Goal: Transaction & Acquisition: Purchase product/service

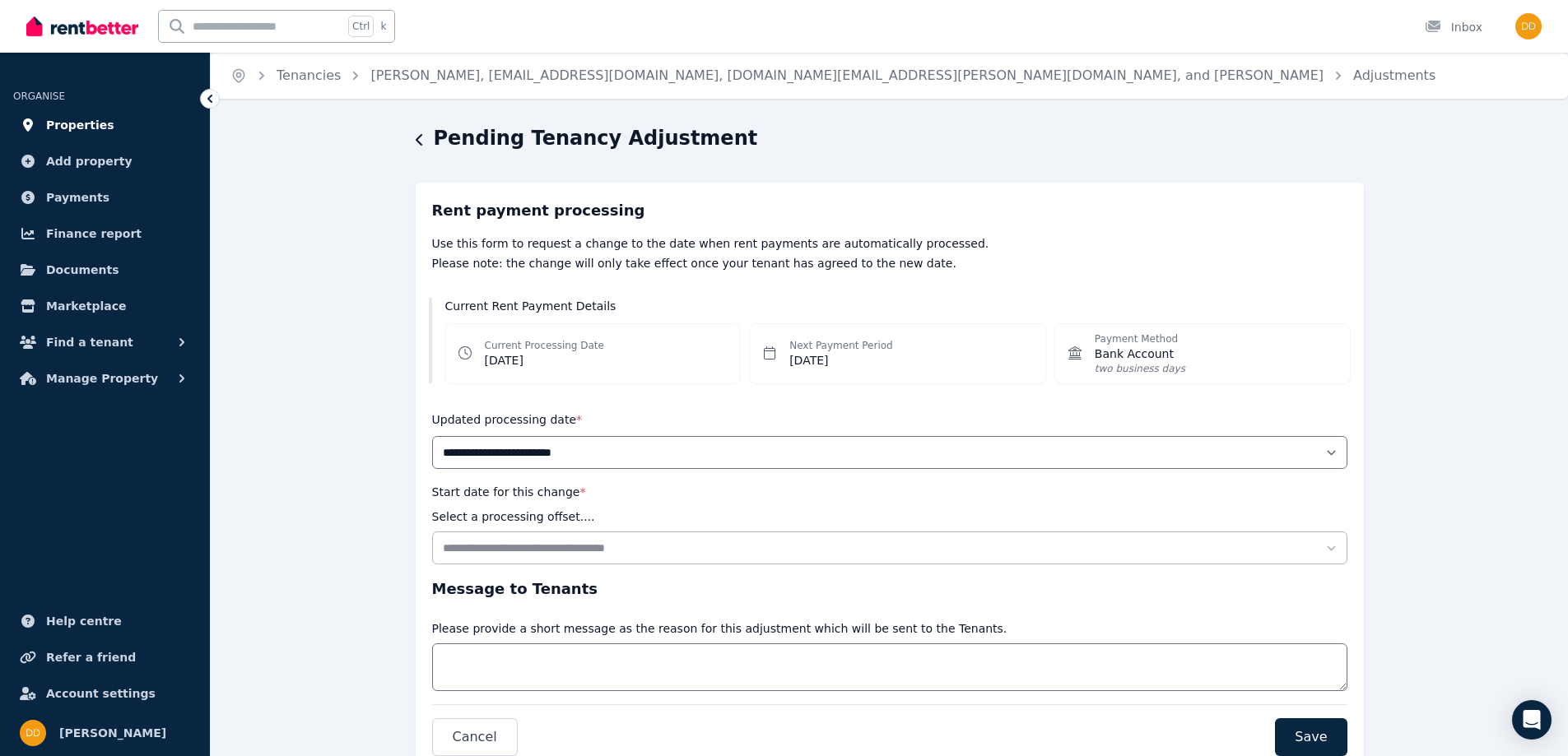
click at [70, 121] on span "Properties" at bounding box center [80, 125] width 68 height 20
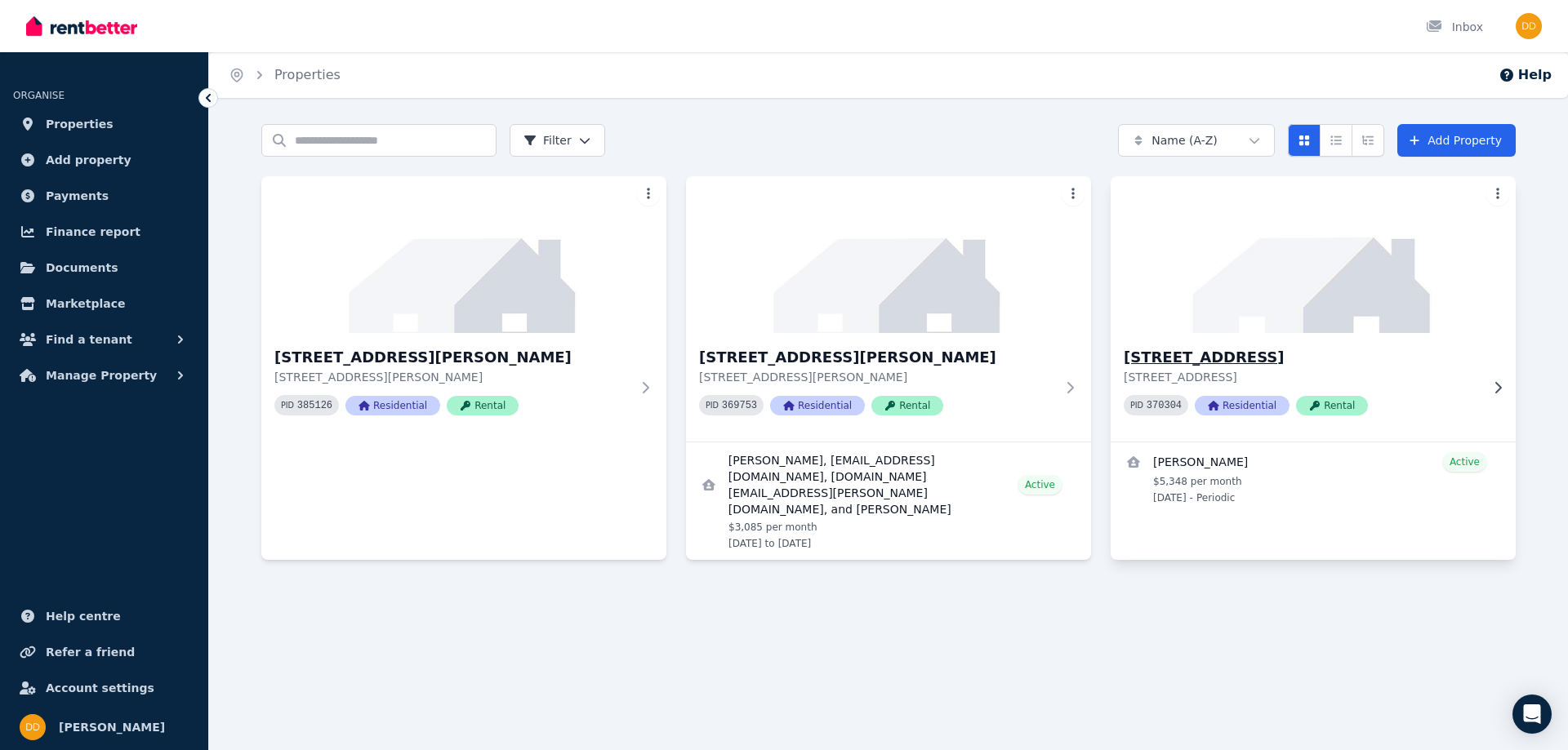
click at [1172, 350] on h3 "[STREET_ADDRESS]" at bounding box center [1302, 358] width 356 height 23
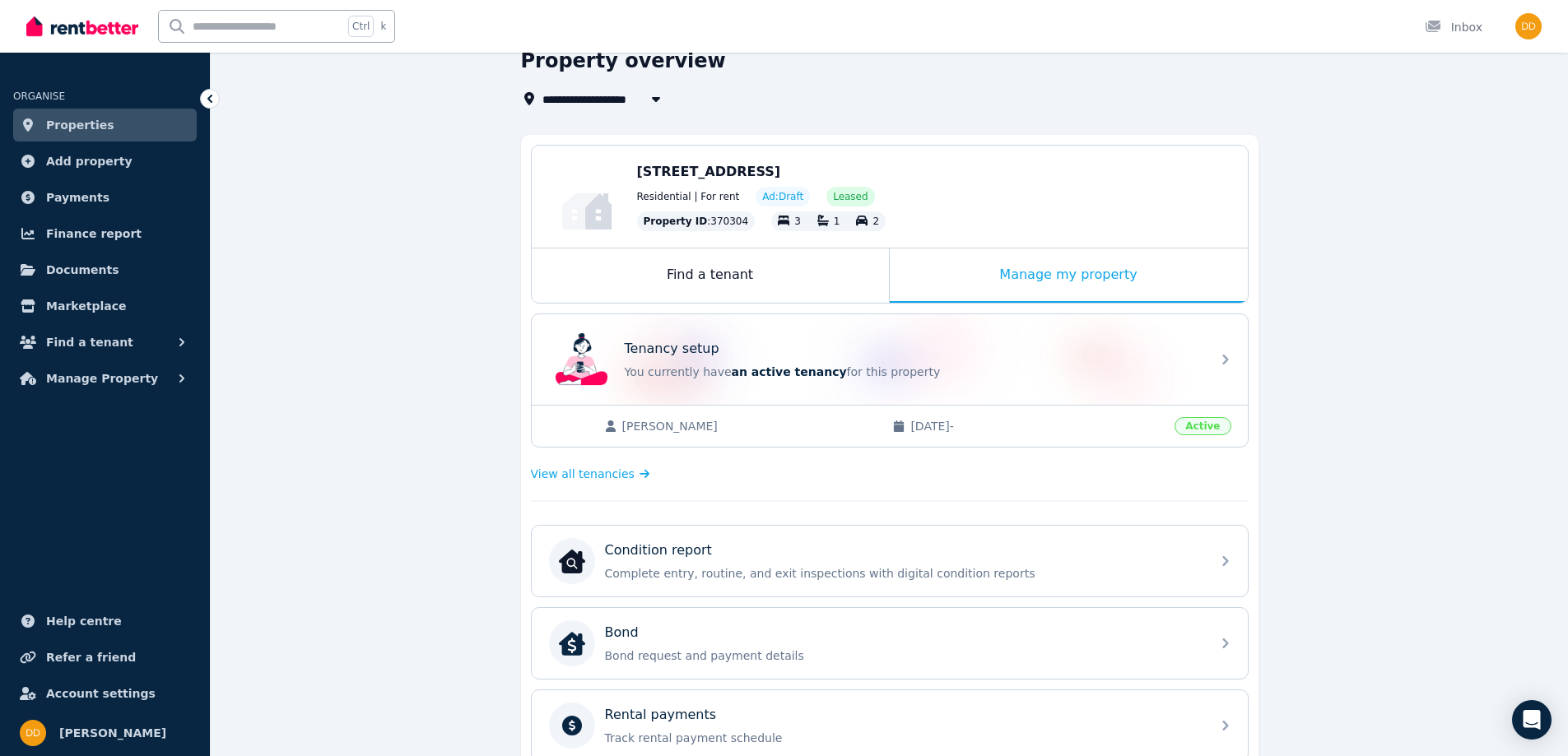
scroll to position [73, 0]
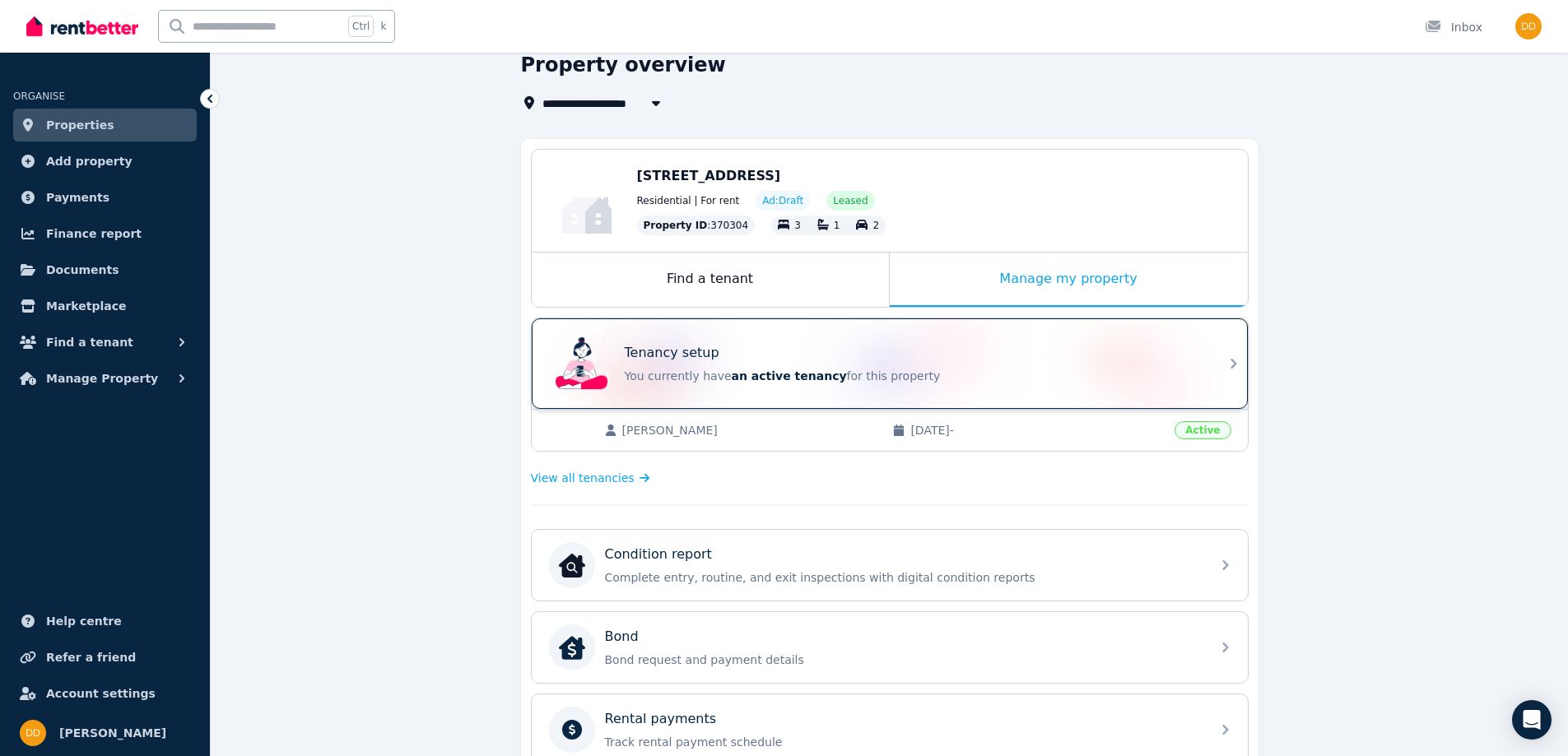
click at [1219, 360] on div "Tenancy setup You currently have an active tenancy for this property" at bounding box center [889, 364] width 716 height 91
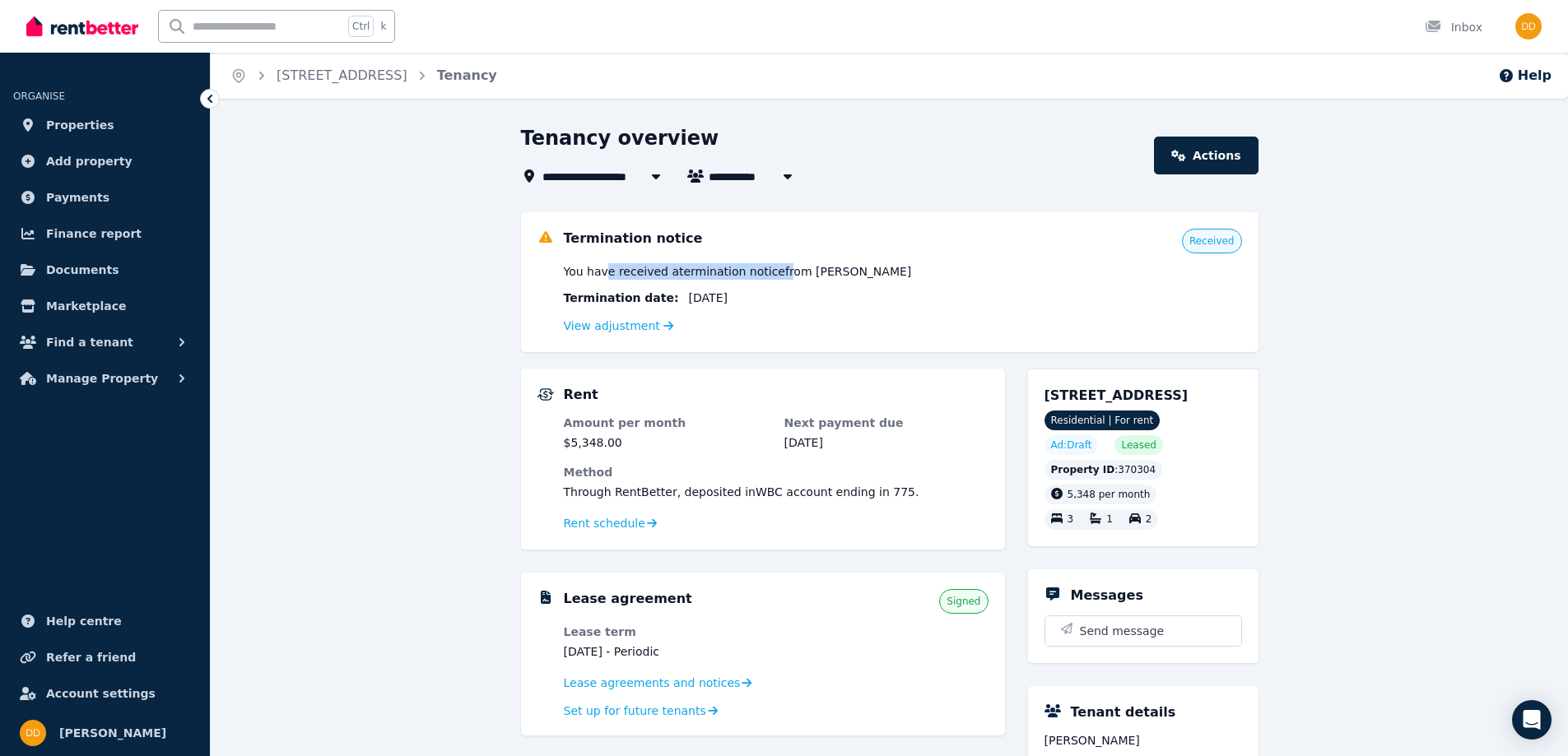
drag, startPoint x: 604, startPoint y: 274, endPoint x: 767, endPoint y: 271, distance: 163.0
click at [767, 271] on span "You have received a termination notice from Bronwyn Lay" at bounding box center [738, 272] width 348 height 17
drag, startPoint x: 802, startPoint y: 271, endPoint x: 691, endPoint y: 271, distance: 111.0
click at [697, 271] on span "You have received a termination notice from Bronwyn Lay" at bounding box center [738, 272] width 348 height 17
drag, startPoint x: 691, startPoint y: 271, endPoint x: 638, endPoint y: 305, distance: 63.0
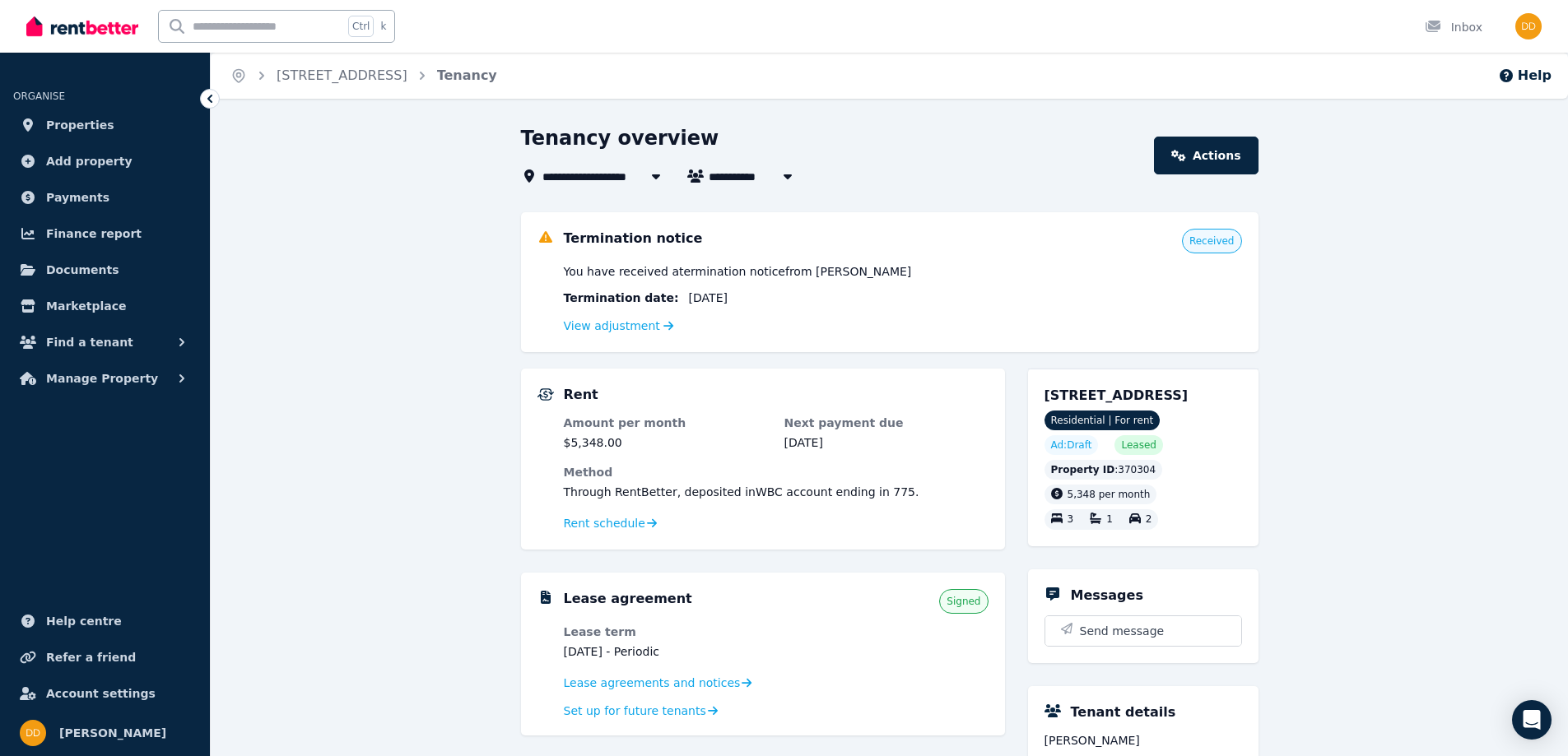
click at [689, 271] on span "You have received a termination notice from Bronwyn Lay" at bounding box center [738, 272] width 348 height 17
click at [598, 325] on link "View adjustment" at bounding box center [619, 326] width 111 height 13
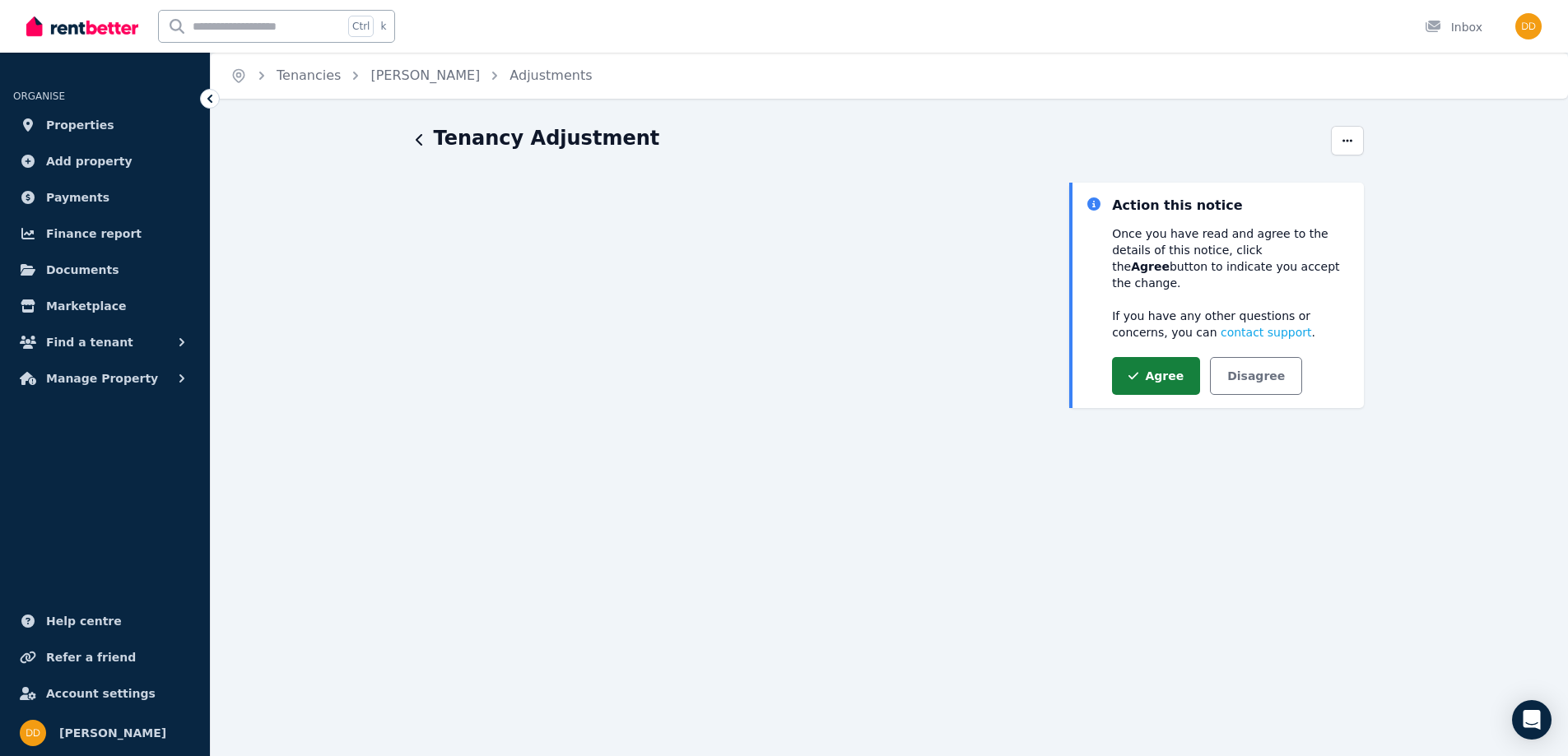
click at [1152, 357] on button "Agree" at bounding box center [1155, 376] width 88 height 38
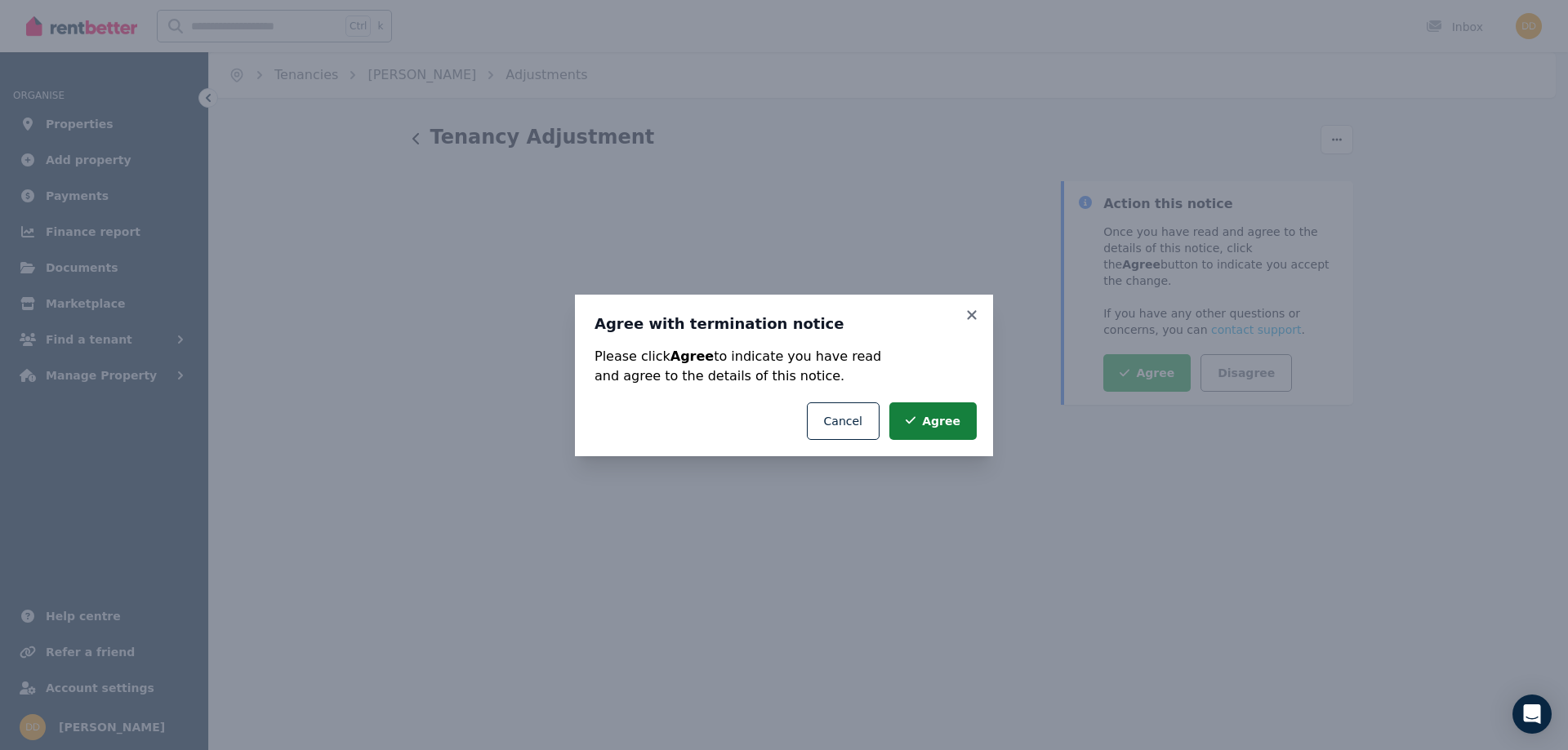
click at [952, 419] on button "Agree" at bounding box center [933, 422] width 88 height 38
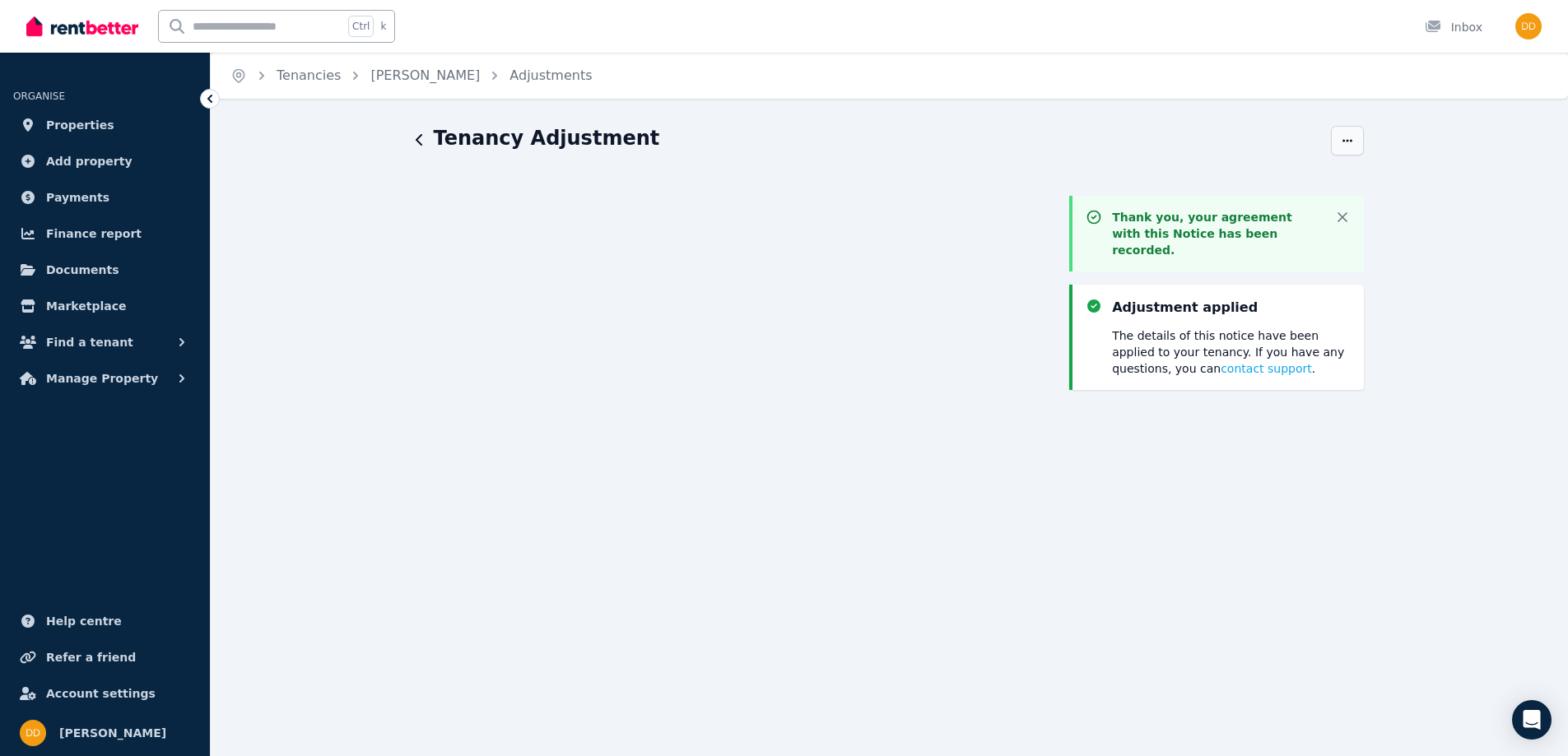
click at [1345, 140] on icon "button" at bounding box center [1347, 141] width 13 height 12
click at [1259, 221] on span "Set up for future tenants" at bounding box center [1278, 221] width 144 height 20
click at [76, 127] on span "Properties" at bounding box center [80, 125] width 68 height 20
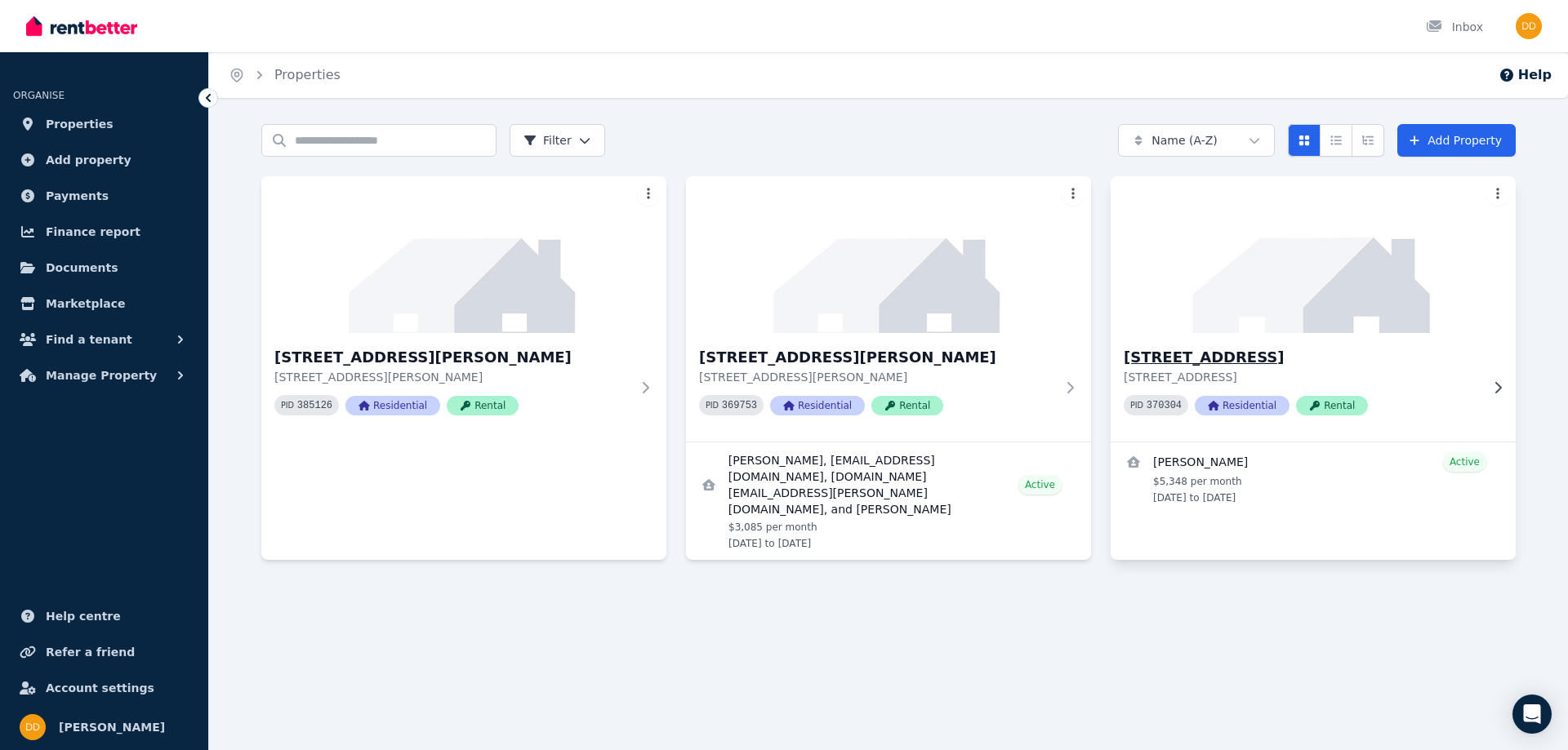
click at [1149, 355] on h3 "[STREET_ADDRESS]" at bounding box center [1302, 358] width 356 height 23
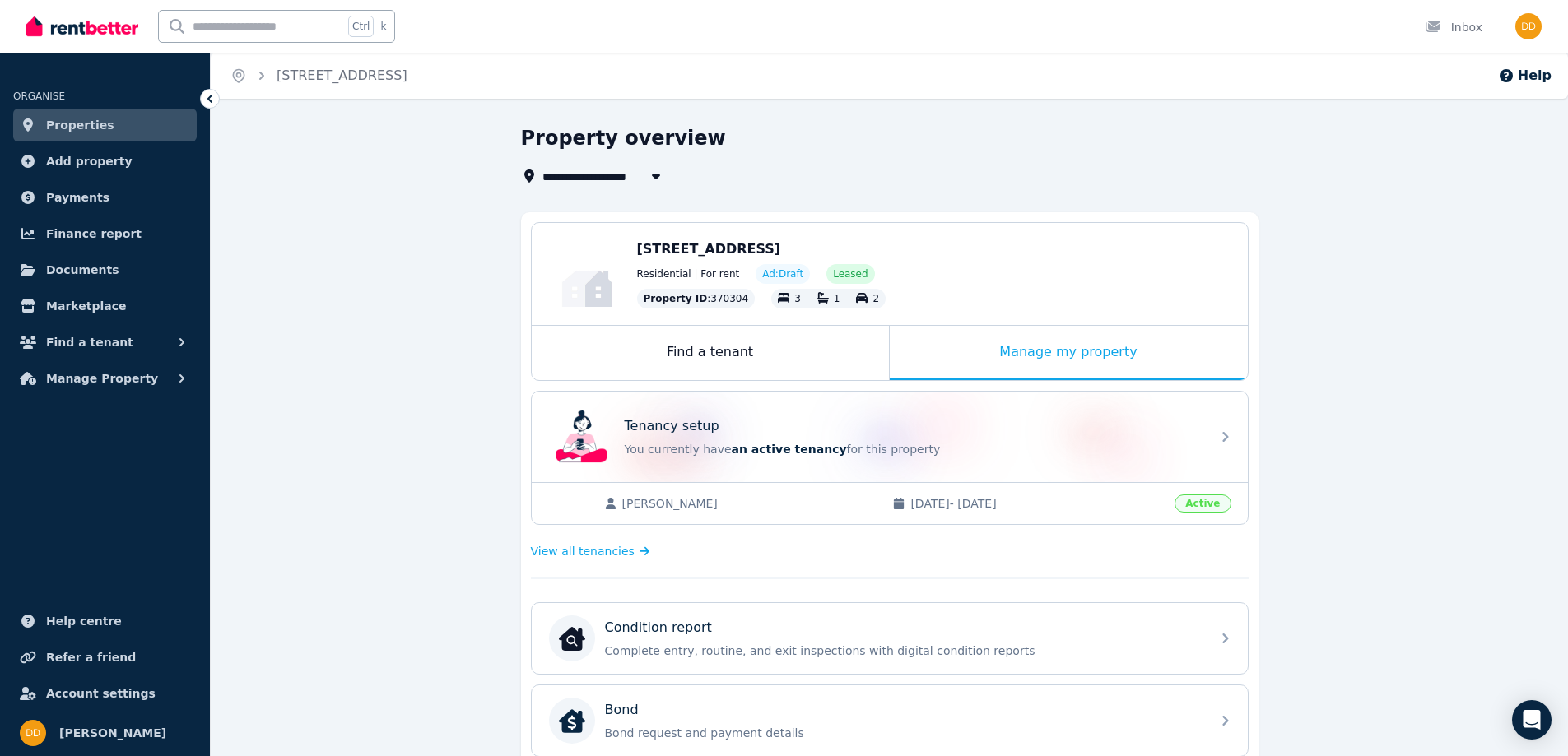
click at [63, 116] on link "Properties" at bounding box center [105, 125] width 183 height 33
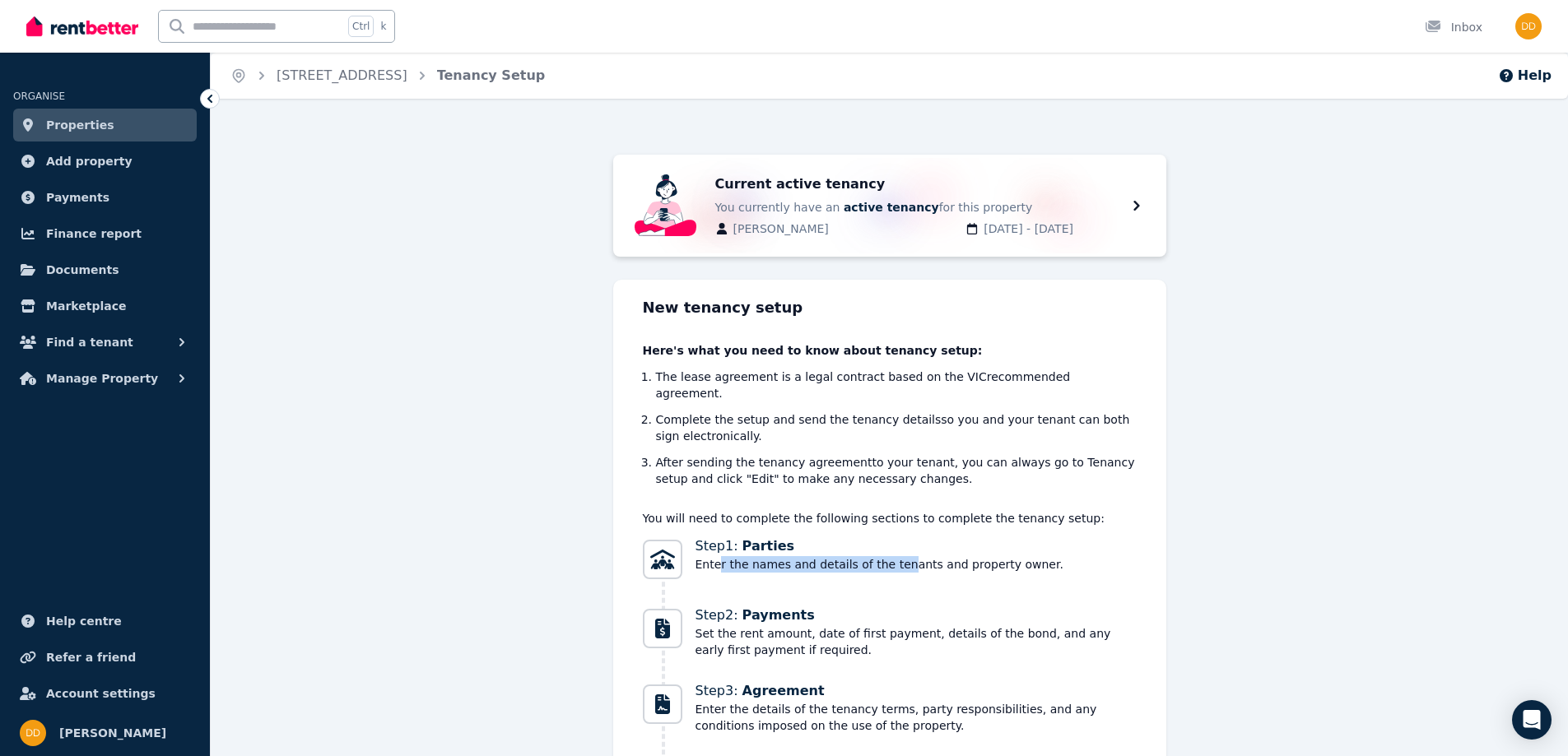
drag, startPoint x: 719, startPoint y: 546, endPoint x: 908, endPoint y: 543, distance: 189.0
click at [888, 556] on span "Enter the names and details of the tenants and property owner." at bounding box center [880, 565] width 368 height 17
click at [908, 556] on span "Enter the names and details of the tenants and property owner." at bounding box center [880, 565] width 368 height 17
drag, startPoint x: 729, startPoint y: 550, endPoint x: 948, endPoint y: 546, distance: 219.0
click at [892, 556] on span "Enter the names and details of the tenants and property owner." at bounding box center [880, 565] width 368 height 17
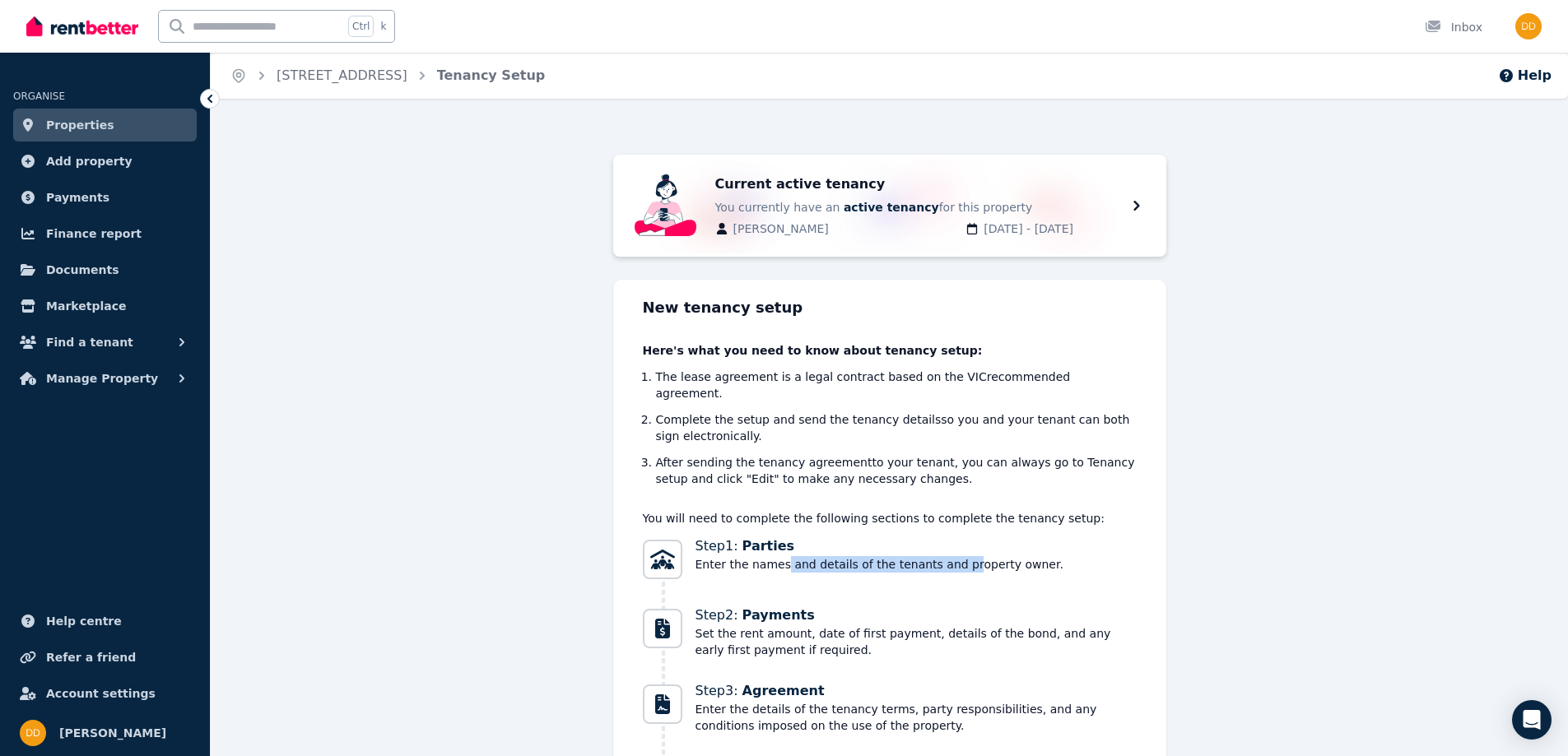
drag, startPoint x: 948, startPoint y: 546, endPoint x: 758, endPoint y: 544, distance: 190.0
click at [765, 556] on span "Enter the names and details of the tenants and property owner." at bounding box center [880, 565] width 368 height 17
click at [81, 305] on span "Marketplace" at bounding box center [86, 306] width 80 height 20
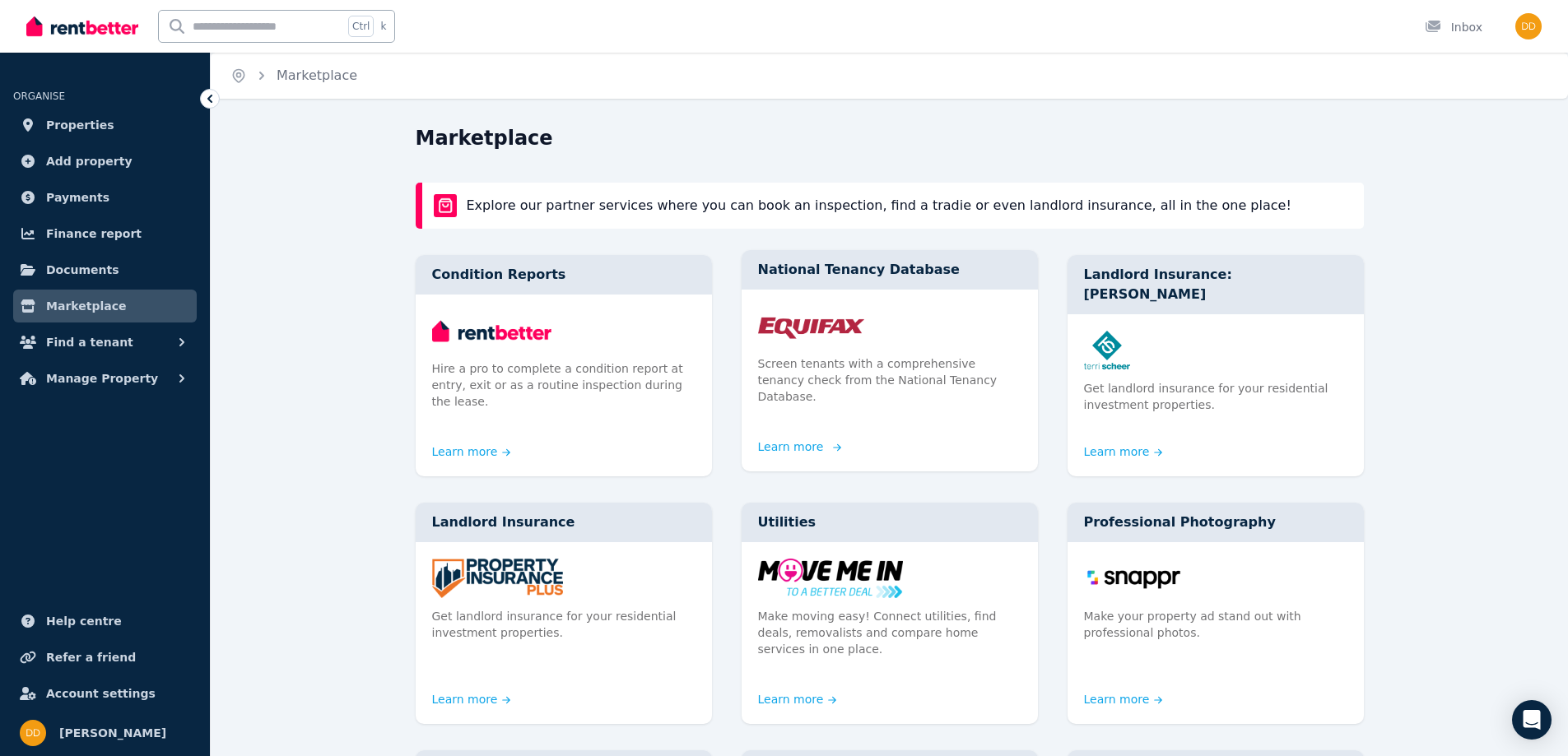
click at [778, 438] on link "Learn more" at bounding box center [797, 447] width 79 height 17
click at [76, 338] on span "Find a tenant" at bounding box center [90, 343] width 87 height 20
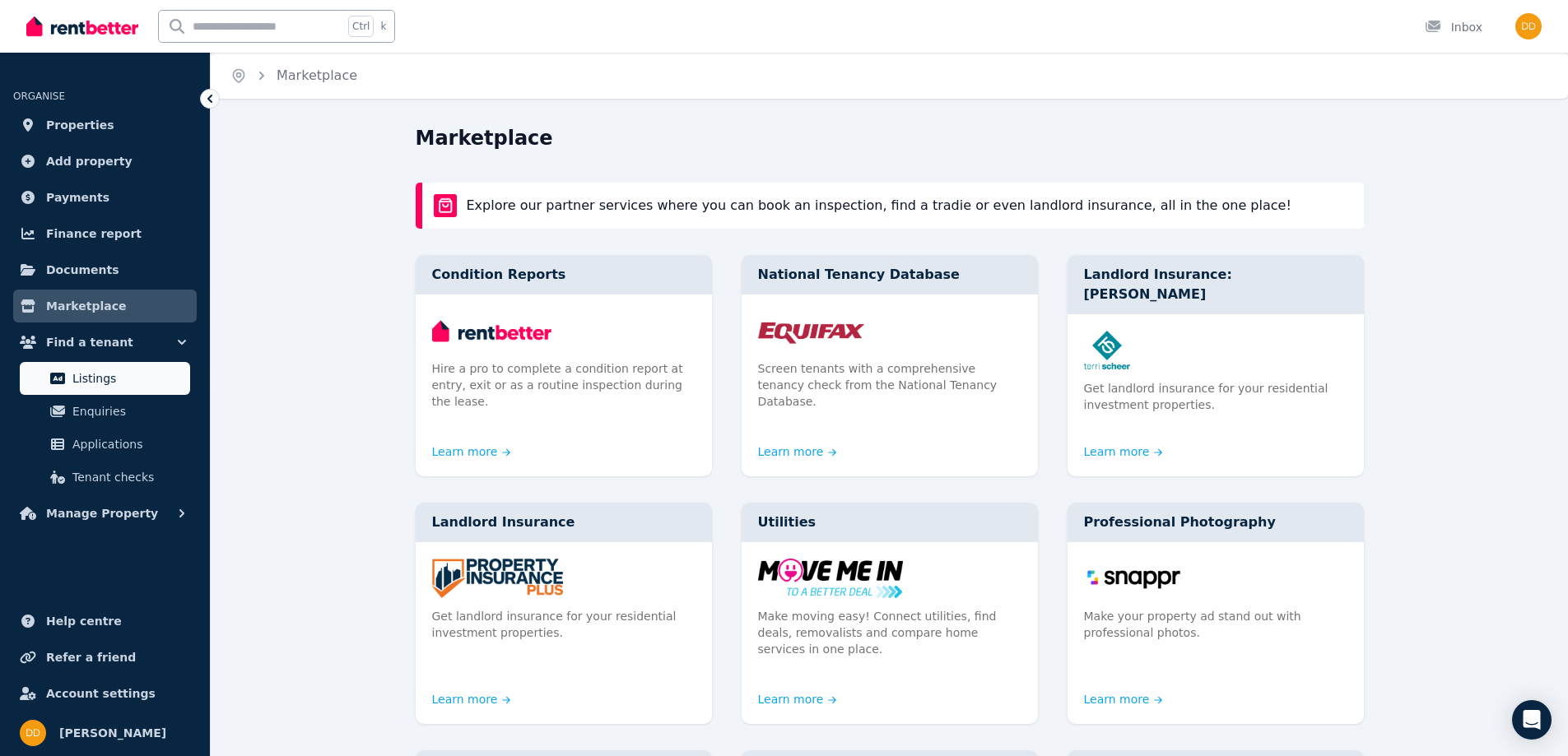
click at [101, 377] on span "Listings" at bounding box center [128, 379] width 111 height 20
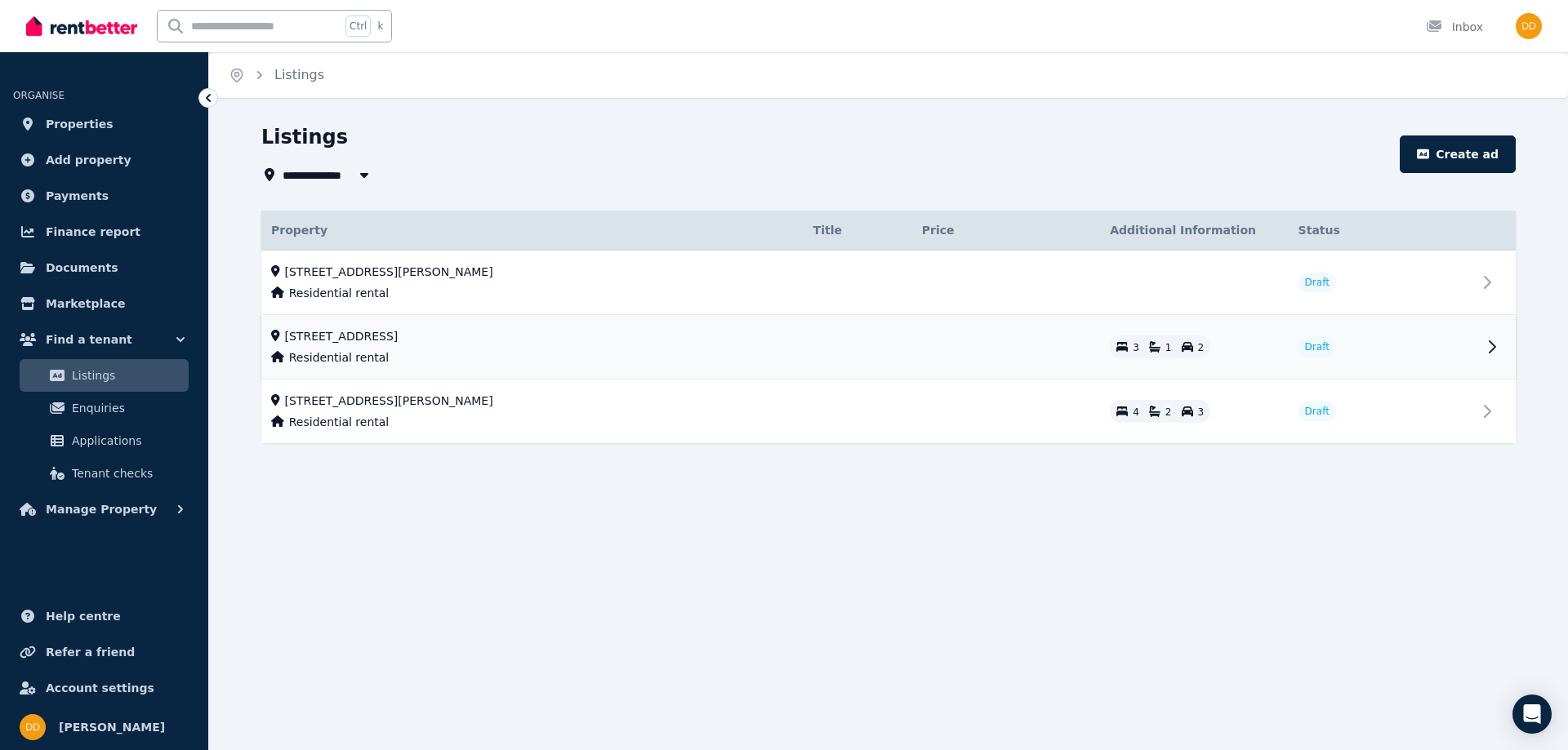
click at [351, 345] on td "[STREET_ADDRESS] Residential rental" at bounding box center [532, 347] width 542 height 65
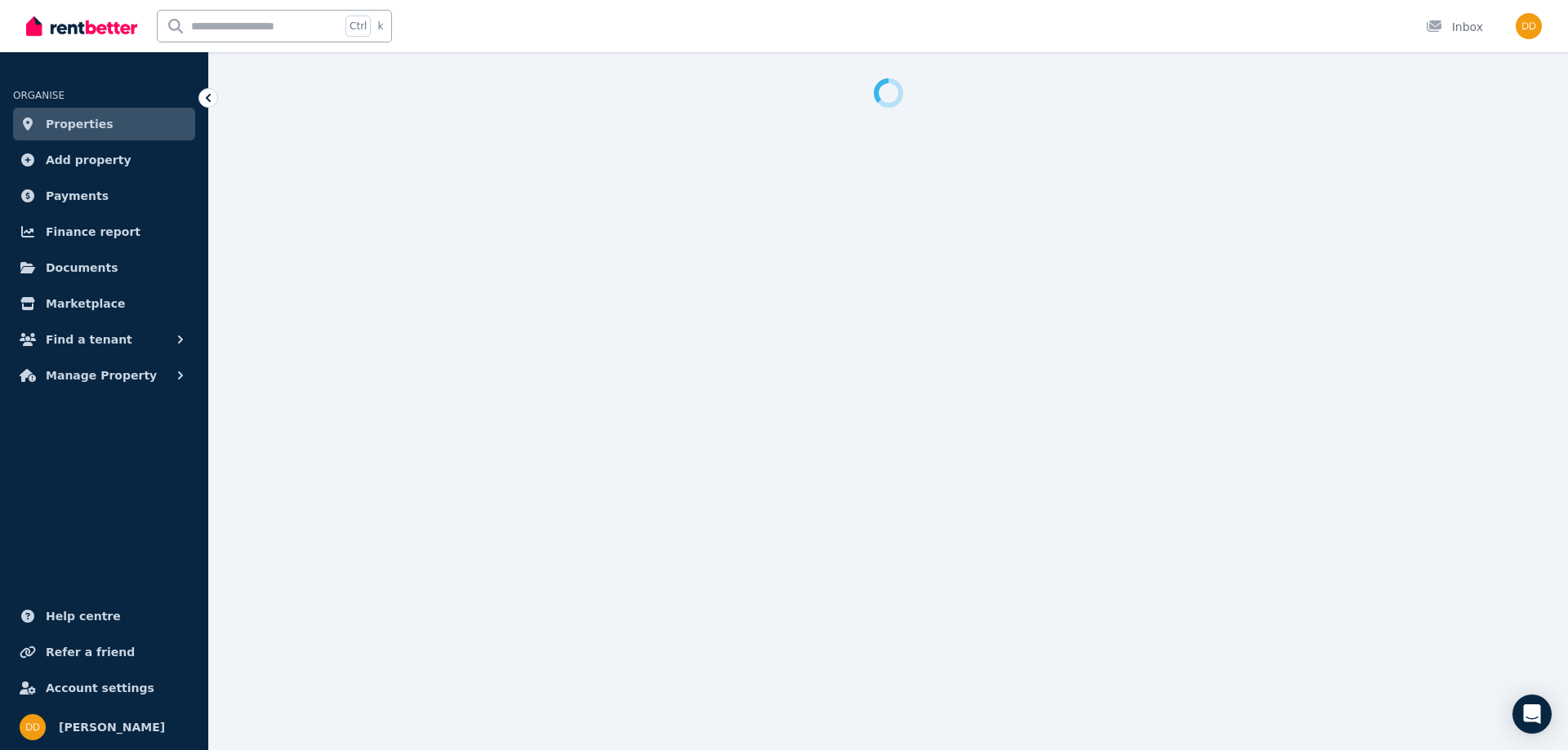
select select "***"
select select "**********"
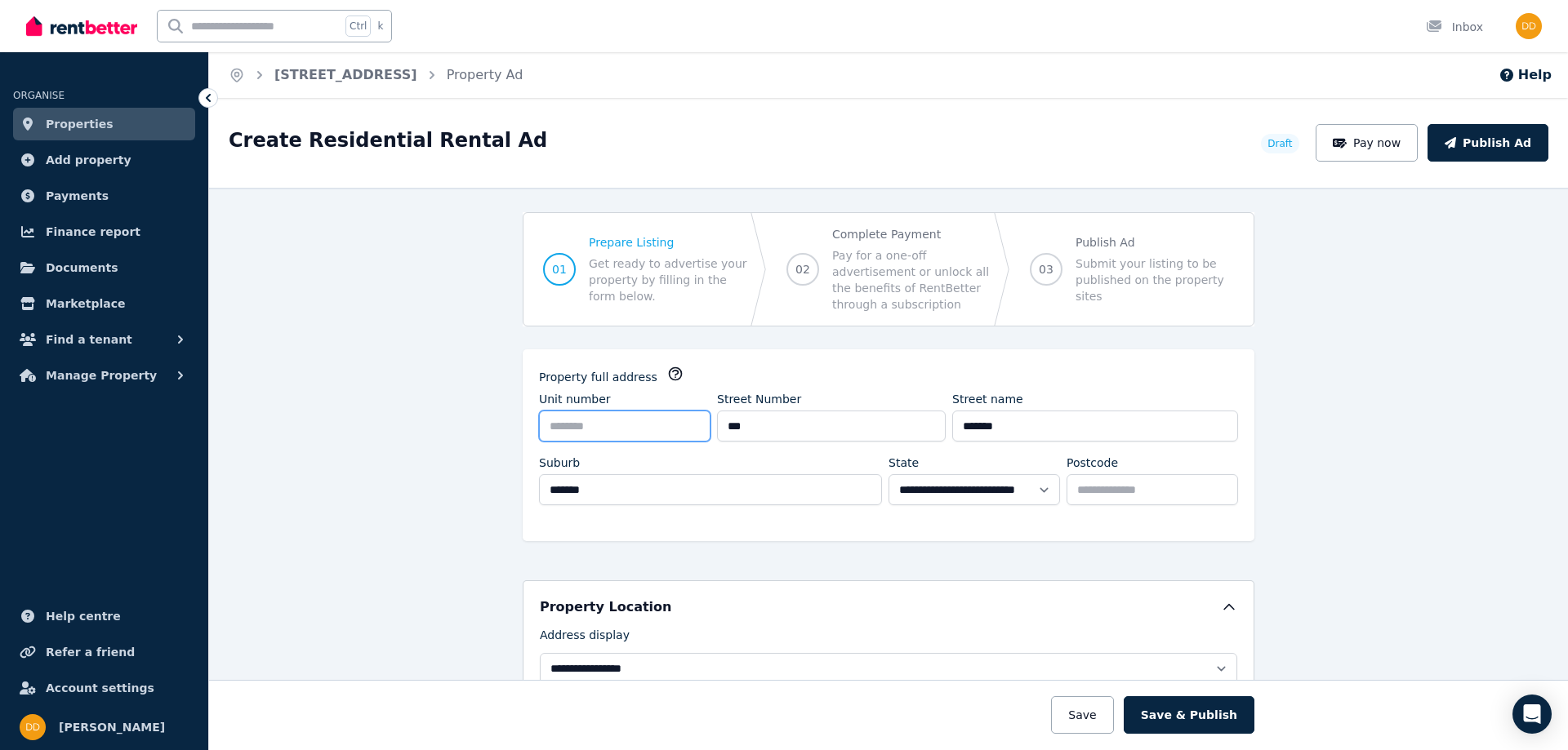
click at [578, 433] on input "Unit number" at bounding box center [624, 427] width 171 height 31
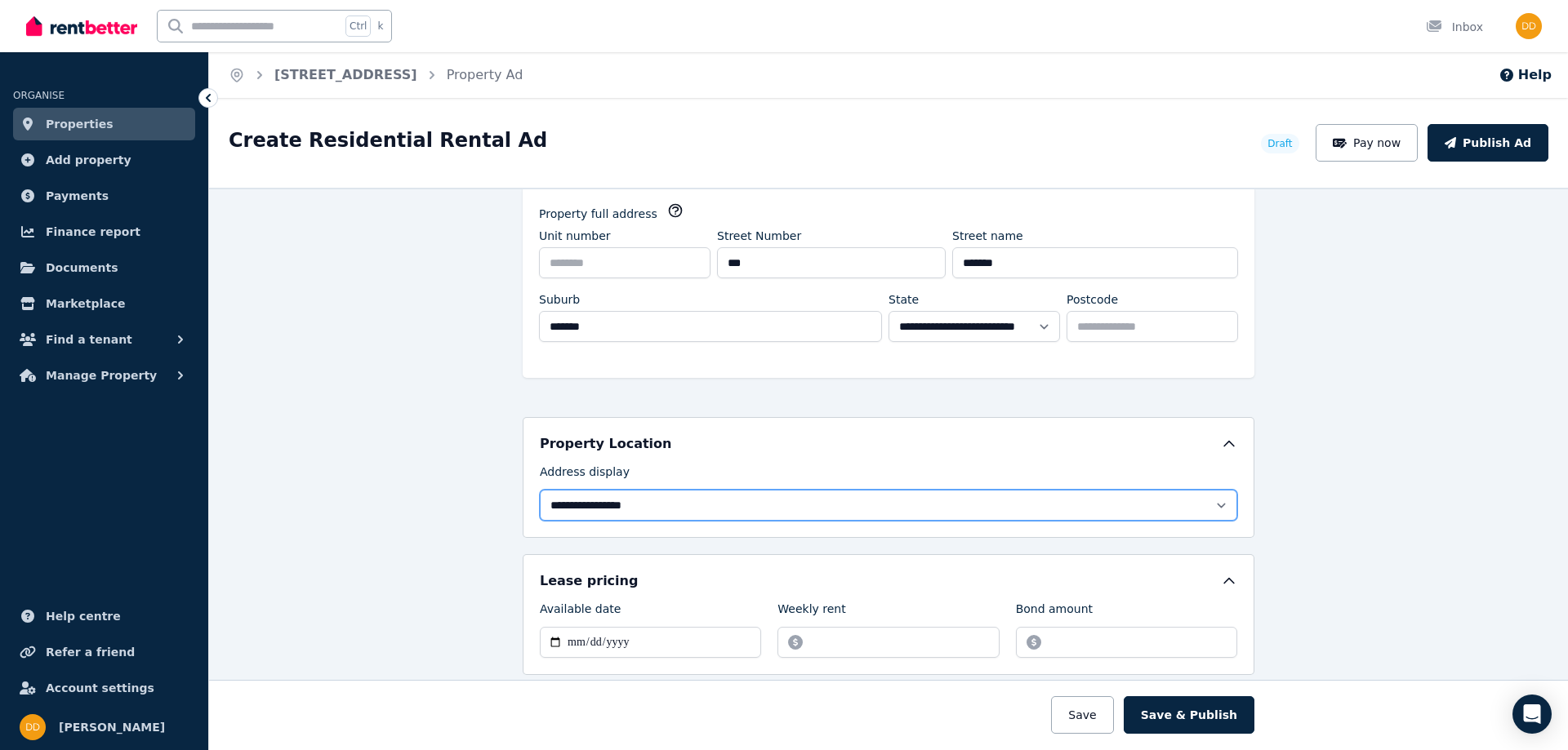
click at [599, 507] on select "**********" at bounding box center [889, 505] width 698 height 31
click at [604, 507] on select "**********" at bounding box center [889, 505] width 698 height 31
click at [447, 473] on div "**********" at bounding box center [888, 468] width 1359 height 562
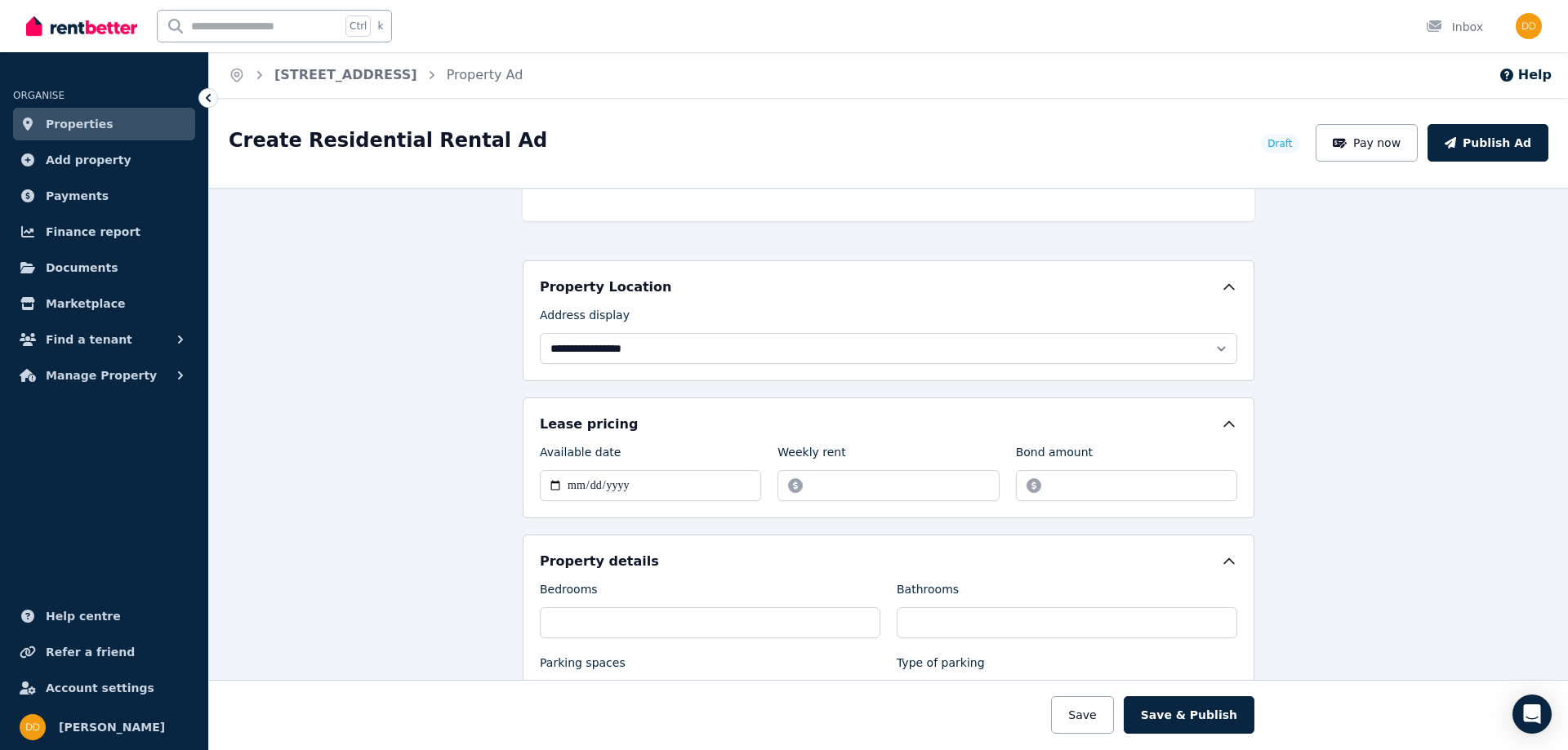
scroll to position [327, 0]
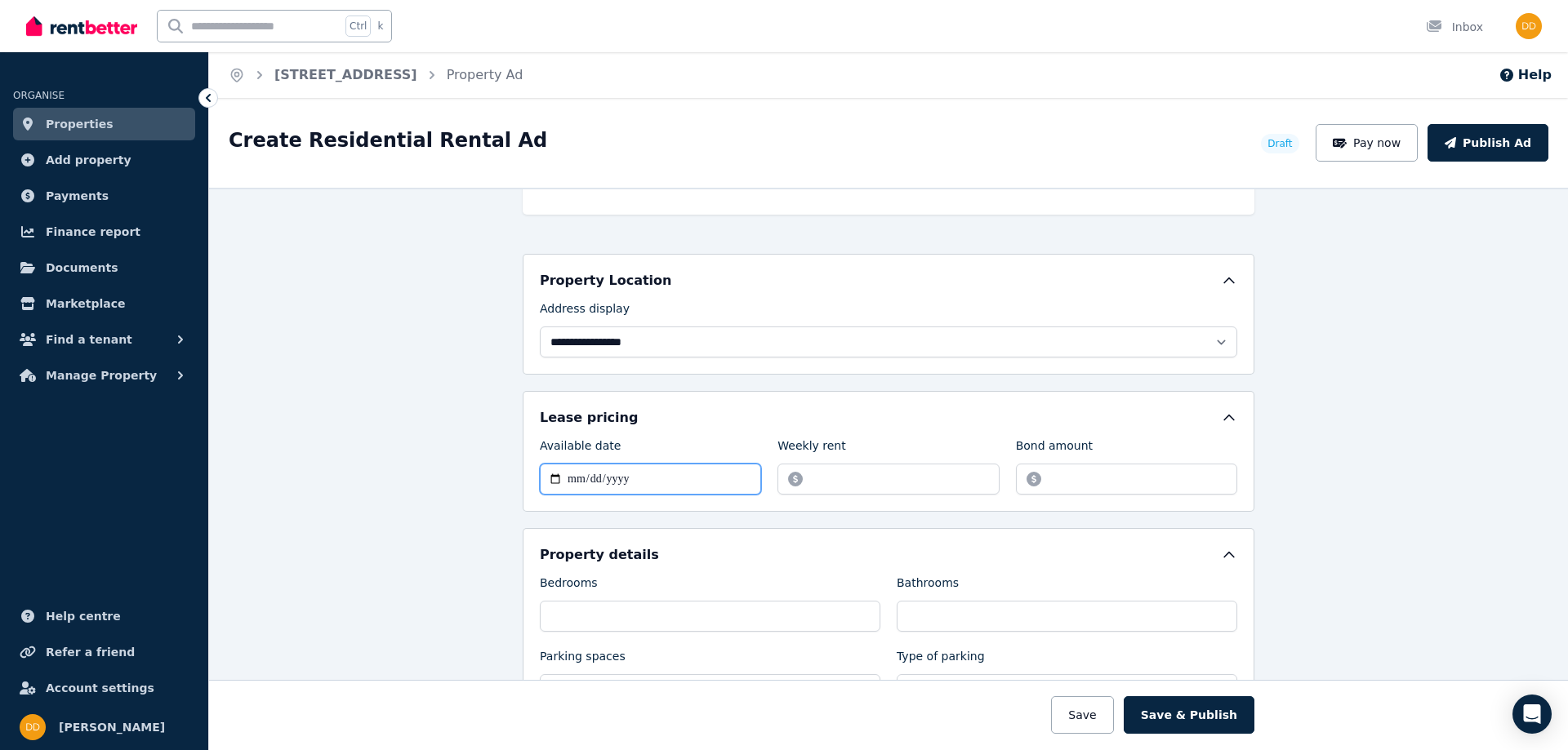
click at [562, 481] on input "Available date" at bounding box center [650, 479] width 221 height 31
click at [569, 481] on input "Available date" at bounding box center [650, 479] width 221 height 31
drag, startPoint x: 588, startPoint y: 481, endPoint x: 570, endPoint y: 482, distance: 18.0
click at [587, 481] on input "Available date" at bounding box center [650, 479] width 221 height 31
click at [568, 482] on input "Available date" at bounding box center [650, 479] width 221 height 31
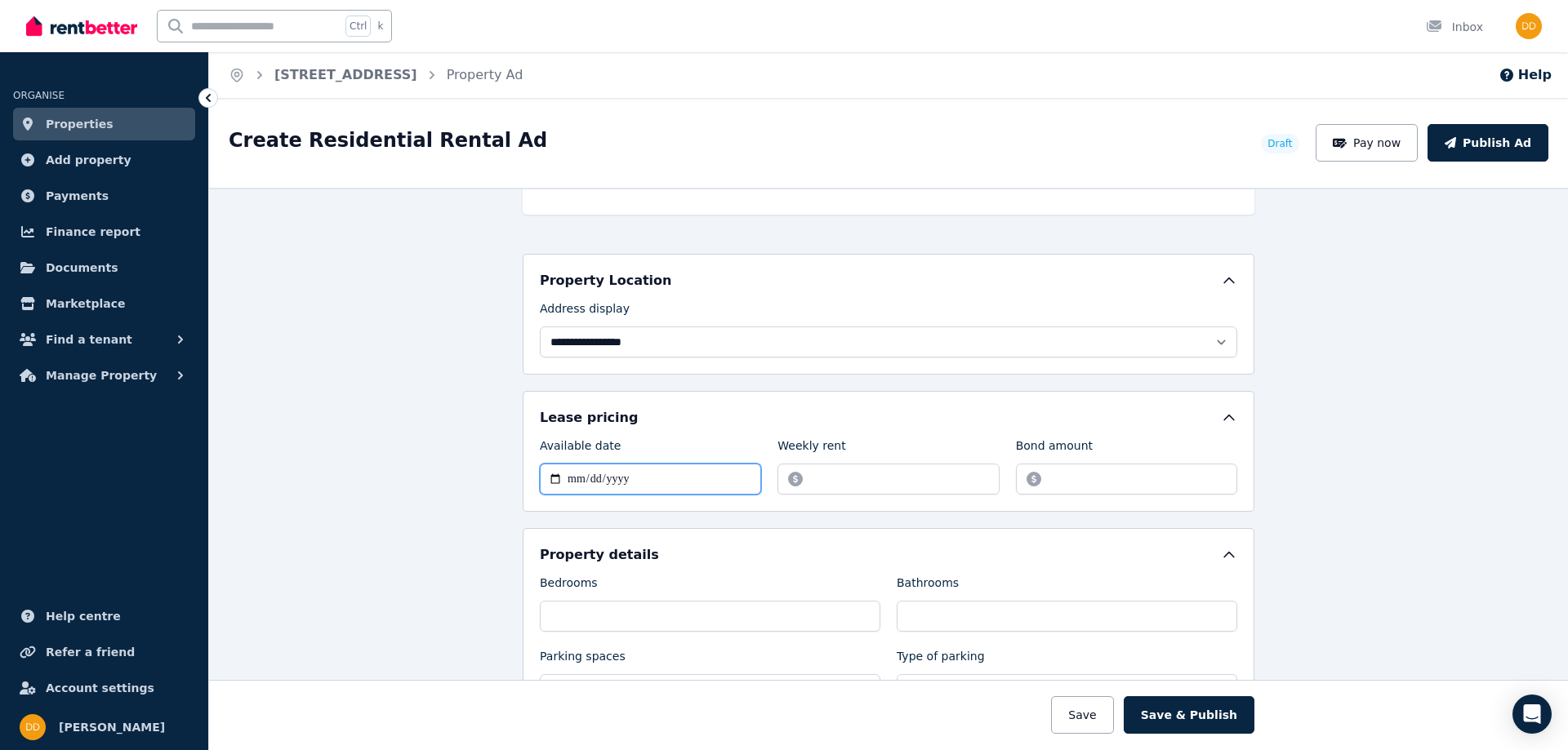
type input "**********"
click at [840, 478] on input "Weekly rent" at bounding box center [888, 479] width 221 height 31
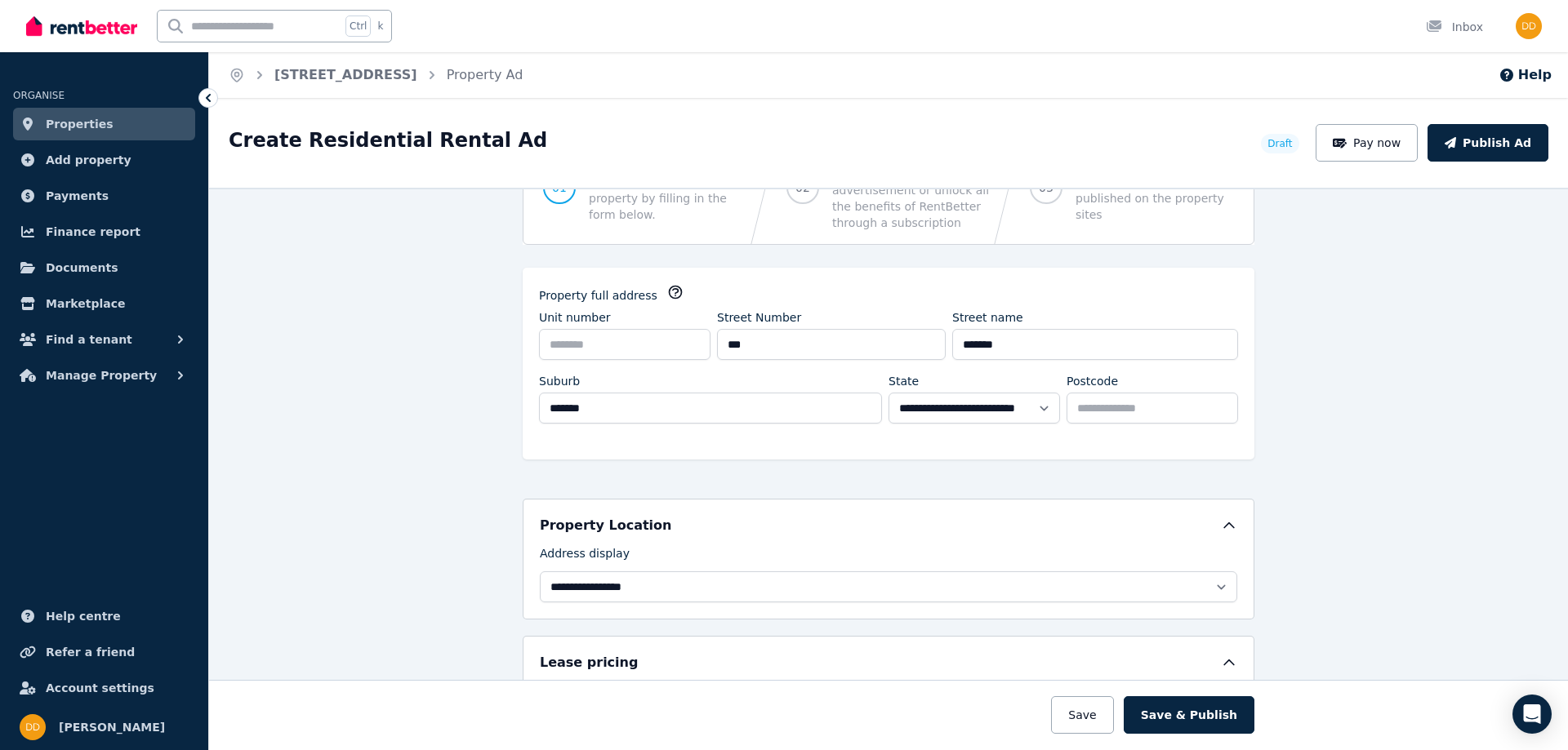
scroll to position [0, 0]
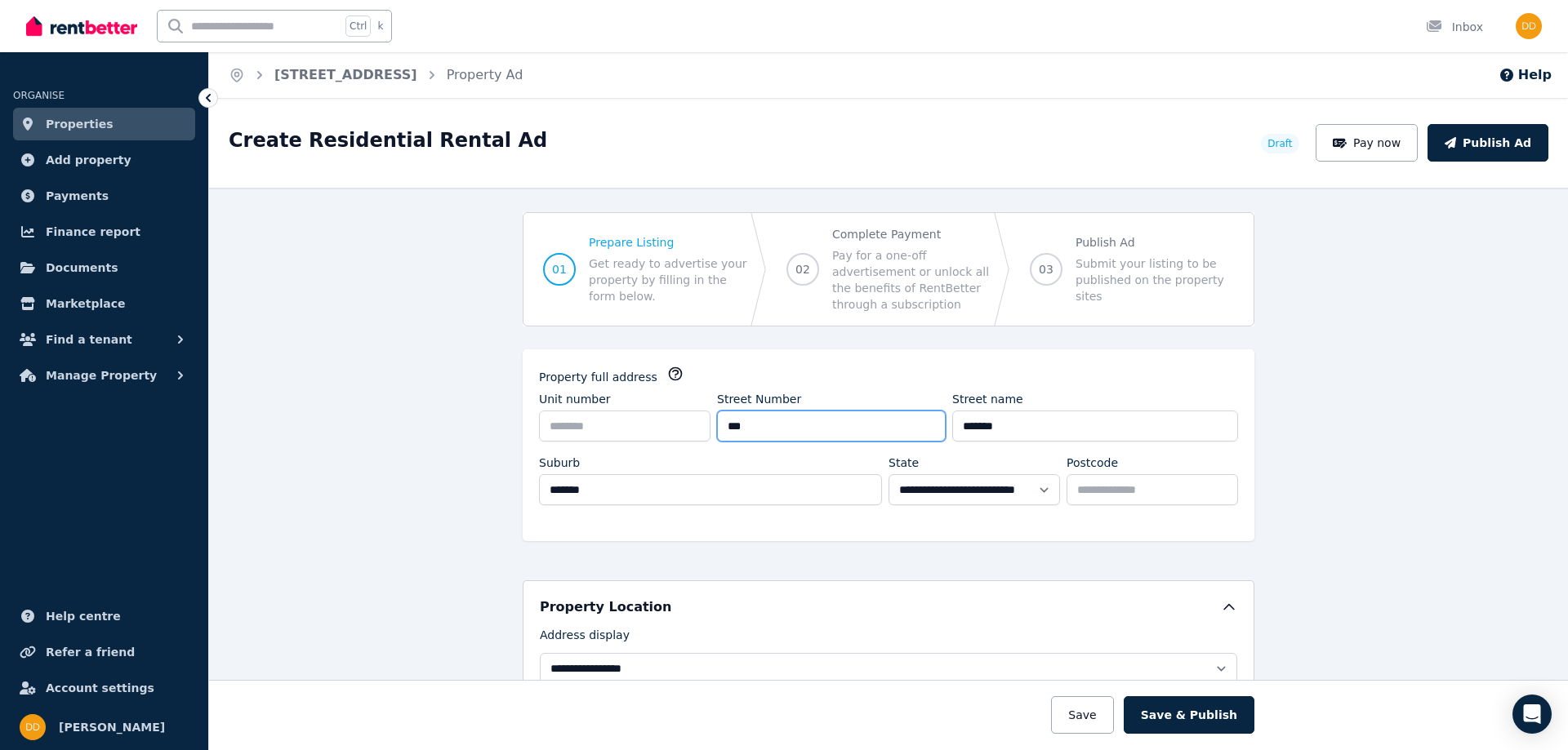
click at [777, 419] on input "***" at bounding box center [831, 427] width 229 height 31
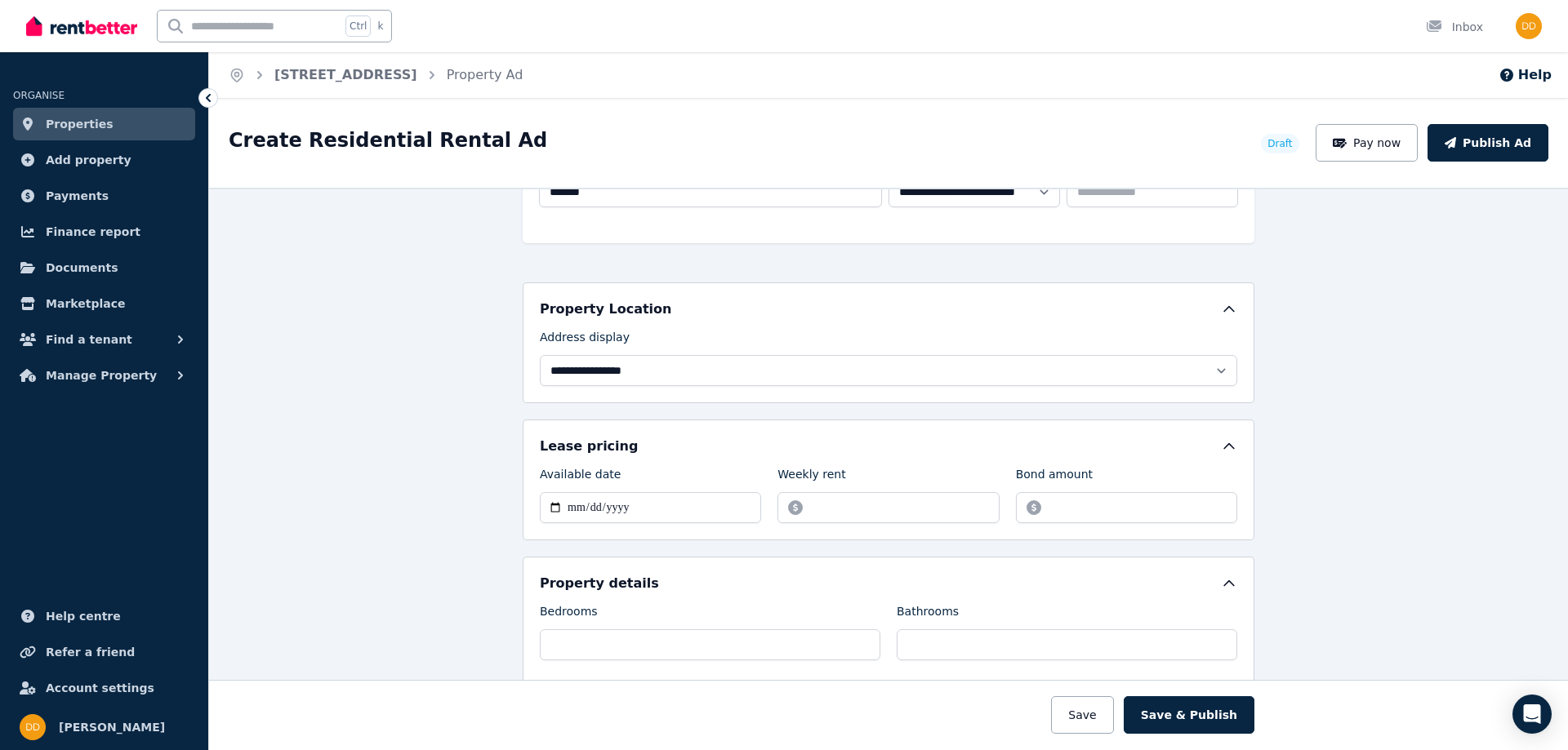
scroll to position [327, 0]
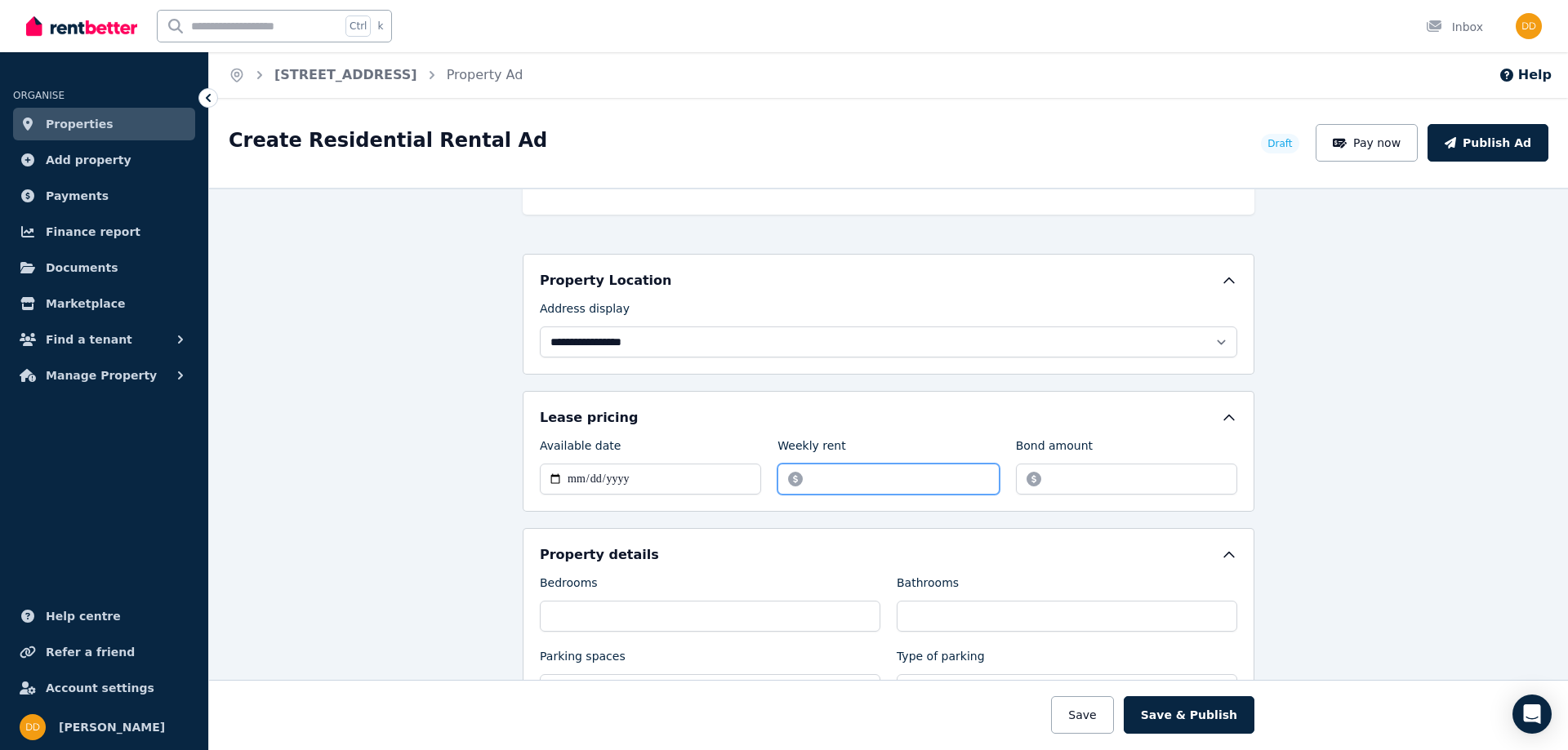
click at [820, 477] on input "Weekly rent" at bounding box center [888, 479] width 221 height 31
type input "****"
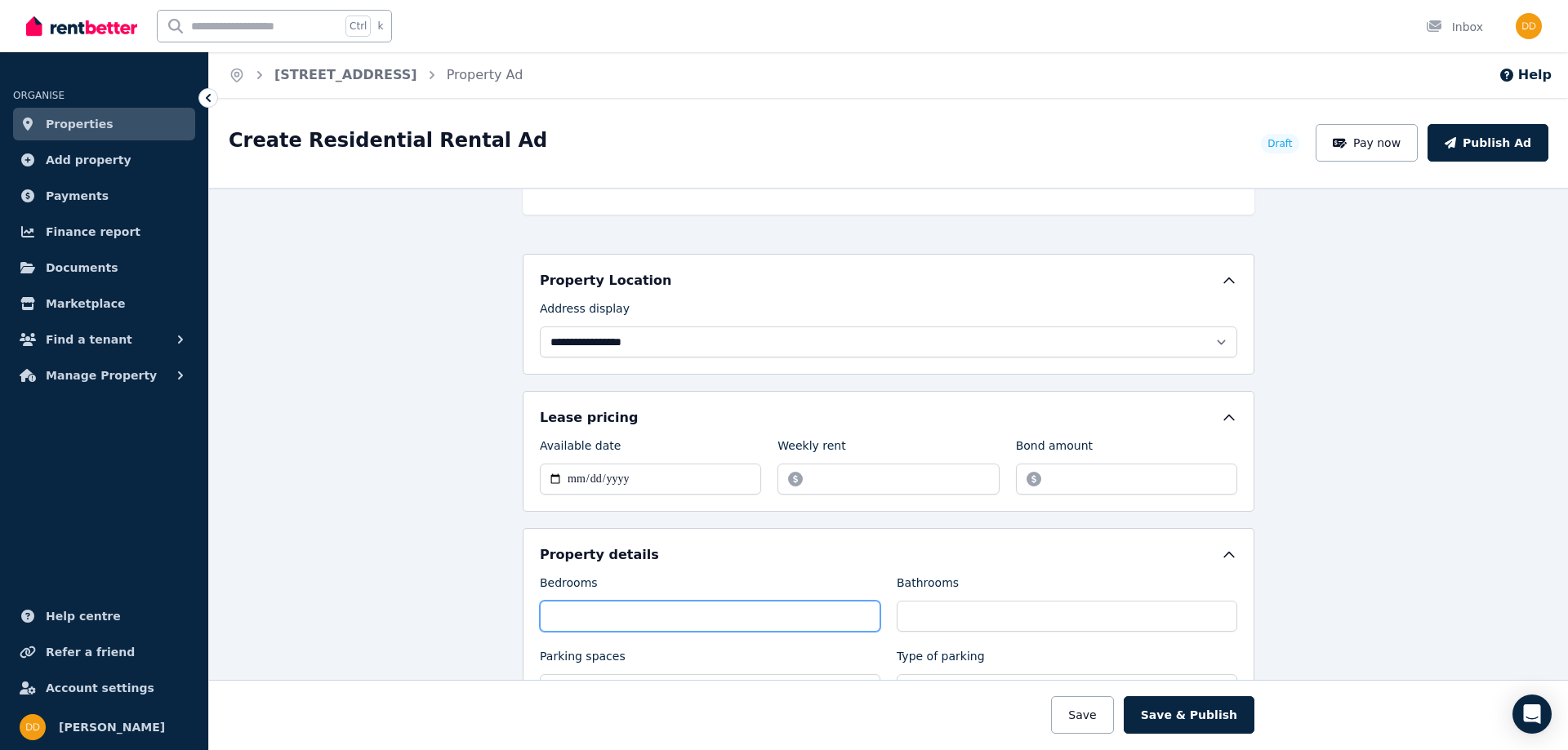
click at [573, 613] on input "*" at bounding box center [710, 617] width 341 height 31
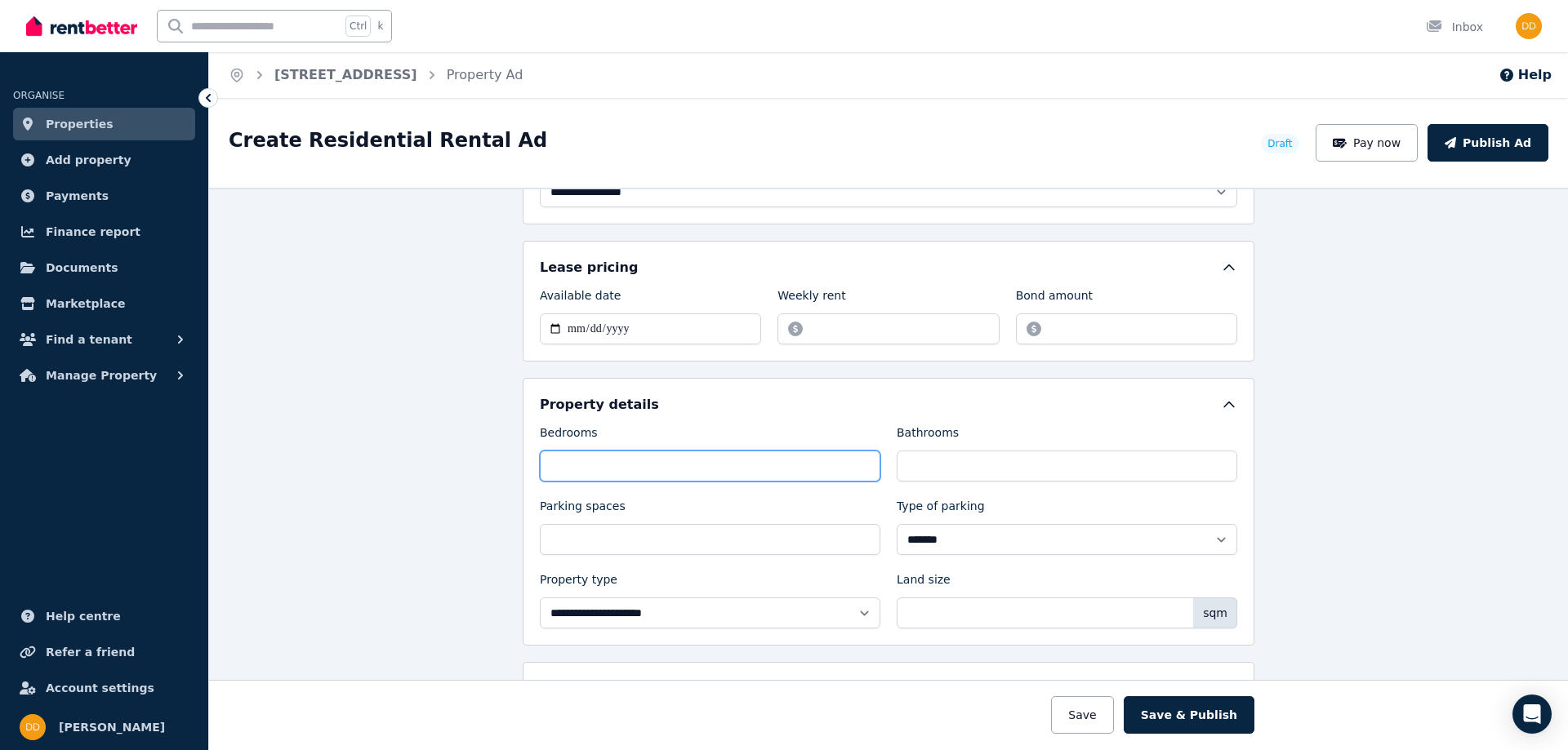
scroll to position [490, 0]
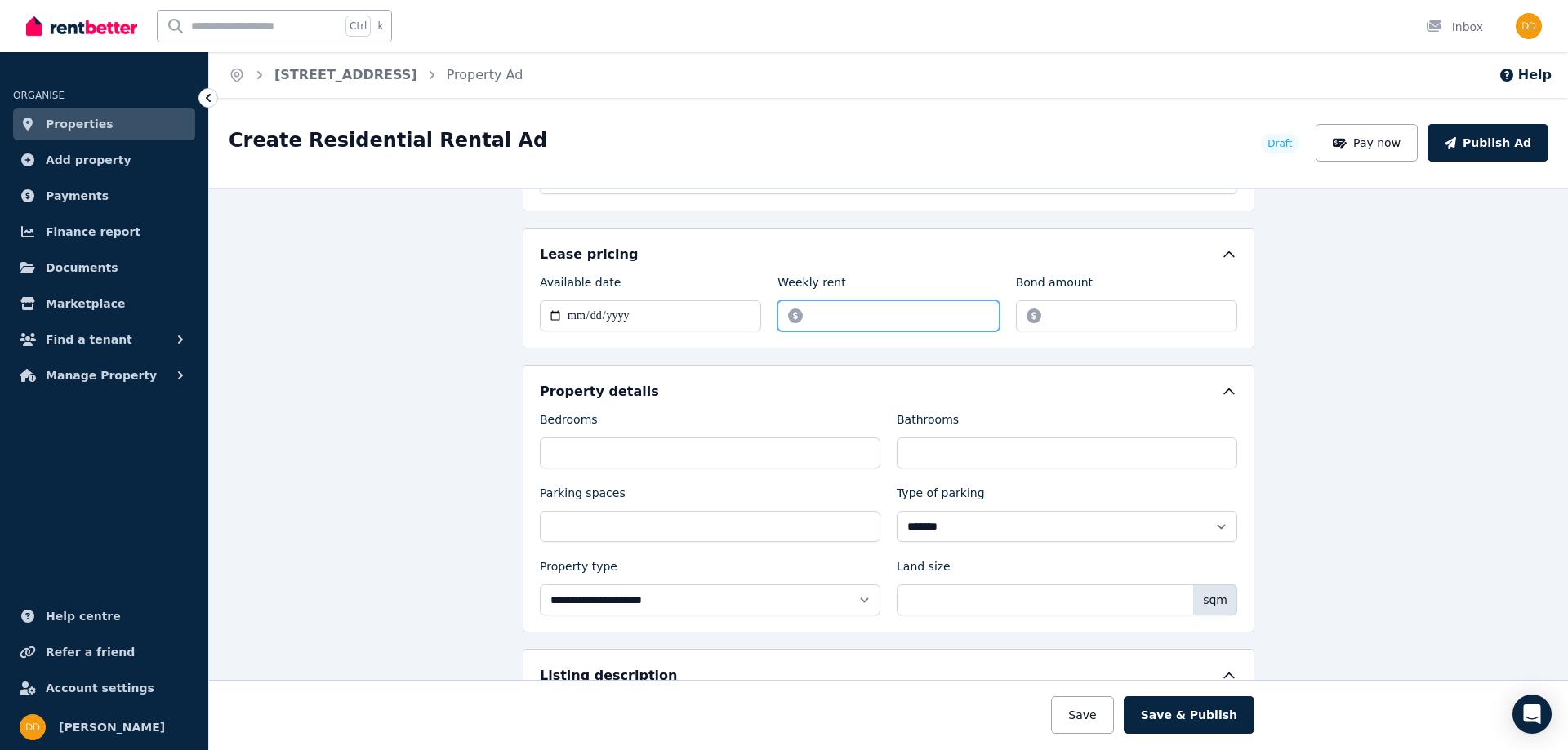
click at [855, 314] on input "****" at bounding box center [888, 316] width 221 height 31
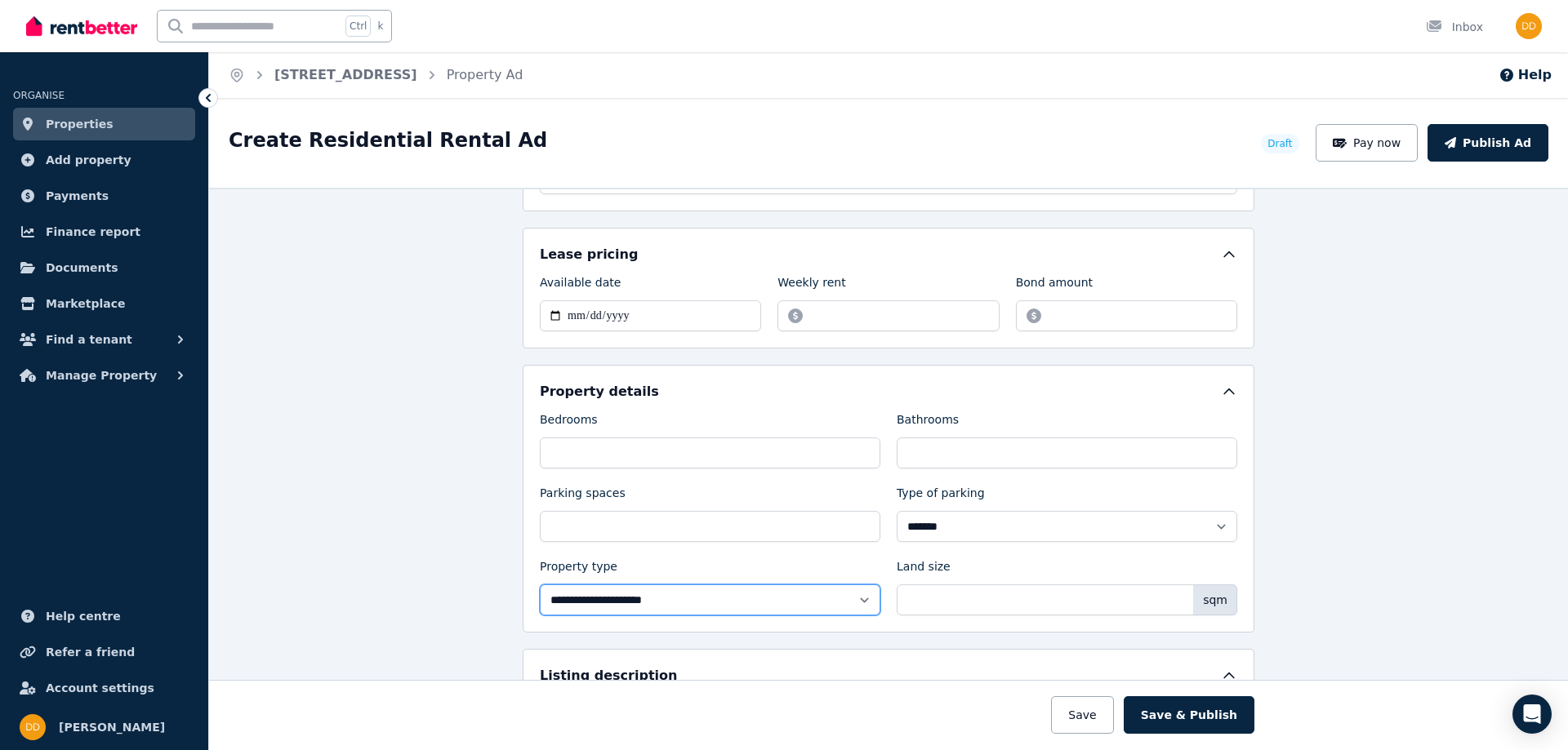
click at [587, 600] on select "**********" at bounding box center [710, 600] width 341 height 31
select select "**********"
click at [540, 585] on select "**********" at bounding box center [710, 600] width 341 height 31
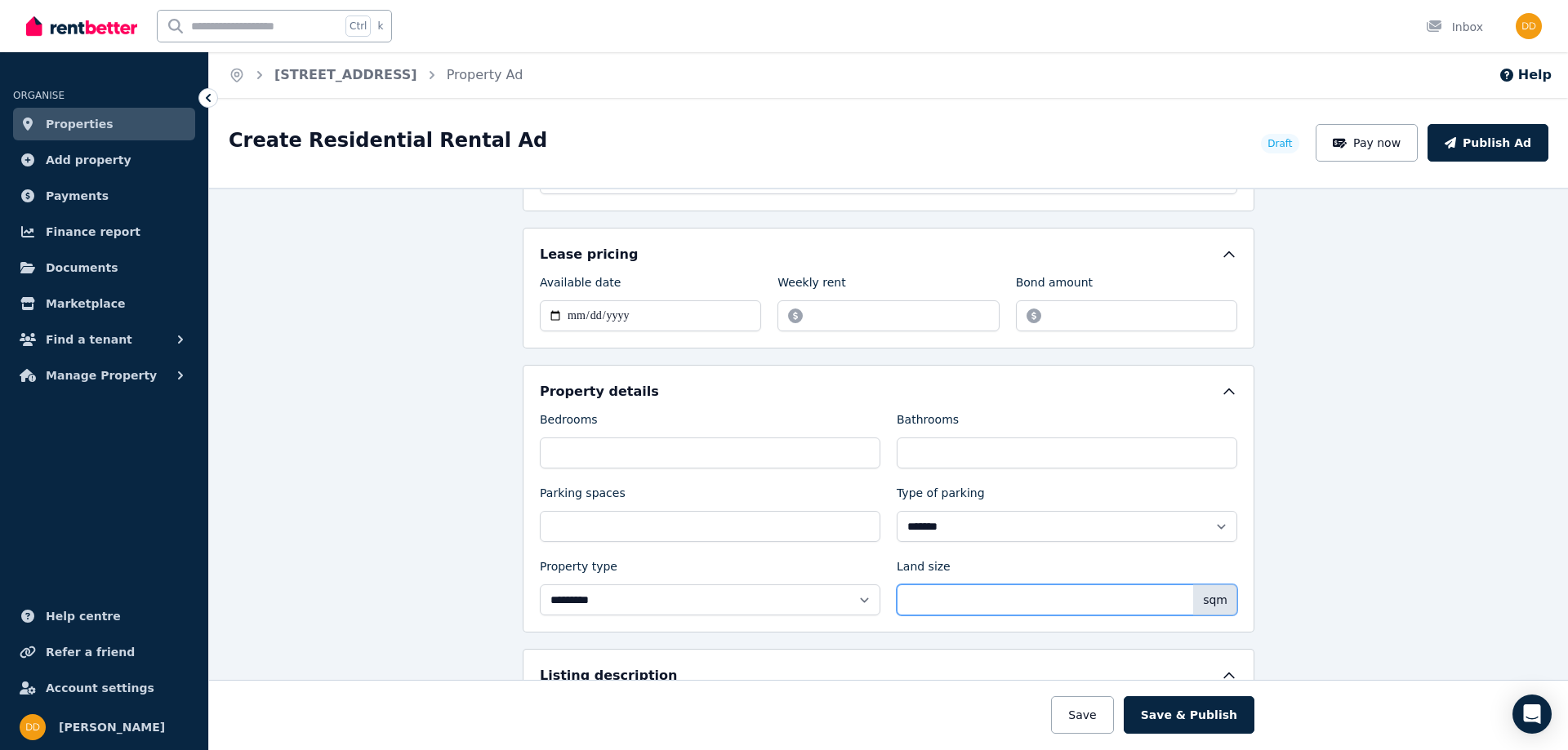
click at [940, 602] on input "Land size" at bounding box center [1067, 600] width 341 height 31
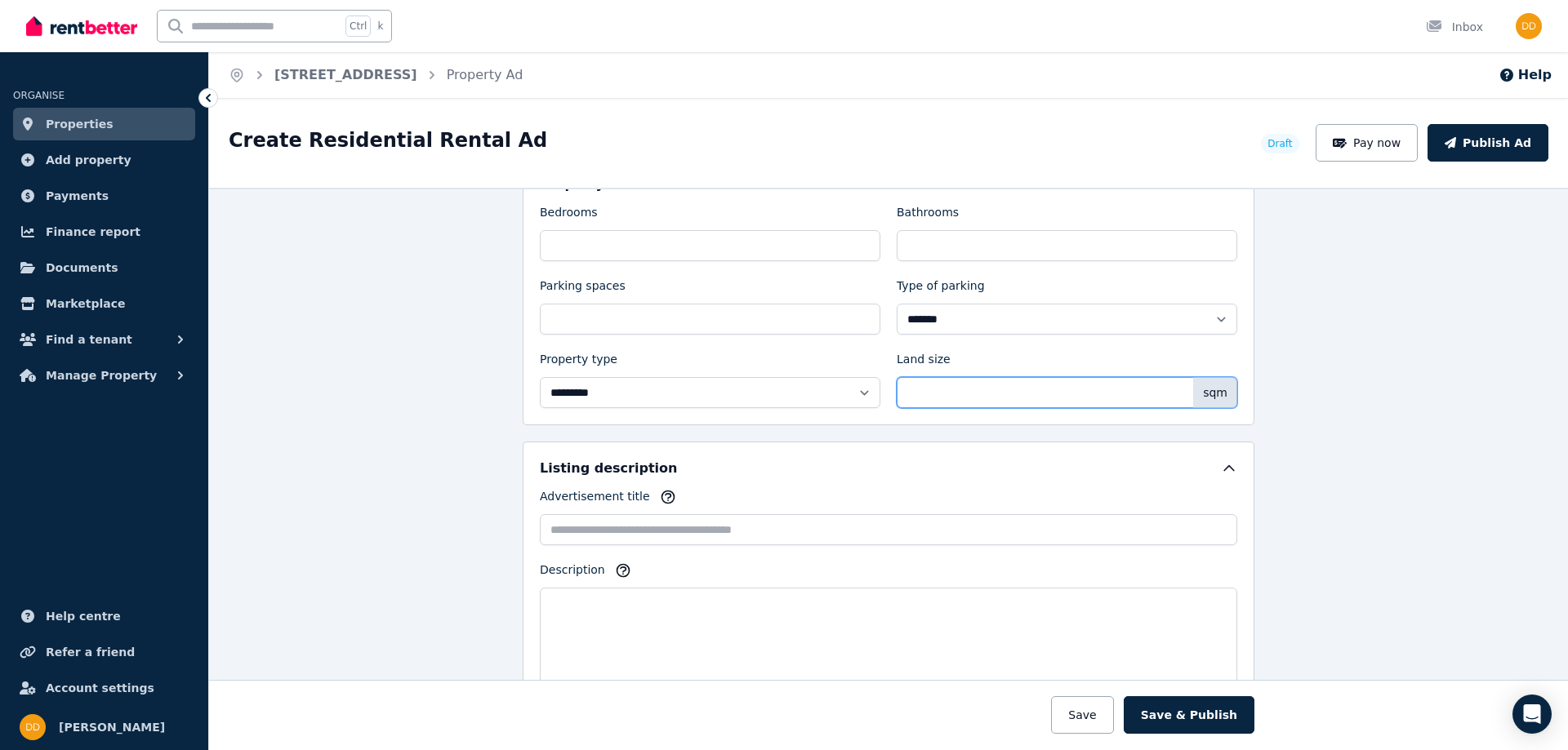
scroll to position [734, 0]
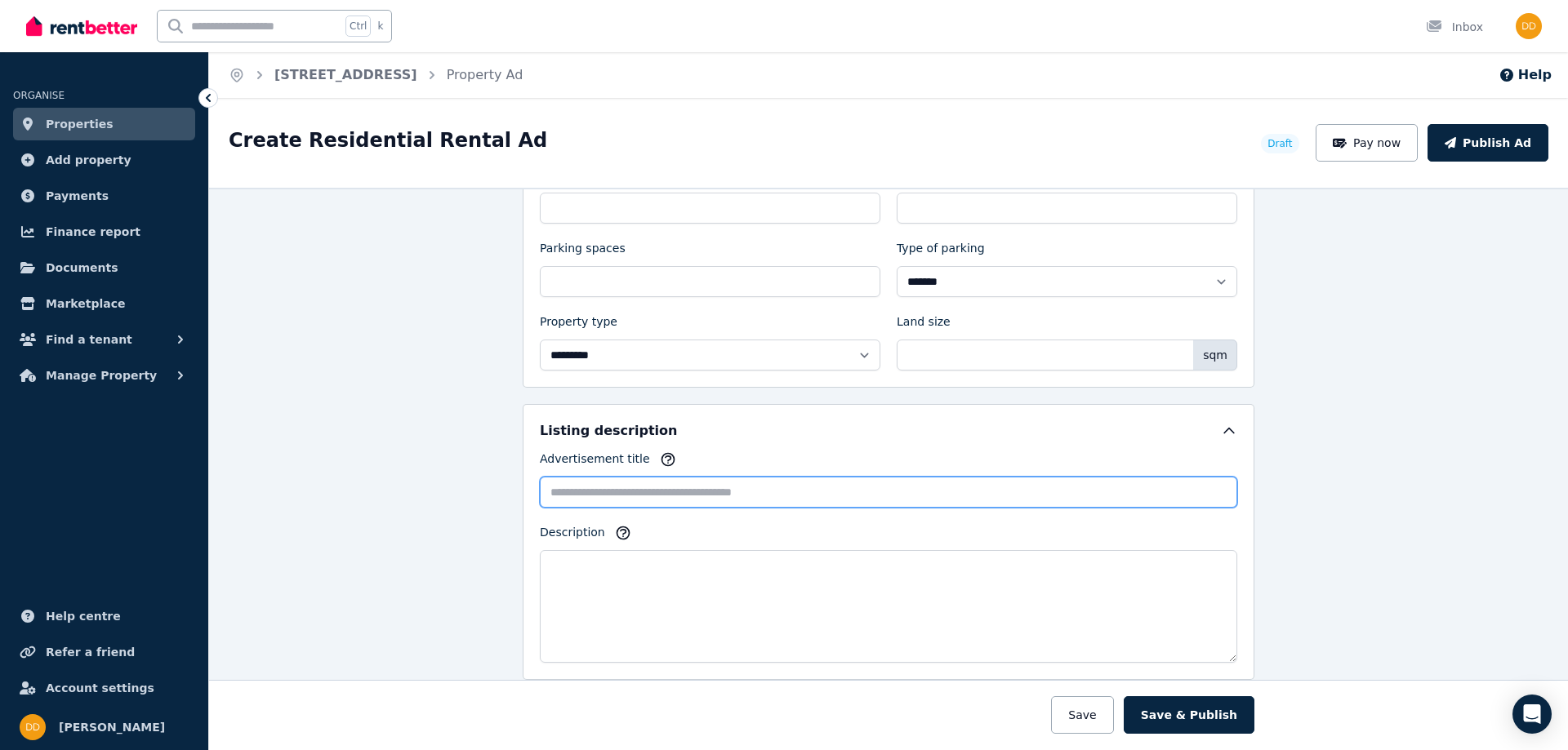
click at [595, 490] on input "Advertisement title" at bounding box center [889, 492] width 698 height 31
click at [660, 455] on icon "button" at bounding box center [668, 459] width 16 height 16
click at [629, 493] on input "Advertisement title" at bounding box center [889, 492] width 698 height 31
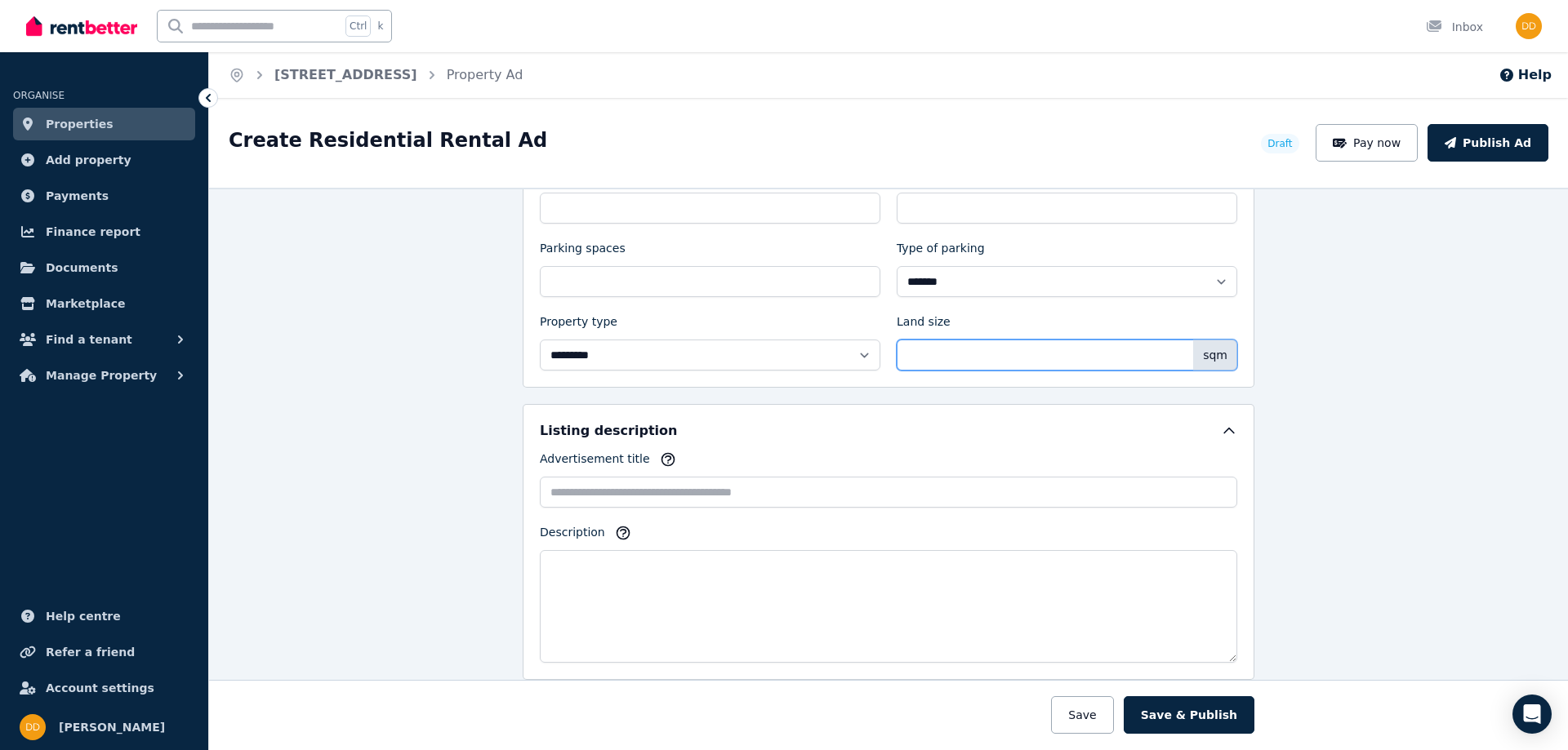
click at [952, 352] on input "**" at bounding box center [1067, 355] width 341 height 31
drag, startPoint x: 845, startPoint y: 351, endPoint x: 786, endPoint y: 351, distance: 59.0
click at [787, 351] on div "**********" at bounding box center [889, 268] width 698 height 204
type input "***"
click at [936, 217] on input "*" at bounding box center [1067, 208] width 341 height 31
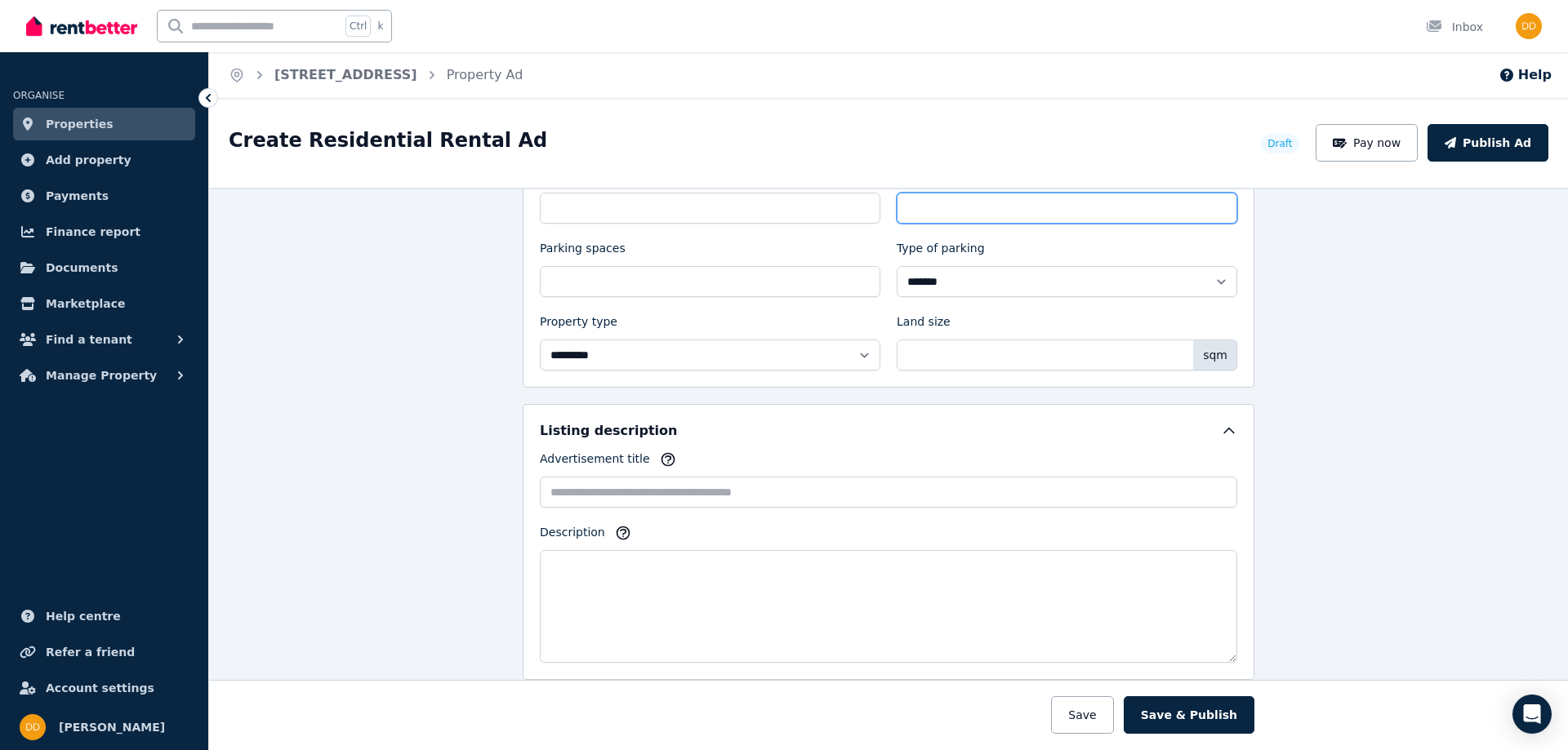
scroll to position [572, 0]
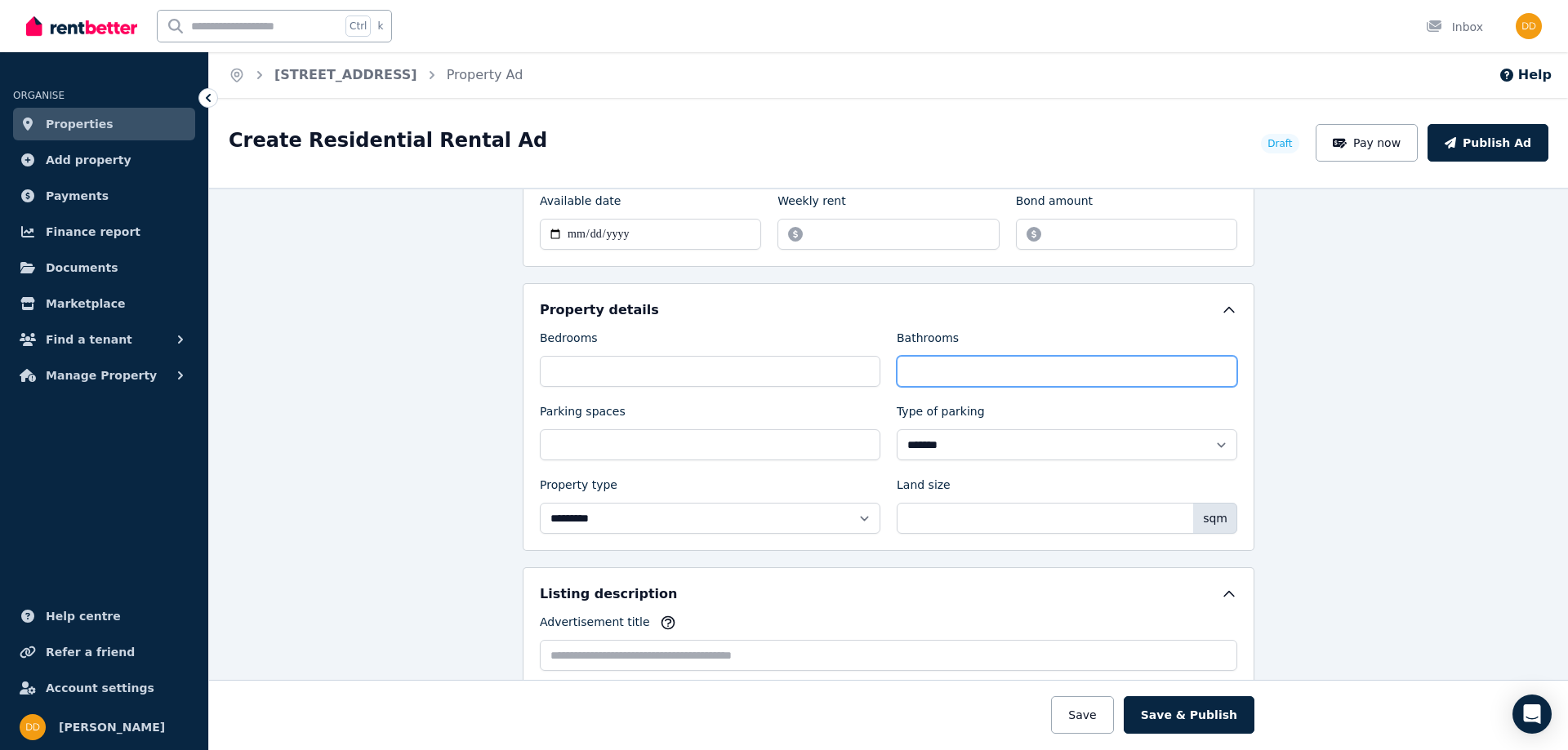
drag, startPoint x: 871, startPoint y: 368, endPoint x: 842, endPoint y: 367, distance: 29.0
click at [838, 373] on div "**********" at bounding box center [889, 431] width 698 height 204
type input "***"
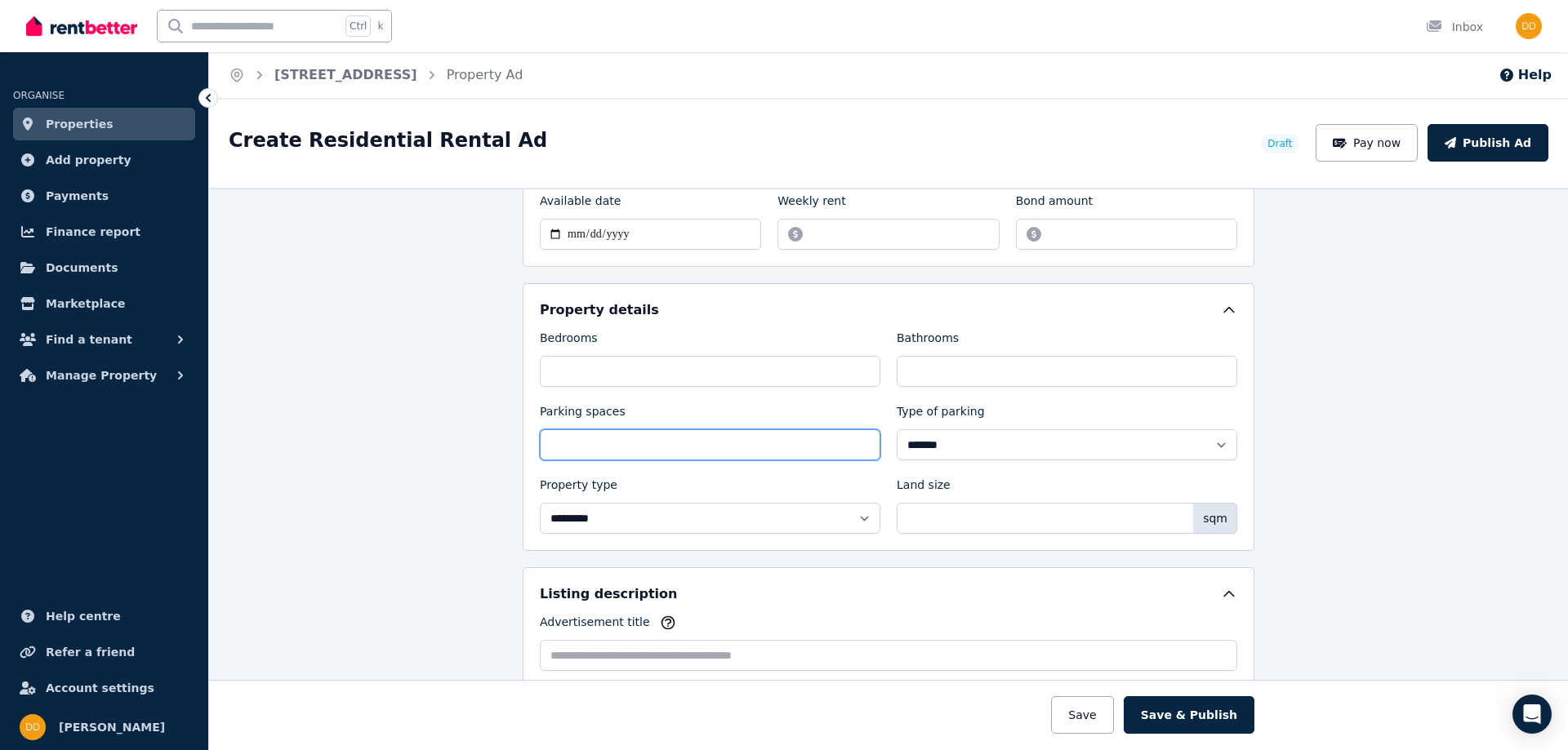
click at [838, 445] on input "*" at bounding box center [710, 445] width 341 height 31
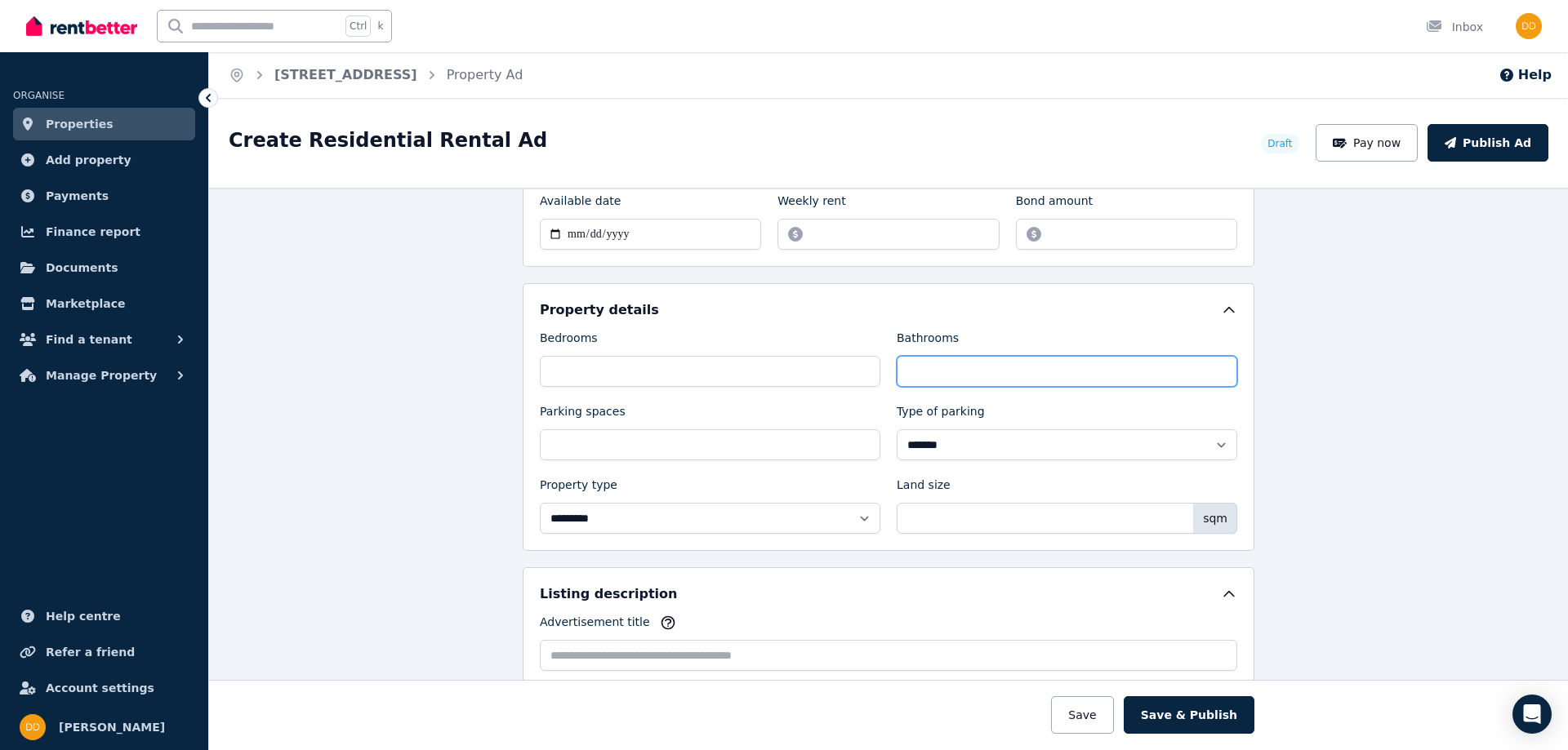
click at [931, 378] on input "***" at bounding box center [1067, 372] width 341 height 31
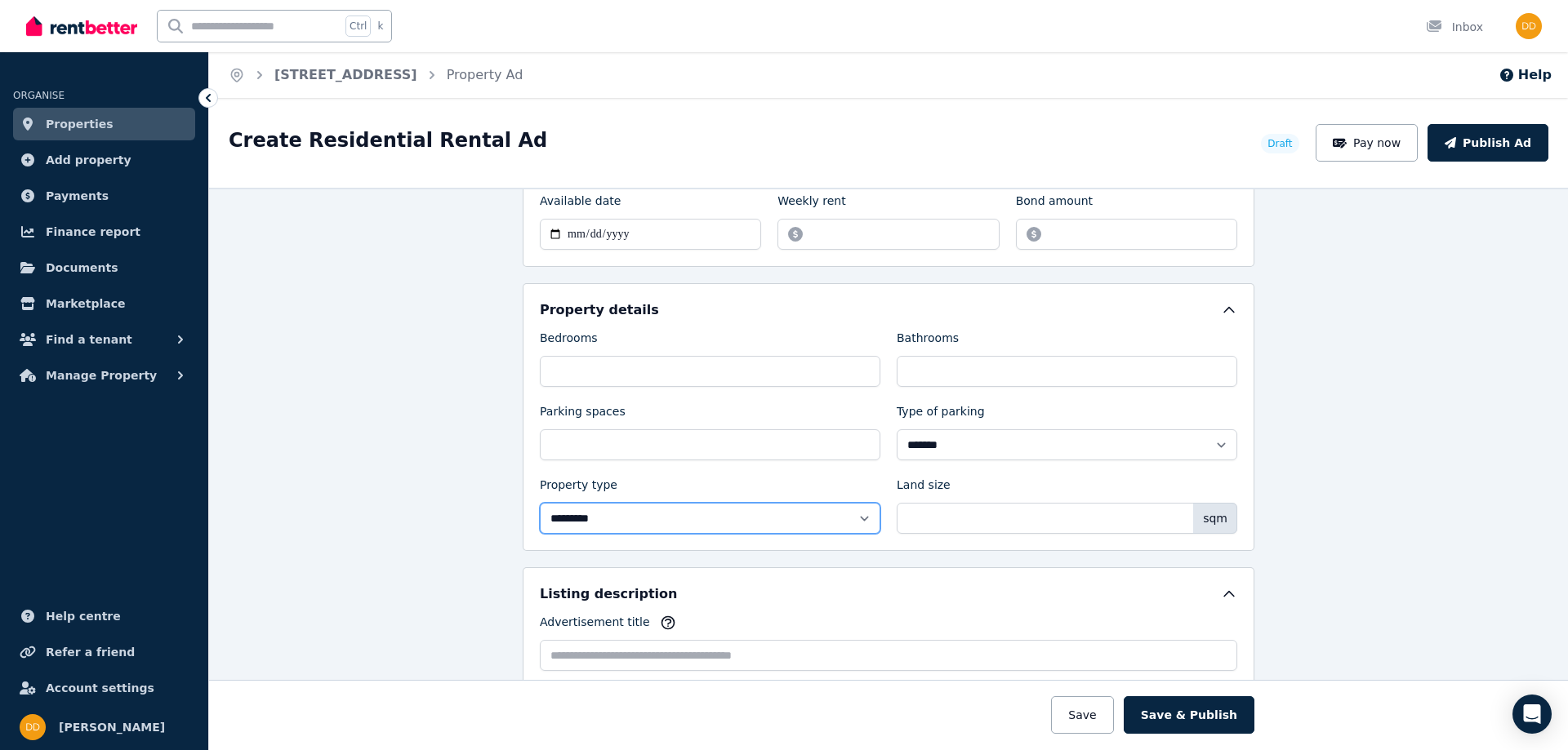
click at [640, 522] on select "**********" at bounding box center [710, 518] width 341 height 31
click at [610, 462] on div "**********" at bounding box center [889, 431] width 698 height 204
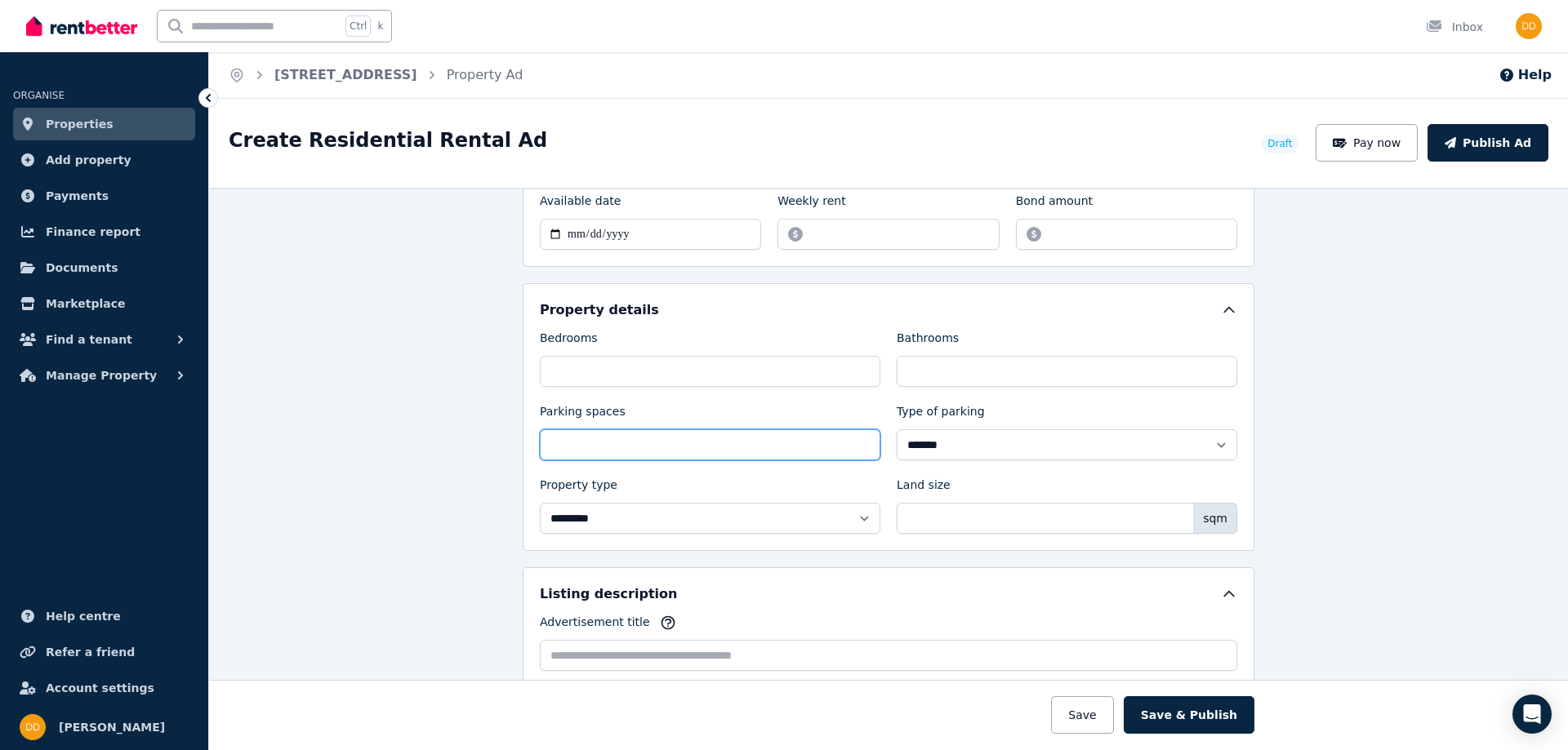
click at [596, 449] on input "*" at bounding box center [710, 445] width 341 height 31
click at [564, 443] on input "*" at bounding box center [710, 445] width 341 height 31
type input "*"
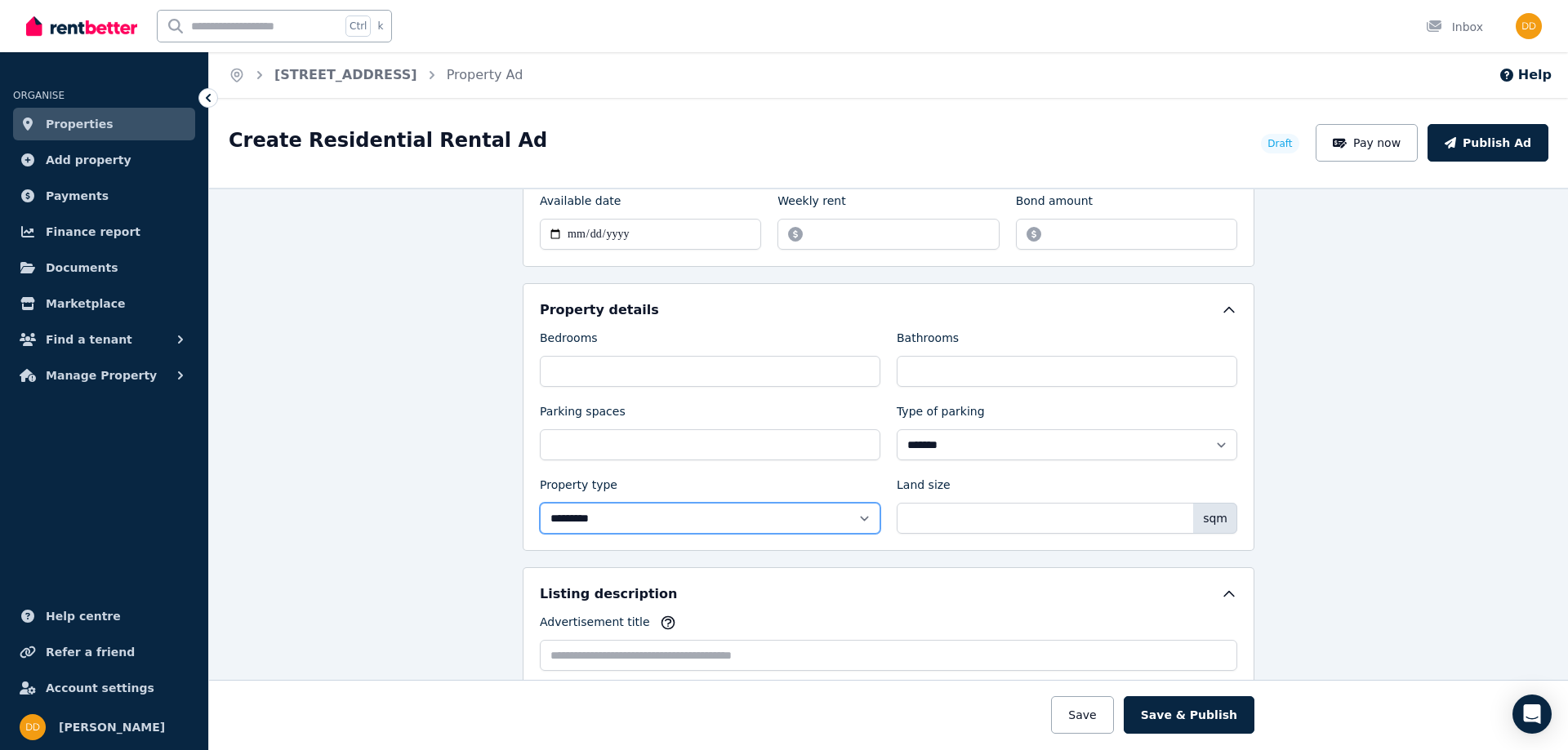
click at [585, 509] on select "**********" at bounding box center [710, 518] width 341 height 31
click at [415, 509] on div "**********" at bounding box center [888, 468] width 1359 height 562
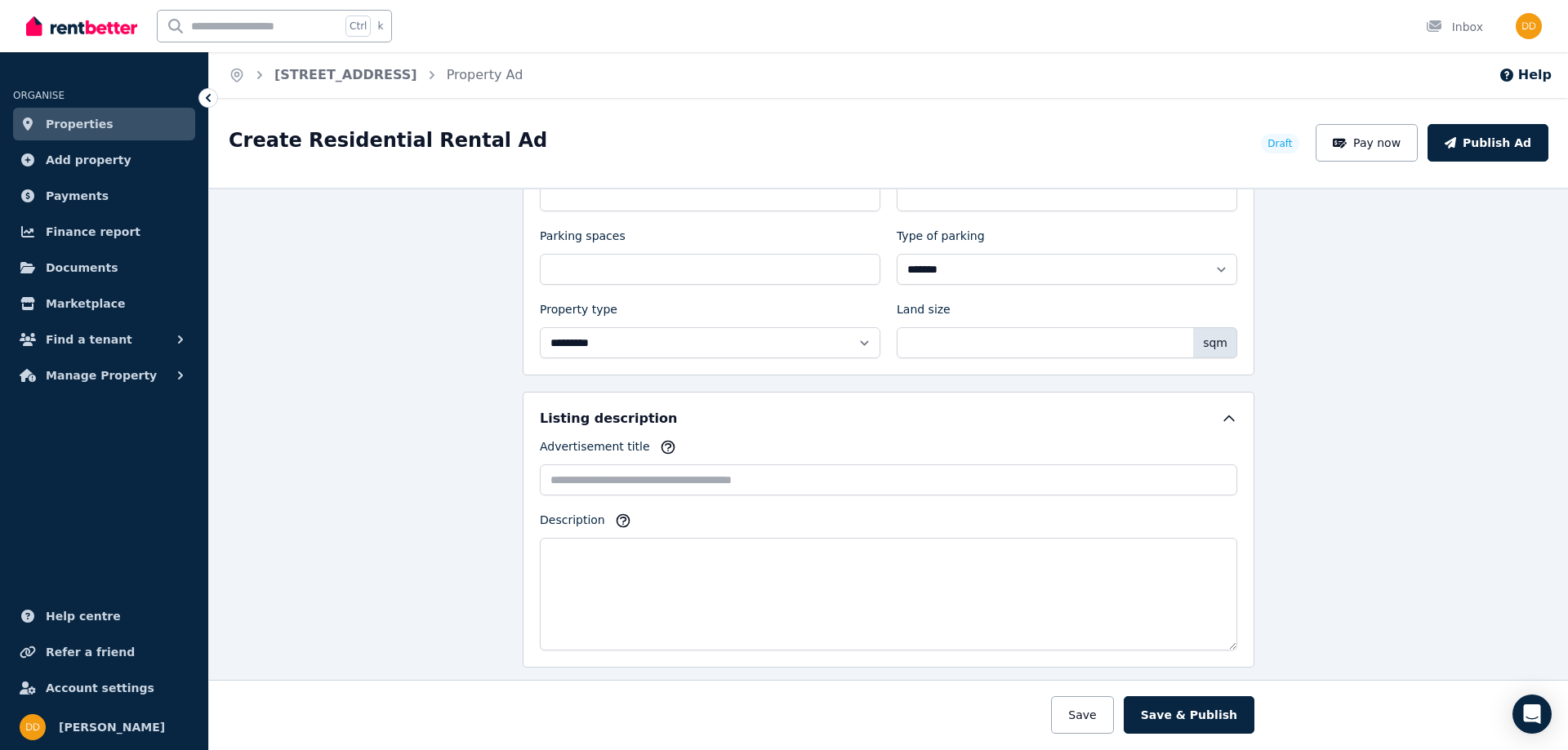
scroll to position [816, 0]
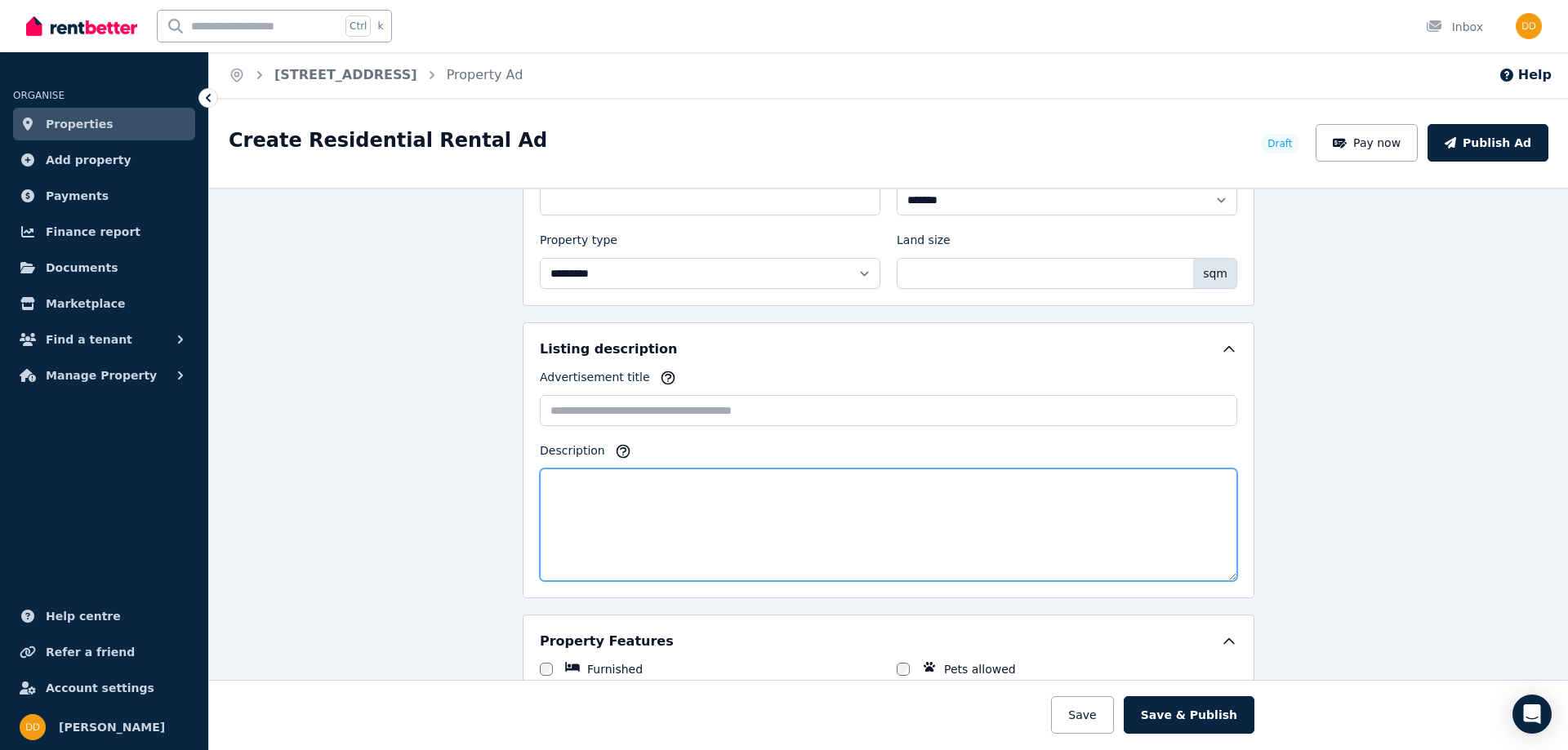
click at [588, 486] on textarea "Description" at bounding box center [889, 525] width 698 height 113
paste textarea "**********"
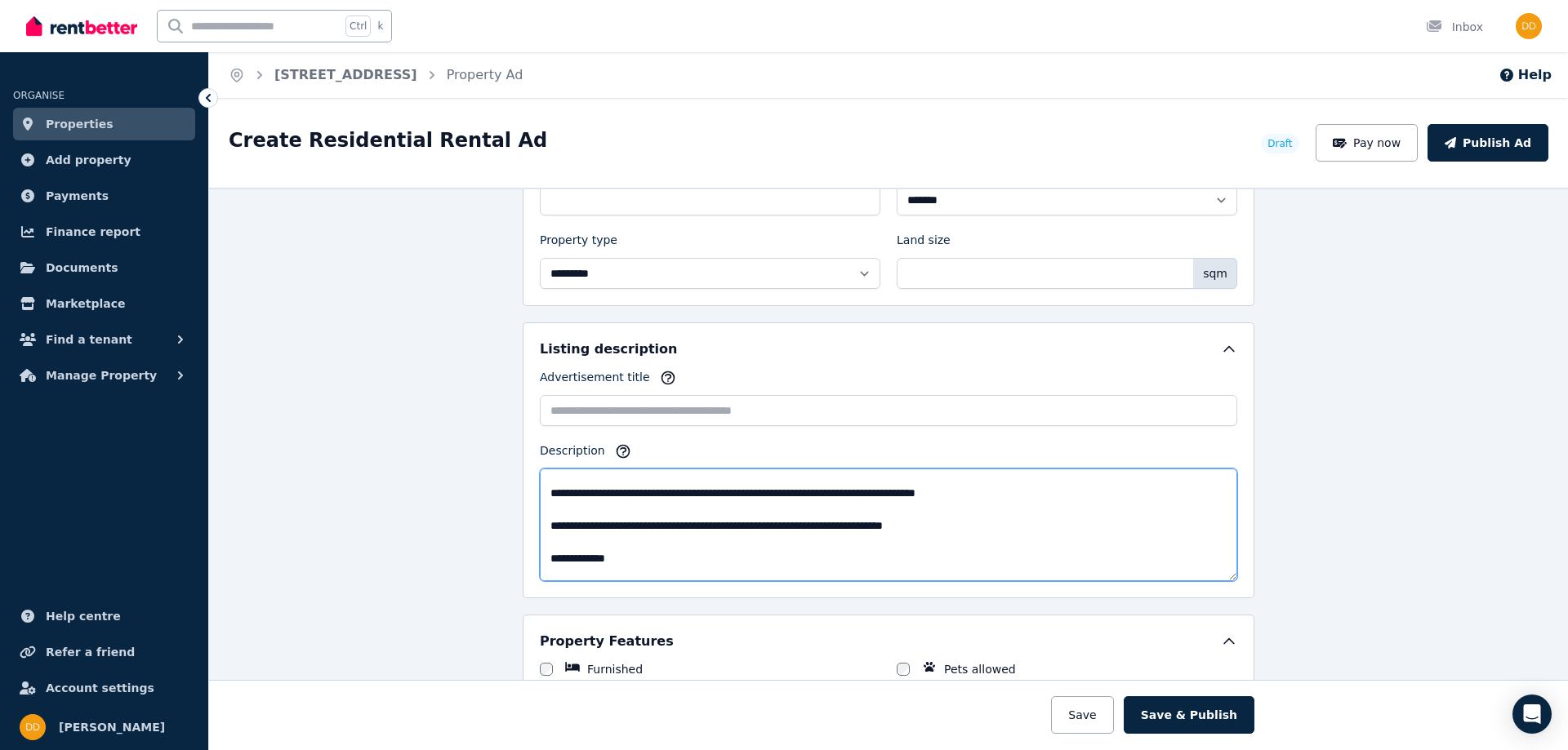
scroll to position [0, 0]
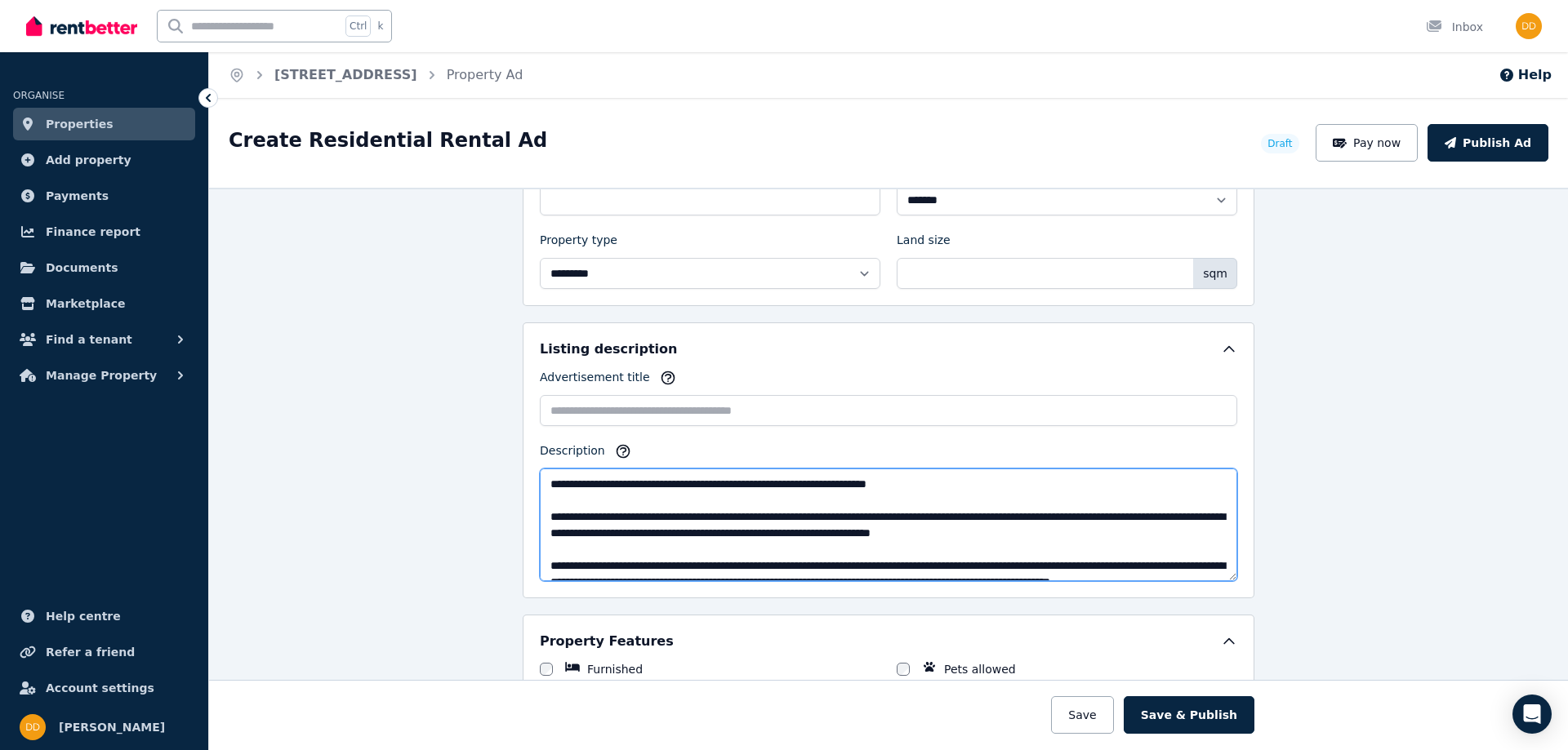
drag, startPoint x: 594, startPoint y: 502, endPoint x: 488, endPoint y: 395, distance: 150.6
click at [487, 395] on div "**********" at bounding box center [888, 468] width 1359 height 562
click at [623, 549] on textarea "Description" at bounding box center [889, 525] width 698 height 113
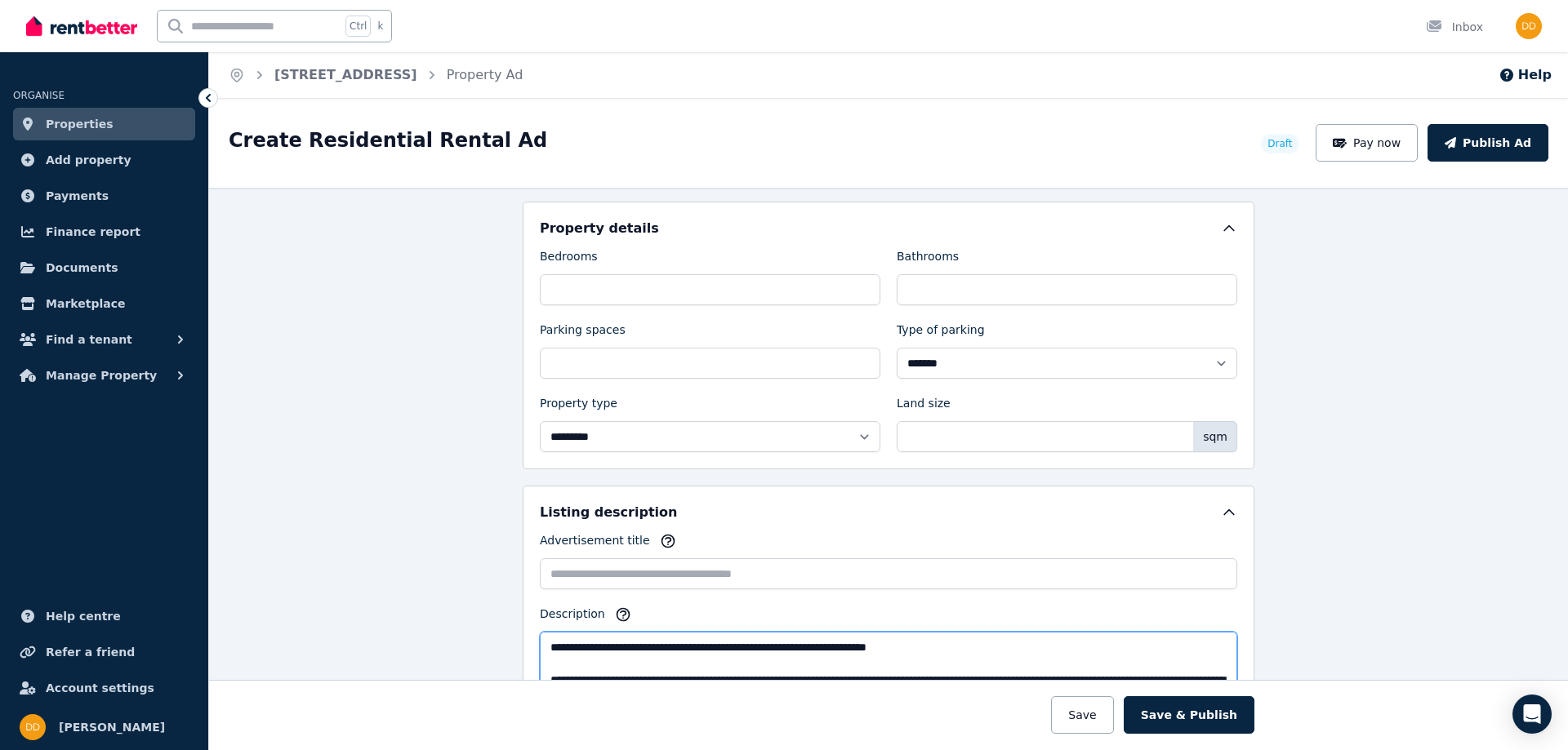
scroll to position [816, 0]
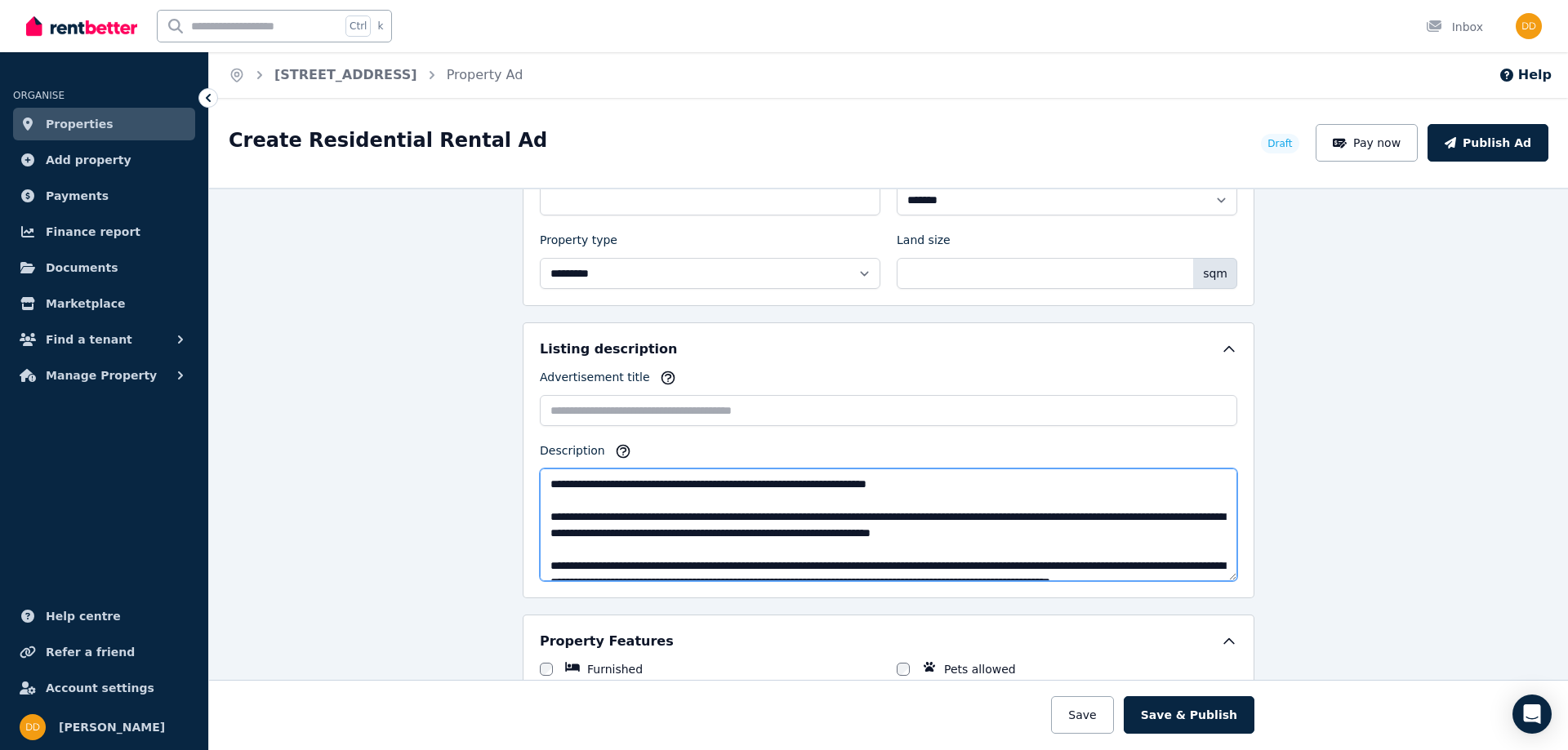
type textarea "**********"
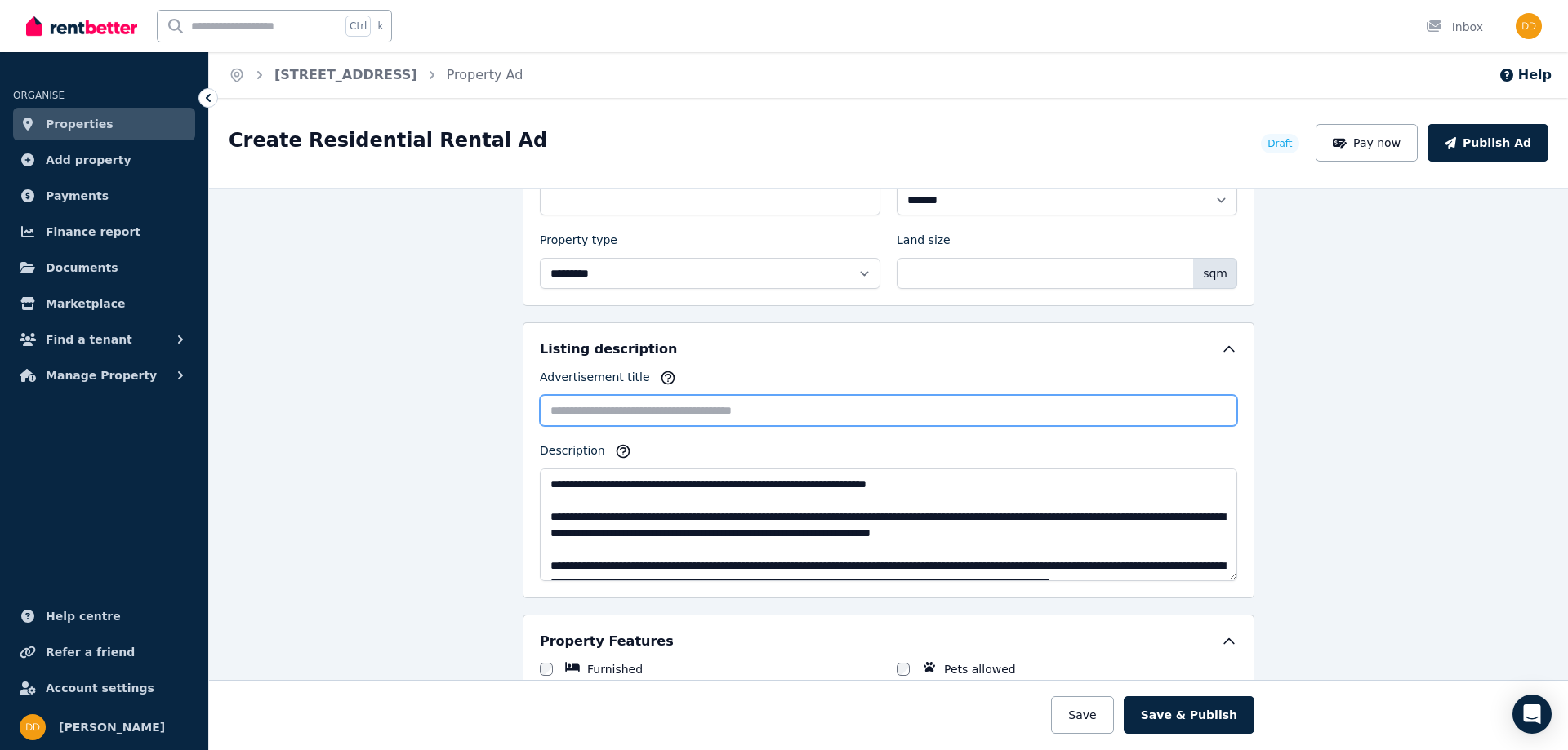
click at [587, 408] on input "Advertisement title" at bounding box center [889, 411] width 698 height 31
click at [575, 408] on input "Advertisement title" at bounding box center [889, 411] width 698 height 31
paste input "**********"
type input "**********"
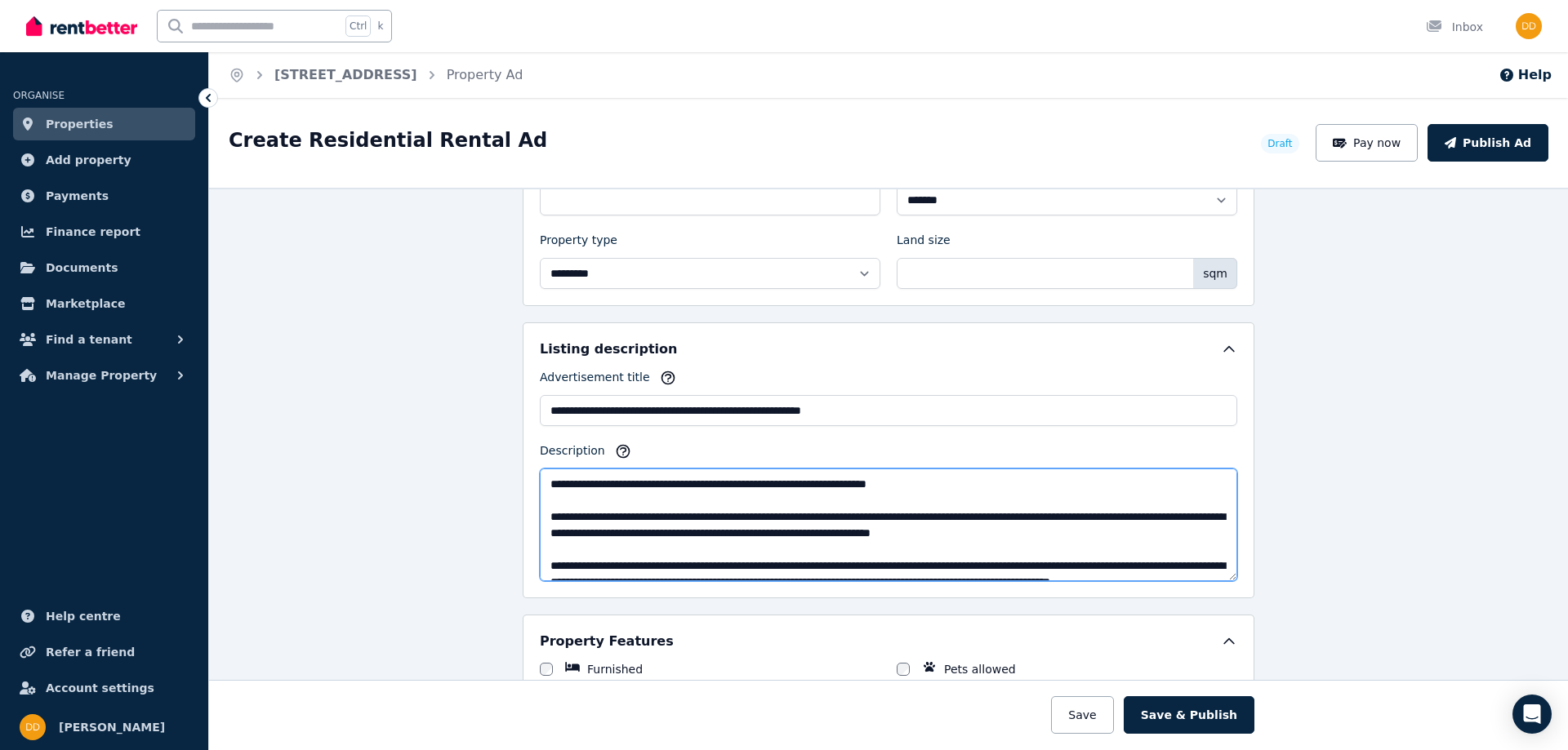
click at [695, 511] on textarea "Description" at bounding box center [889, 525] width 698 height 113
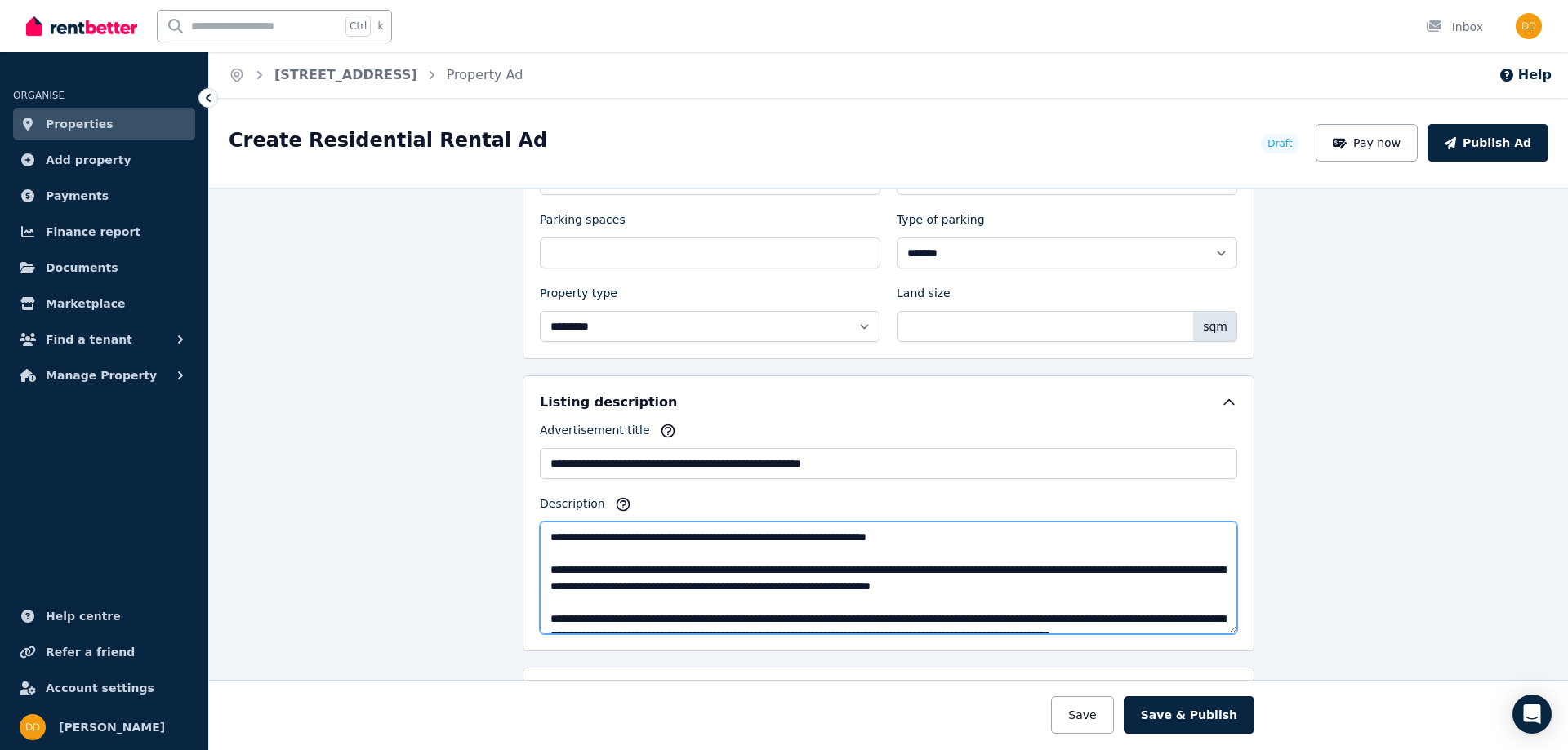
scroll to position [734, 0]
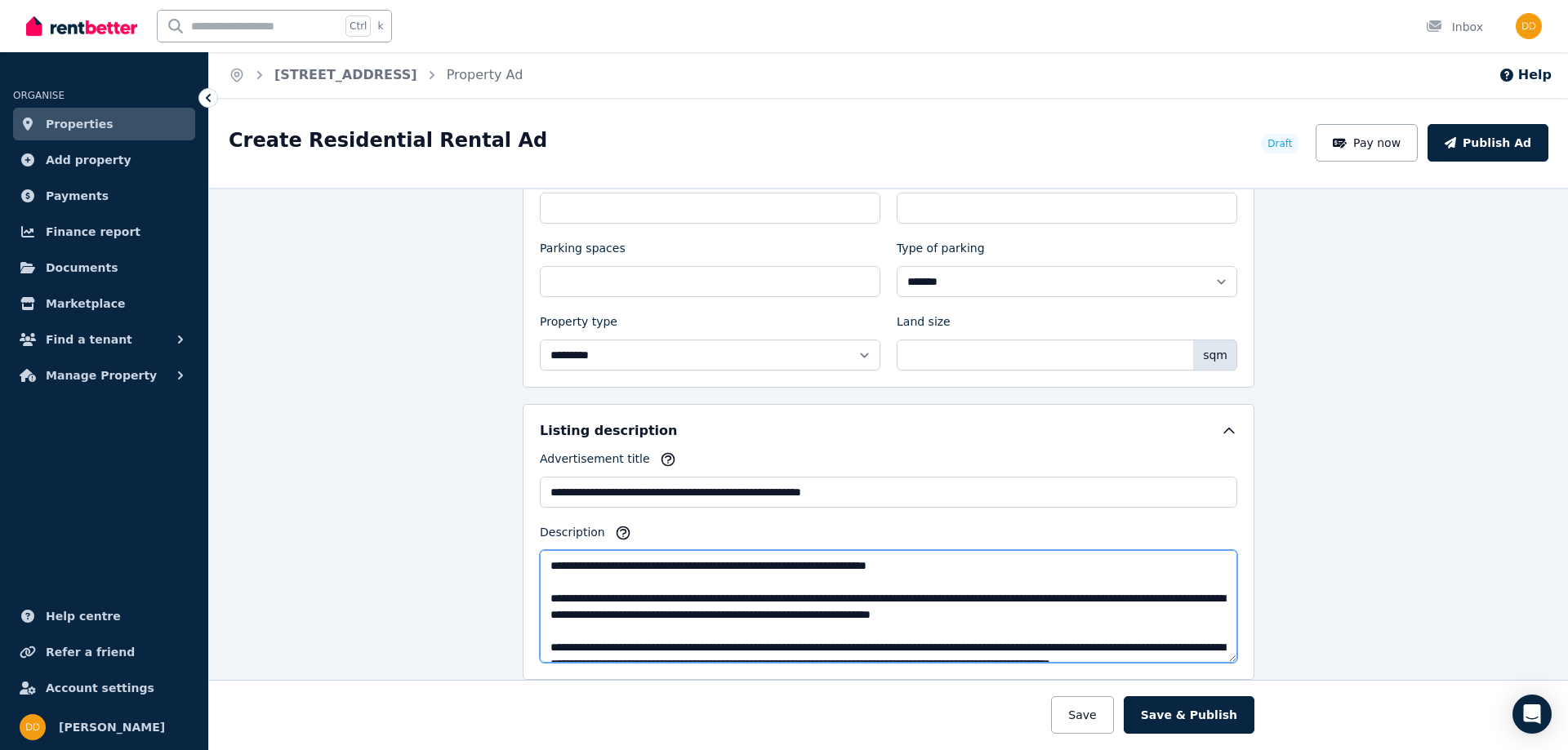
click at [650, 566] on textarea "Description" at bounding box center [889, 607] width 698 height 113
click at [622, 584] on textarea "Description" at bounding box center [889, 607] width 698 height 113
click at [544, 571] on textarea "Description" at bounding box center [889, 607] width 698 height 113
click at [560, 562] on textarea "Description" at bounding box center [889, 607] width 698 height 113
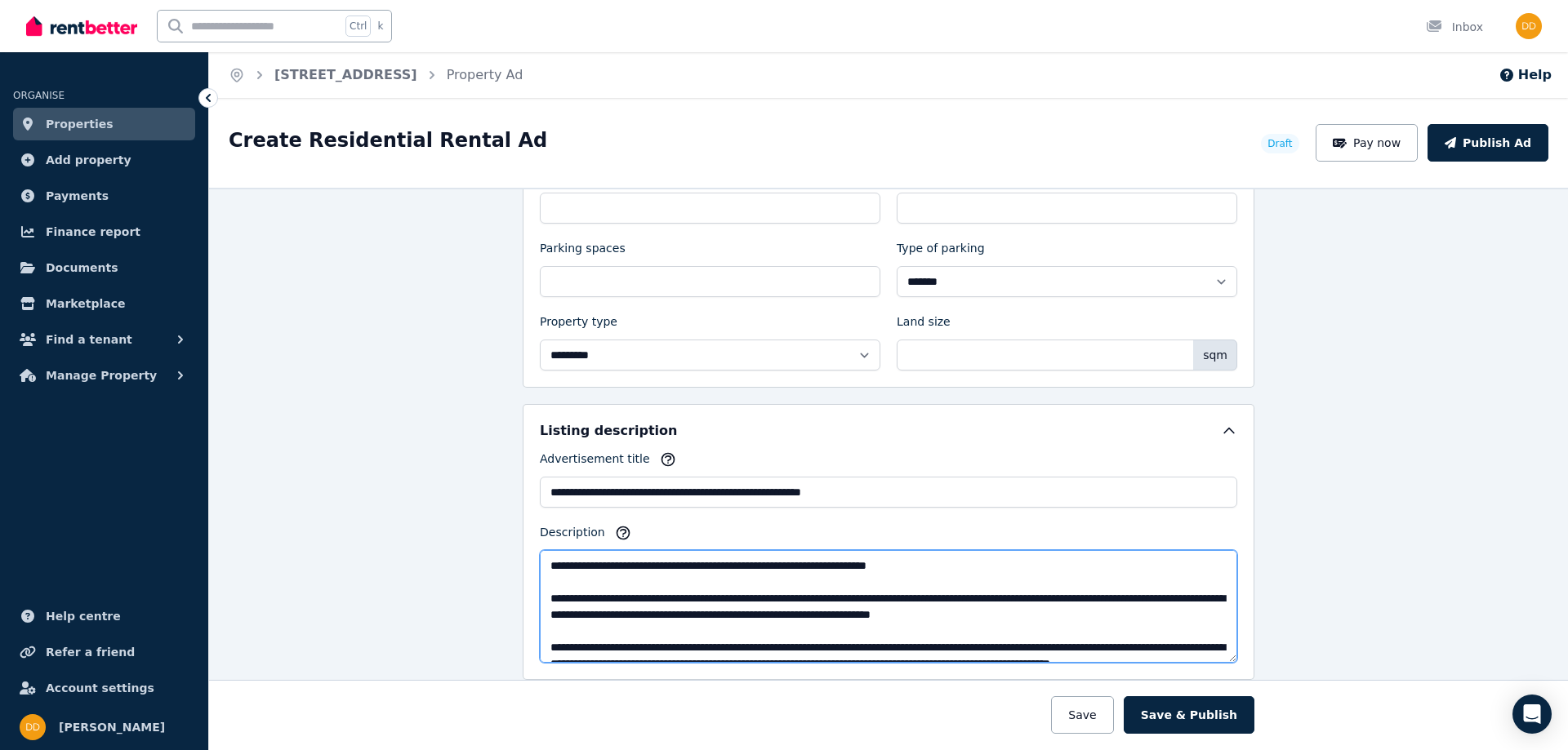
click at [553, 592] on textarea "Description" at bounding box center [889, 607] width 698 height 113
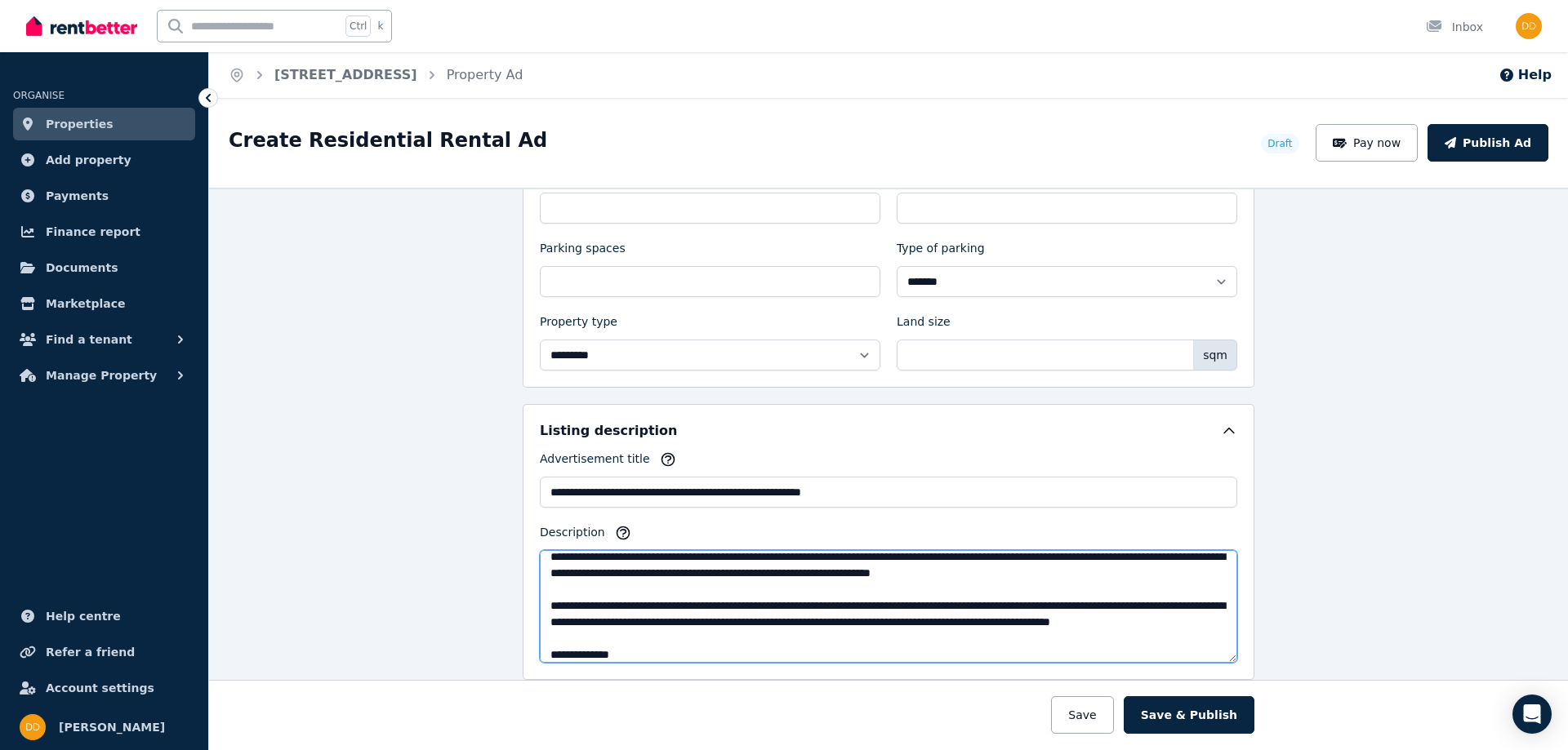
scroll to position [58, 0]
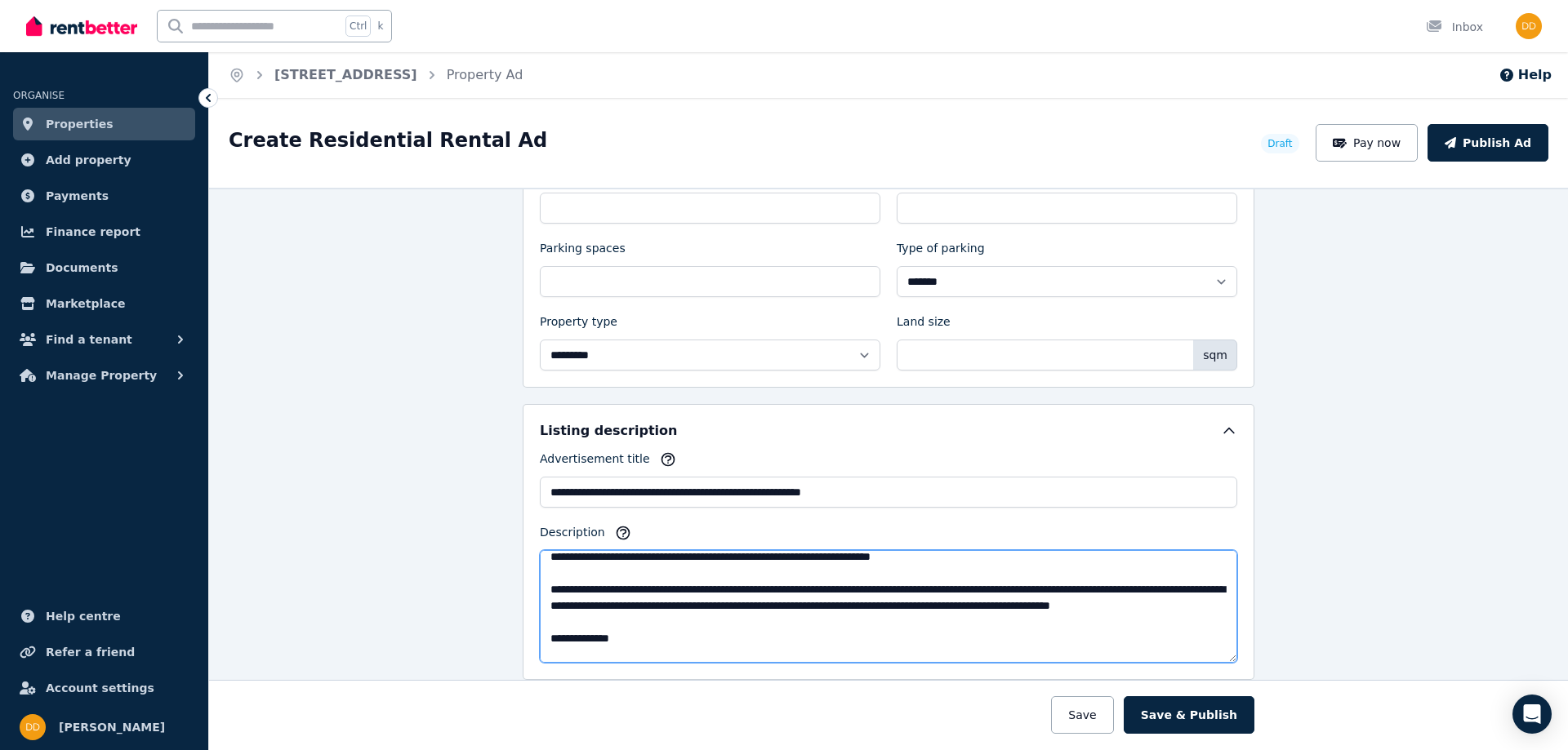
drag, startPoint x: 1169, startPoint y: 590, endPoint x: 1150, endPoint y: 591, distance: 19.0
click at [1150, 591] on textarea "Description" at bounding box center [889, 607] width 698 height 113
click at [731, 615] on textarea "Description" at bounding box center [889, 607] width 698 height 113
drag, startPoint x: 971, startPoint y: 608, endPoint x: 986, endPoint y: 608, distance: 15.0
click at [972, 608] on textarea "Description" at bounding box center [889, 607] width 698 height 113
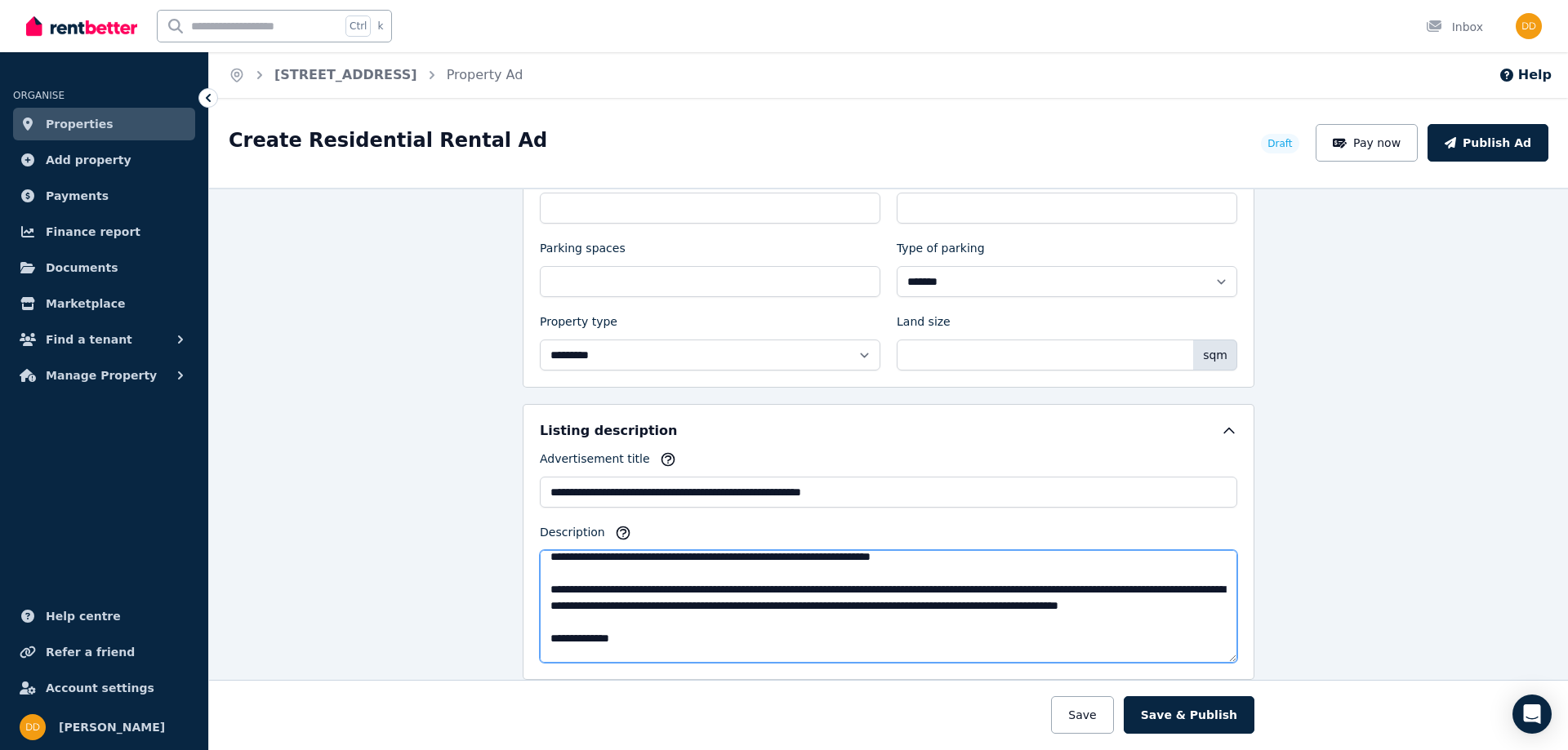
click at [972, 604] on textarea "Description" at bounding box center [889, 607] width 698 height 113
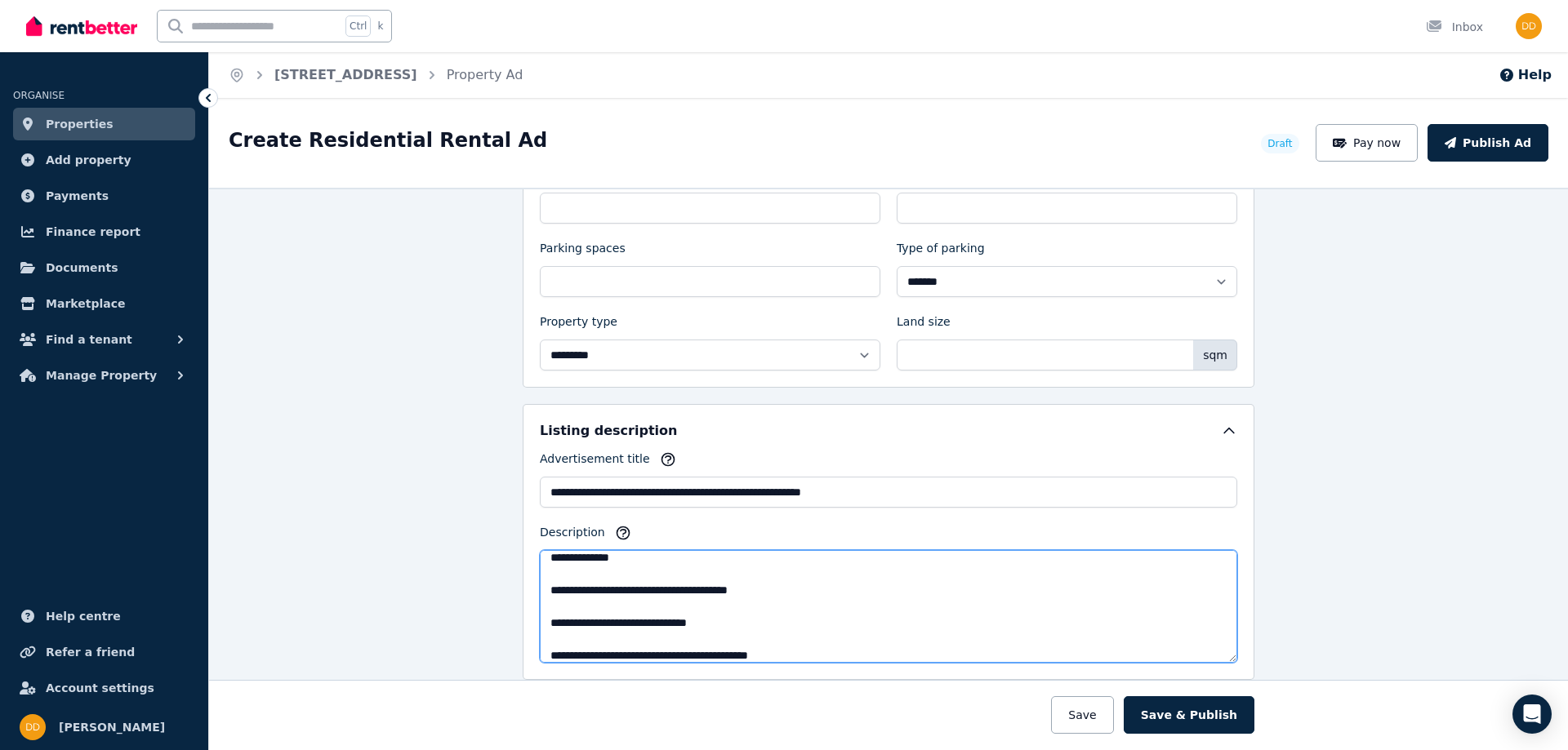
scroll to position [140, 0]
drag, startPoint x: 604, startPoint y: 584, endPoint x: 623, endPoint y: 576, distance: 20.6
click at [611, 582] on textarea "Description" at bounding box center [889, 607] width 698 height 113
drag, startPoint x: 578, startPoint y: 571, endPoint x: 542, endPoint y: 568, distance: 36.1
click at [542, 568] on textarea "Description" at bounding box center [889, 607] width 698 height 113
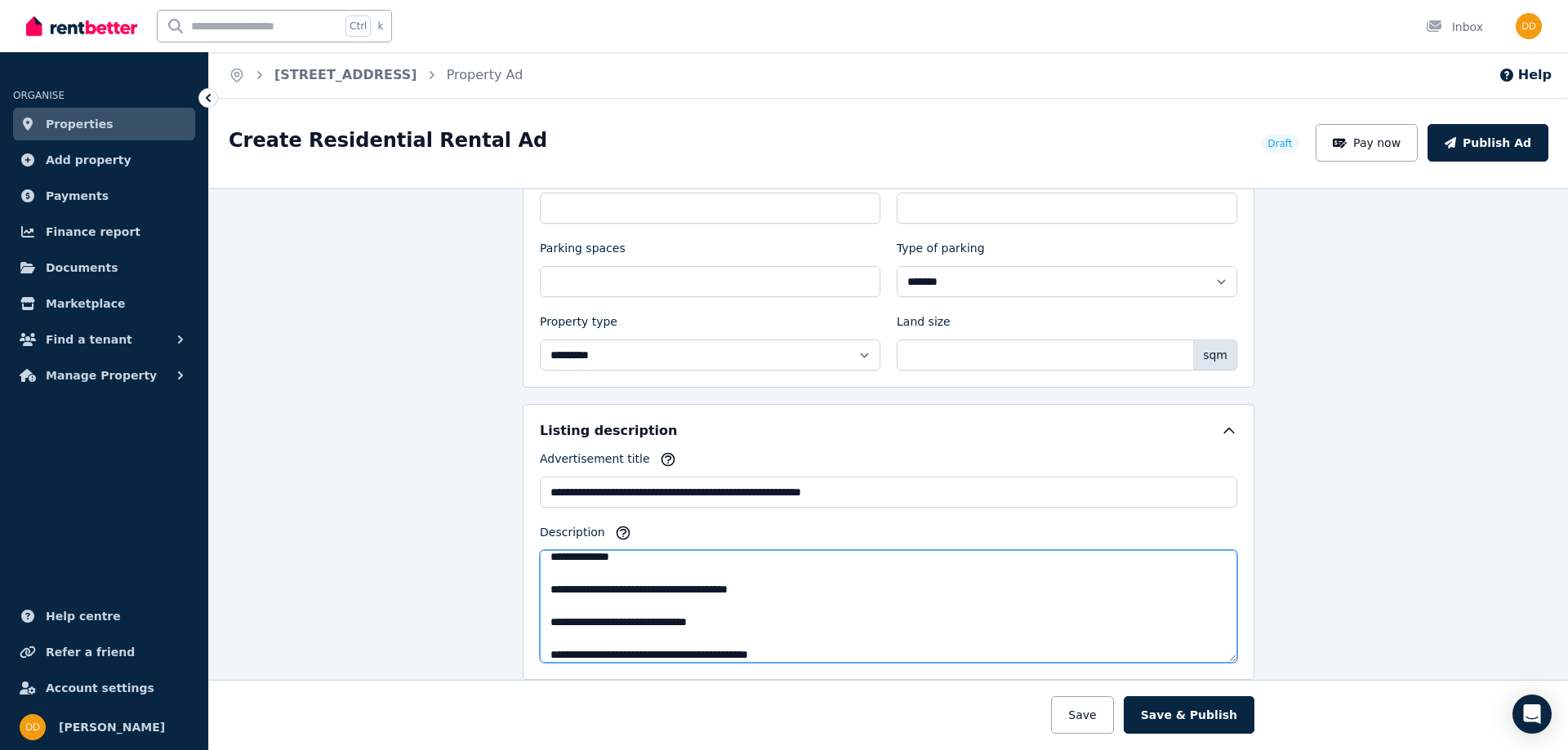
click at [589, 607] on textarea "Description" at bounding box center [889, 607] width 698 height 113
click at [573, 592] on textarea "Description" at bounding box center [889, 607] width 698 height 113
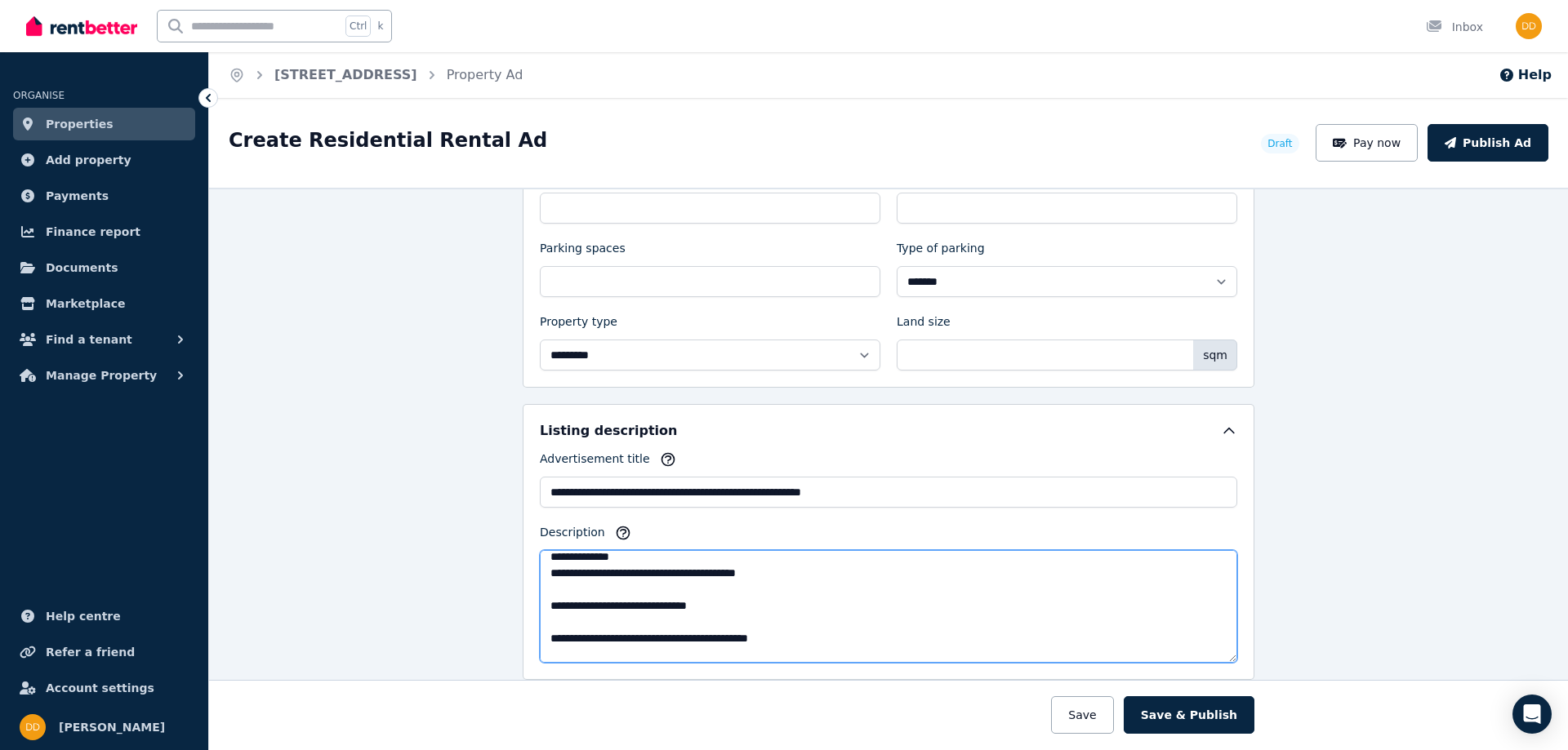
click at [554, 605] on textarea "Description" at bounding box center [889, 607] width 698 height 113
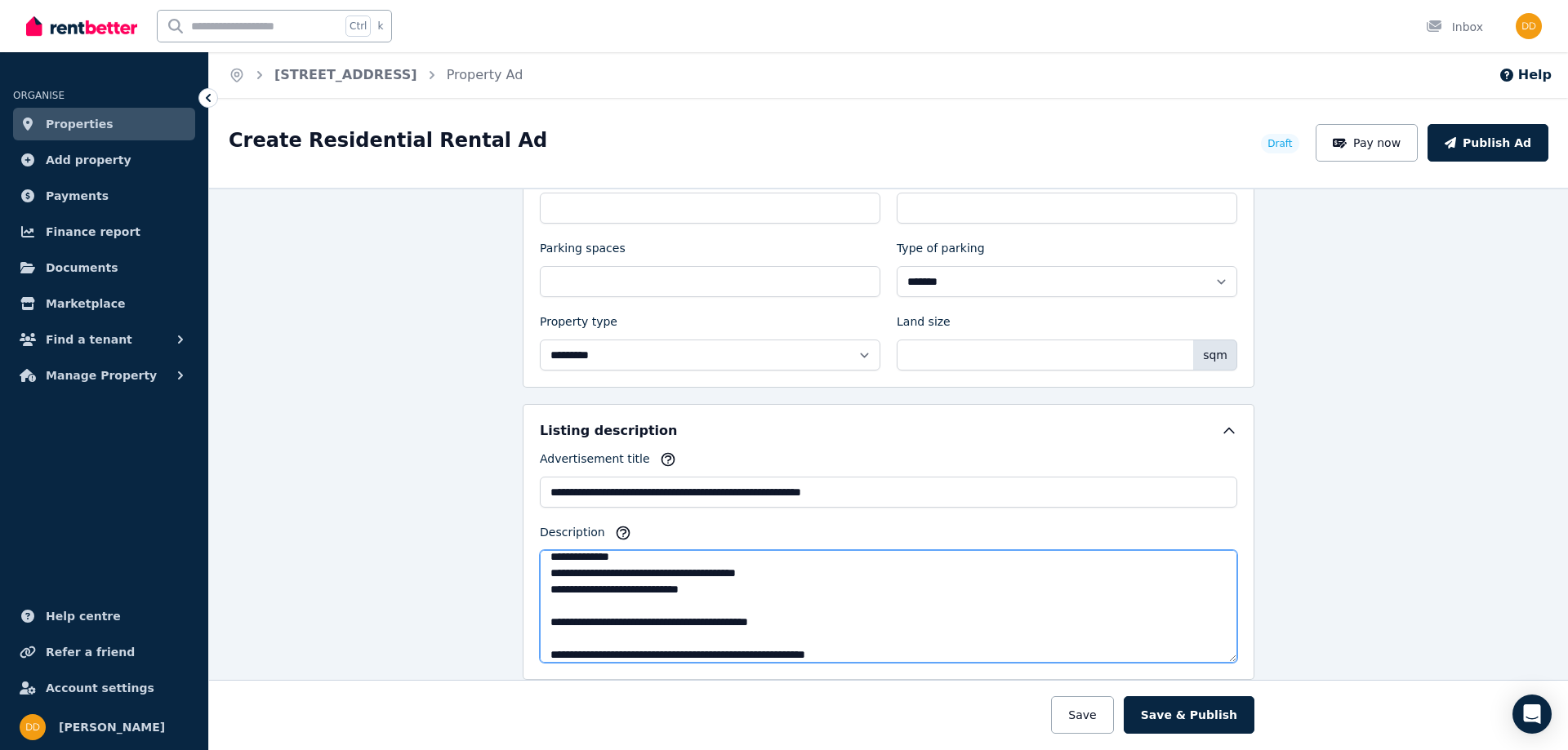
click at [563, 621] on textarea "Description" at bounding box center [889, 607] width 698 height 113
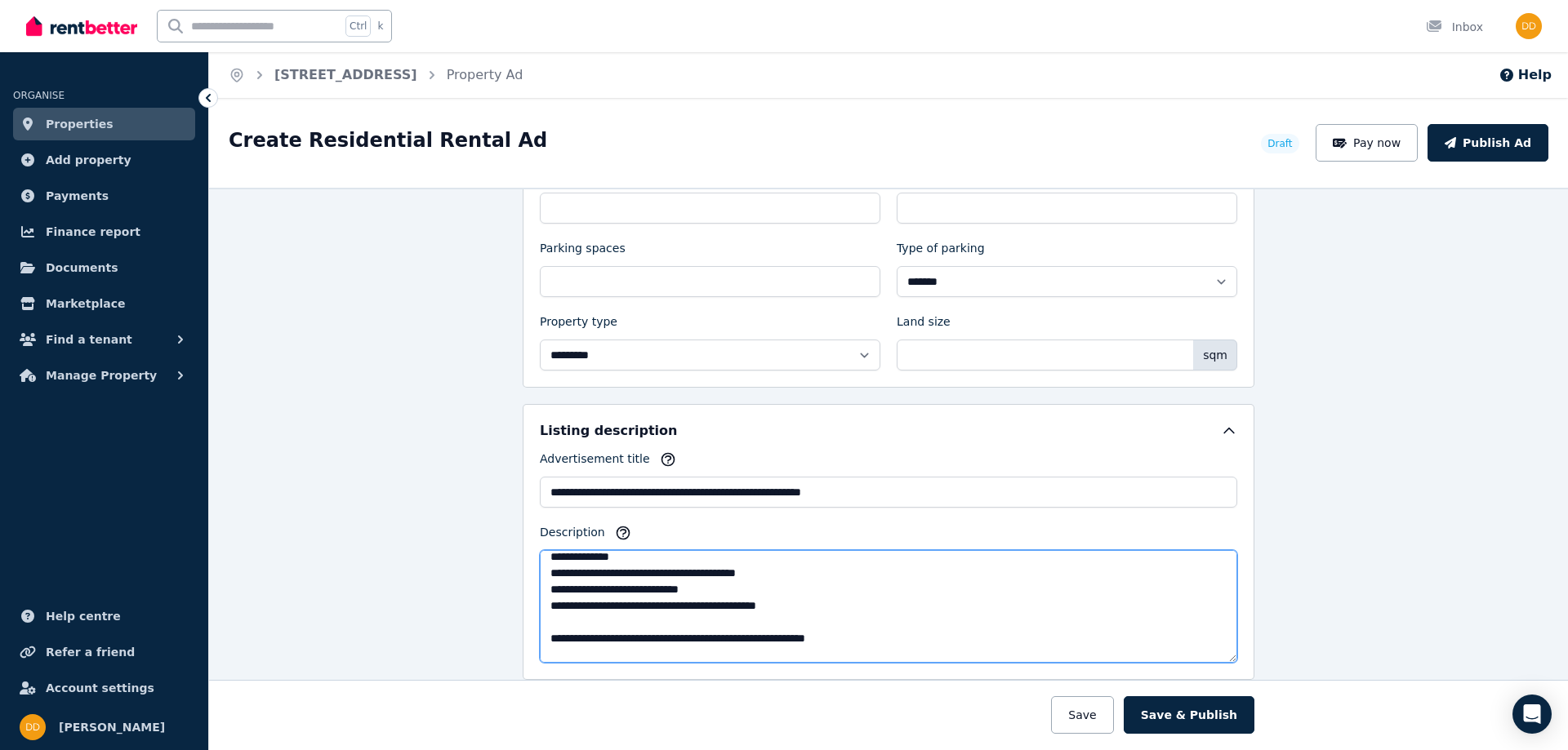
click at [559, 639] on textarea "Description" at bounding box center [889, 607] width 698 height 113
click at [890, 636] on textarea "Description" at bounding box center [889, 607] width 698 height 113
click at [840, 640] on textarea "Description" at bounding box center [889, 607] width 698 height 113
click at [869, 641] on textarea "Description" at bounding box center [889, 607] width 698 height 113
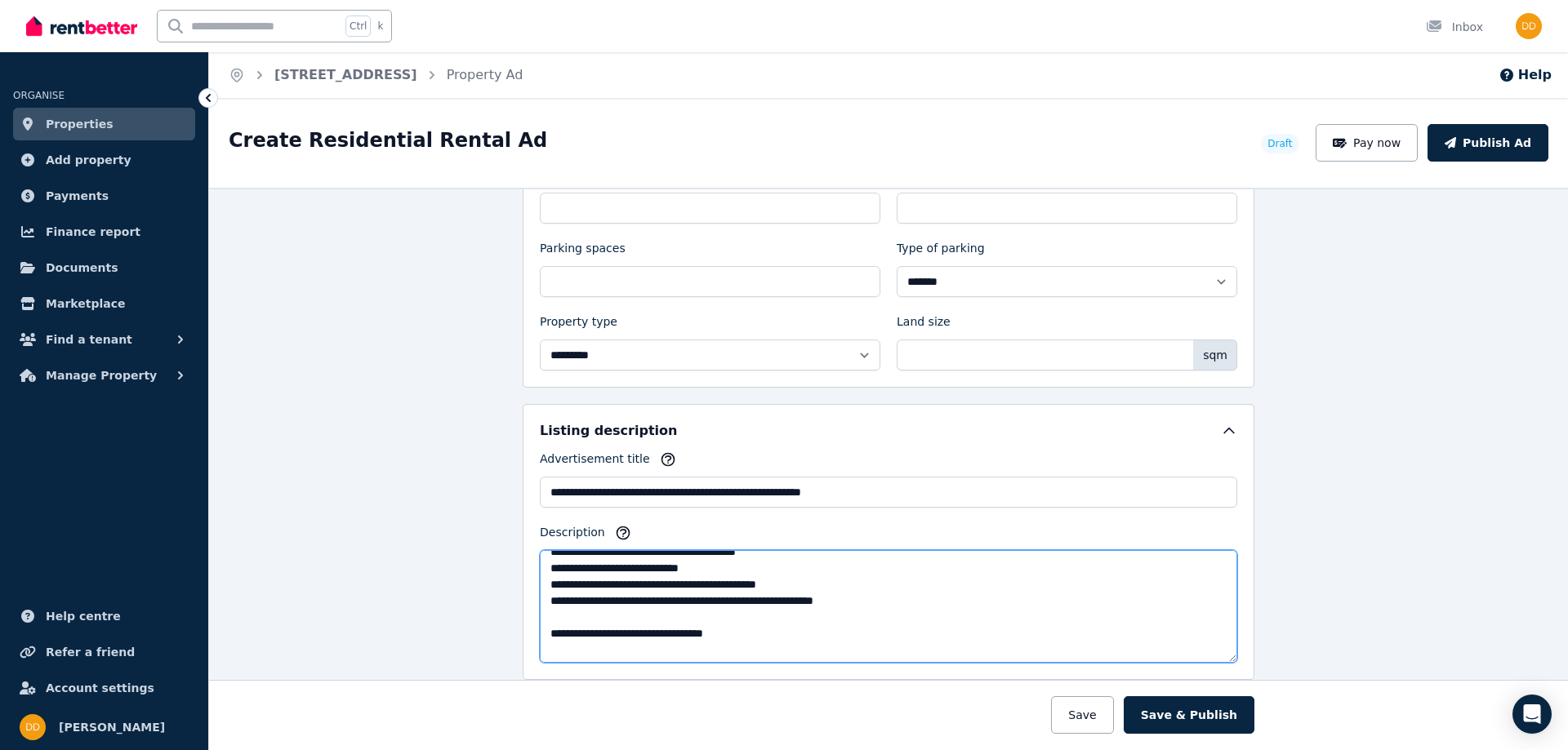
scroll to position [172, 0]
drag, startPoint x: 879, startPoint y: 607, endPoint x: 839, endPoint y: 608, distance: 40.0
click at [878, 607] on textarea "Description" at bounding box center [889, 607] width 698 height 113
drag, startPoint x: 841, startPoint y: 604, endPoint x: 804, endPoint y: 604, distance: 37.0
click at [804, 604] on textarea "Description" at bounding box center [889, 607] width 698 height 113
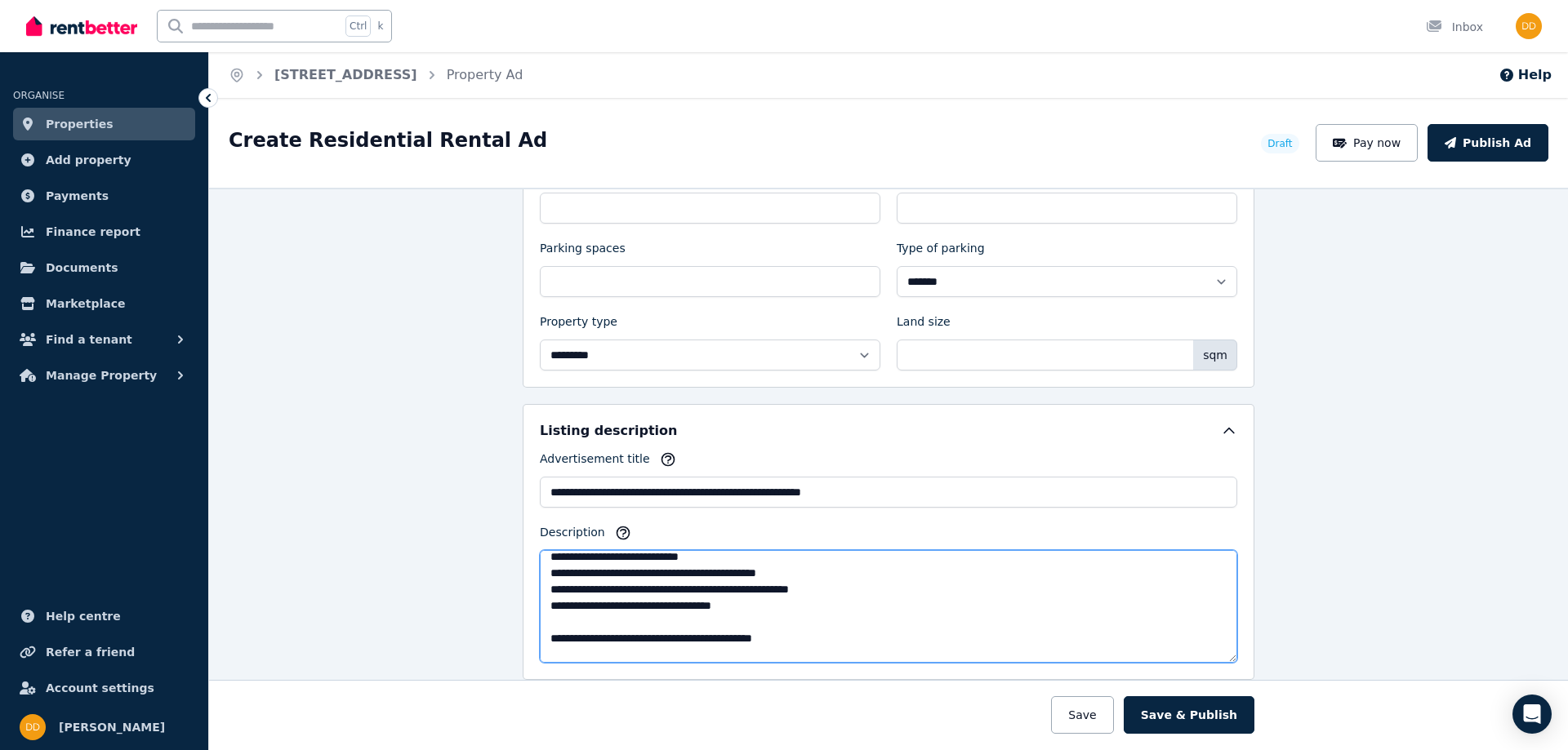
click at [578, 635] on textarea "Description" at bounding box center [889, 607] width 698 height 113
drag, startPoint x: 768, startPoint y: 642, endPoint x: 809, endPoint y: 642, distance: 41.0
click at [769, 642] on textarea "Description" at bounding box center [889, 607] width 698 height 113
drag, startPoint x: 809, startPoint y: 638, endPoint x: 644, endPoint y: 638, distance: 165.0
click at [644, 638] on textarea "Description" at bounding box center [889, 607] width 698 height 113
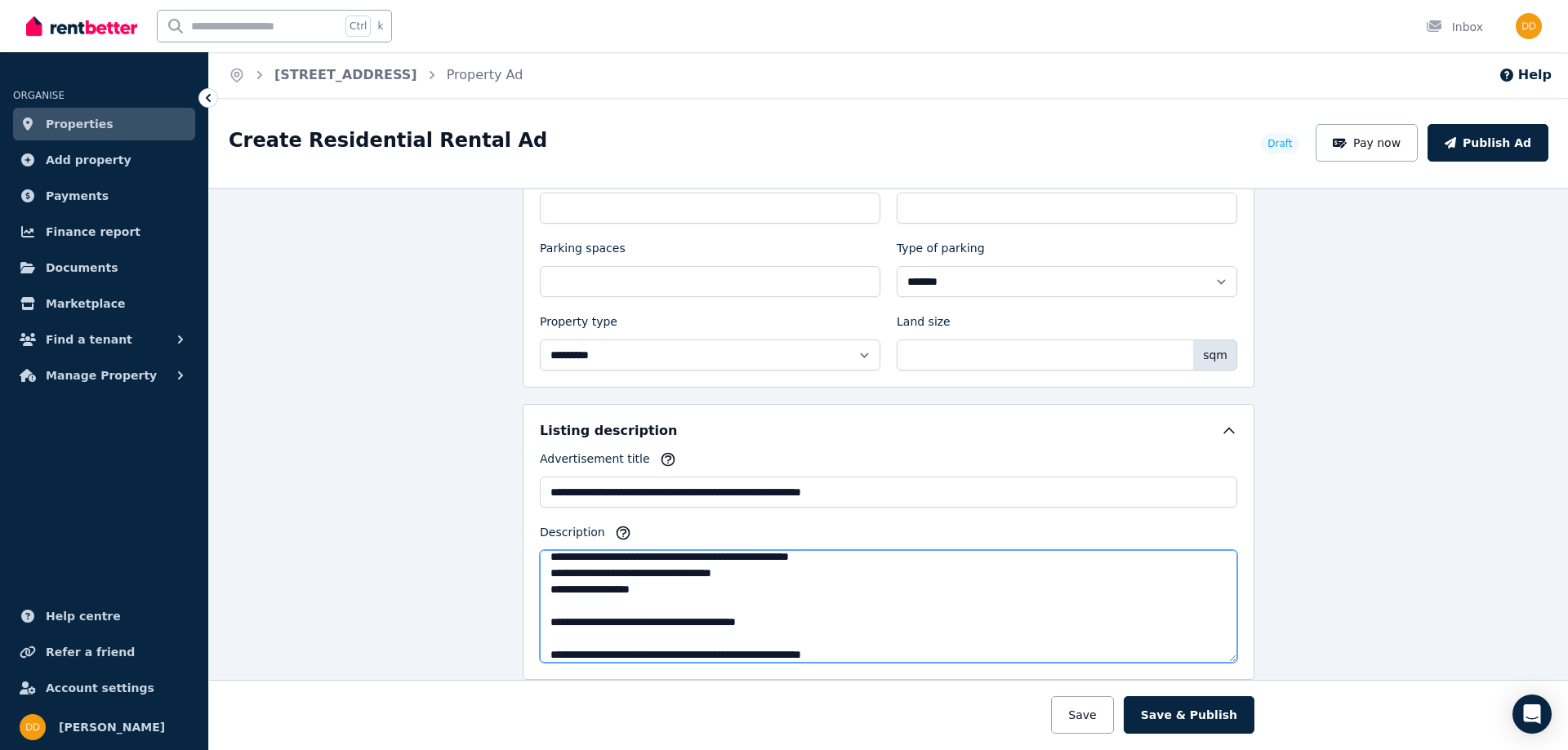
scroll to position [237, 0]
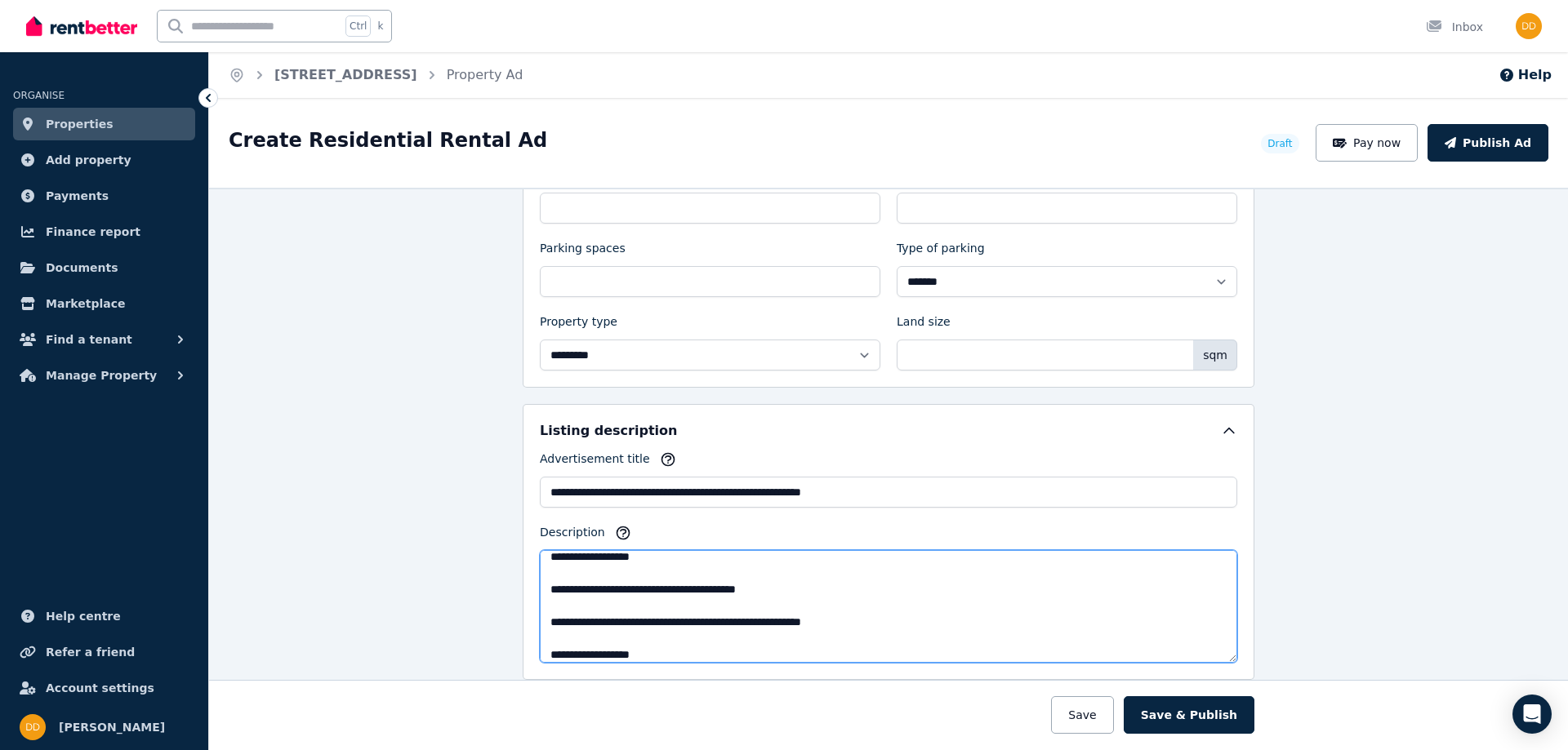
drag, startPoint x: 555, startPoint y: 585, endPoint x: 589, endPoint y: 587, distance: 34.1
click at [555, 585] on textarea "Description" at bounding box center [889, 607] width 698 height 113
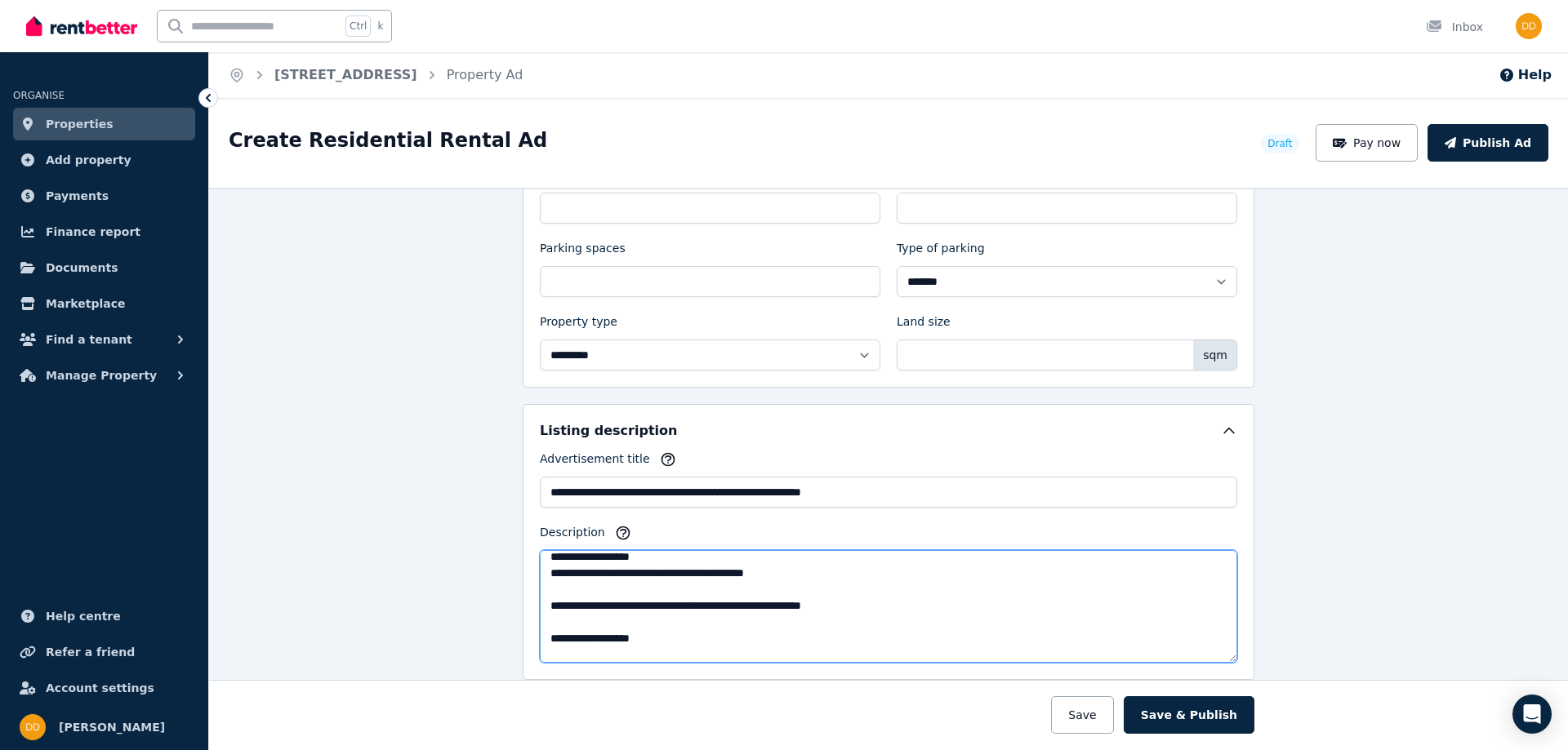
click at [724, 590] on textarea "Description" at bounding box center [889, 607] width 698 height 113
click at [553, 597] on textarea "Description" at bounding box center [889, 607] width 698 height 113
click at [603, 588] on textarea "Description" at bounding box center [889, 607] width 698 height 113
click at [650, 589] on textarea "Description" at bounding box center [889, 607] width 698 height 113
click at [666, 589] on textarea "Description" at bounding box center [889, 607] width 698 height 113
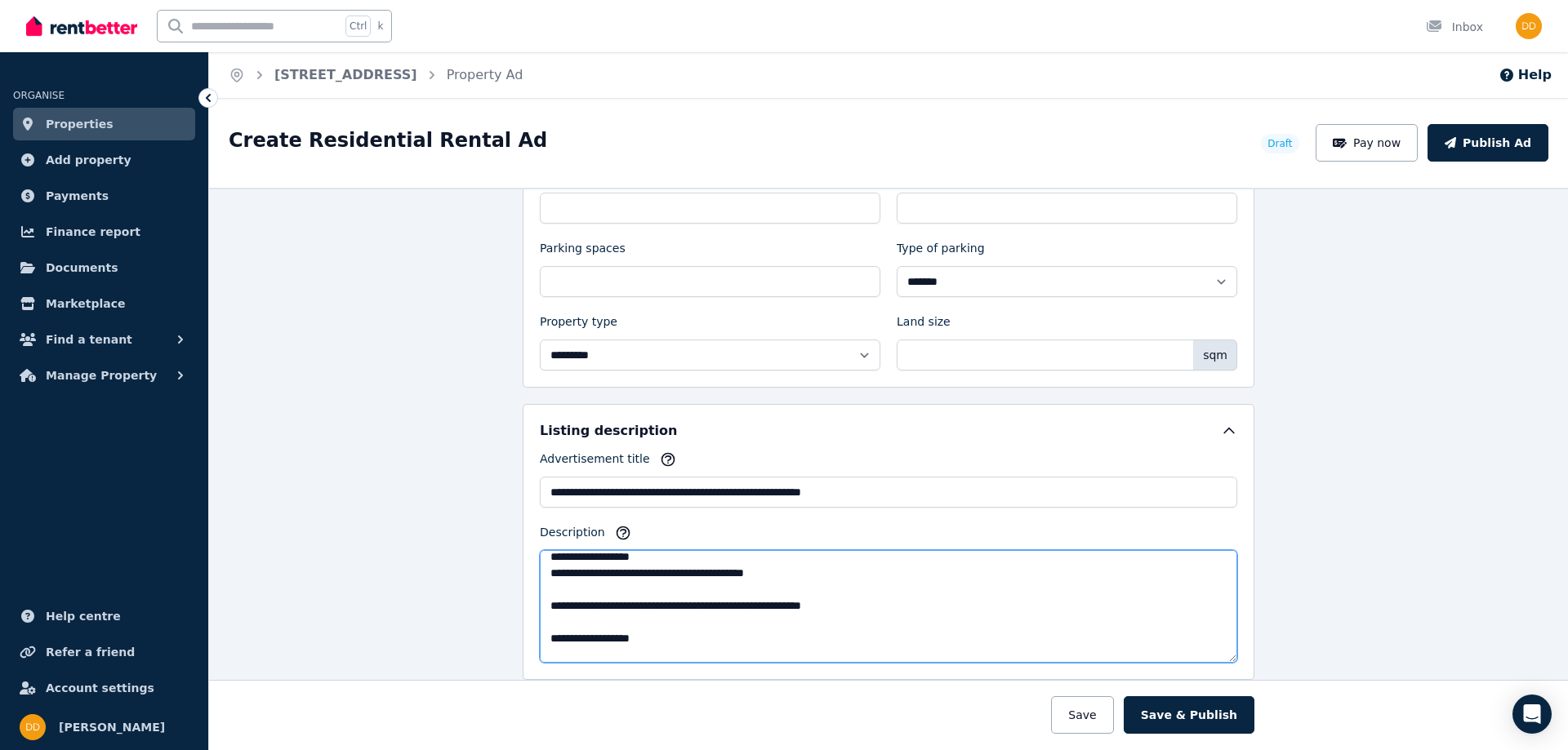
click at [645, 589] on textarea "Description" at bounding box center [889, 607] width 698 height 113
click at [654, 589] on textarea "Description" at bounding box center [889, 607] width 698 height 113
click at [652, 589] on textarea "Description" at bounding box center [889, 607] width 698 height 113
click at [686, 589] on textarea "Description" at bounding box center [889, 607] width 698 height 113
click at [714, 587] on textarea "Description" at bounding box center [889, 607] width 698 height 113
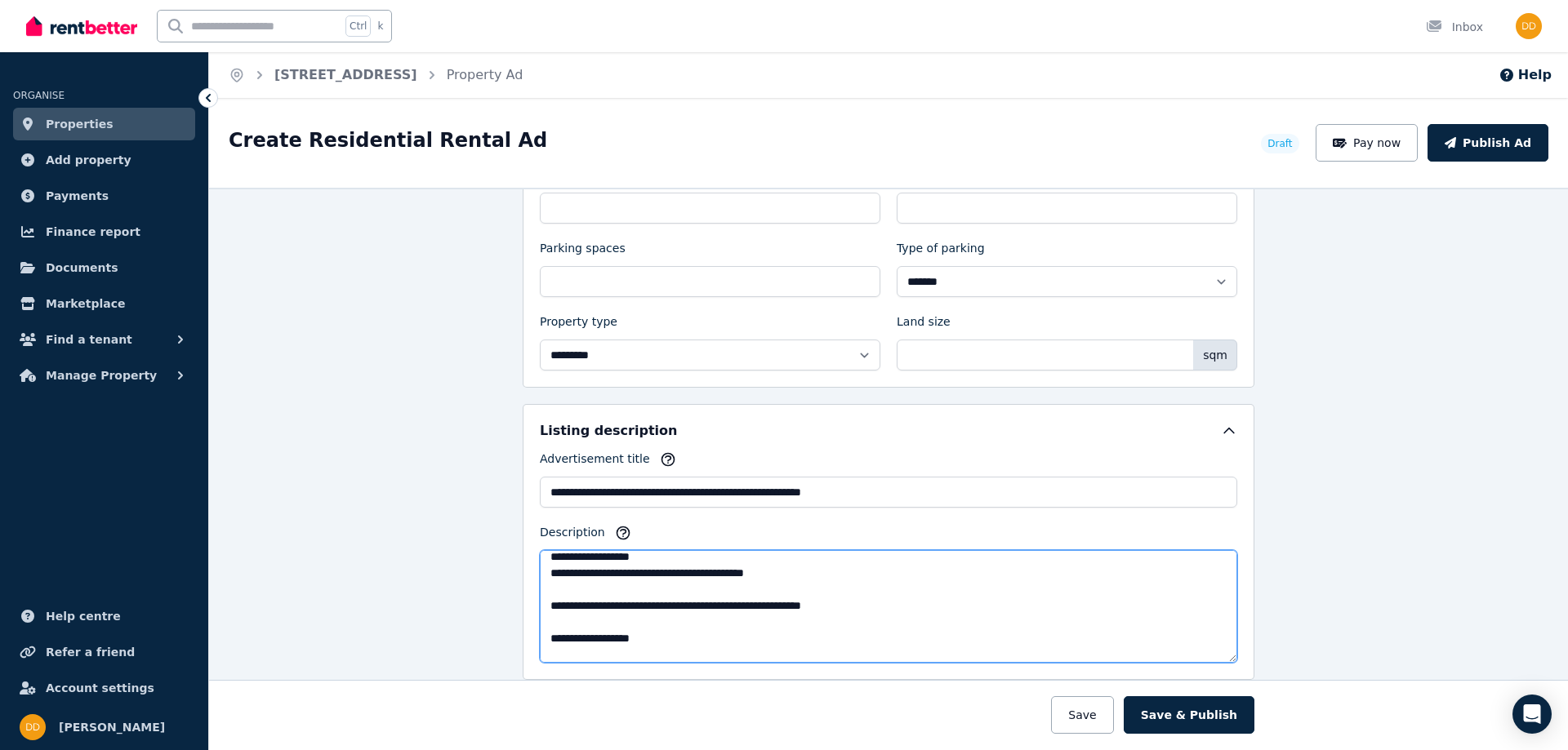
click at [653, 590] on textarea "Description" at bounding box center [889, 607] width 698 height 113
click at [786, 590] on textarea "Description" at bounding box center [889, 607] width 698 height 113
click at [805, 587] on textarea "Description" at bounding box center [889, 607] width 698 height 113
click at [573, 600] on textarea "Description" at bounding box center [889, 607] width 698 height 113
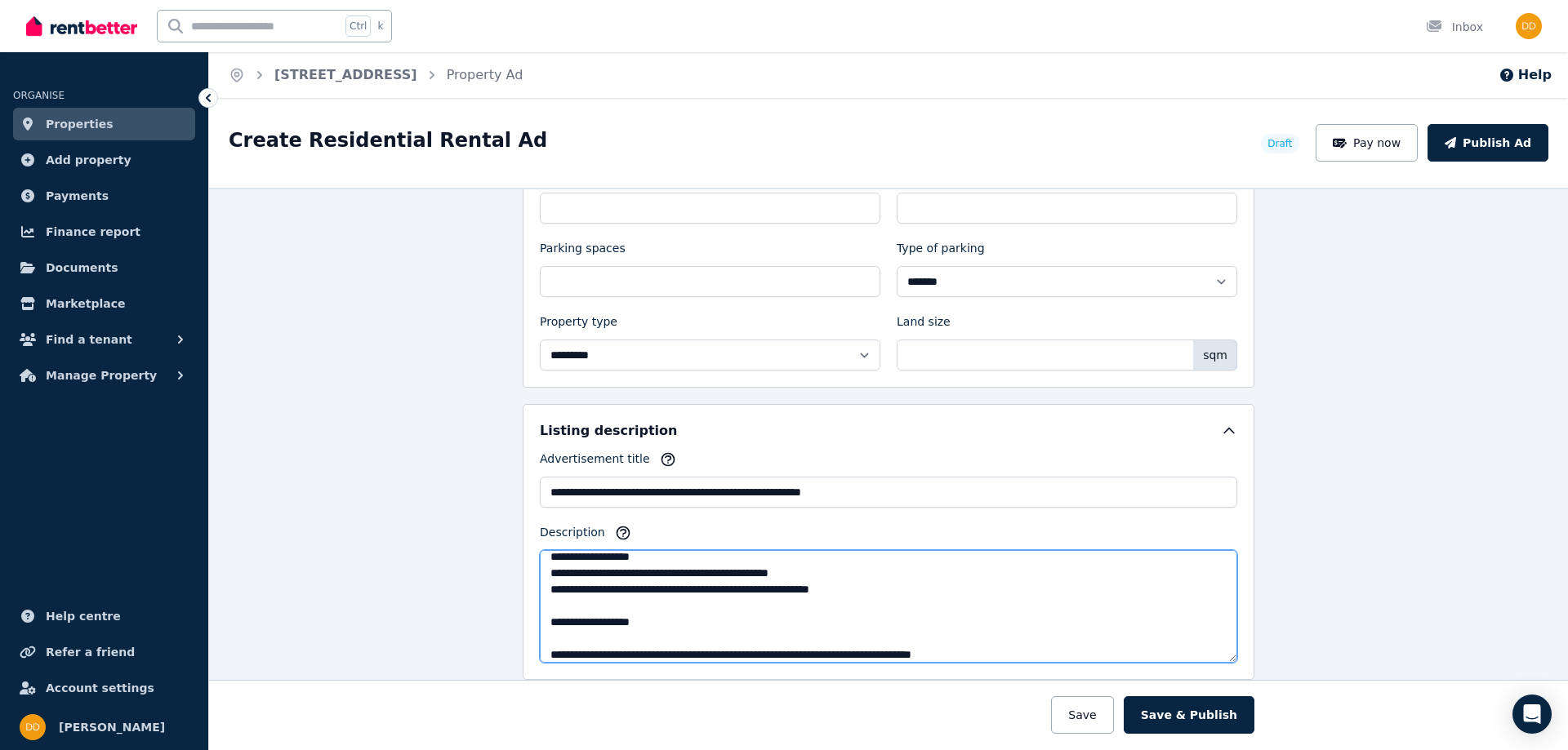
click at [573, 627] on textarea "Description" at bounding box center [889, 607] width 698 height 113
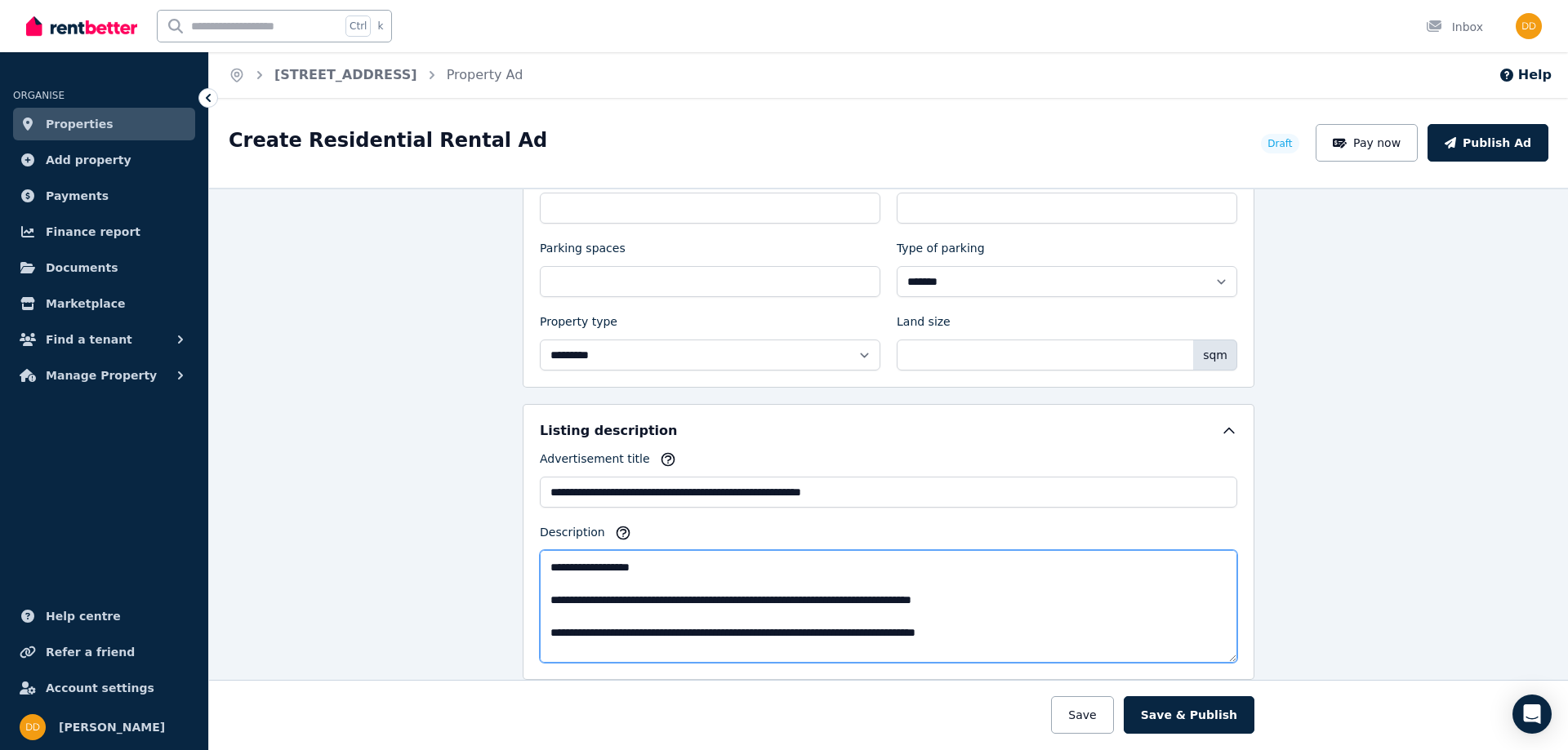
scroll to position [319, 0]
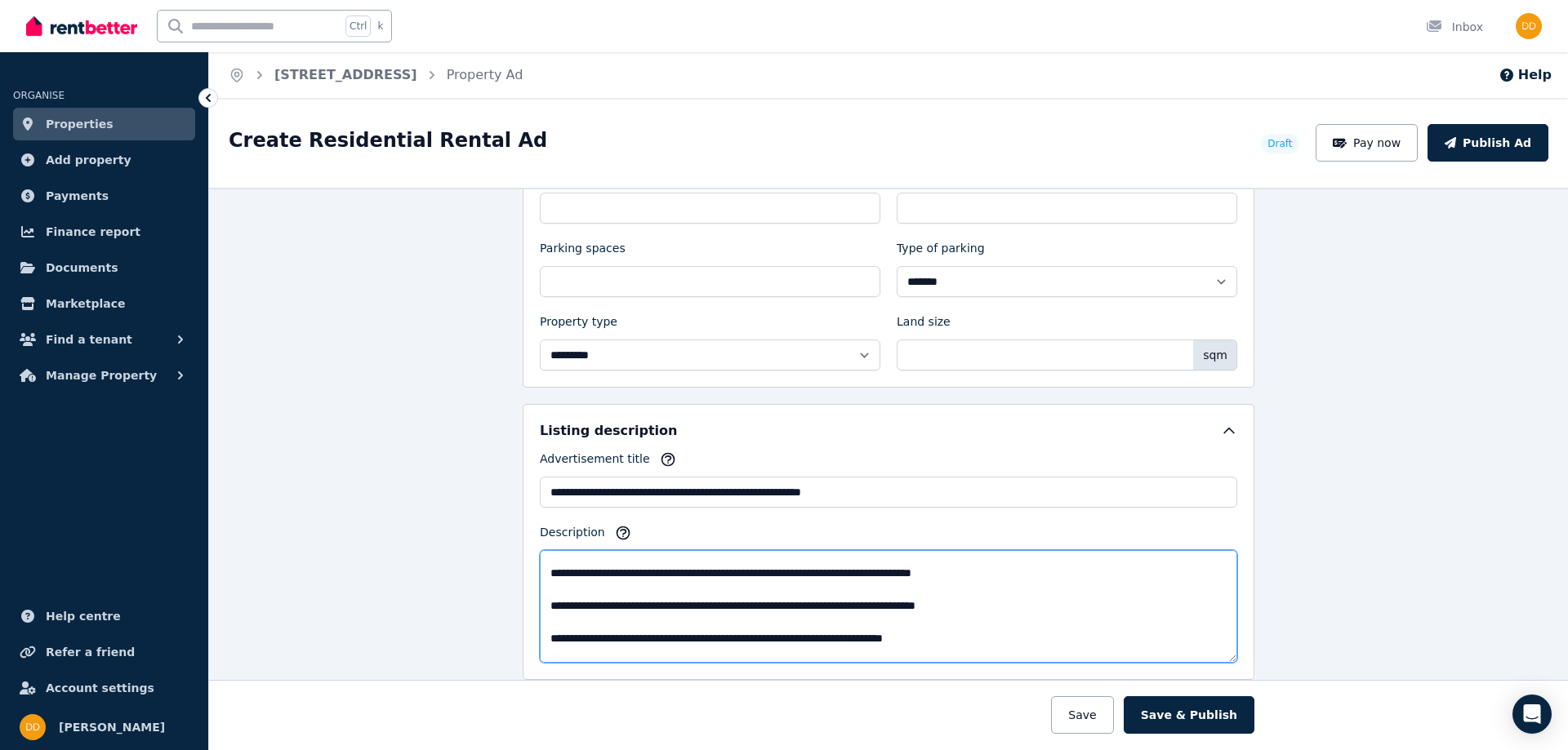
click at [584, 572] on textarea "Description" at bounding box center [889, 607] width 698 height 113
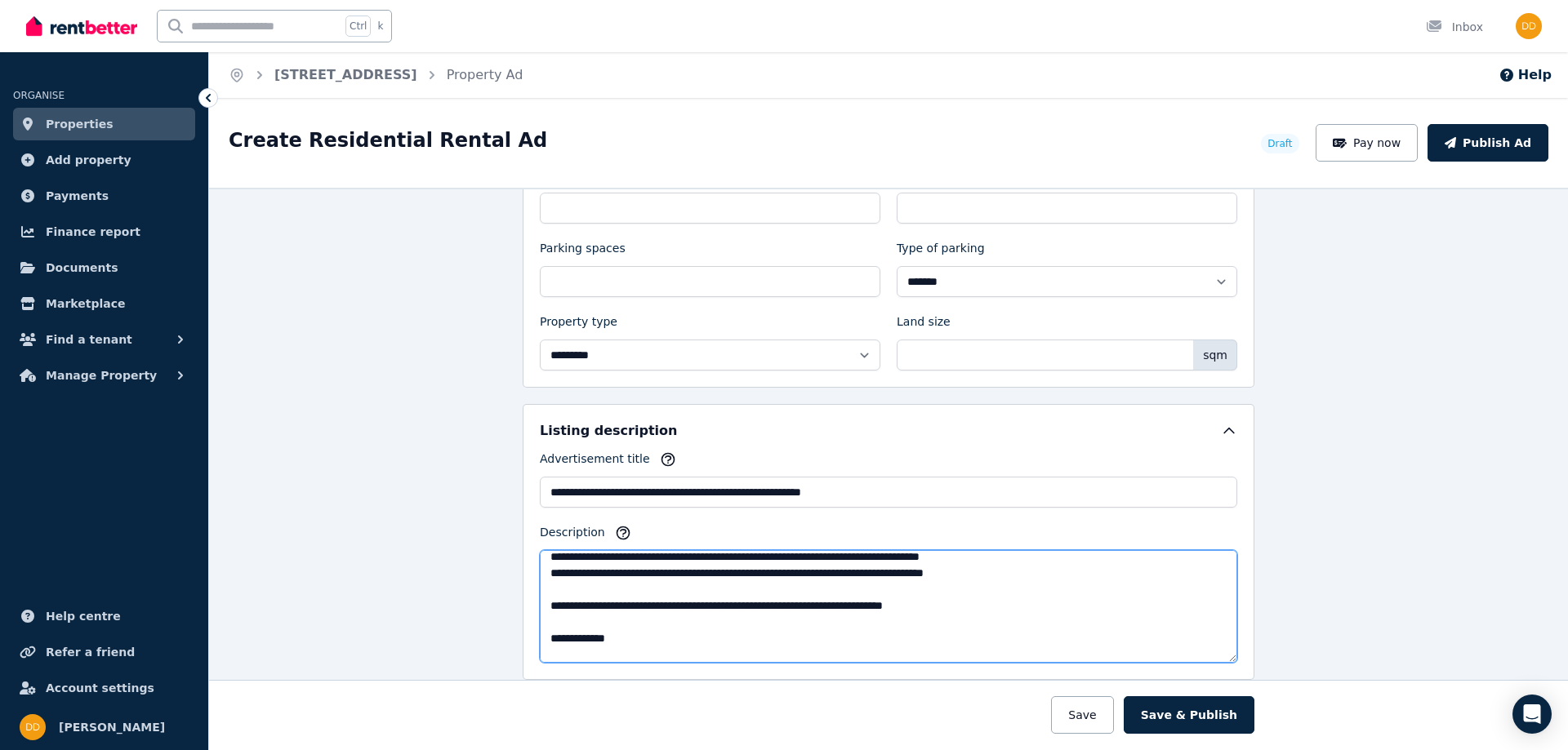
click at [552, 602] on textarea "Description" at bounding box center [889, 607] width 698 height 113
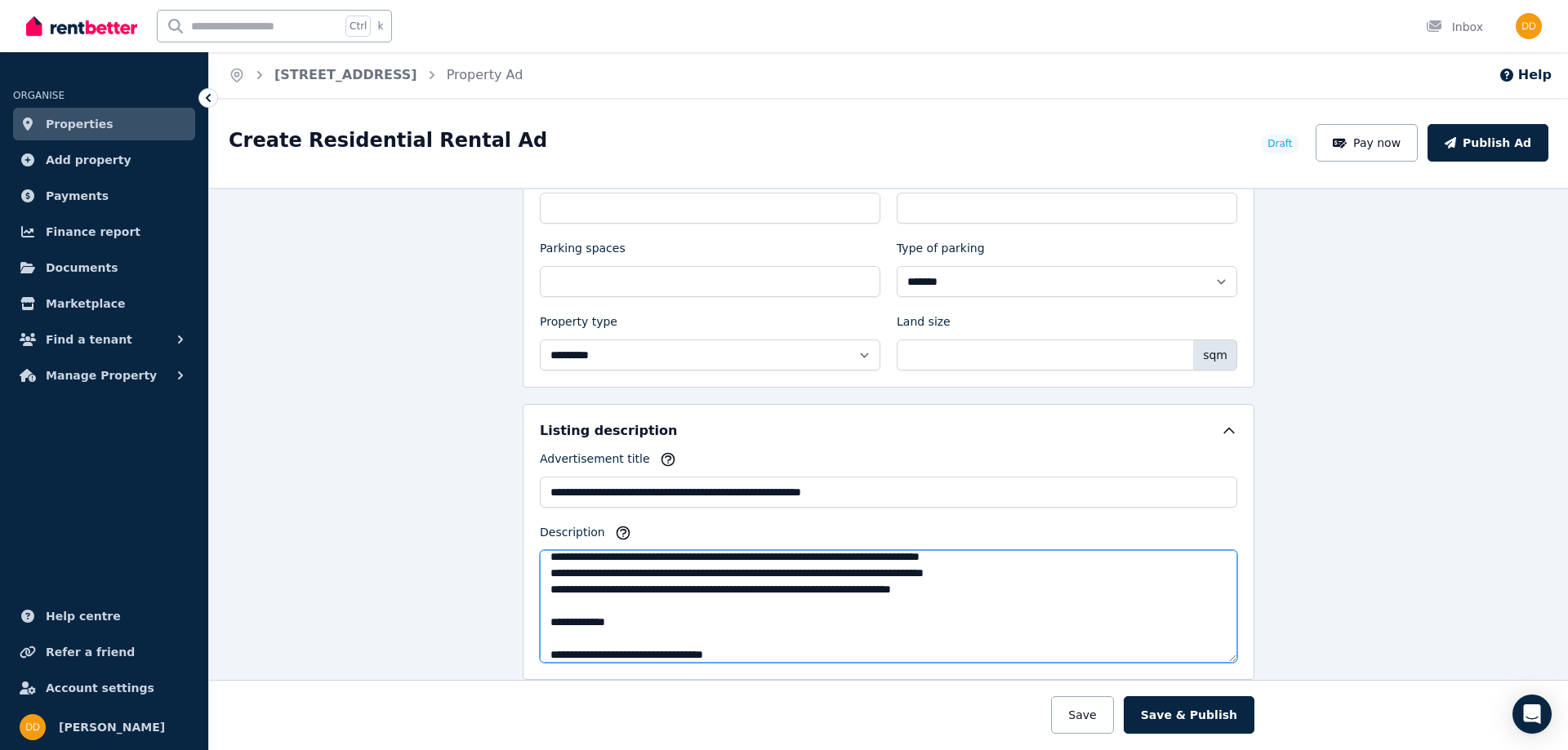
click at [596, 612] on textarea "Description" at bounding box center [889, 607] width 698 height 113
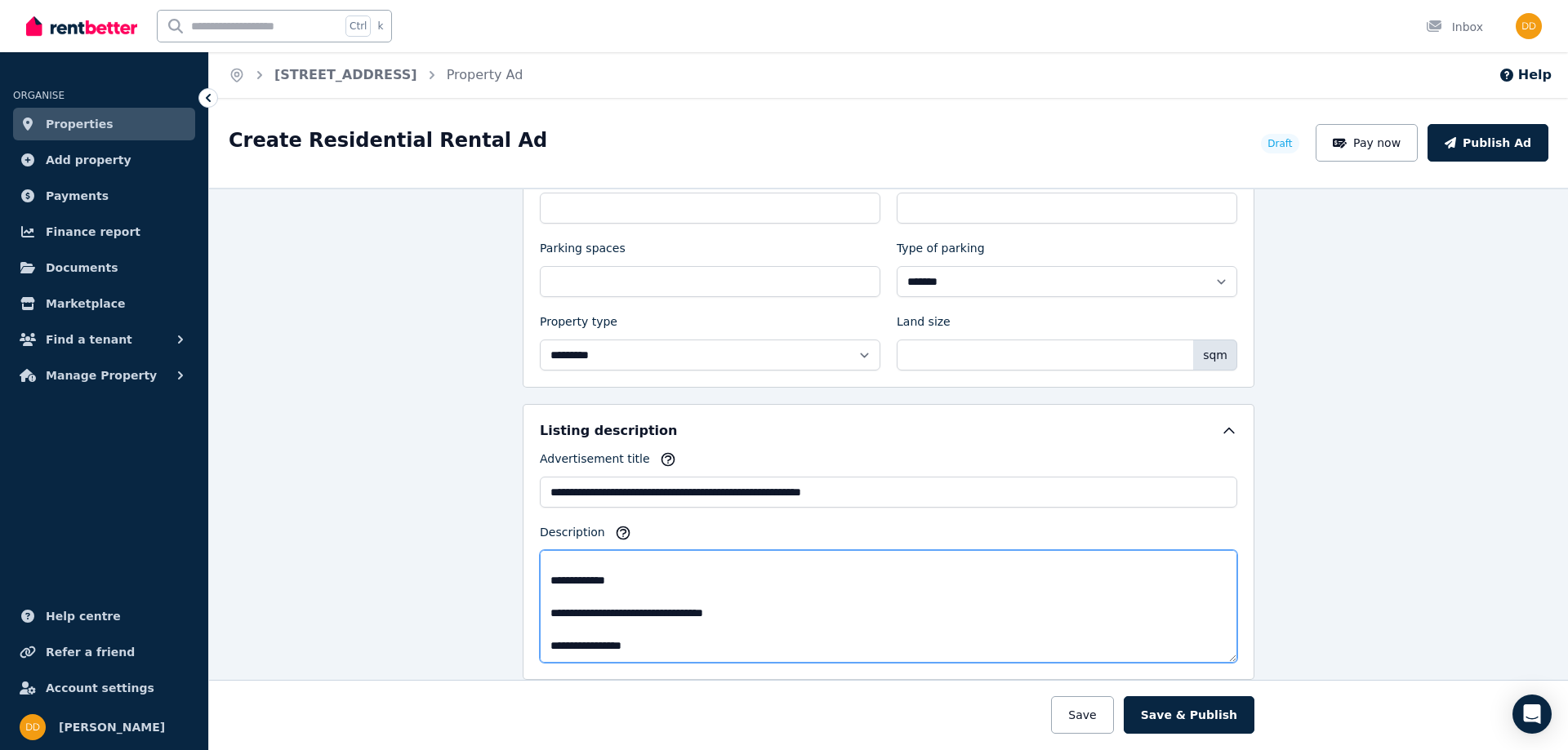
scroll to position [401, 0]
click at [555, 576] on textarea "Description" at bounding box center [889, 607] width 698 height 113
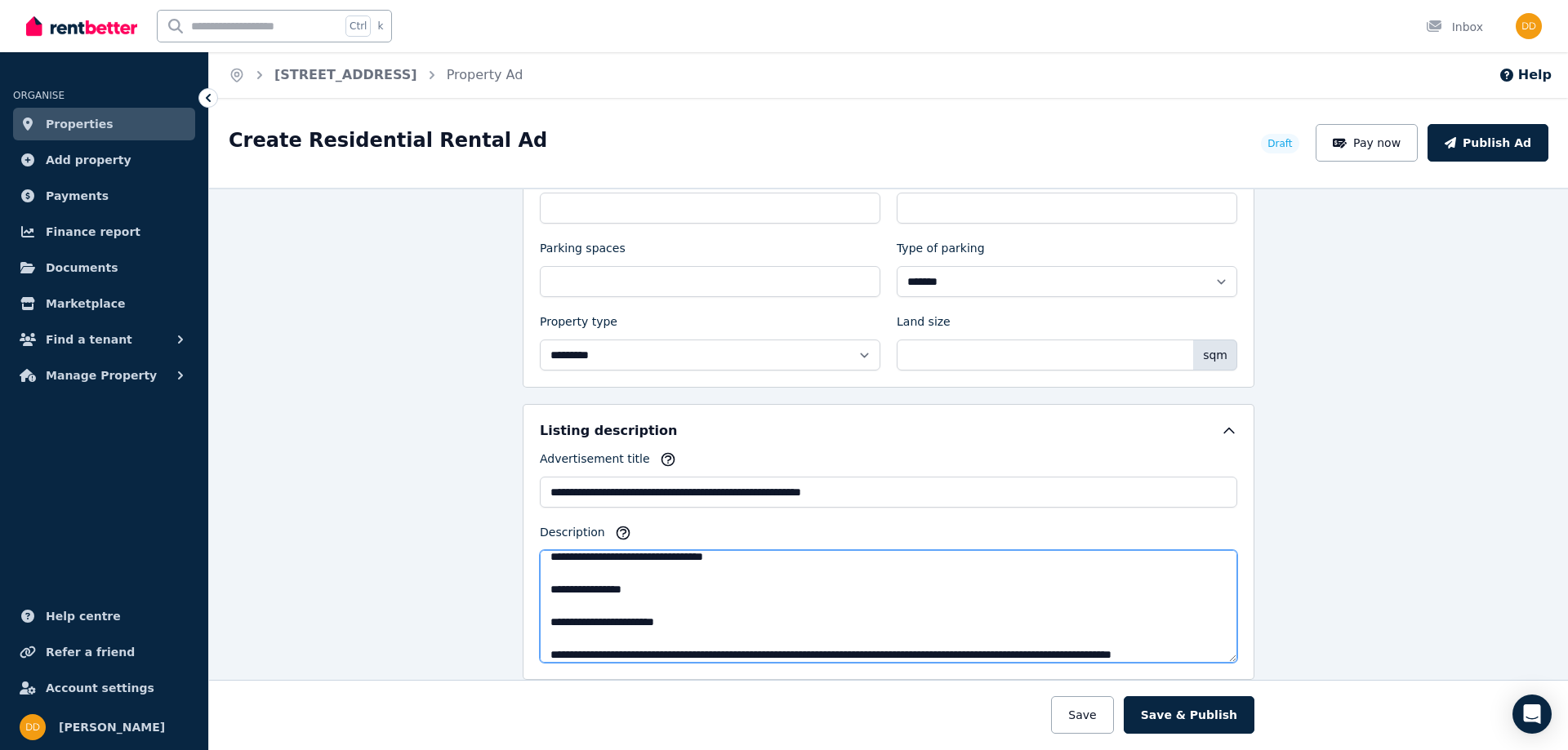
drag, startPoint x: 721, startPoint y: 571, endPoint x: 755, endPoint y: 562, distance: 35.2
click at [722, 571] on textarea "Description" at bounding box center [889, 607] width 698 height 113
click at [564, 590] on textarea "Description" at bounding box center [889, 607] width 698 height 113
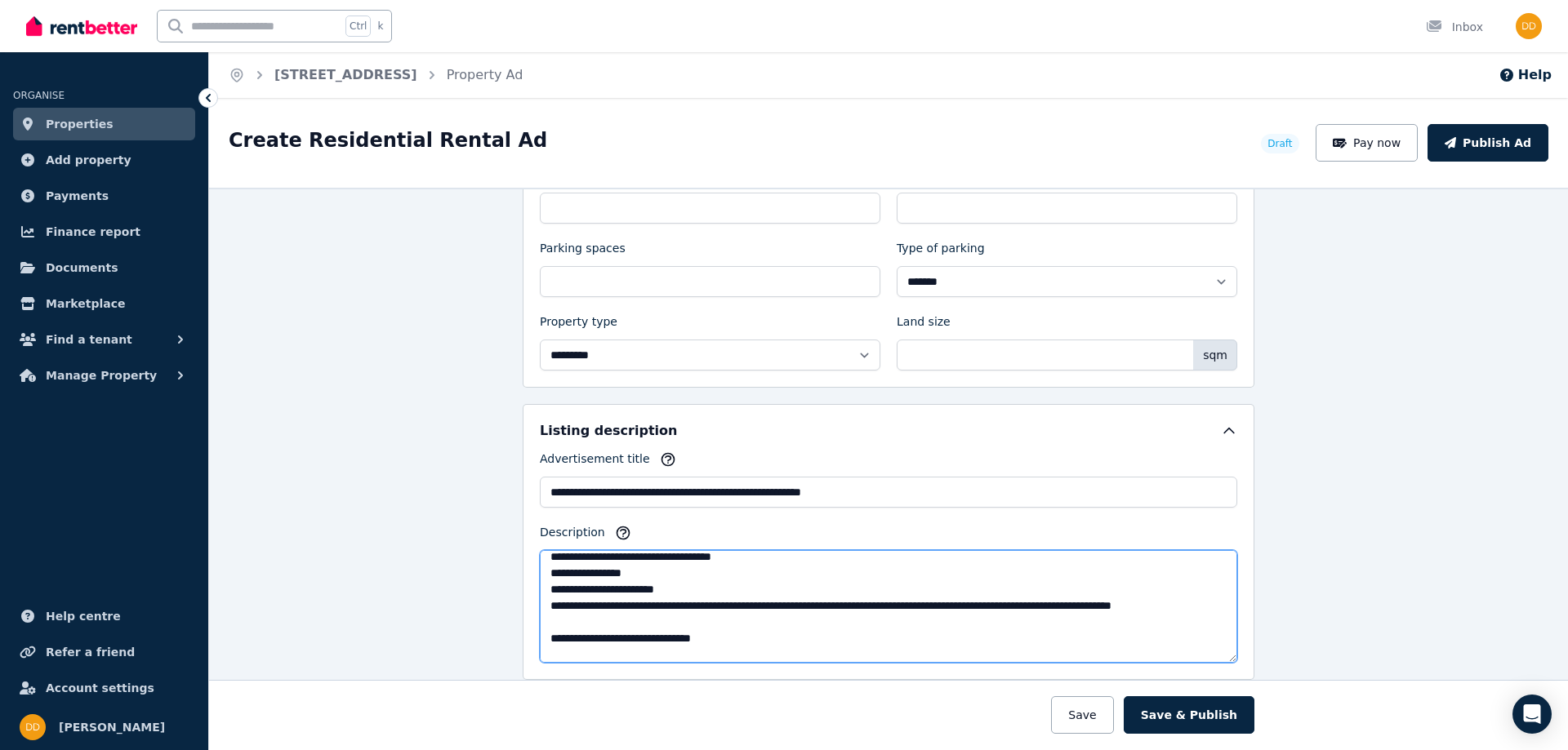
drag, startPoint x: 633, startPoint y: 637, endPoint x: 533, endPoint y: 619, distance: 101.6
click at [540, 619] on textarea "Description" at bounding box center [889, 607] width 698 height 113
click at [547, 632] on textarea "Description" at bounding box center [889, 607] width 698 height 113
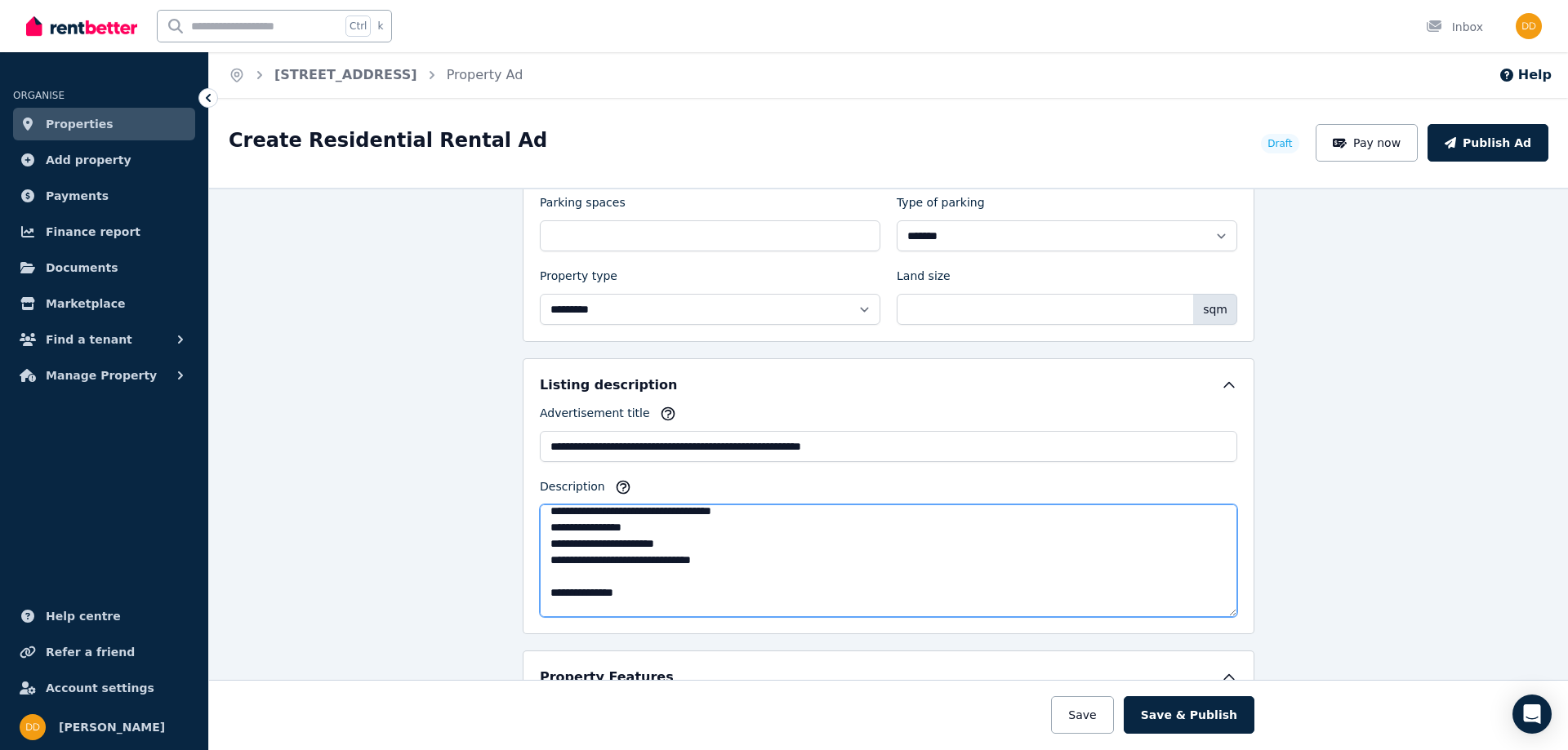
scroll to position [816, 0]
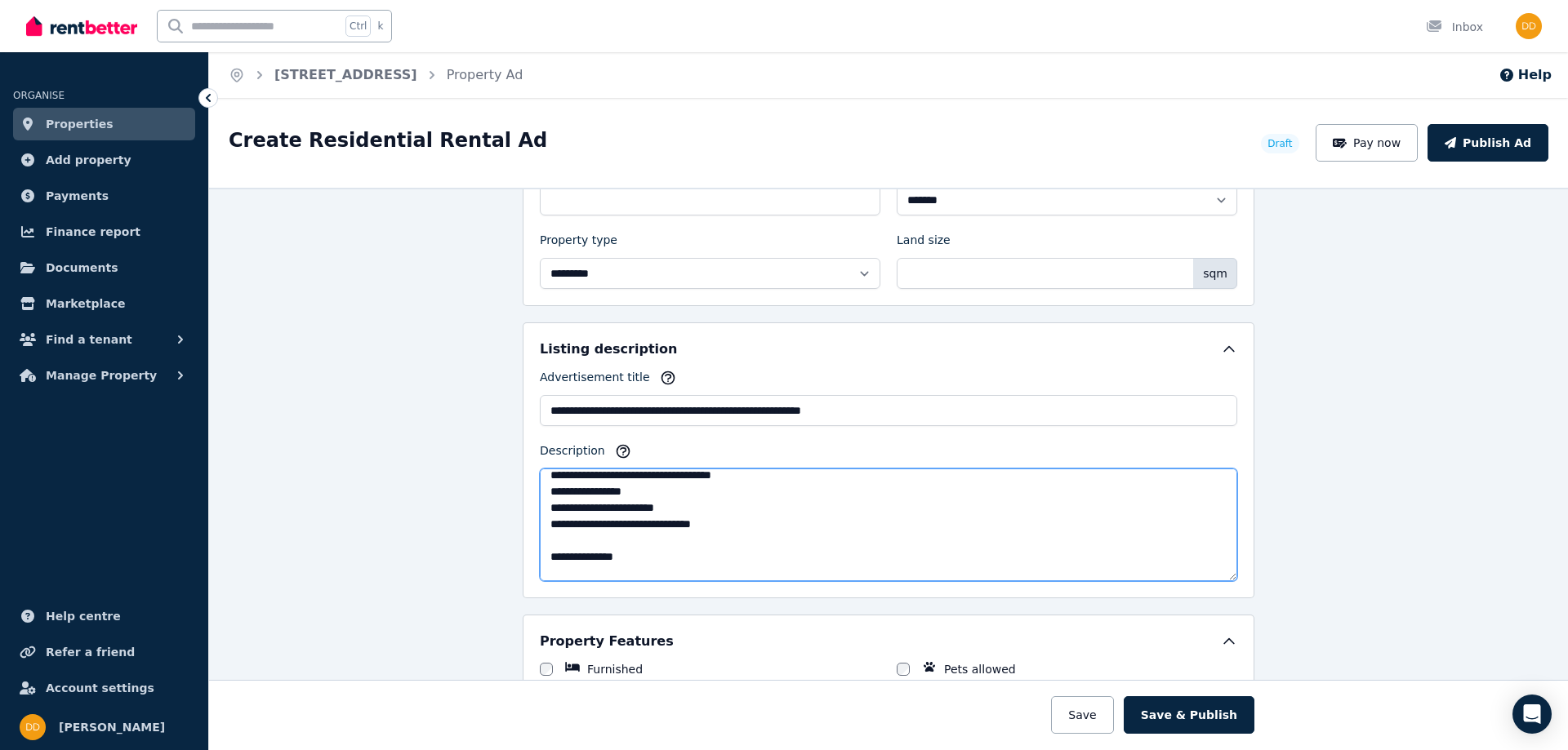
drag, startPoint x: 641, startPoint y: 570, endPoint x: 655, endPoint y: 580, distance: 17.2
click at [655, 580] on textarea "Description" at bounding box center [889, 525] width 698 height 113
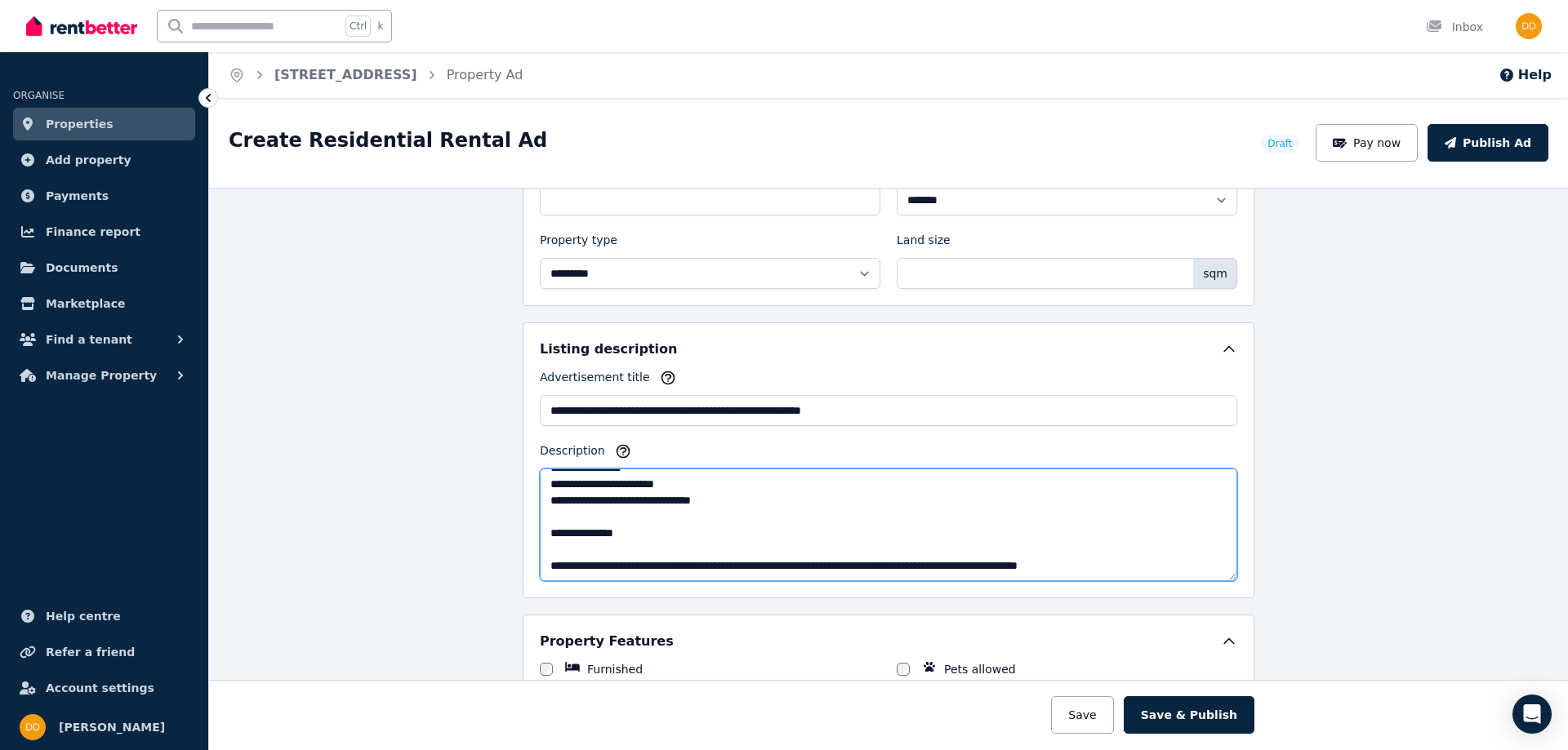
drag, startPoint x: 594, startPoint y: 572, endPoint x: 630, endPoint y: 572, distance: 36.0
click at [616, 595] on div "**********" at bounding box center [888, 460] width 732 height 276
click at [582, 549] on textarea "Description" at bounding box center [889, 525] width 698 height 113
drag, startPoint x: 815, startPoint y: 565, endPoint x: 986, endPoint y: 563, distance: 171.0
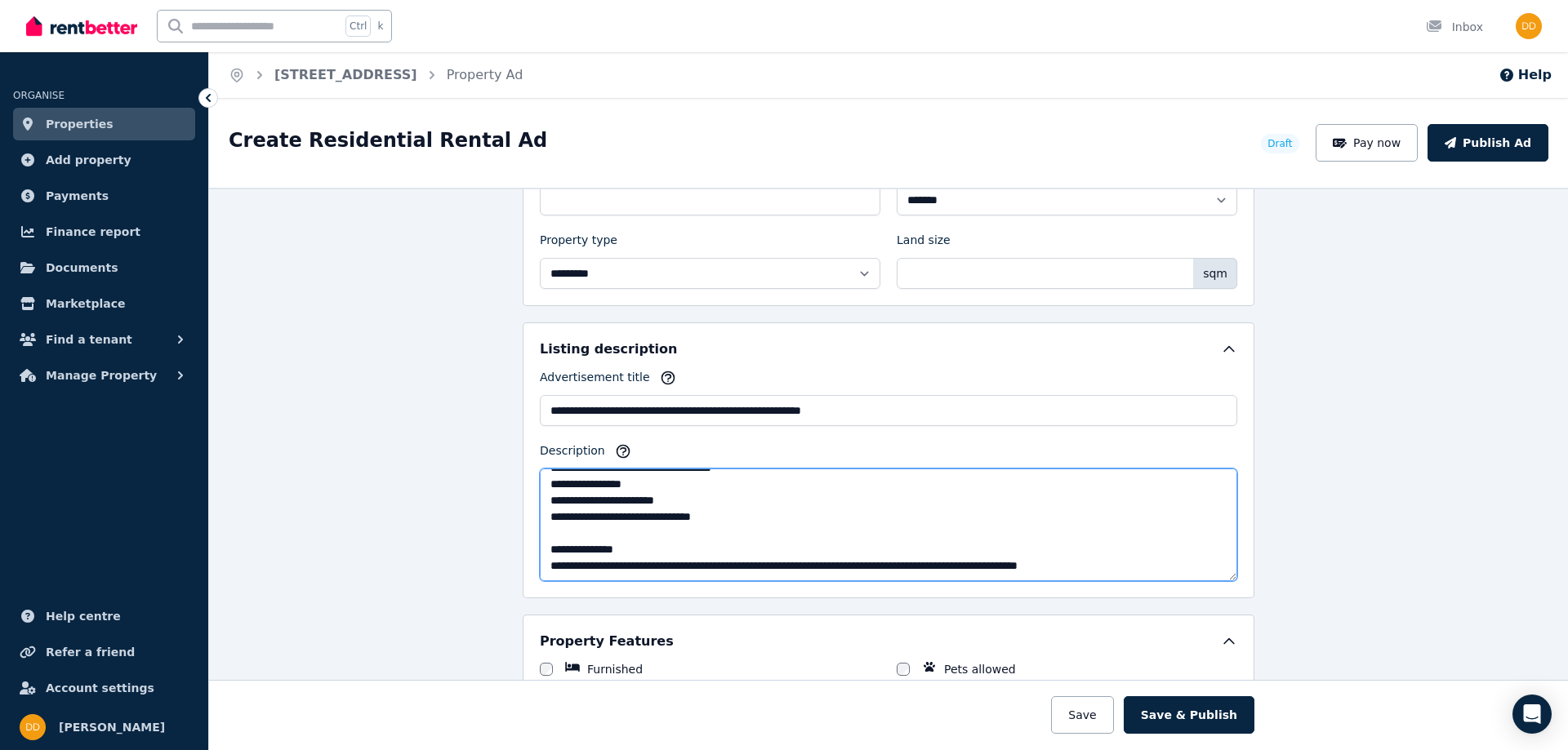
click at [986, 563] on textarea "Description" at bounding box center [889, 525] width 698 height 113
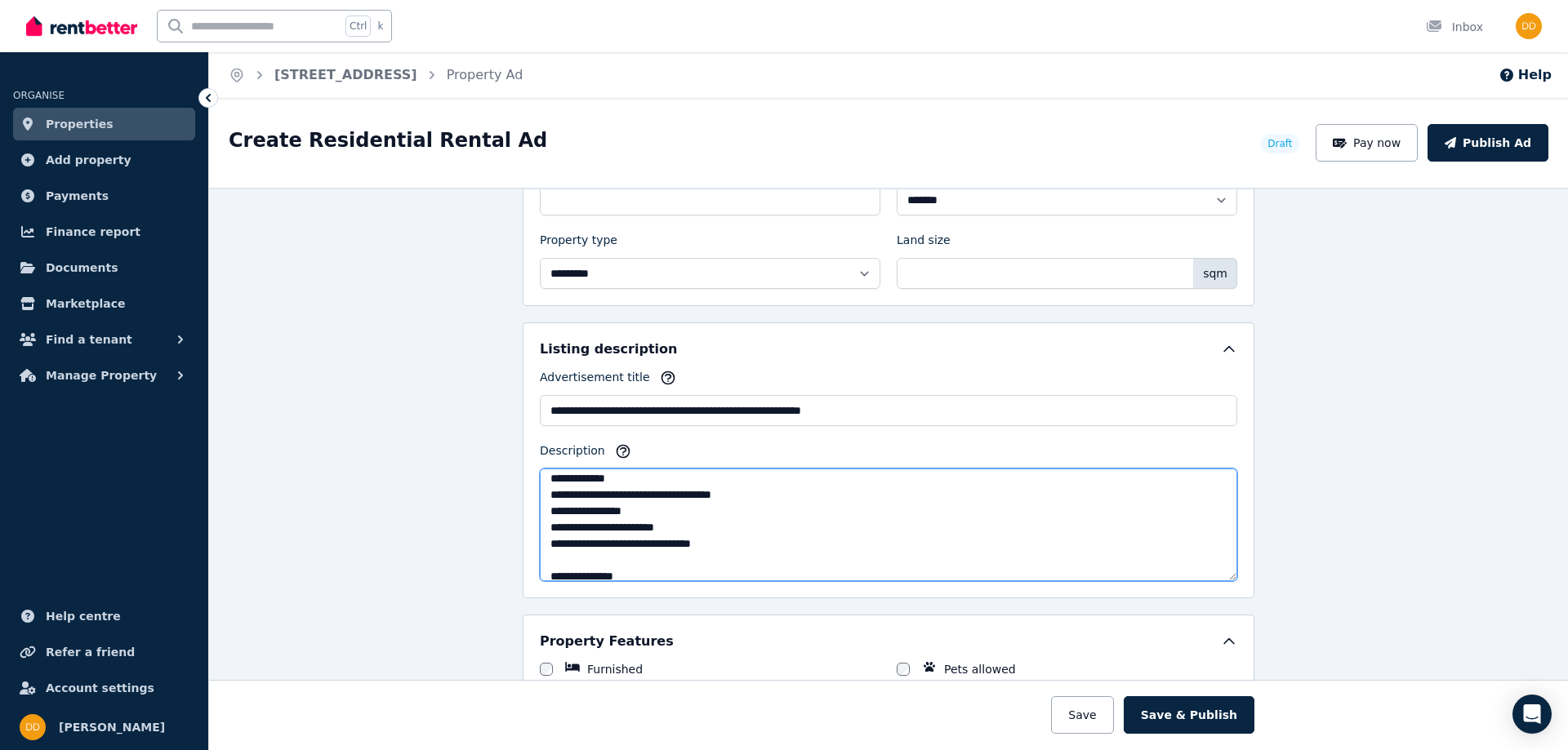
scroll to position [343, 0]
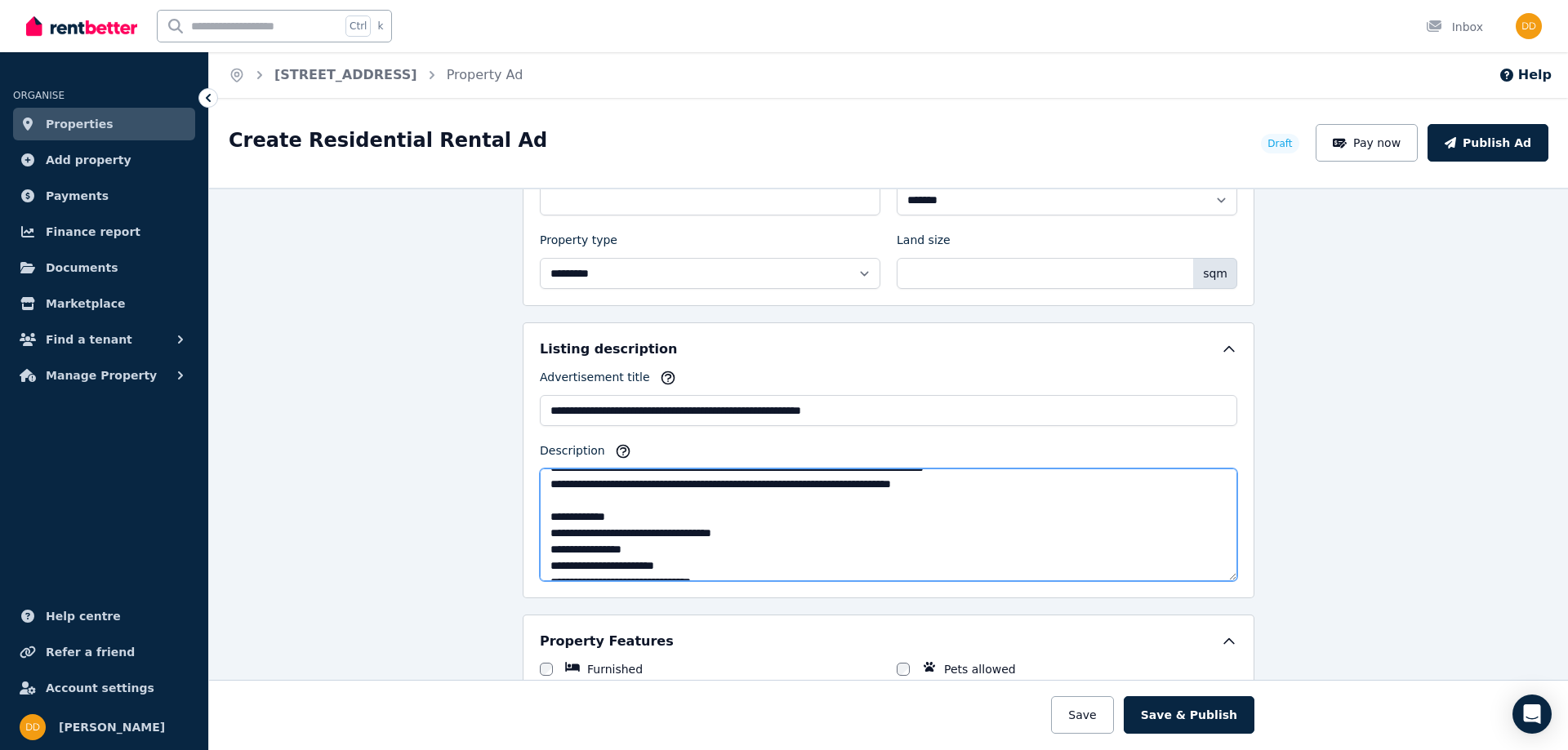
drag, startPoint x: 604, startPoint y: 562, endPoint x: 639, endPoint y: 562, distance: 35.0
click at [639, 562] on textarea "Description" at bounding box center [889, 525] width 698 height 113
click at [603, 565] on textarea "Description" at bounding box center [889, 525] width 698 height 113
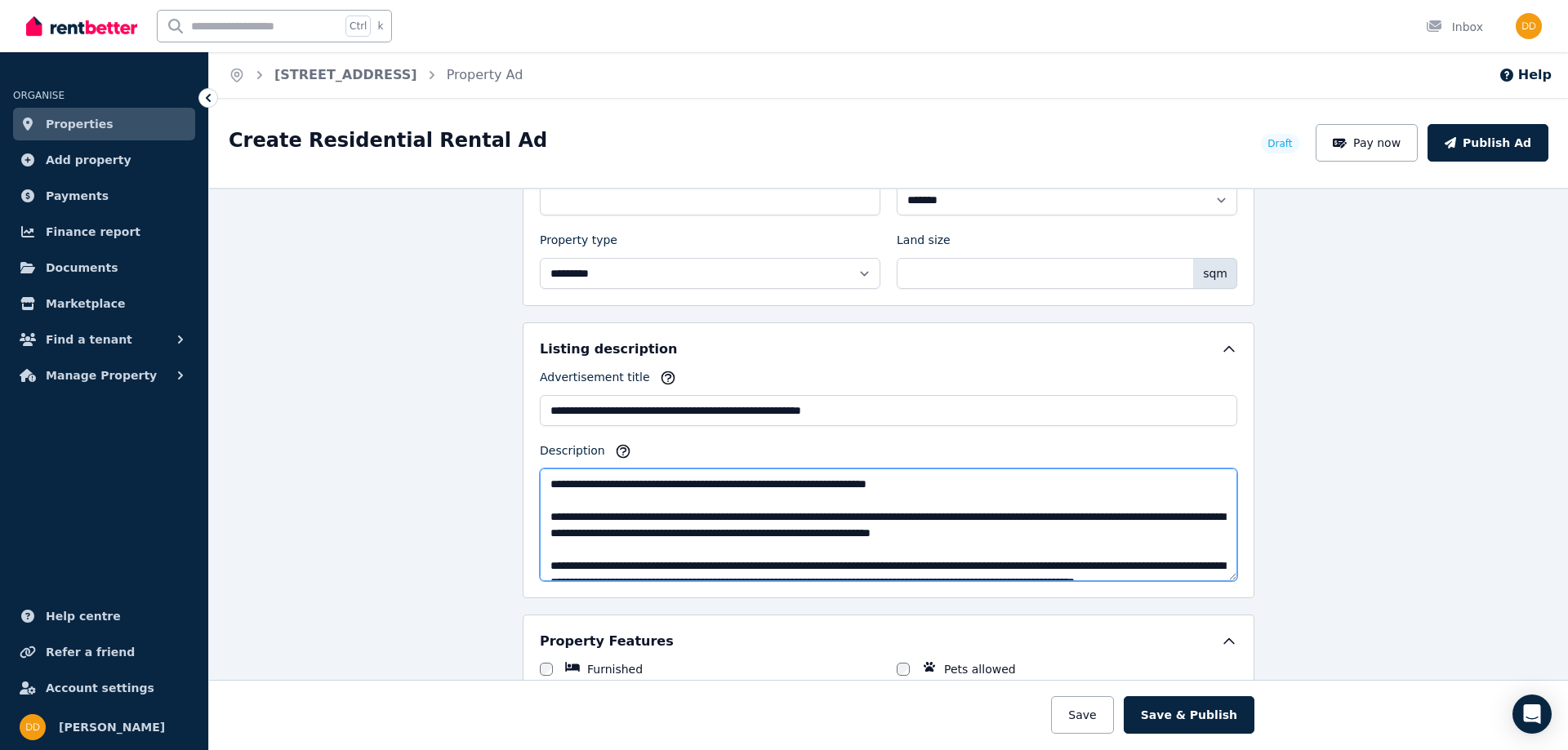
scroll to position [734, 0]
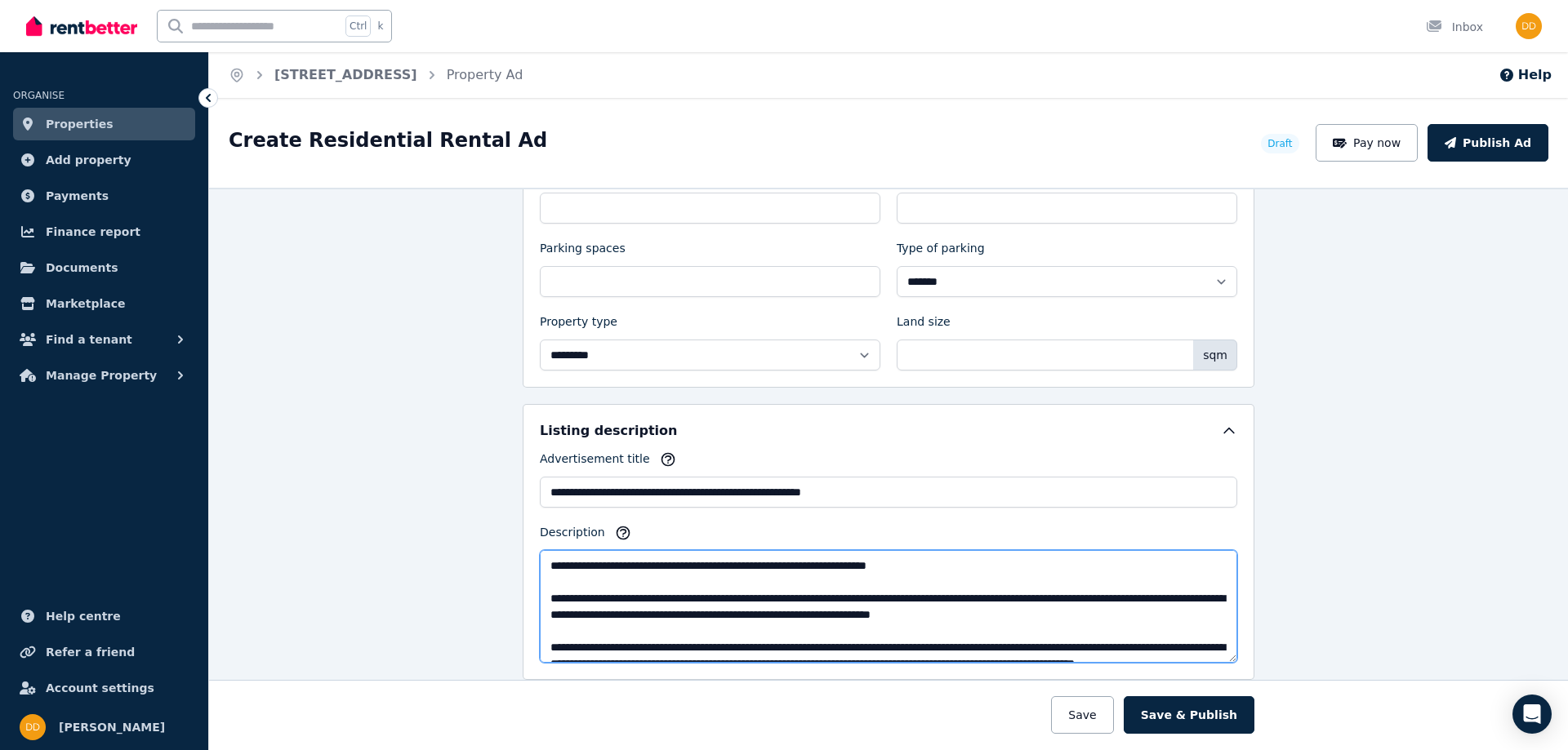
click at [729, 565] on textarea "Description" at bounding box center [889, 607] width 698 height 113
click at [983, 562] on textarea "Description" at bounding box center [889, 607] width 698 height 113
drag, startPoint x: 1061, startPoint y: 616, endPoint x: 1022, endPoint y: 599, distance: 42.5
click at [1022, 599] on textarea "Description" at bounding box center [889, 607] width 698 height 113
click at [966, 605] on textarea "Description" at bounding box center [889, 607] width 698 height 113
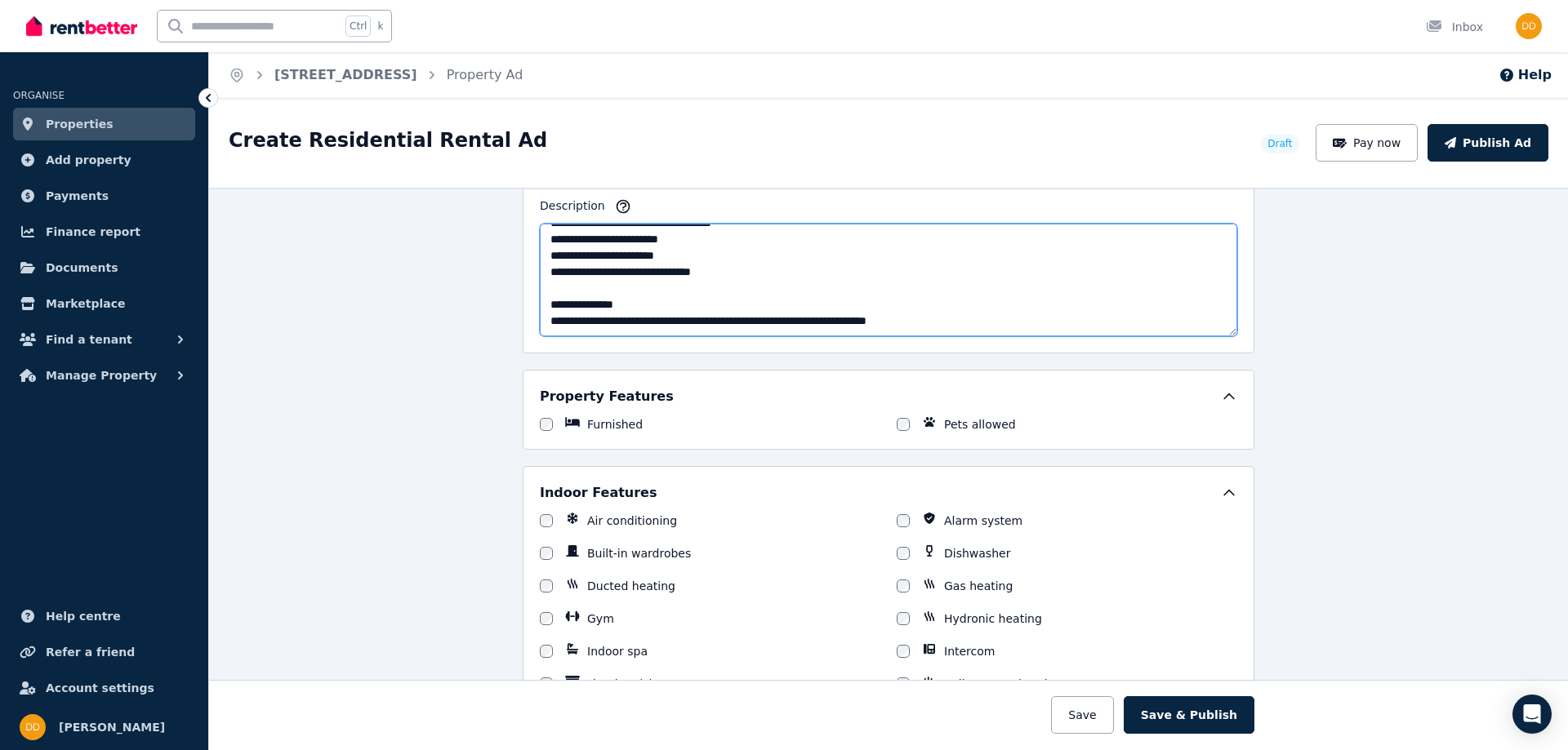
scroll to position [1143, 0]
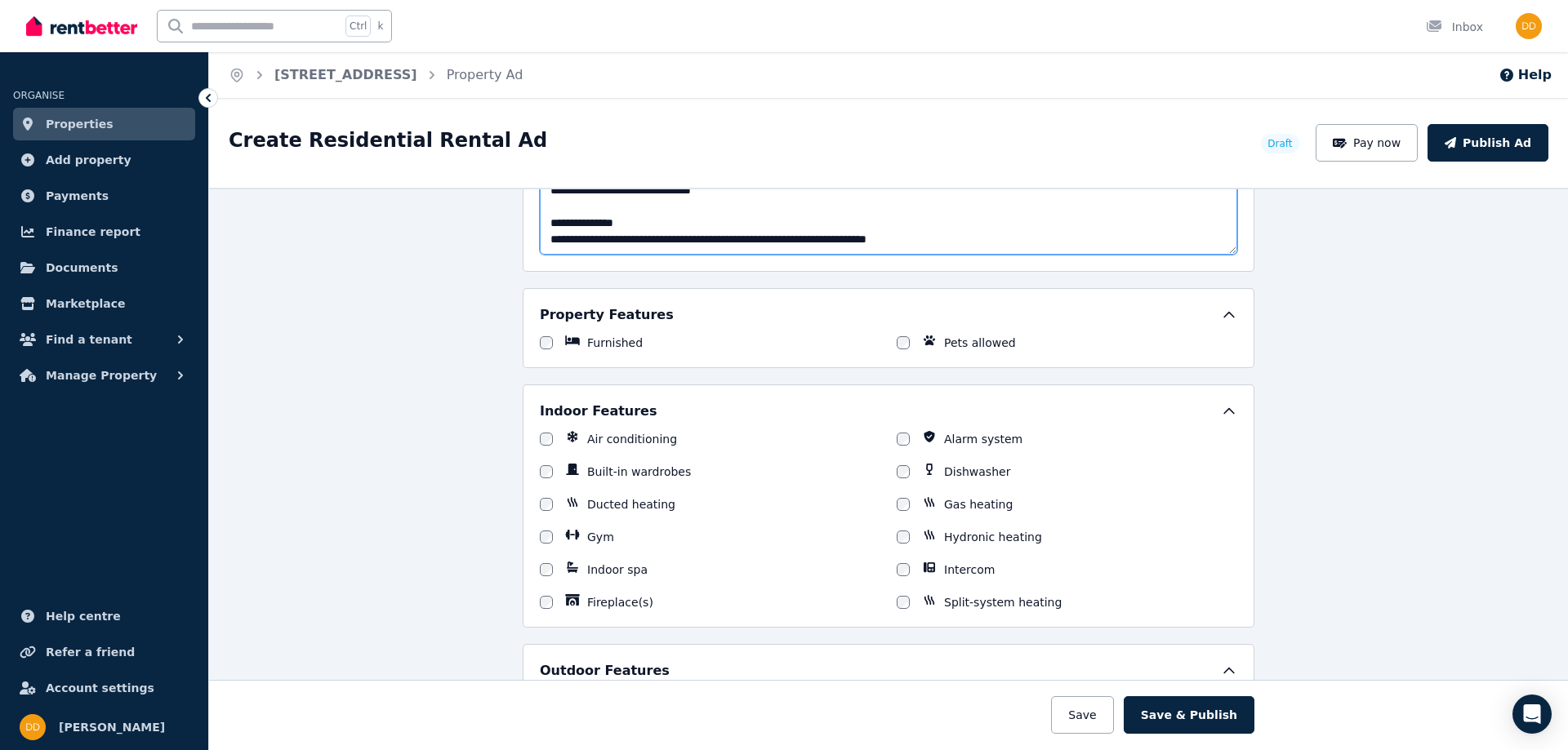
type textarea "**********"
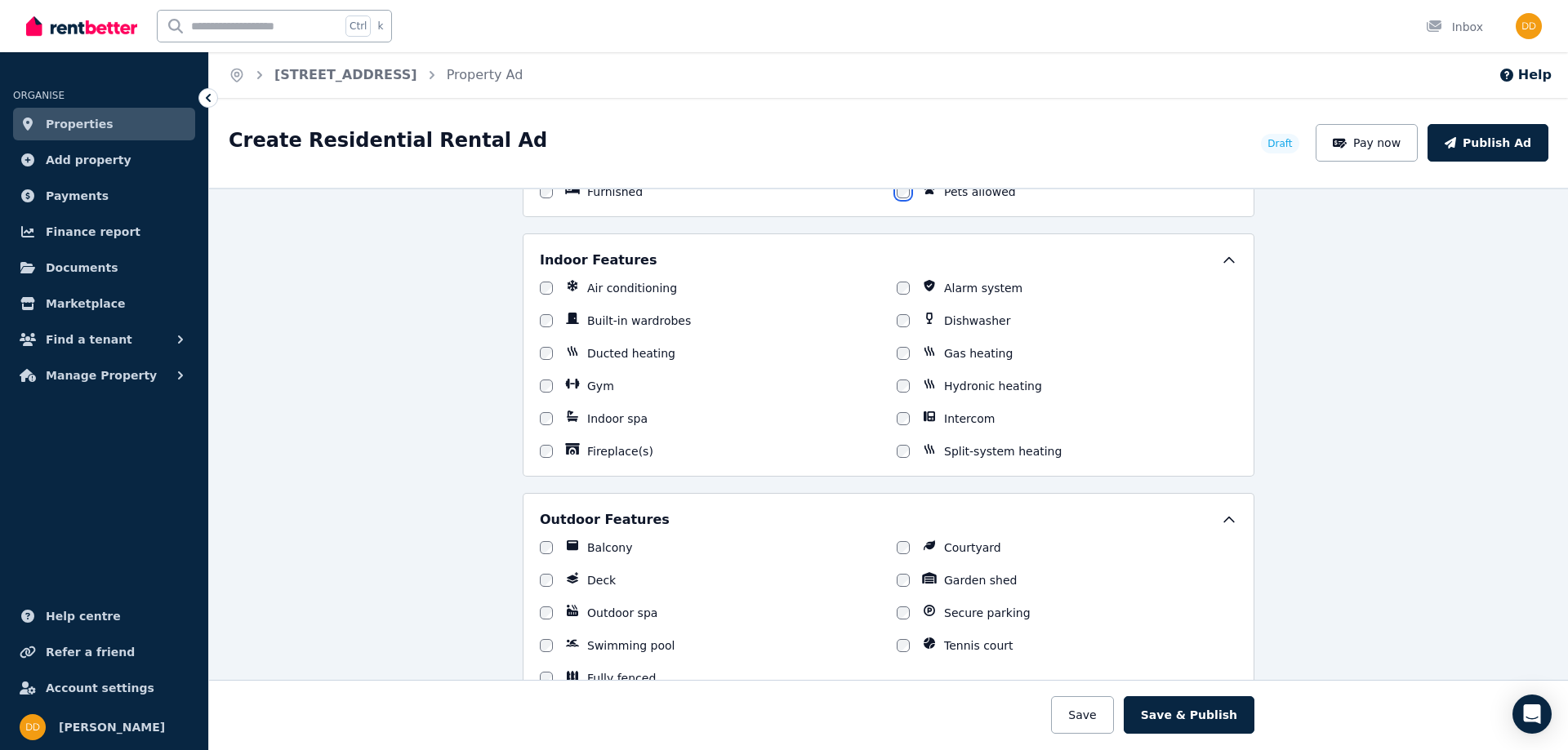
scroll to position [1388, 0]
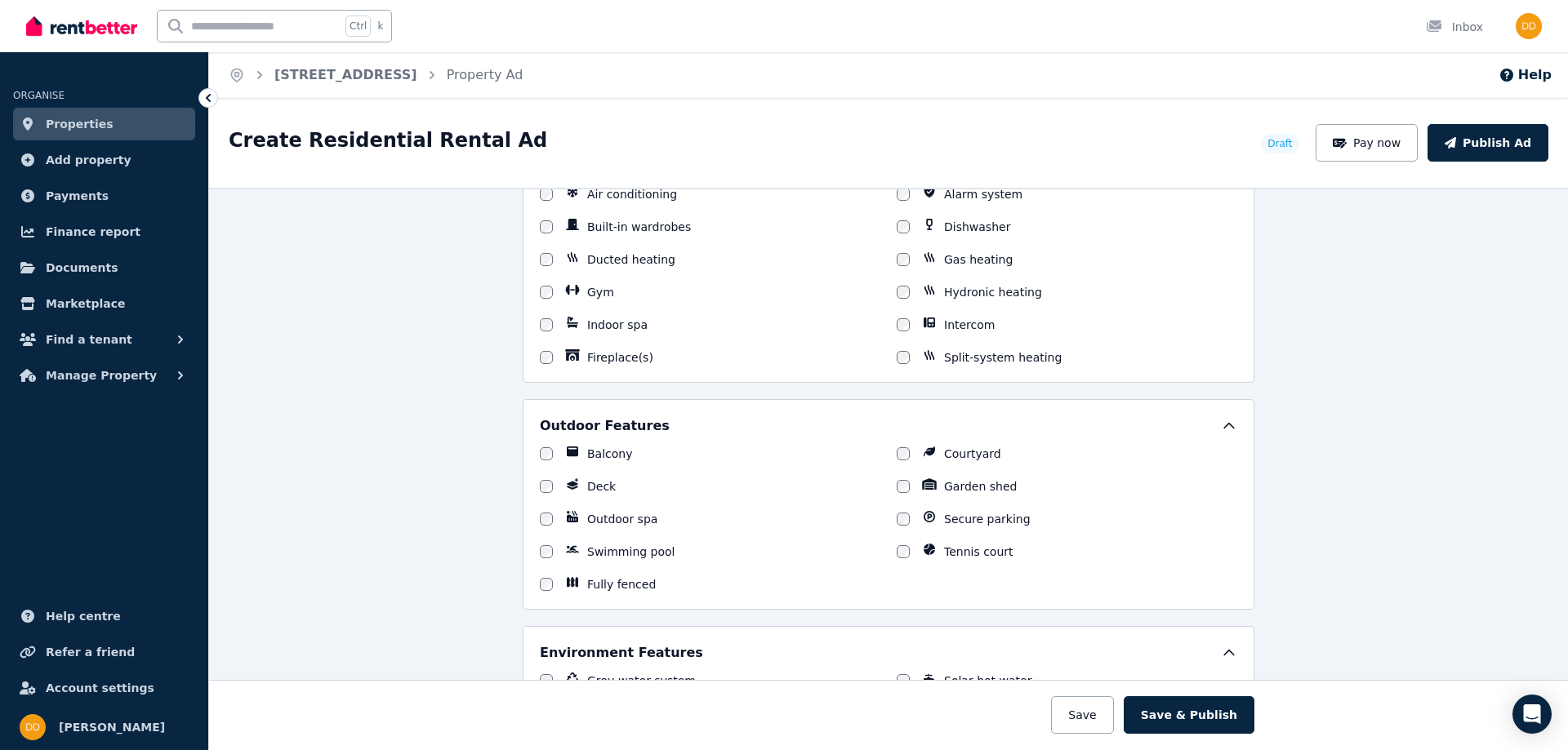
click at [897, 513] on div at bounding box center [904, 519] width 13 height 16
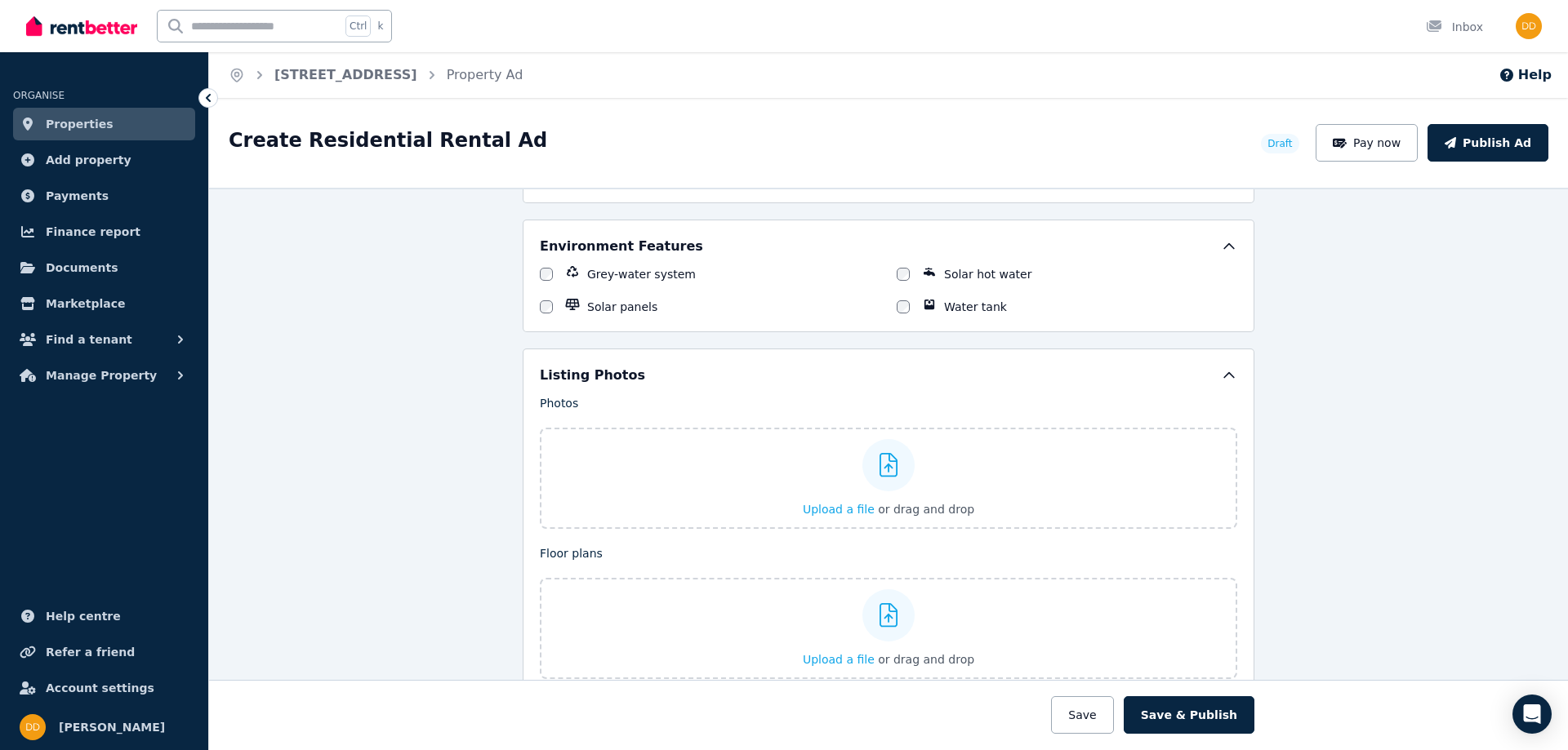
scroll to position [1796, 0]
click at [850, 508] on span "Upload a file" at bounding box center [839, 508] width 72 height 13
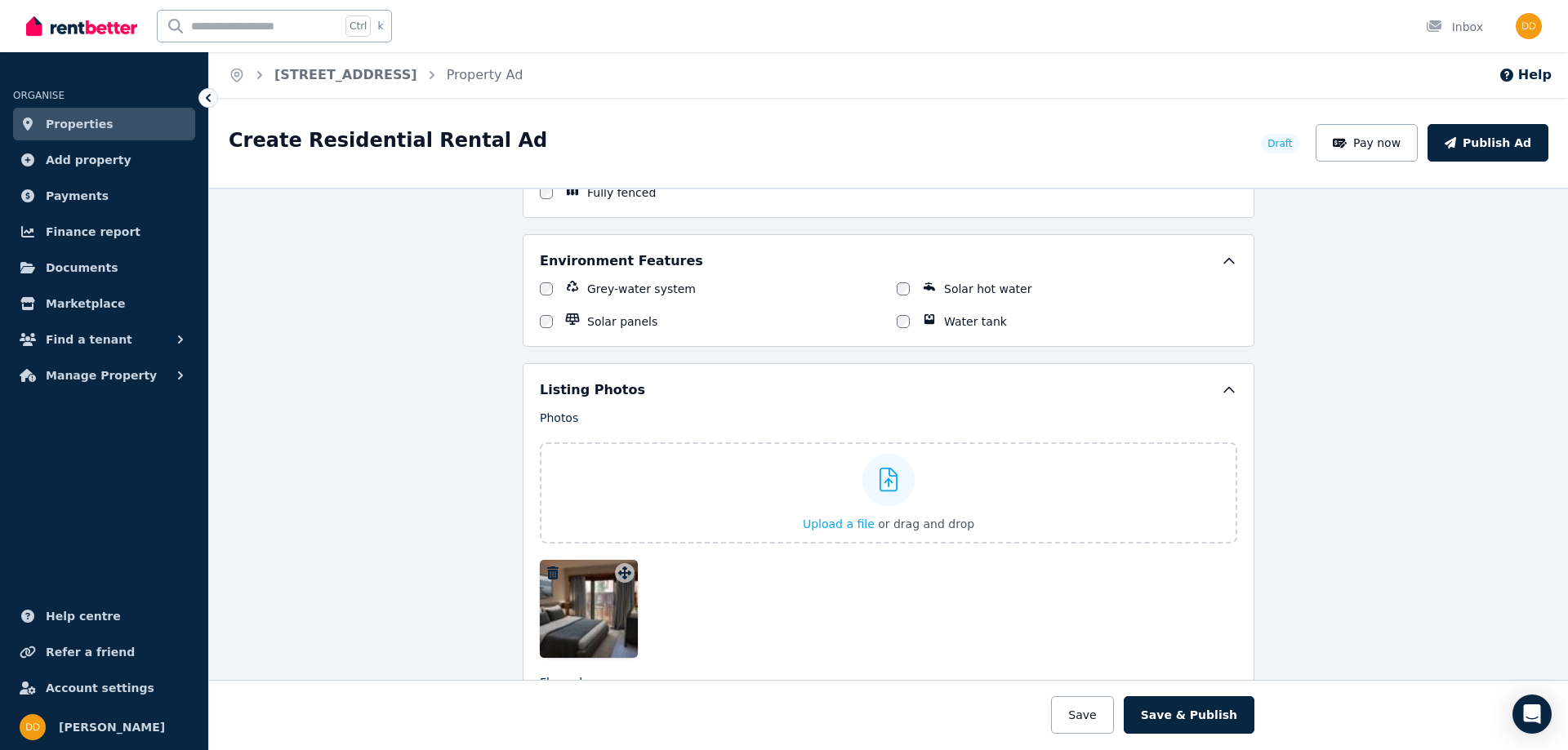
scroll to position [1877, 0]
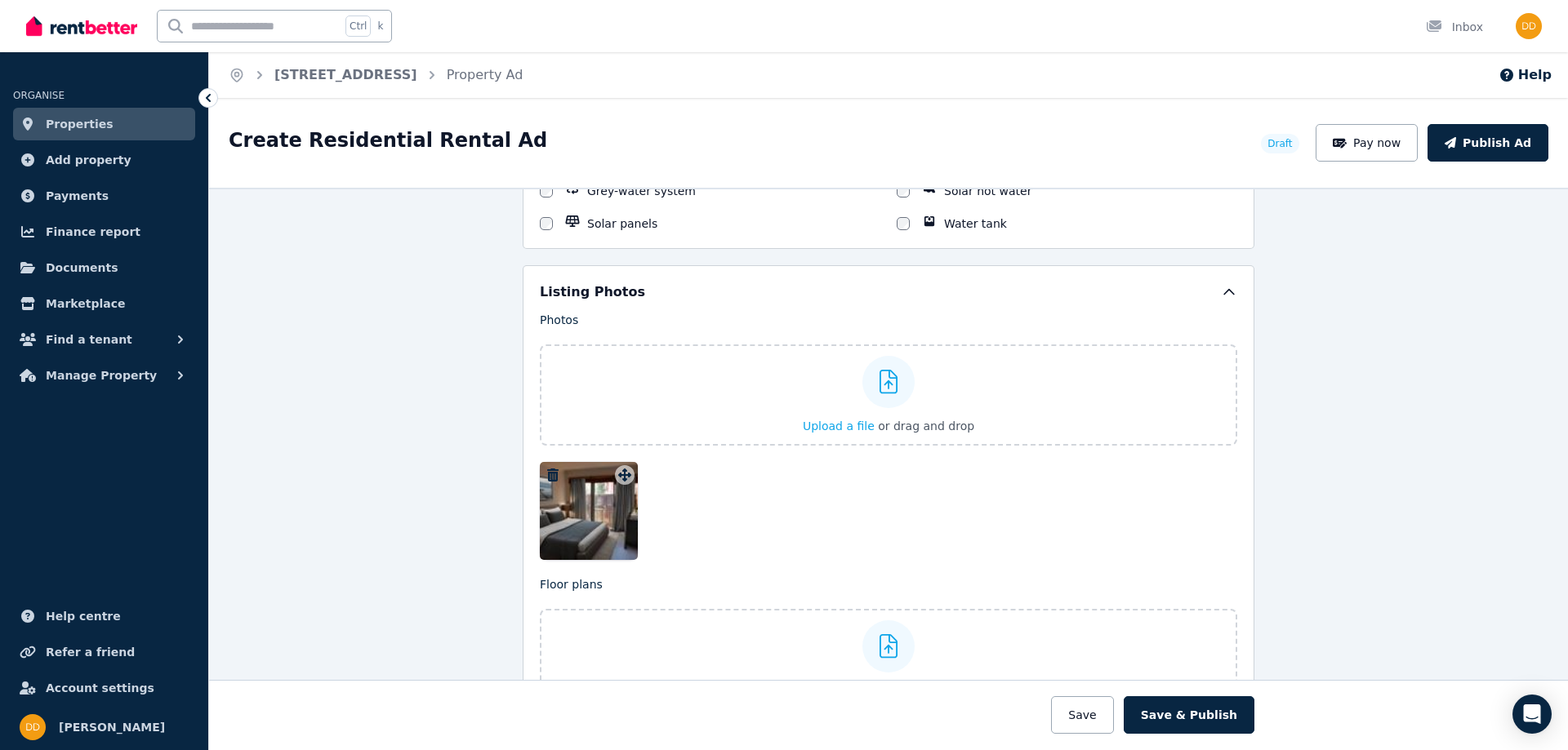
drag, startPoint x: 578, startPoint y: 532, endPoint x: 648, endPoint y: 528, distance: 70.1
click at [656, 535] on div at bounding box center [889, 511] width 698 height 98
drag, startPoint x: 582, startPoint y: 517, endPoint x: 754, endPoint y: 508, distance: 172.2
click at [720, 485] on div at bounding box center [889, 511] width 698 height 98
click at [756, 511] on div at bounding box center [889, 511] width 698 height 98
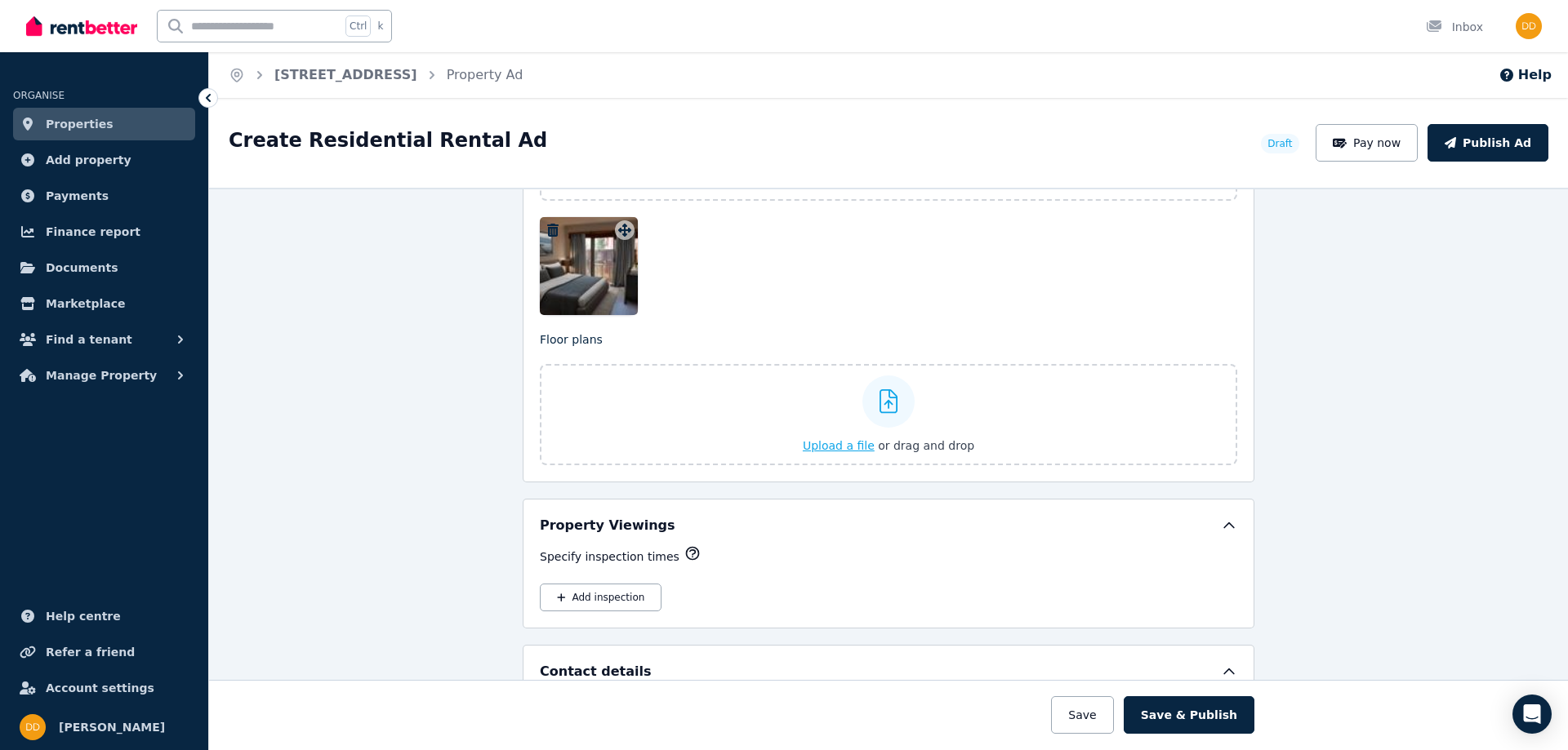
scroll to position [2041, 0]
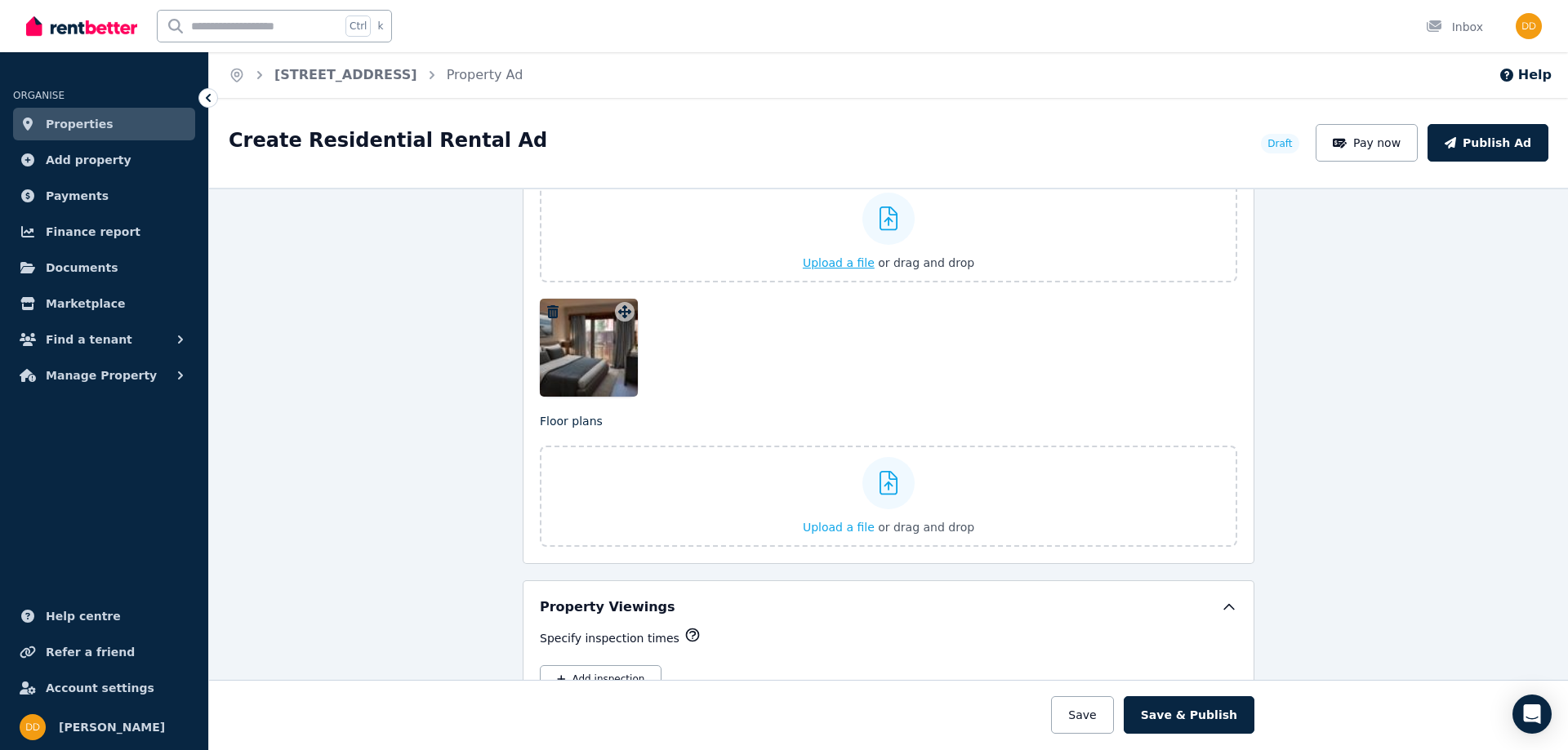
click at [839, 260] on span "Upload a file" at bounding box center [839, 263] width 72 height 13
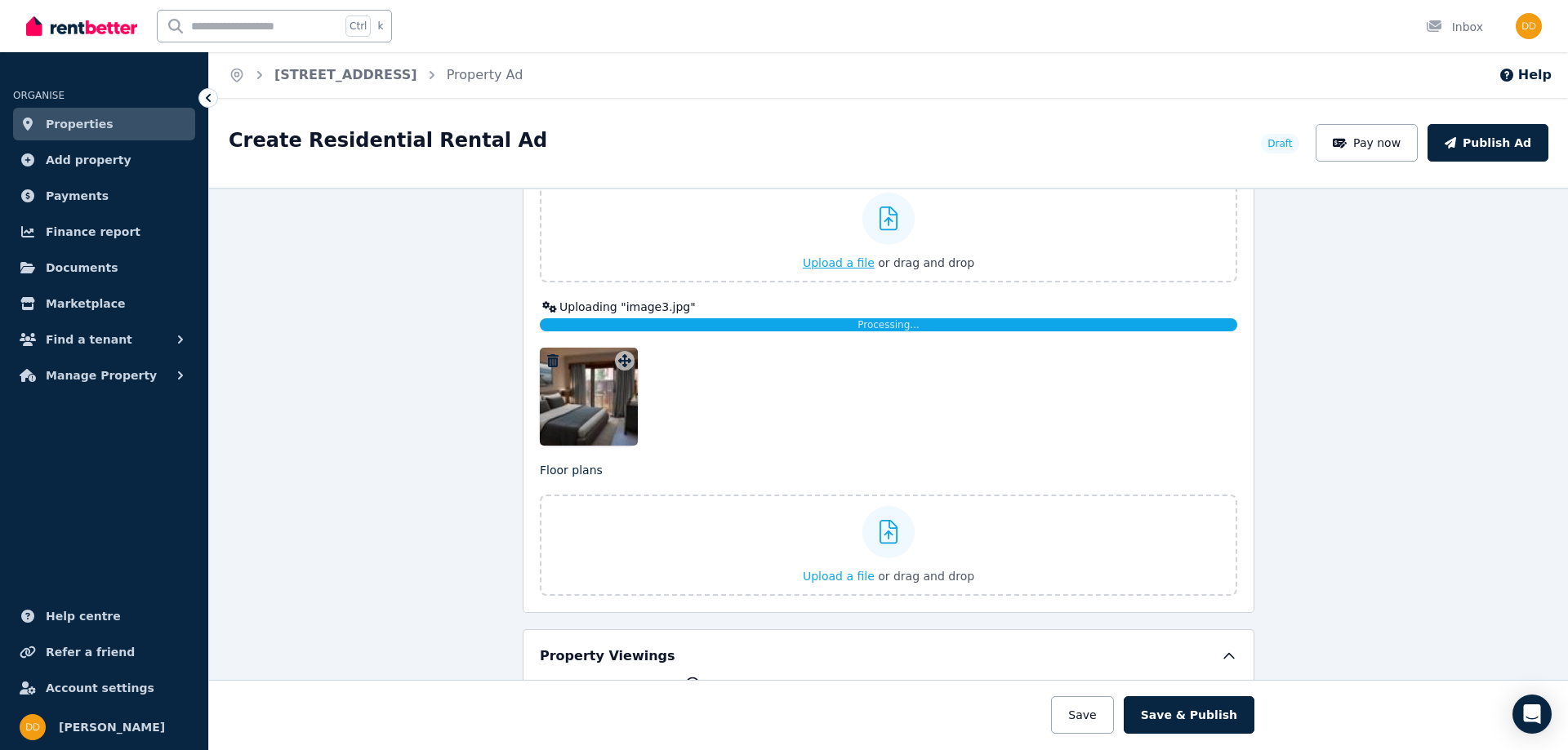
click at [845, 259] on span "Upload a file" at bounding box center [839, 263] width 72 height 13
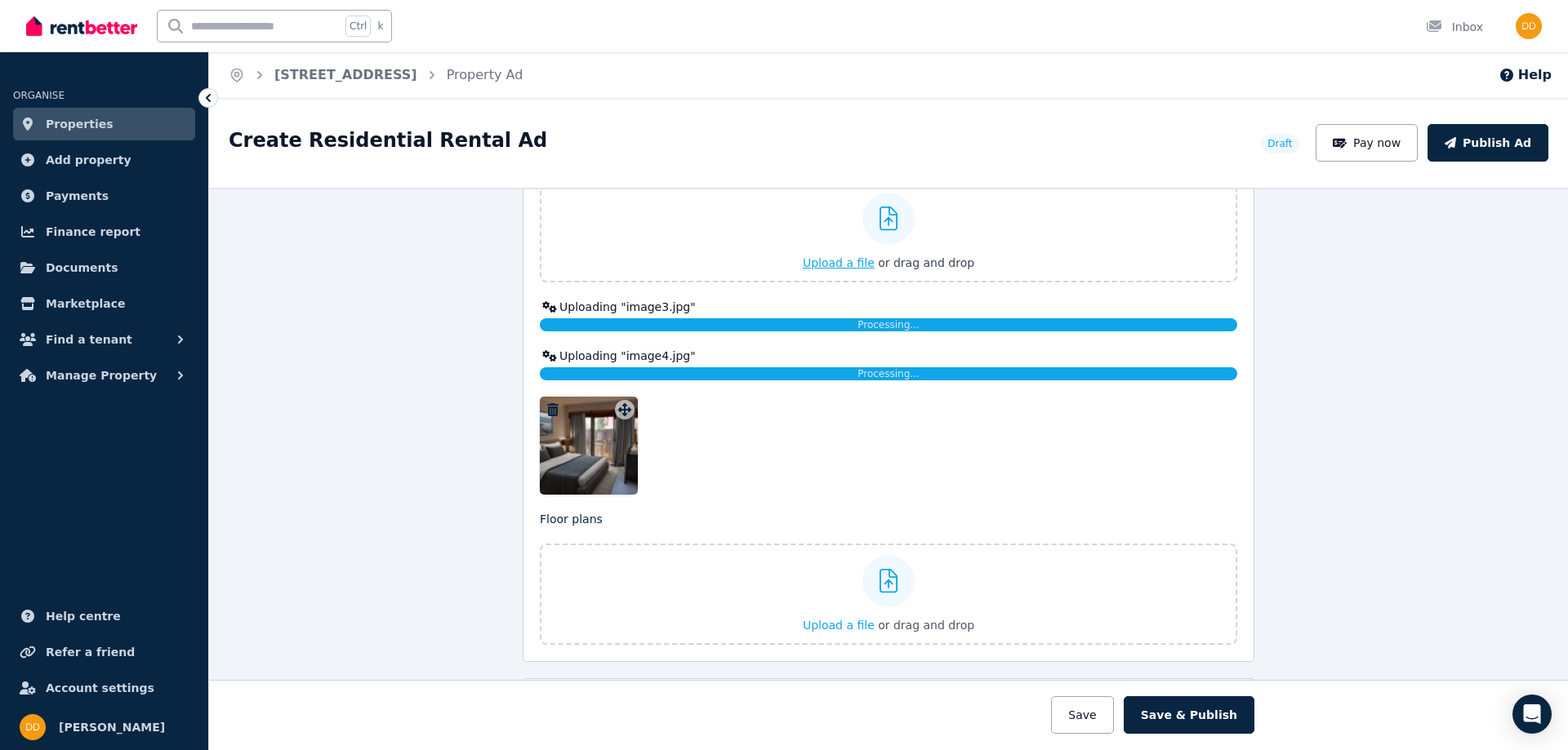
click at [862, 260] on span "Upload a file" at bounding box center [839, 263] width 72 height 13
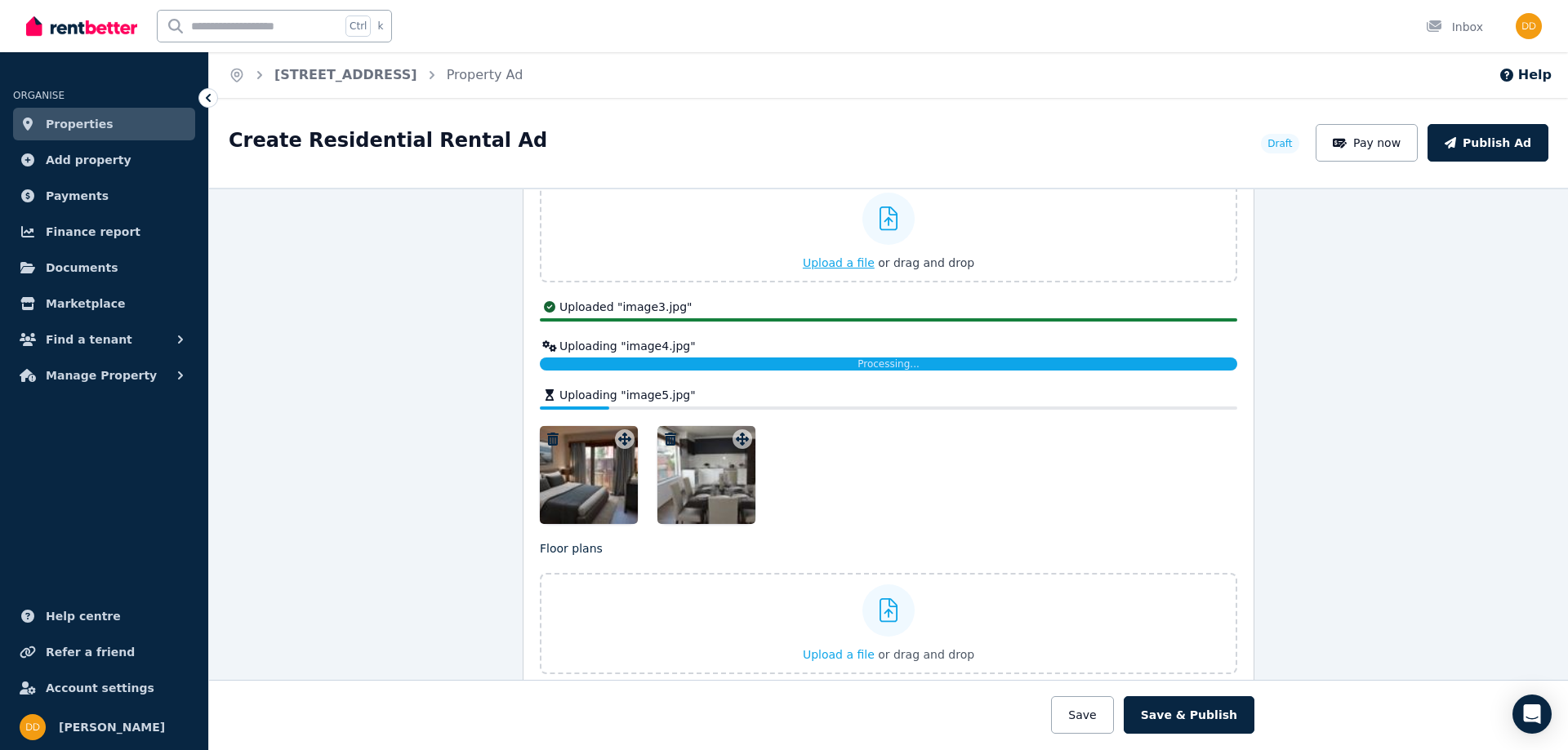
click at [862, 261] on span "Upload a file" at bounding box center [839, 263] width 72 height 13
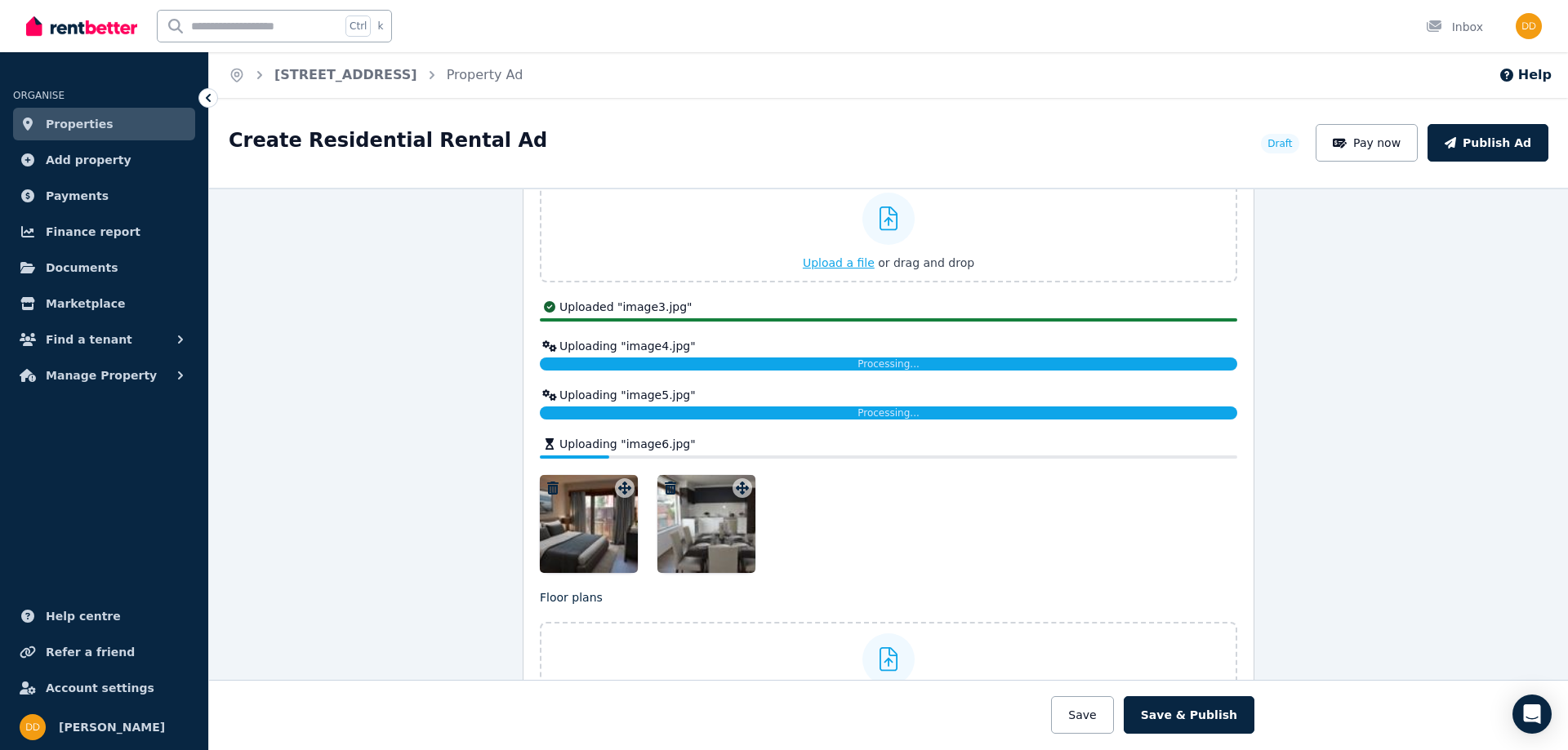
click at [862, 264] on span "Upload a file" at bounding box center [839, 263] width 72 height 13
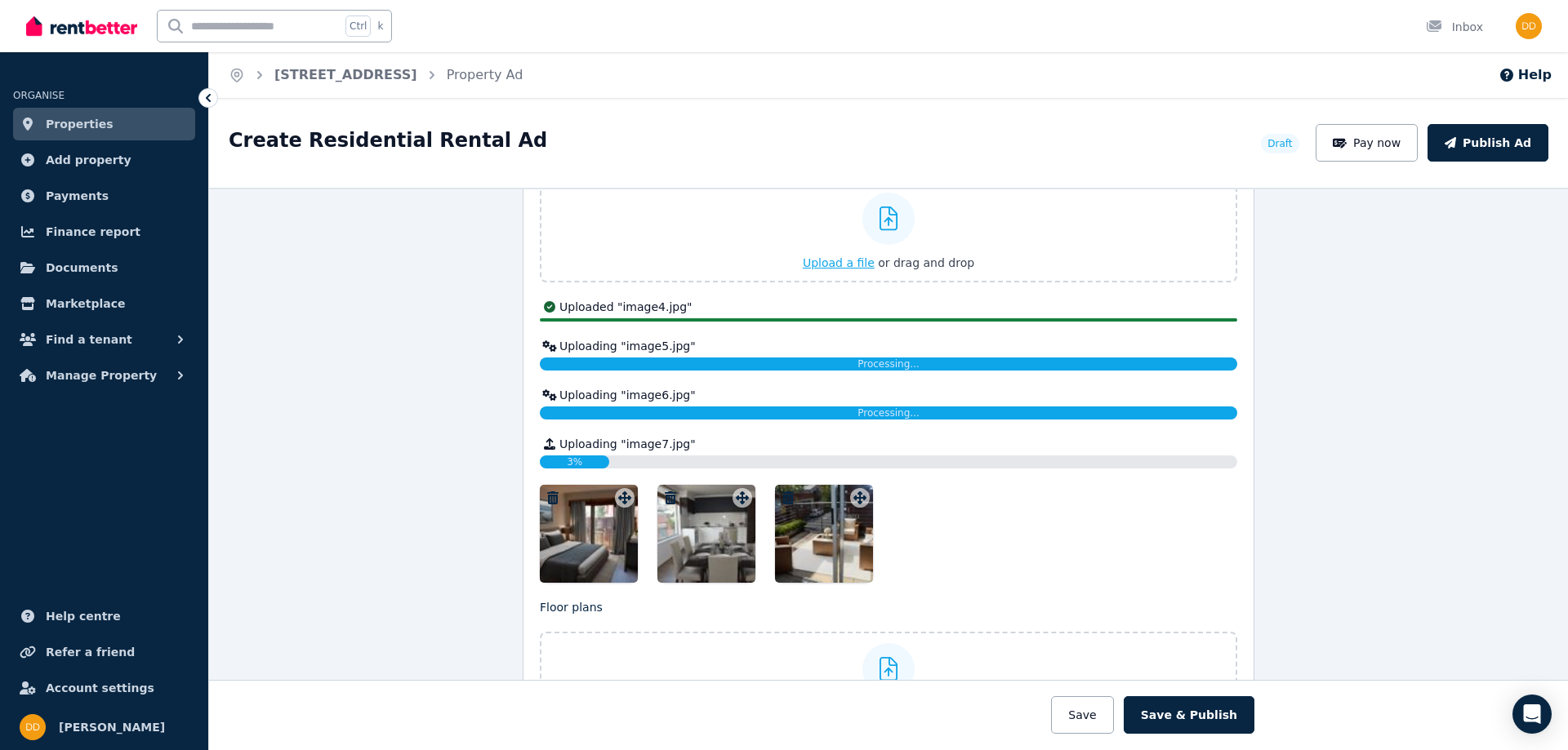
click at [865, 263] on span "Upload a file" at bounding box center [839, 263] width 72 height 13
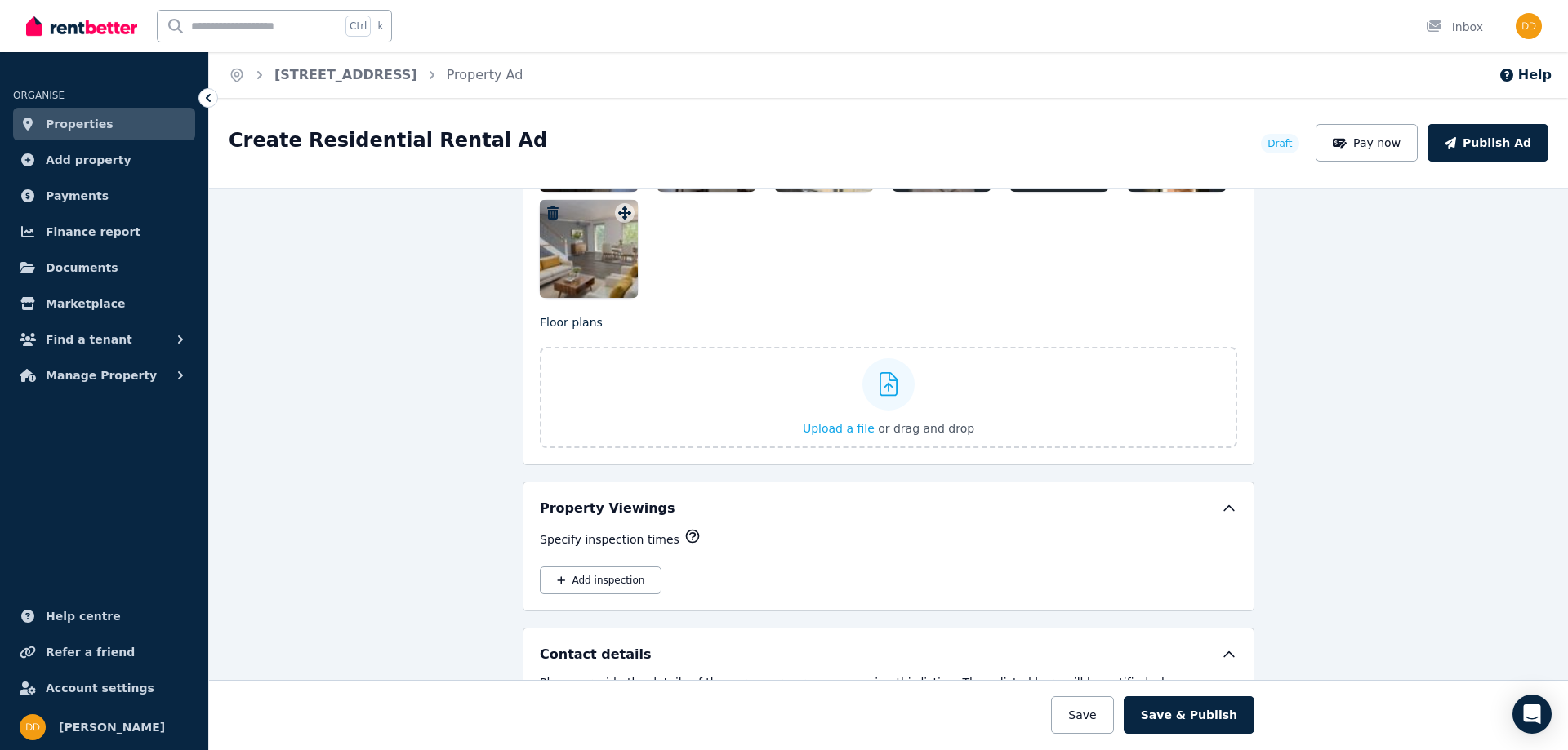
scroll to position [2286, 0]
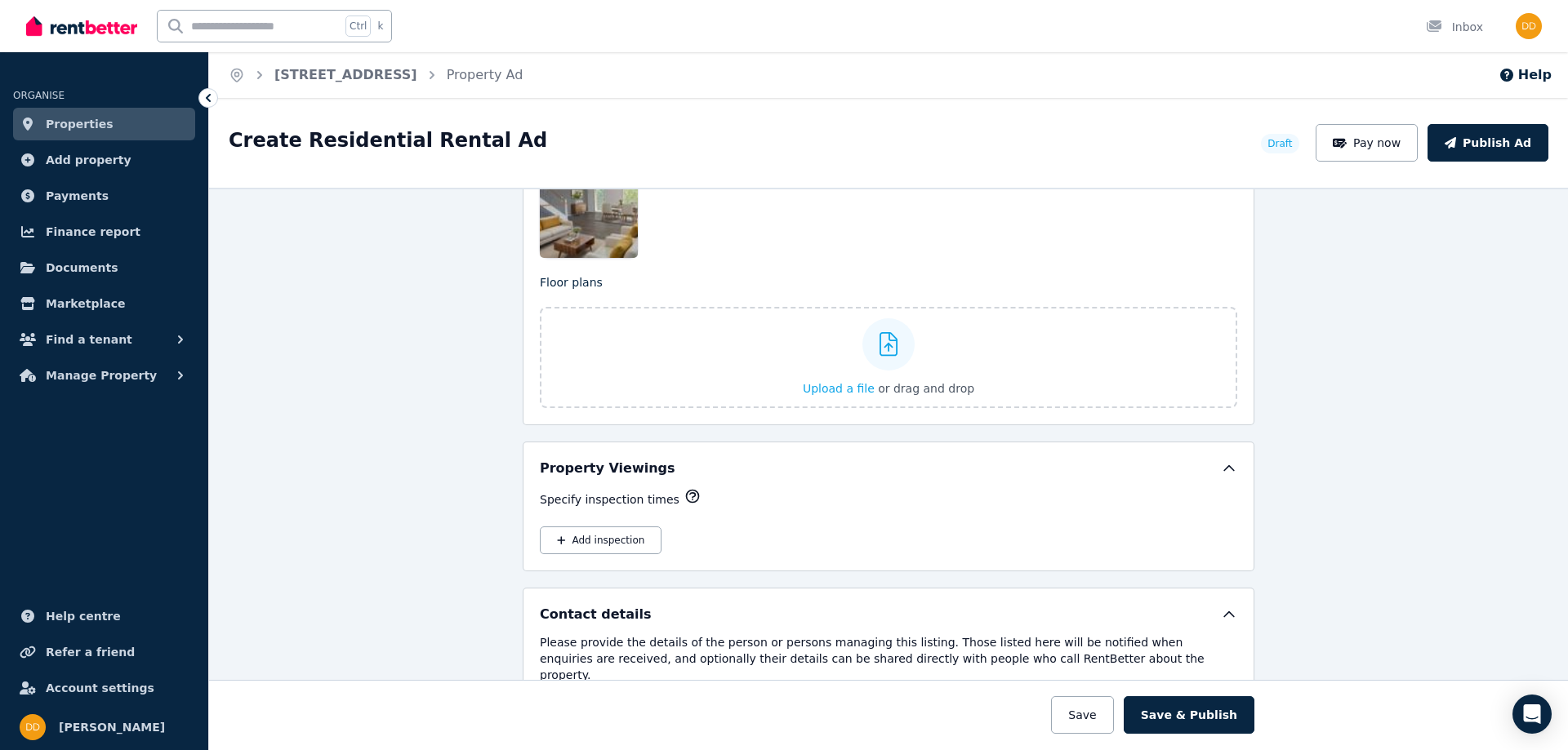
click at [685, 495] on icon "button" at bounding box center [693, 496] width 16 height 16
click at [594, 535] on button "Add inspection" at bounding box center [600, 540] width 122 height 28
select select "**"
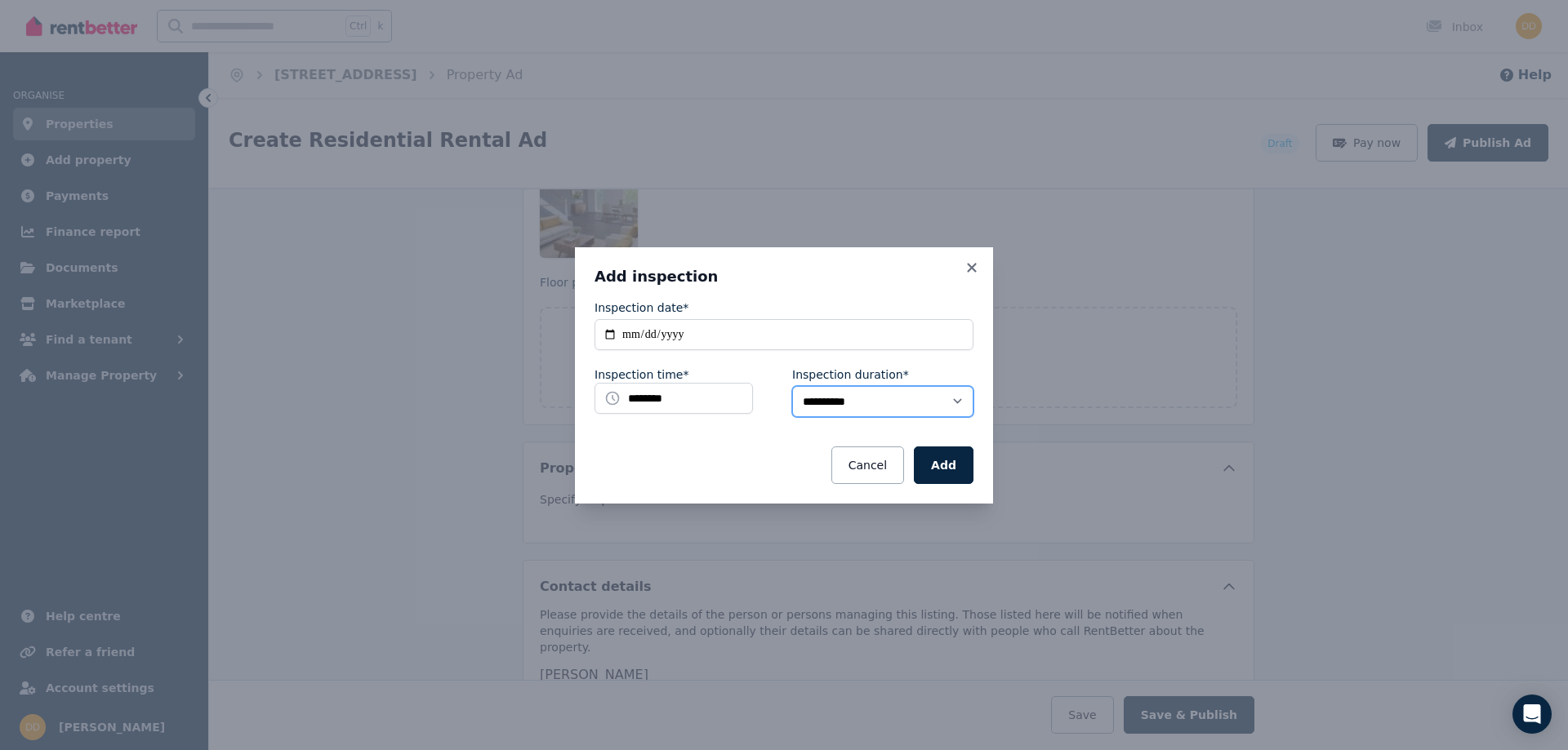
click at [834, 403] on select "**********" at bounding box center [882, 402] width 181 height 31
drag, startPoint x: 852, startPoint y: 402, endPoint x: 824, endPoint y: 384, distance: 33.3
click at [852, 400] on select "**********" at bounding box center [882, 402] width 181 height 31
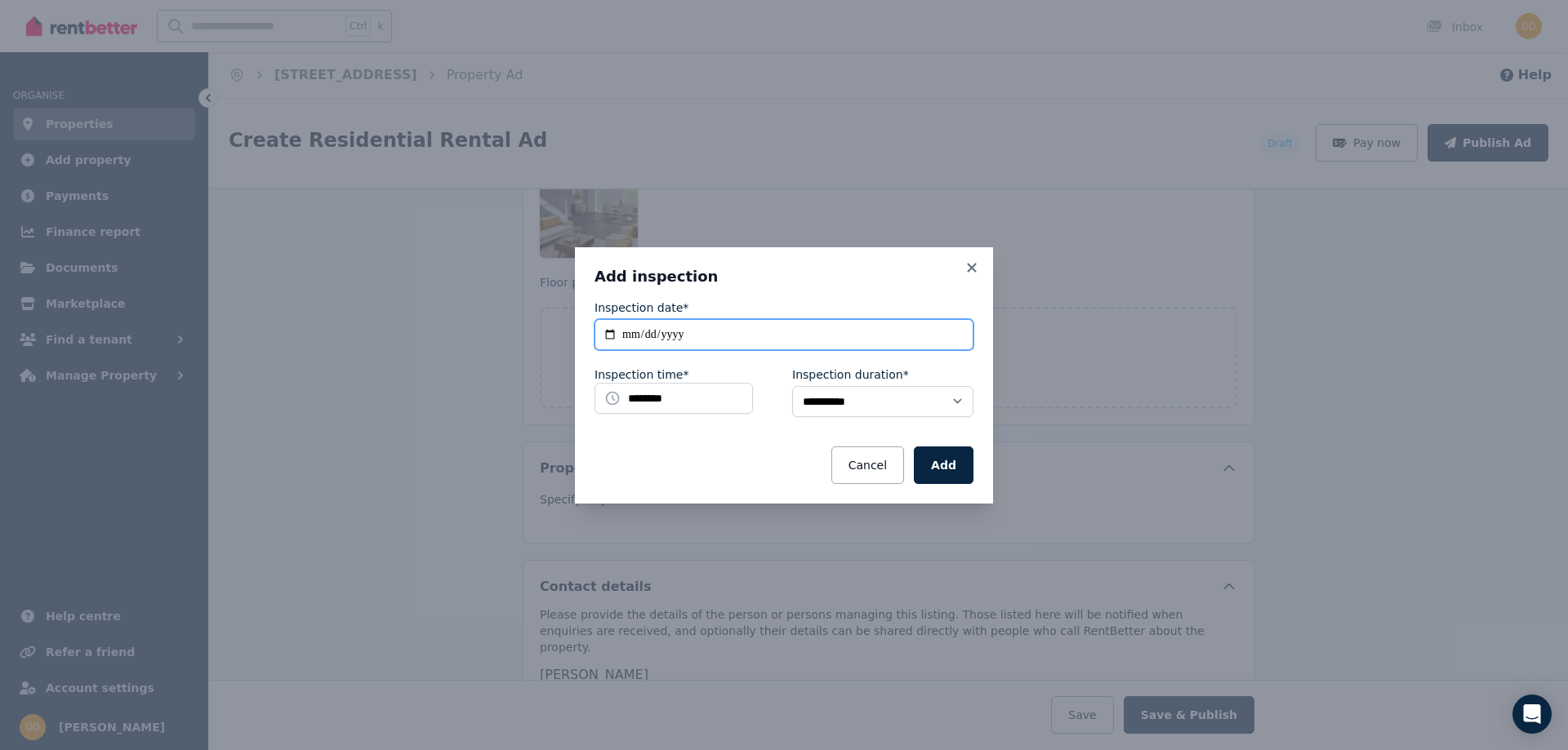
click at [733, 339] on input "**********" at bounding box center [784, 335] width 379 height 31
click at [728, 333] on input "**********" at bounding box center [784, 335] width 379 height 31
click at [862, 460] on button "Cancel" at bounding box center [868, 465] width 73 height 38
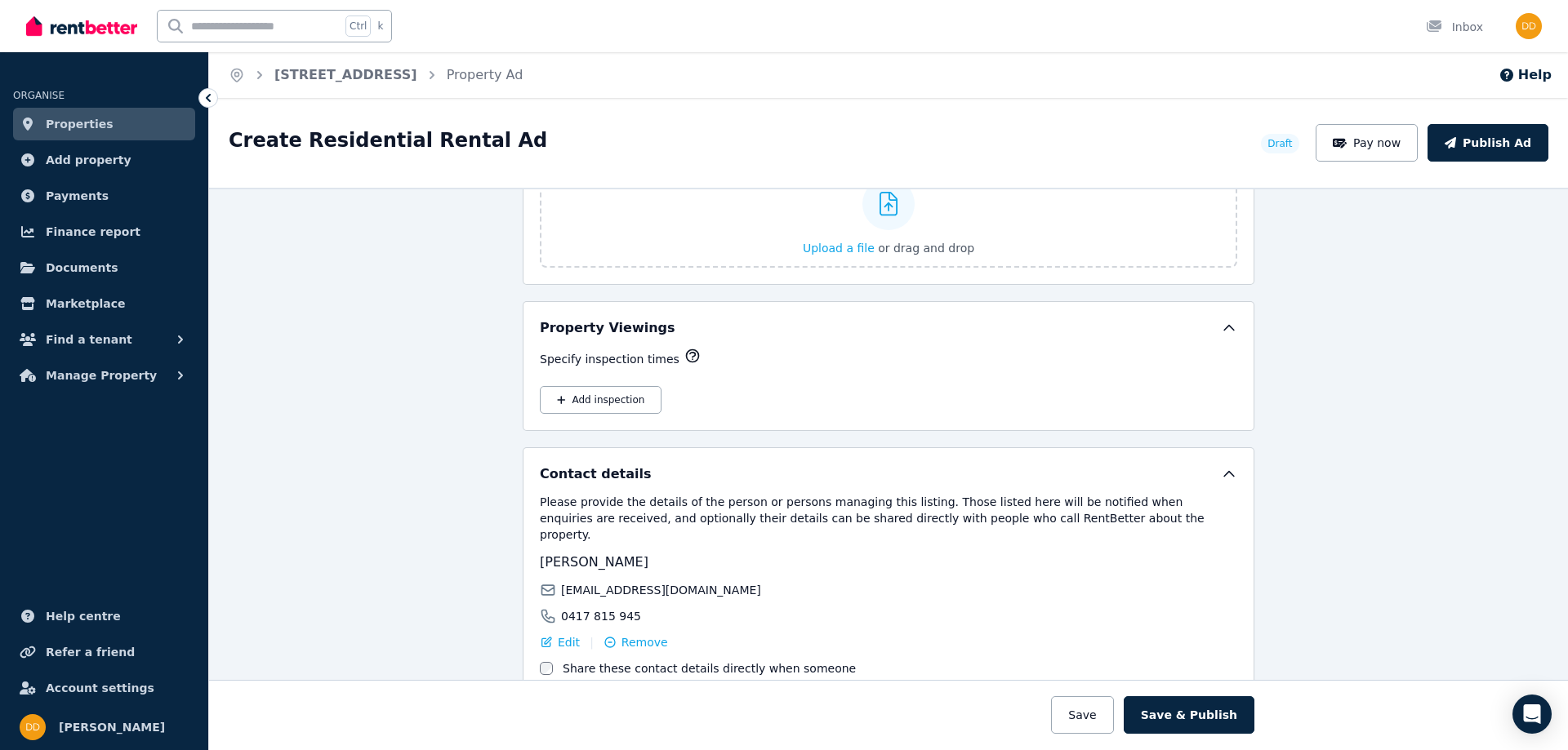
scroll to position [2515, 0]
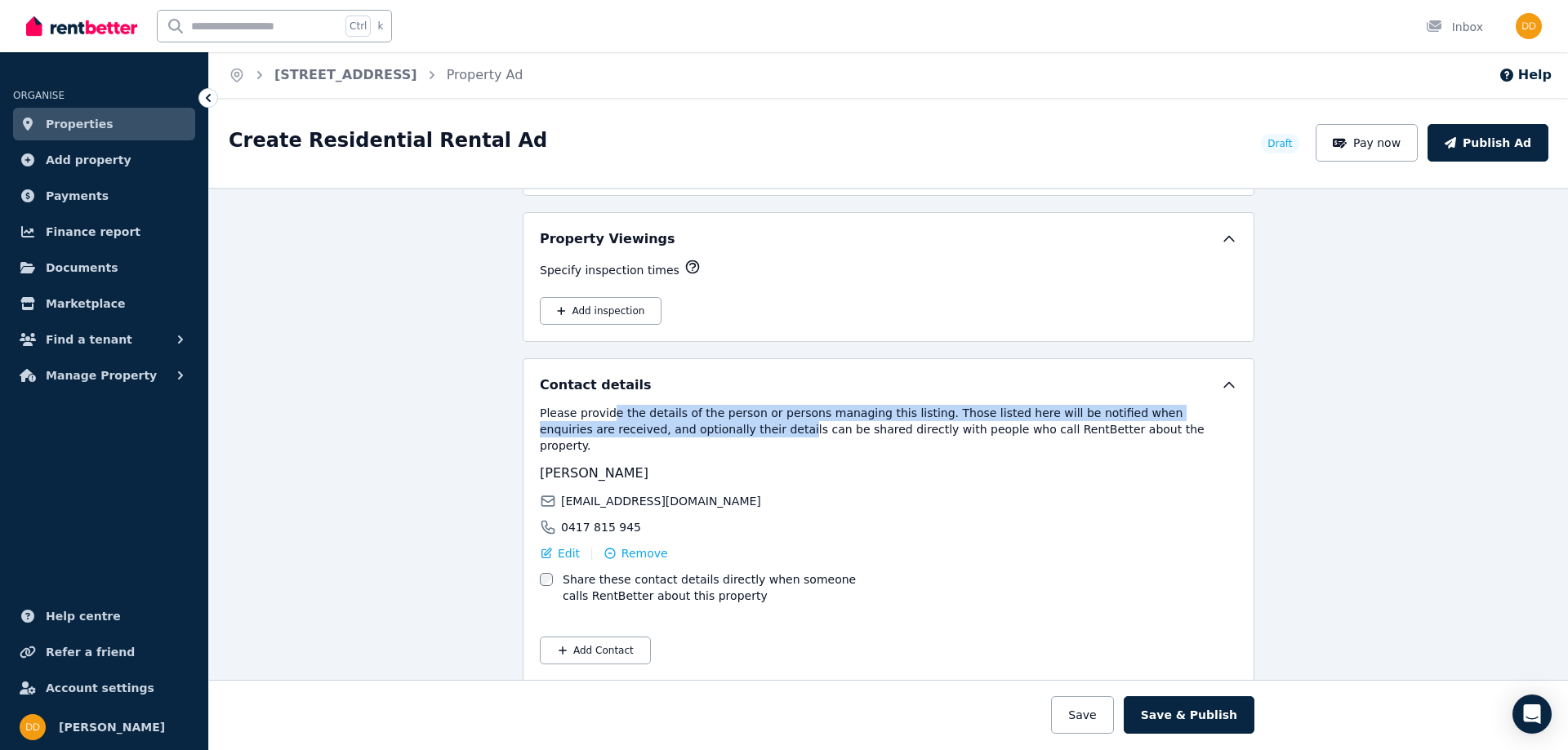
drag, startPoint x: 603, startPoint y: 408, endPoint x: 682, endPoint y: 425, distance: 80.8
click at [671, 424] on p "Please provide the details of the person or persons managing this listing. Thos…" at bounding box center [889, 430] width 698 height 49
drag, startPoint x: 734, startPoint y: 423, endPoint x: 696, endPoint y: 413, distance: 39.3
click at [697, 413] on p "Please provide the details of the person or persons managing this listing. Thos…" at bounding box center [889, 430] width 698 height 49
drag, startPoint x: 654, startPoint y: 411, endPoint x: 820, endPoint y: 429, distance: 167.0
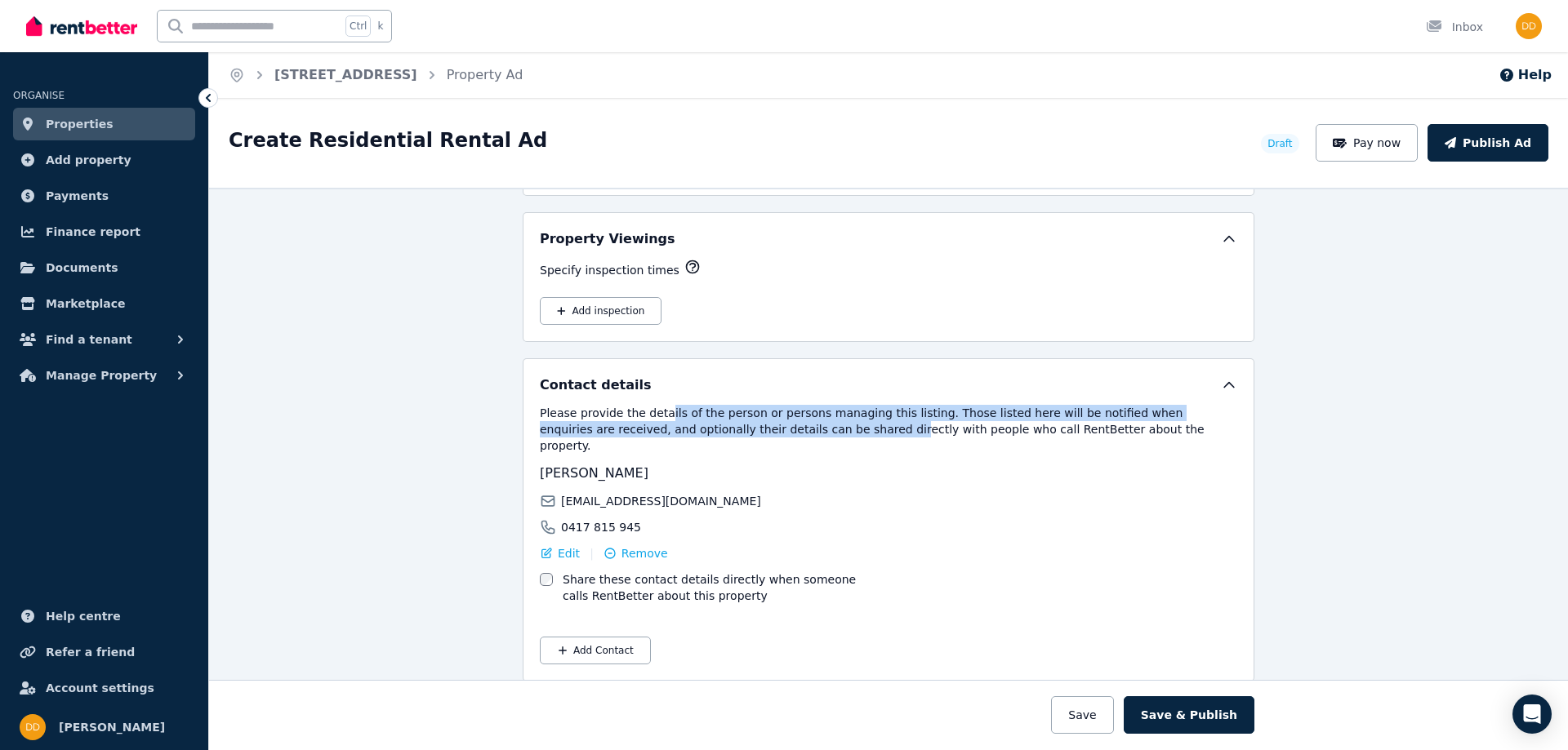
click at [773, 426] on p "Please provide the details of the person or persons managing this listing. Thos…" at bounding box center [889, 430] width 698 height 49
drag, startPoint x: 820, startPoint y: 429, endPoint x: 720, endPoint y: 413, distance: 101.3
click at [755, 419] on p "Please provide the details of the person or persons managing this listing. Thos…" at bounding box center [889, 430] width 698 height 49
drag, startPoint x: 720, startPoint y: 413, endPoint x: 797, endPoint y: 428, distance: 78.4
click at [795, 428] on p "Please provide the details of the person or persons managing this listing. Thos…" at bounding box center [889, 430] width 698 height 49
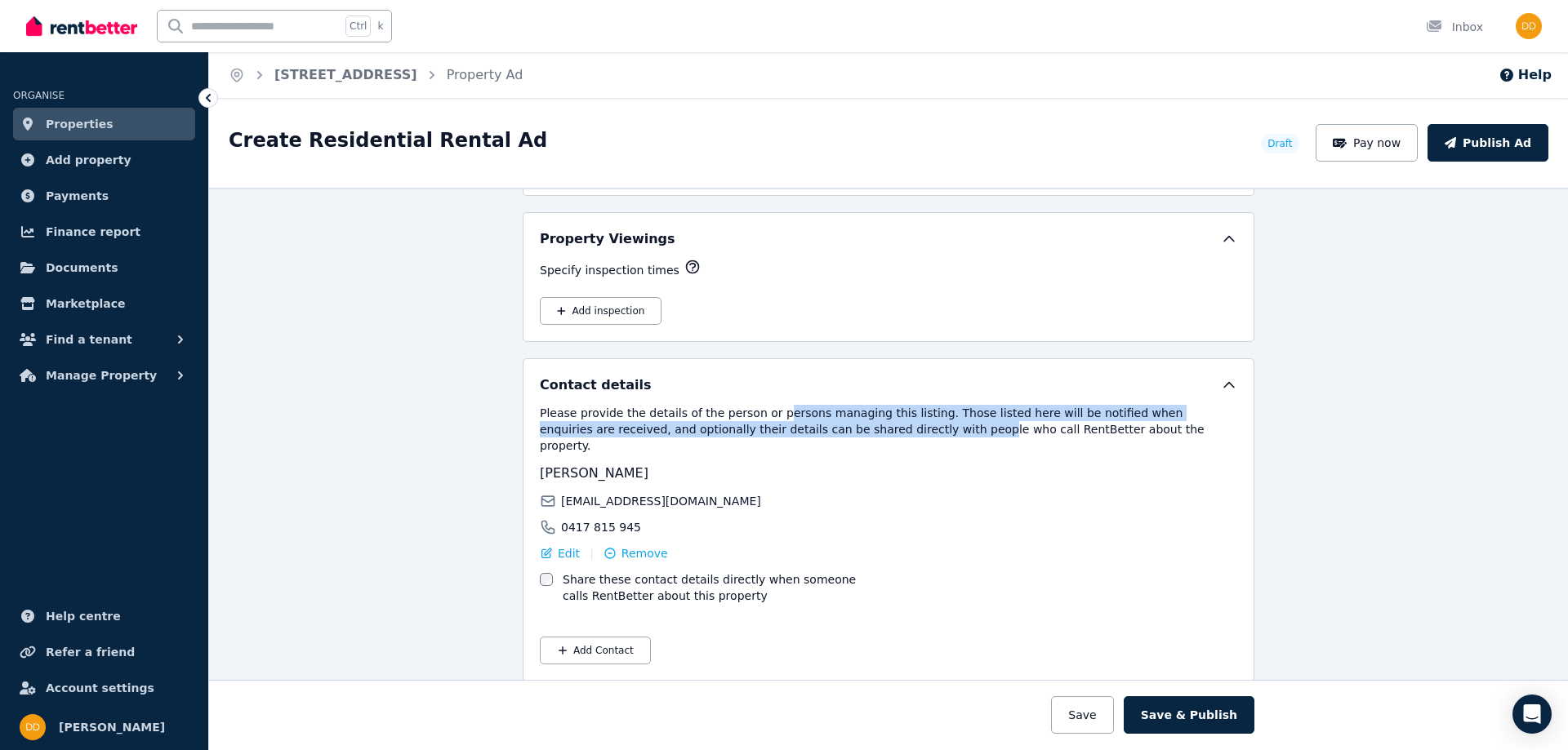
drag, startPoint x: 833, startPoint y: 432, endPoint x: 712, endPoint y: 412, distance: 122.6
click at [753, 413] on p "Please provide the details of the person or persons managing this listing. Thos…" at bounding box center [889, 430] width 698 height 49
drag, startPoint x: 776, startPoint y: 423, endPoint x: 845, endPoint y: 433, distance: 69.7
click at [815, 430] on p "Please provide the details of the person or persons managing this listing. Thos…" at bounding box center [889, 430] width 698 height 49
drag, startPoint x: 869, startPoint y: 435, endPoint x: 769, endPoint y: 415, distance: 102.0
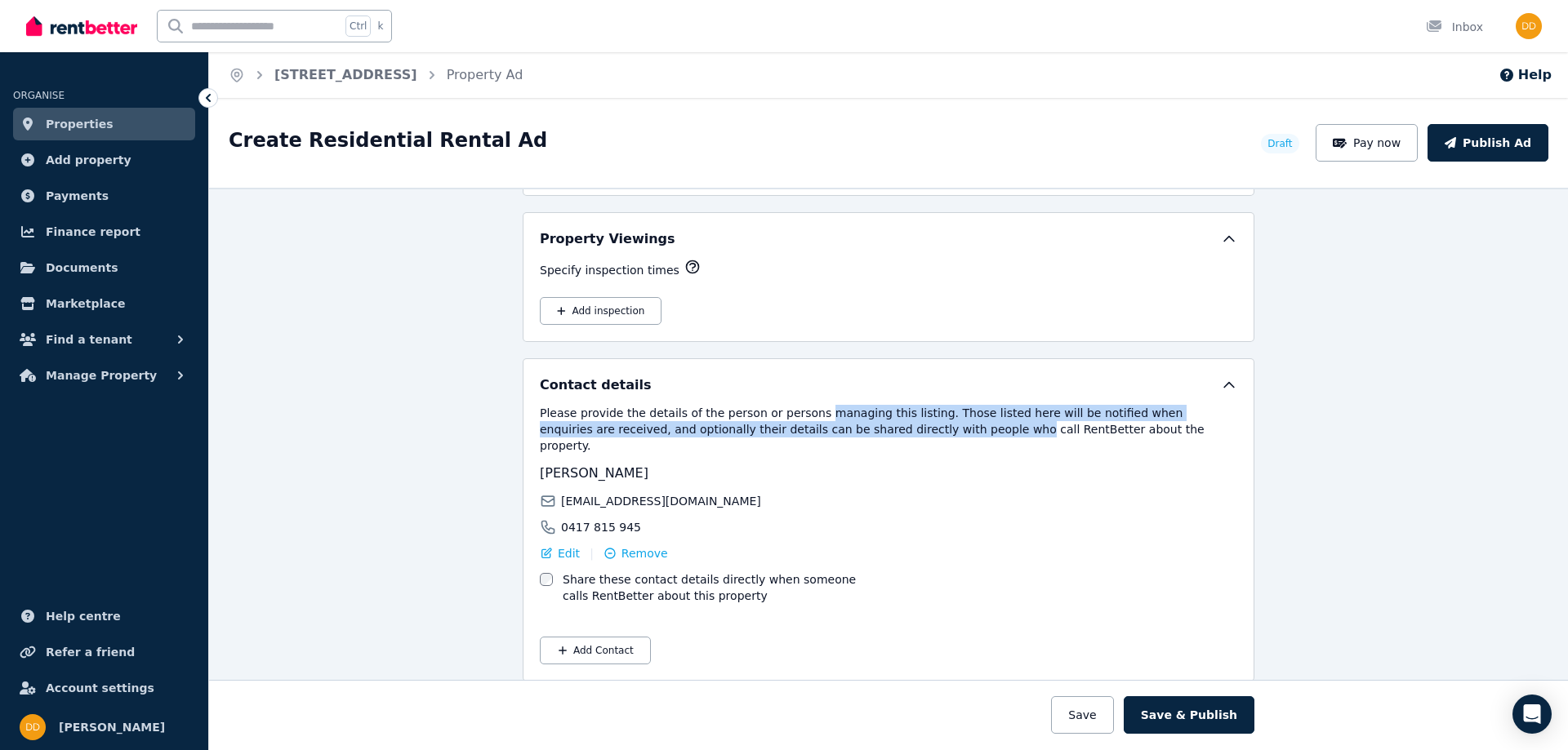
click at [782, 418] on p "Please provide the details of the person or persons managing this listing. Thos…" at bounding box center [889, 430] width 698 height 49
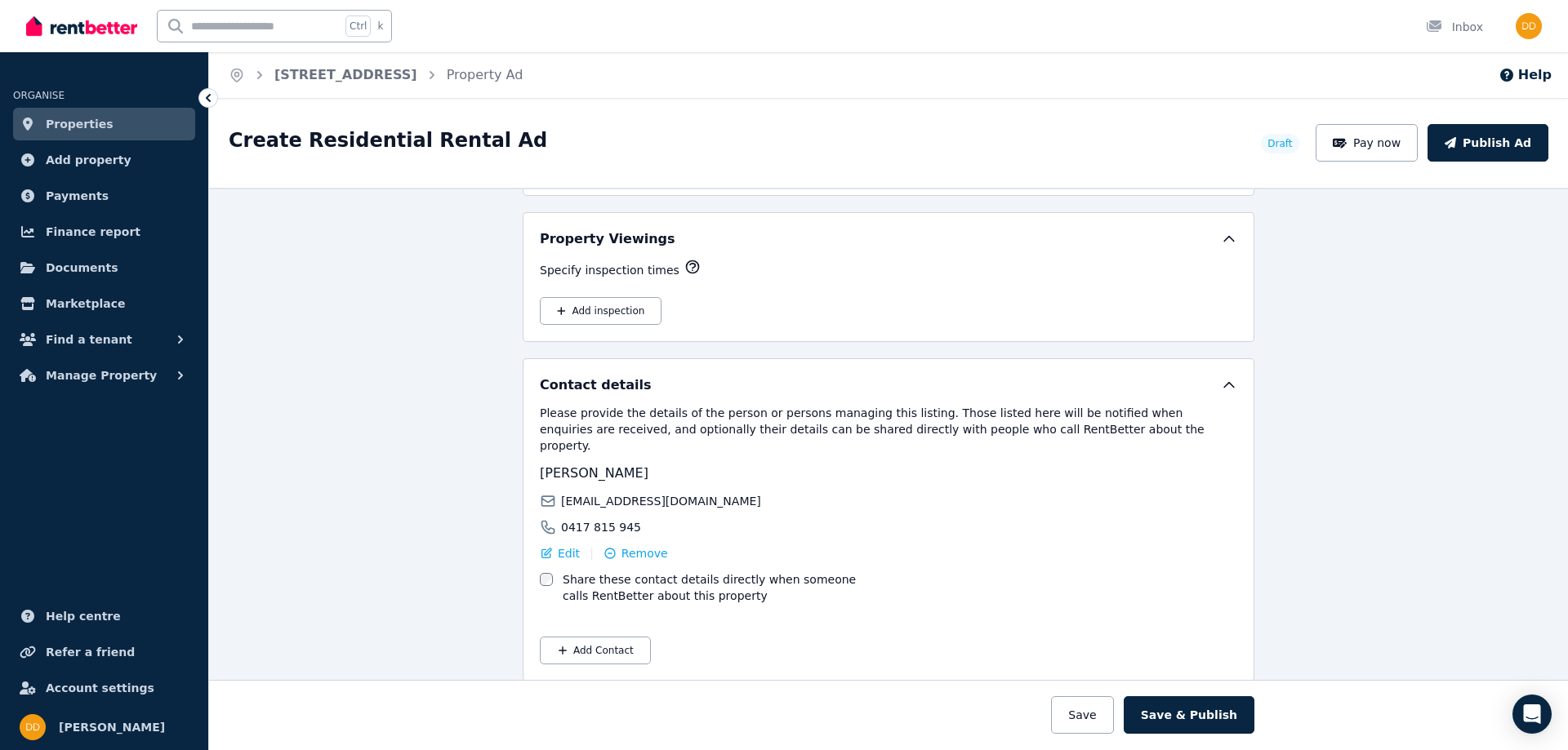
click at [769, 415] on p "Please provide the details of the person or persons managing this listing. Thos…" at bounding box center [889, 430] width 698 height 49
click at [1188, 714] on button "Save & Publish" at bounding box center [1190, 716] width 131 height 38
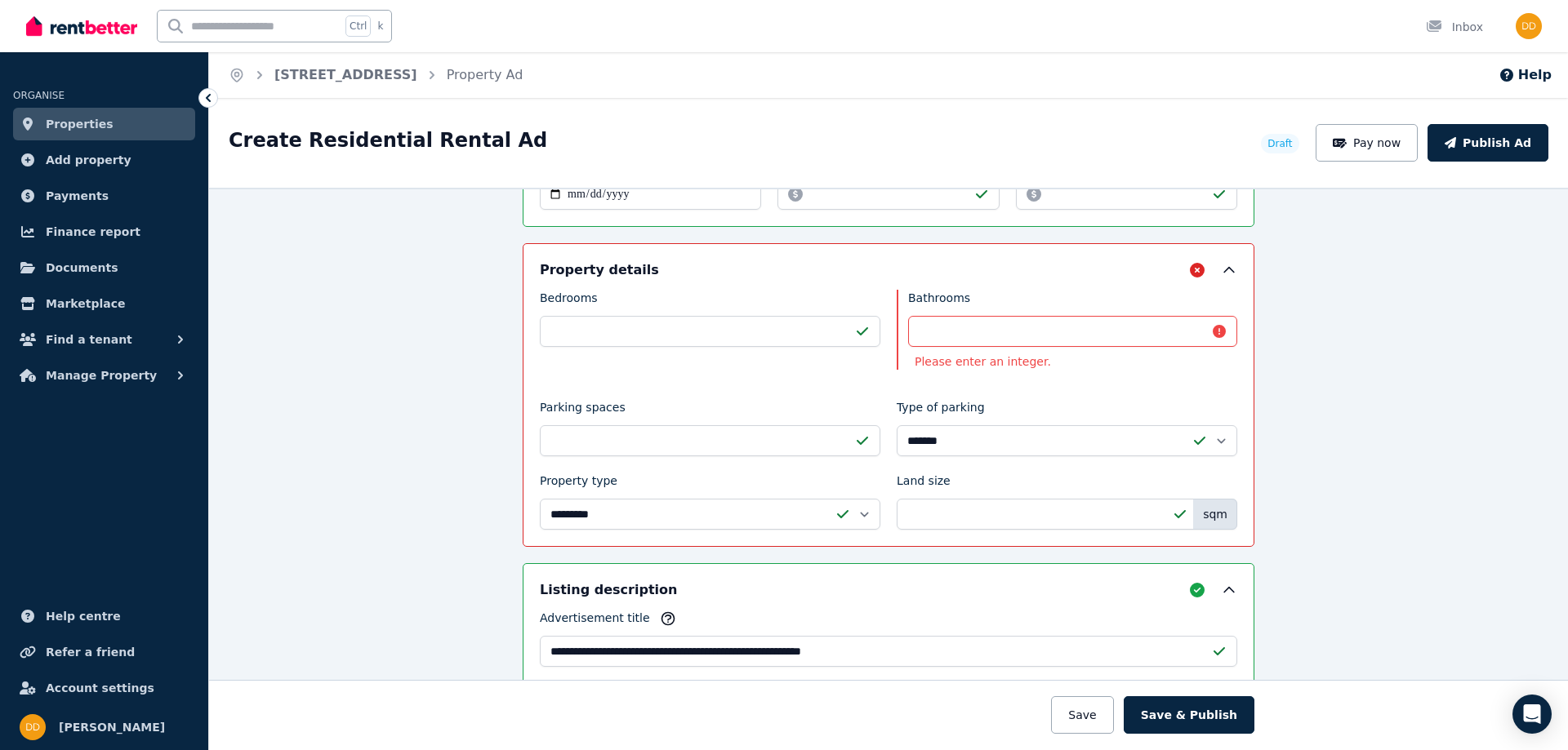
scroll to position [603, 0]
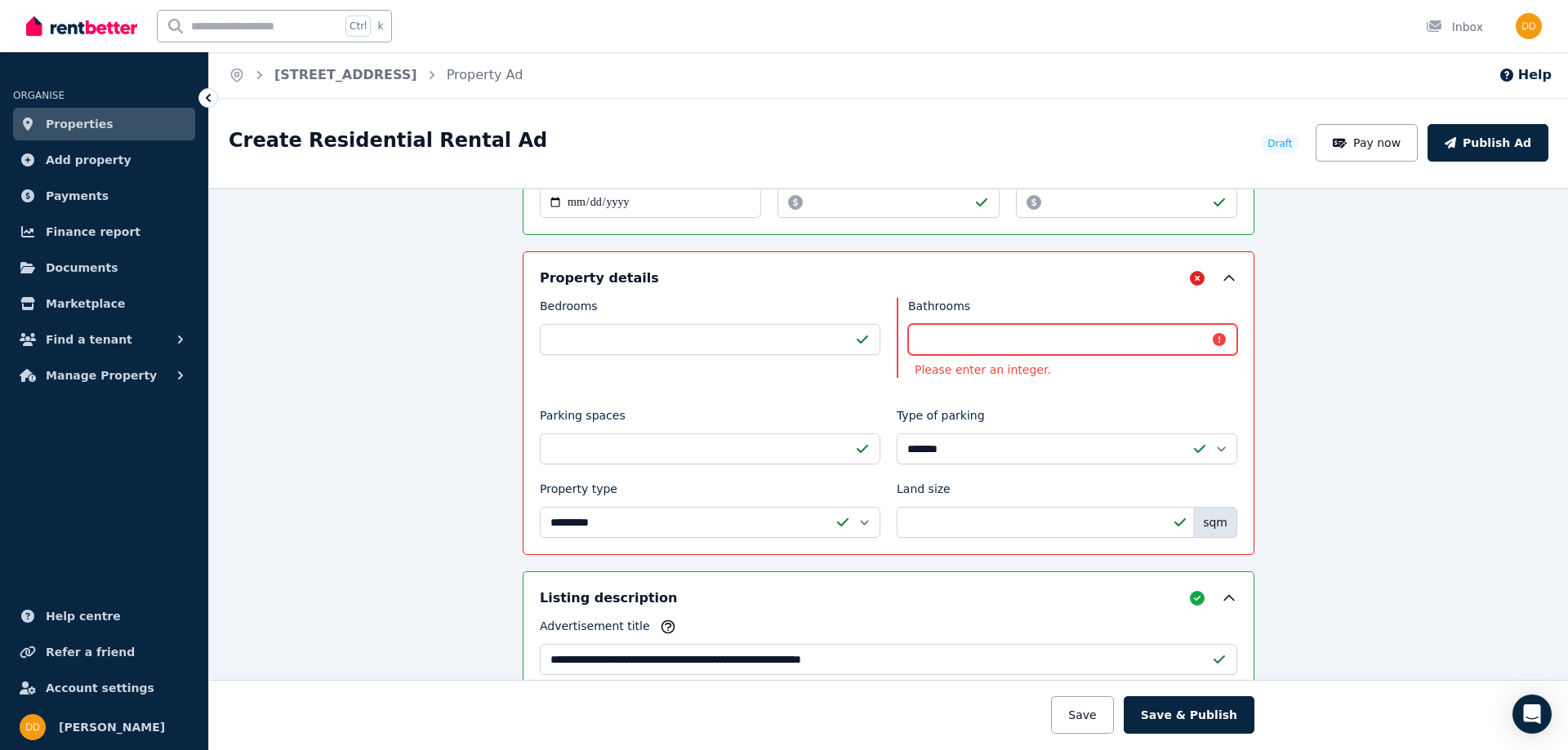
click at [982, 332] on input "***" at bounding box center [1073, 340] width 329 height 31
click at [857, 326] on div "**********" at bounding box center [889, 418] width 698 height 240
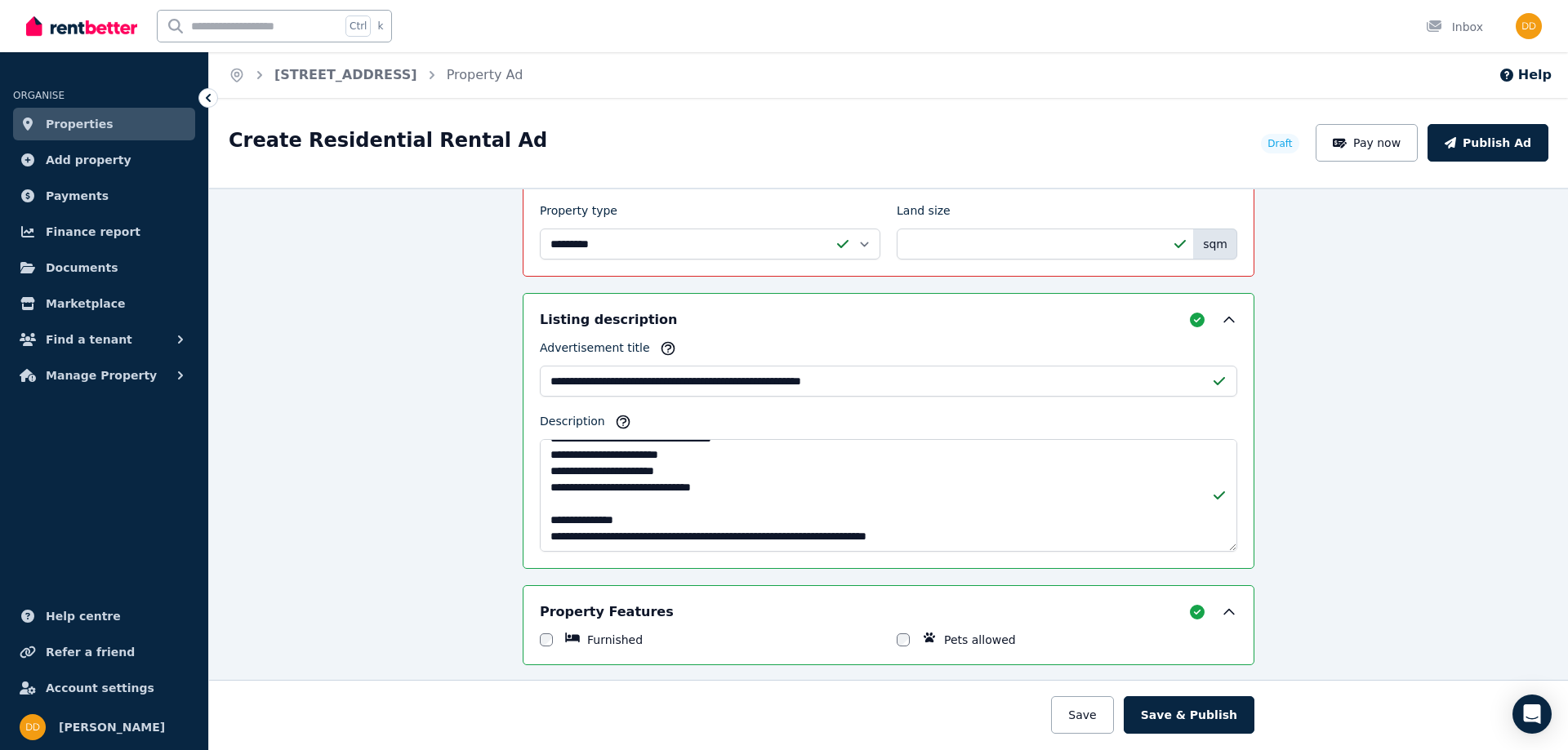
scroll to position [848, 0]
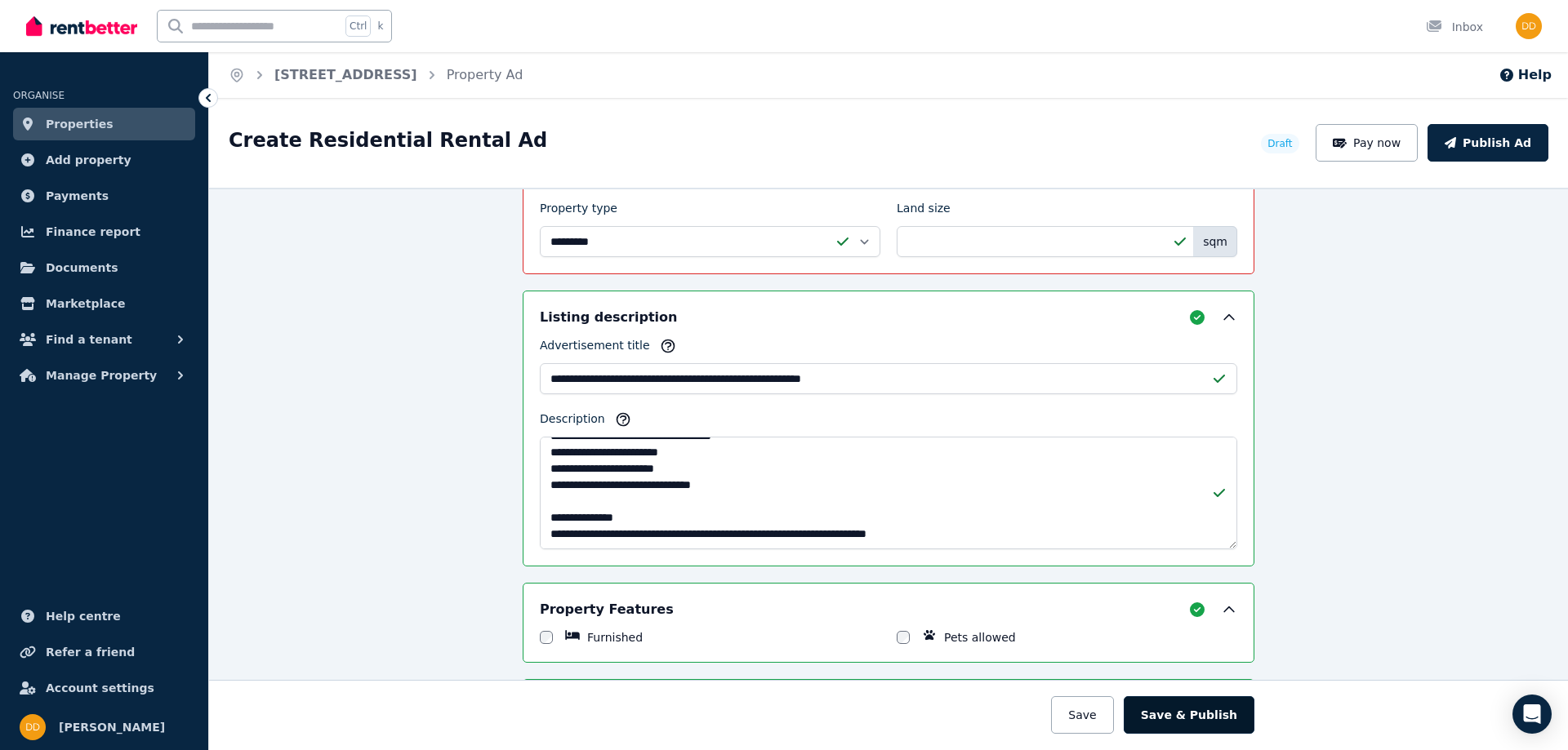
type input "*"
click at [1185, 707] on button "Save & Publish" at bounding box center [1190, 716] width 131 height 38
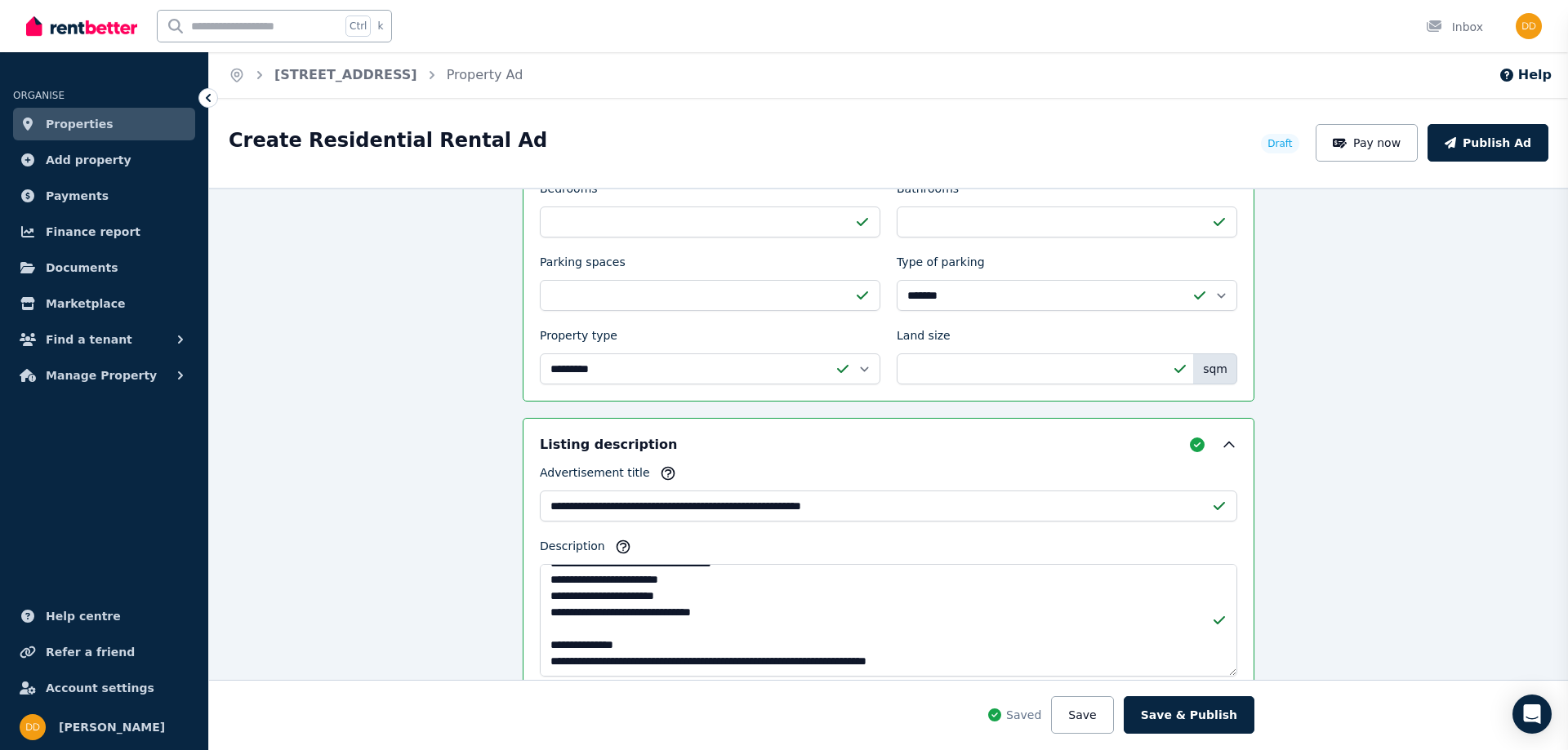
scroll to position [976, 0]
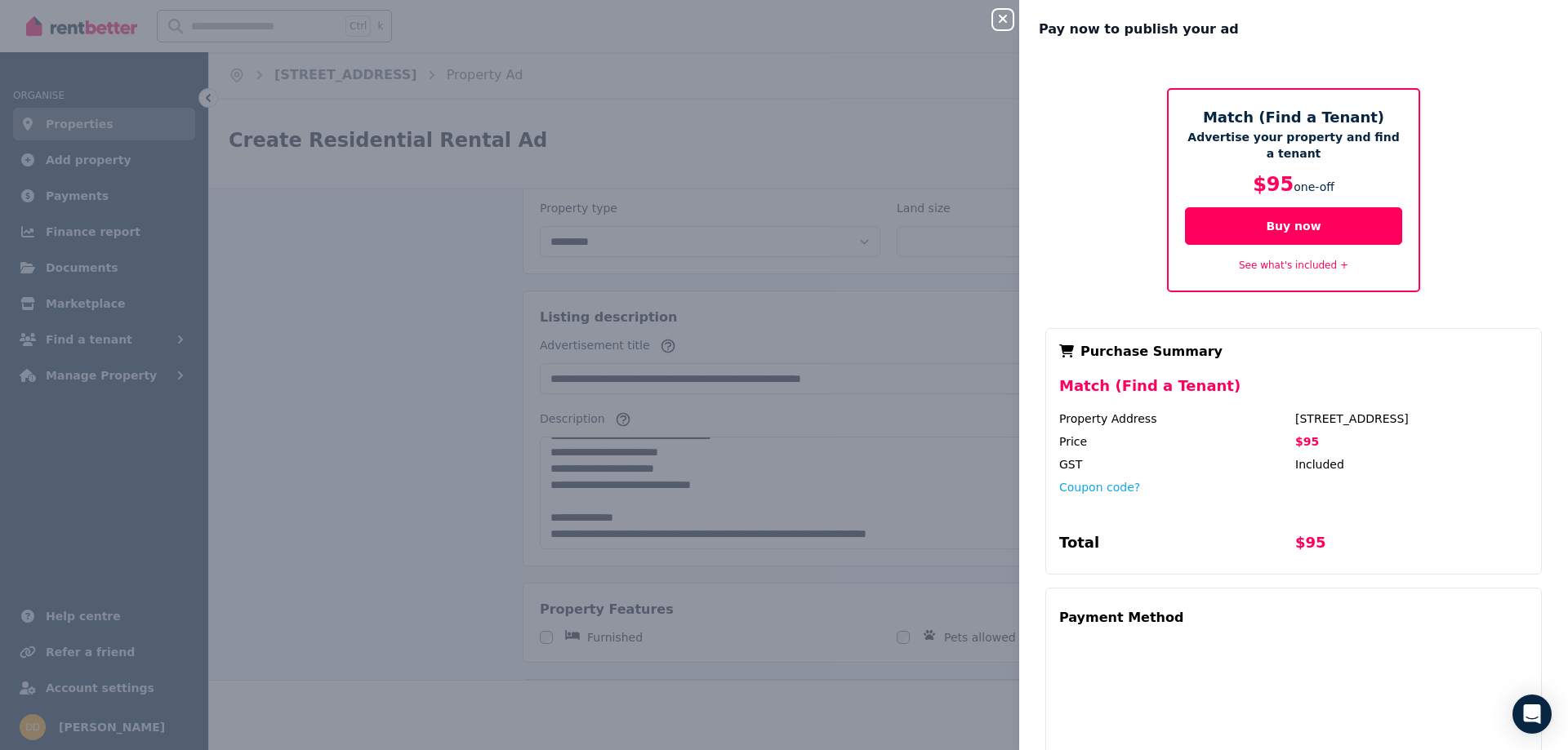
click at [1285, 265] on link "See what's included +" at bounding box center [1294, 265] width 110 height 11
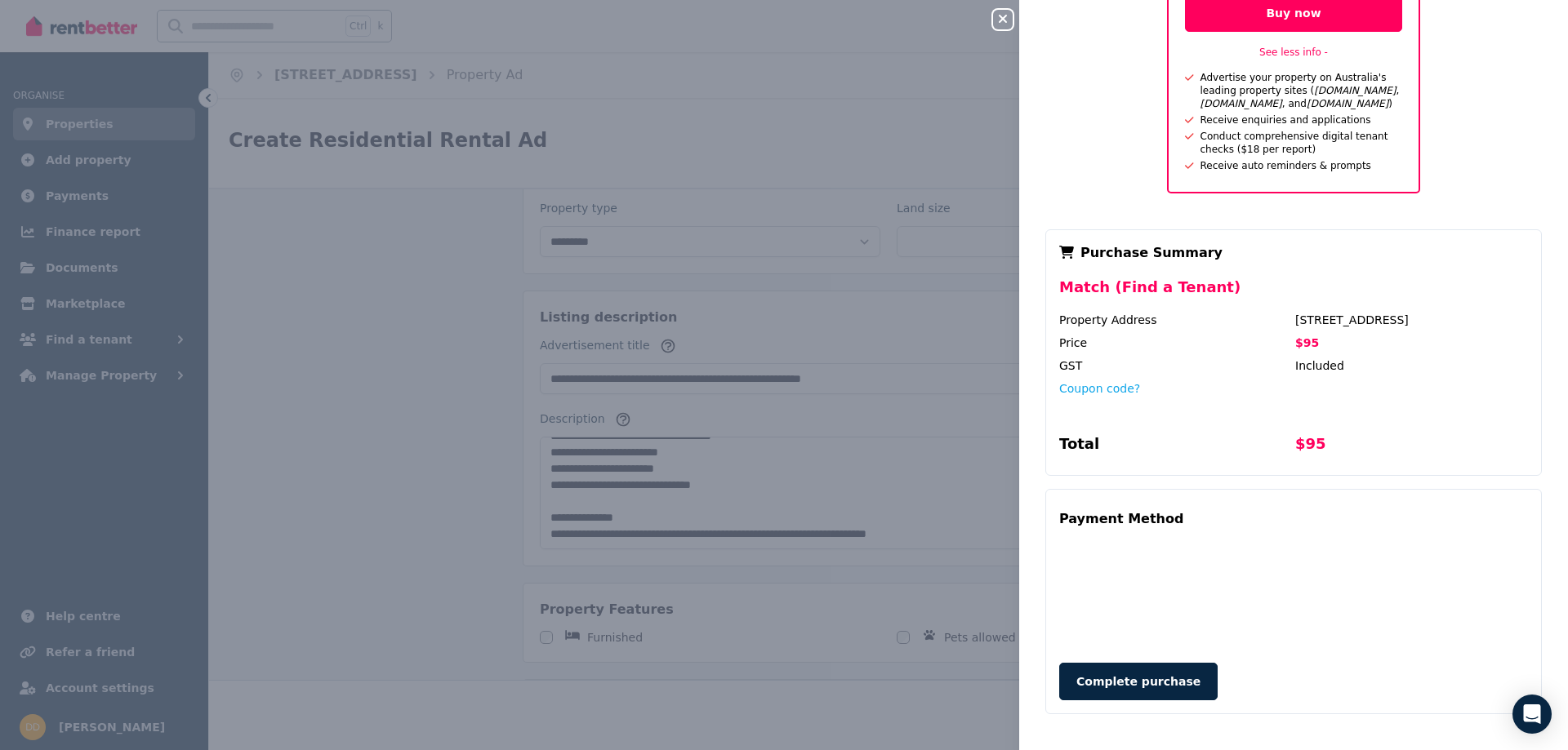
scroll to position [216, 0]
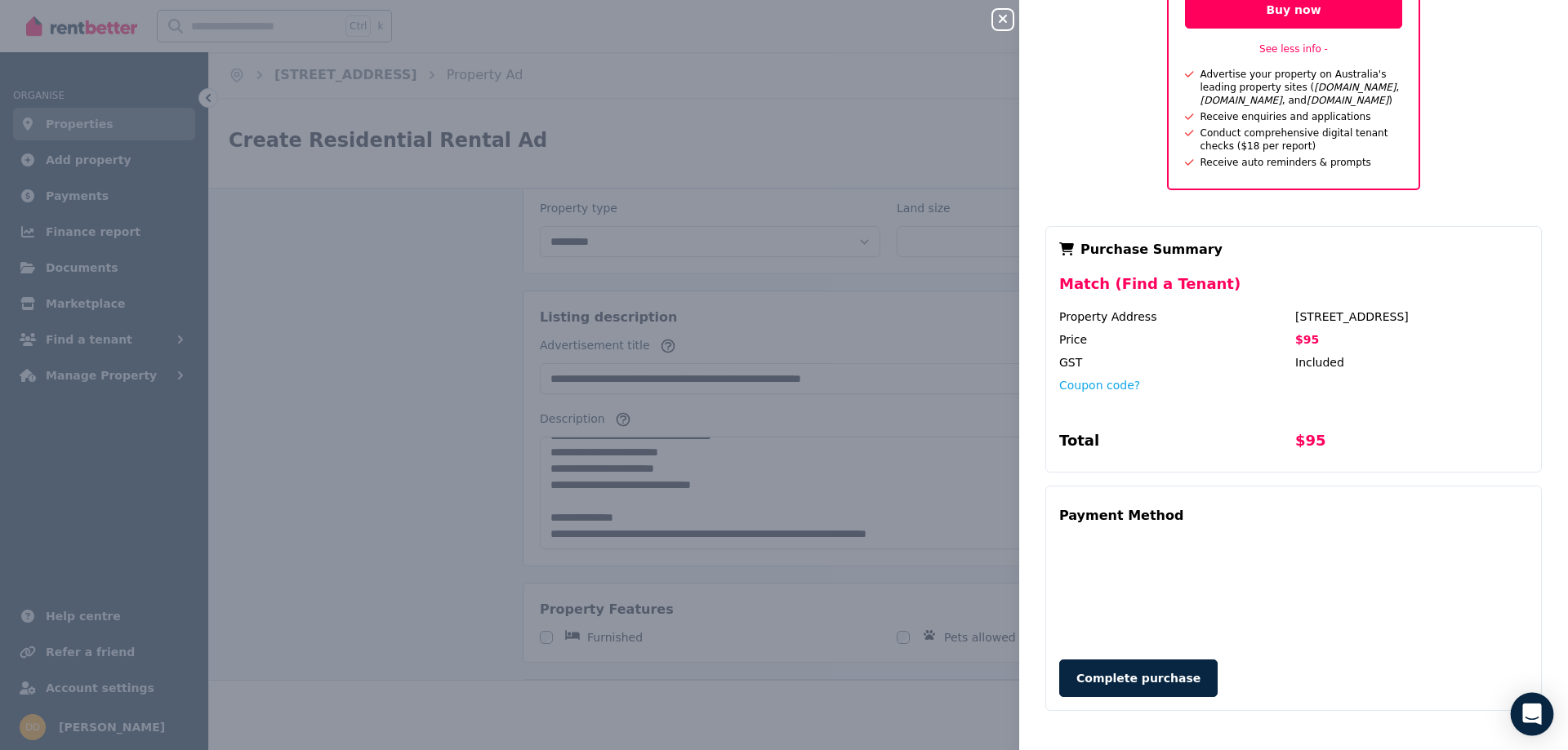
click at [1535, 712] on icon "Open Intercom Messenger" at bounding box center [1532, 715] width 19 height 21
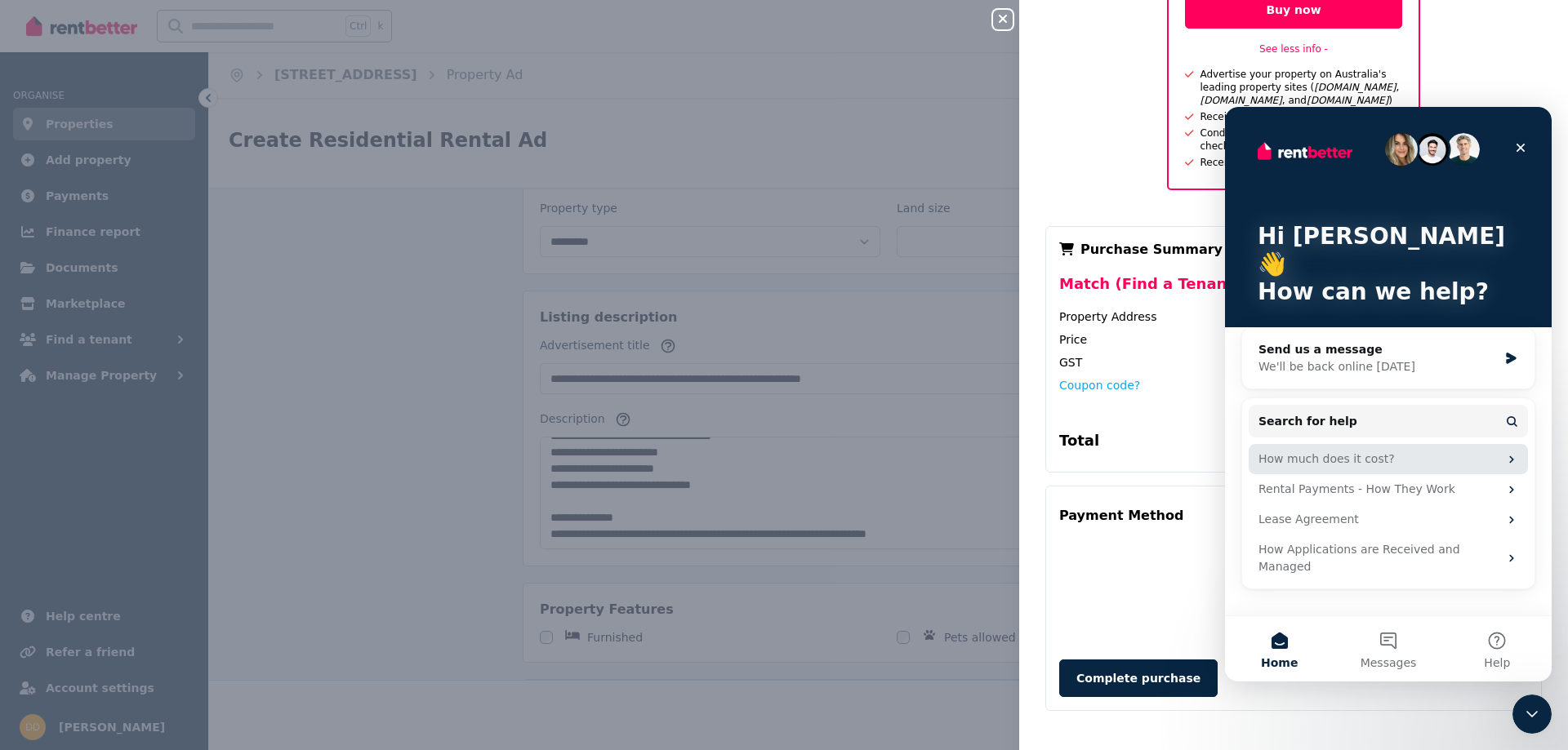
scroll to position [0, 0]
click at [1311, 359] on div "We'll be back online [DATE]" at bounding box center [1379, 367] width 239 height 17
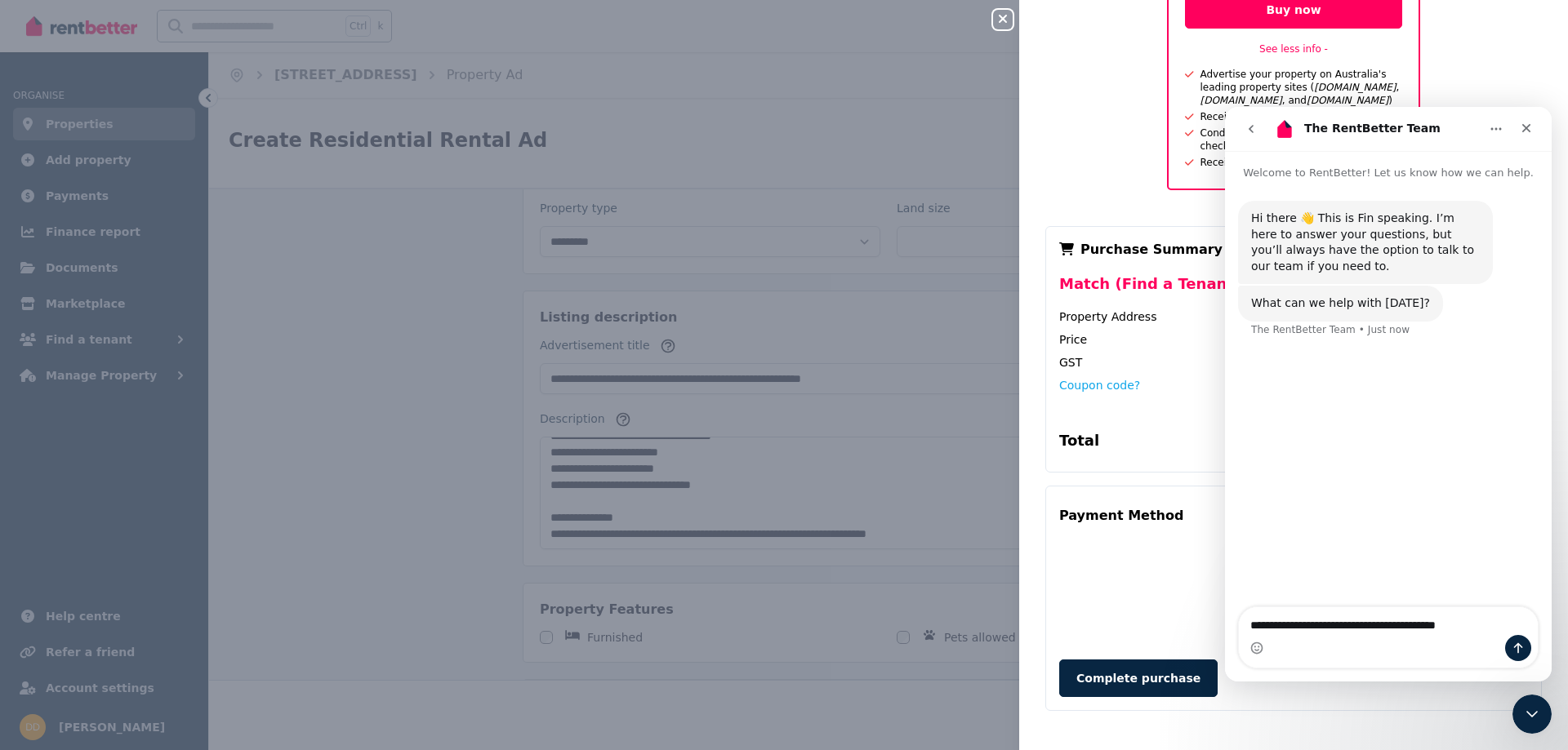
type textarea "**********"
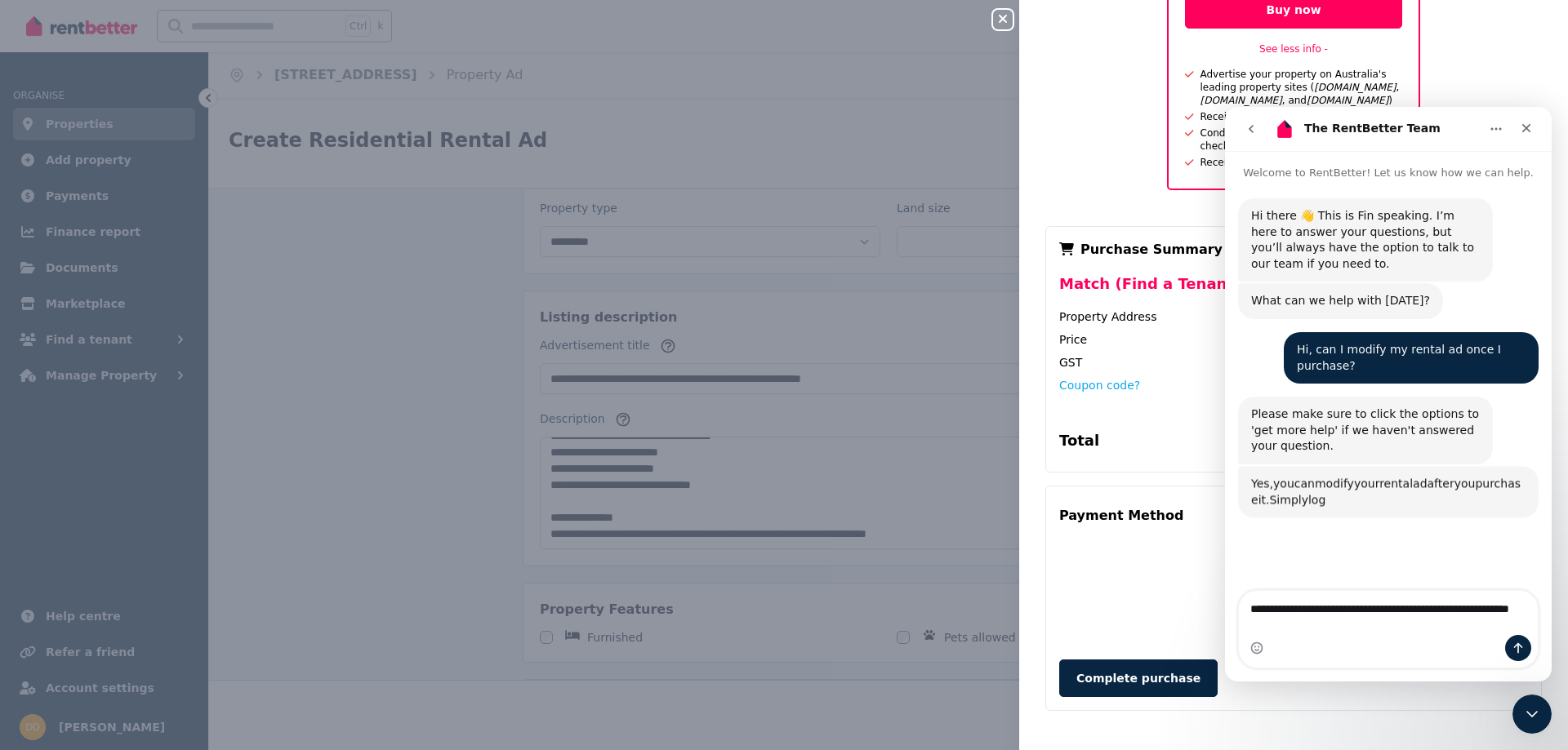
scroll to position [171, 0]
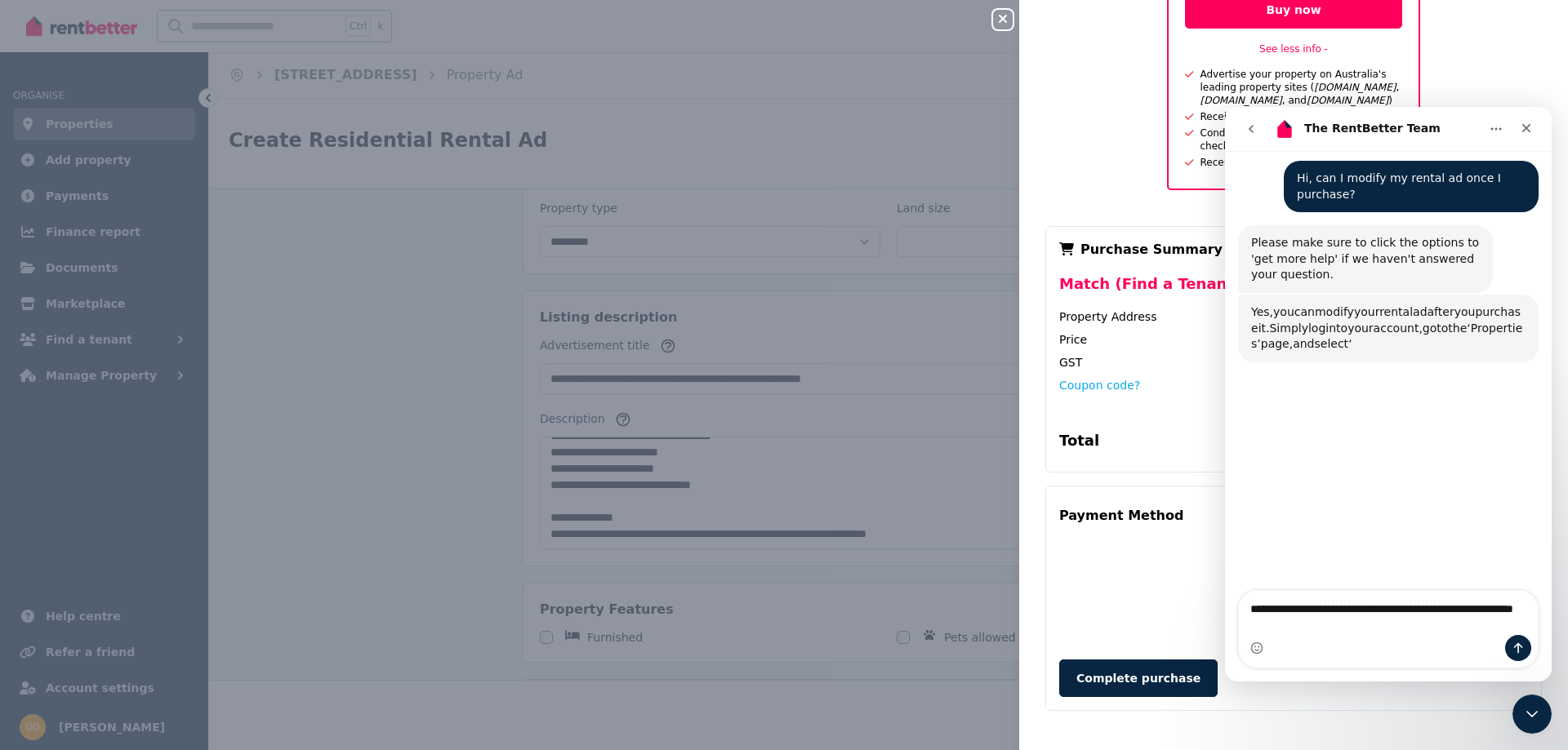
type textarea "**********"
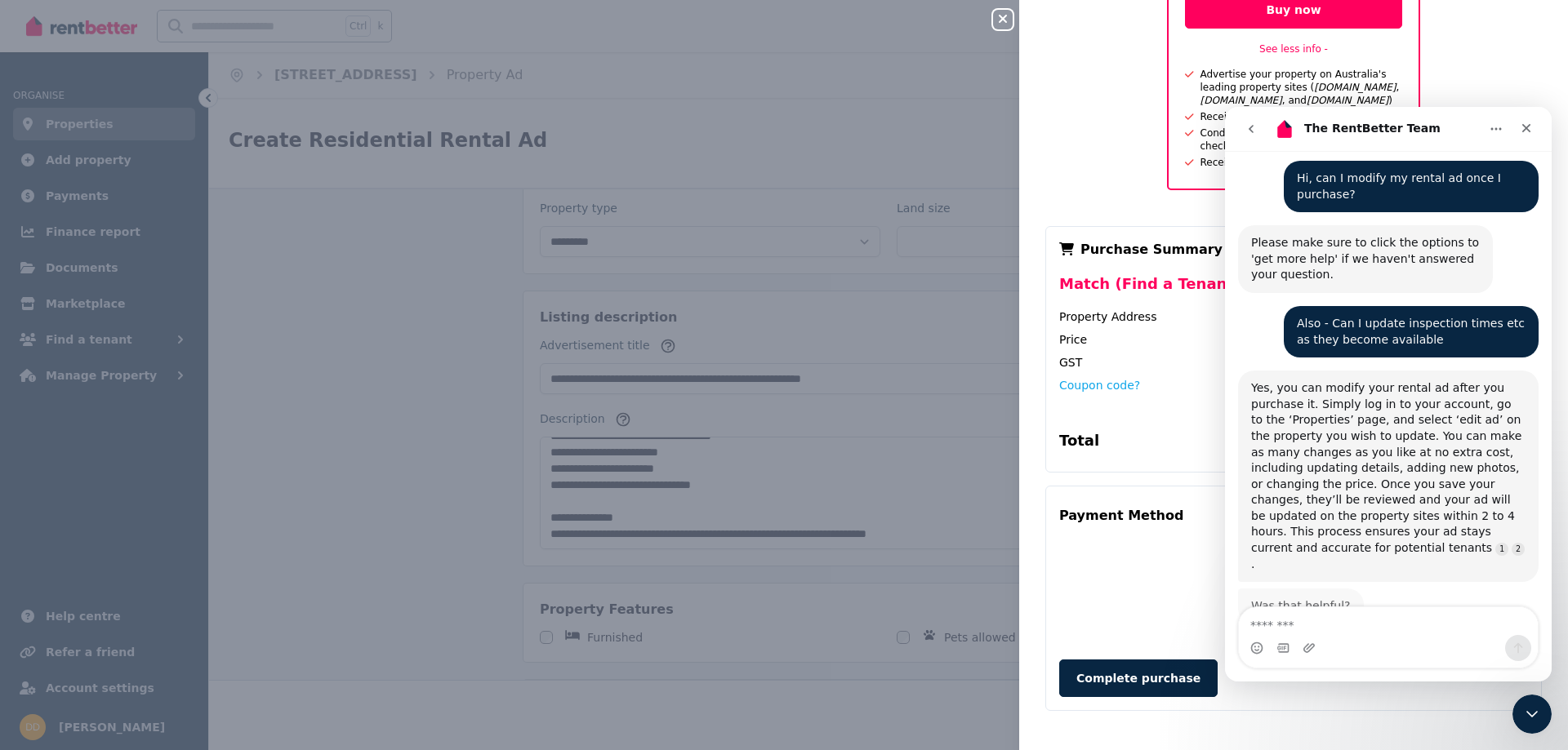
scroll to position [204, 0]
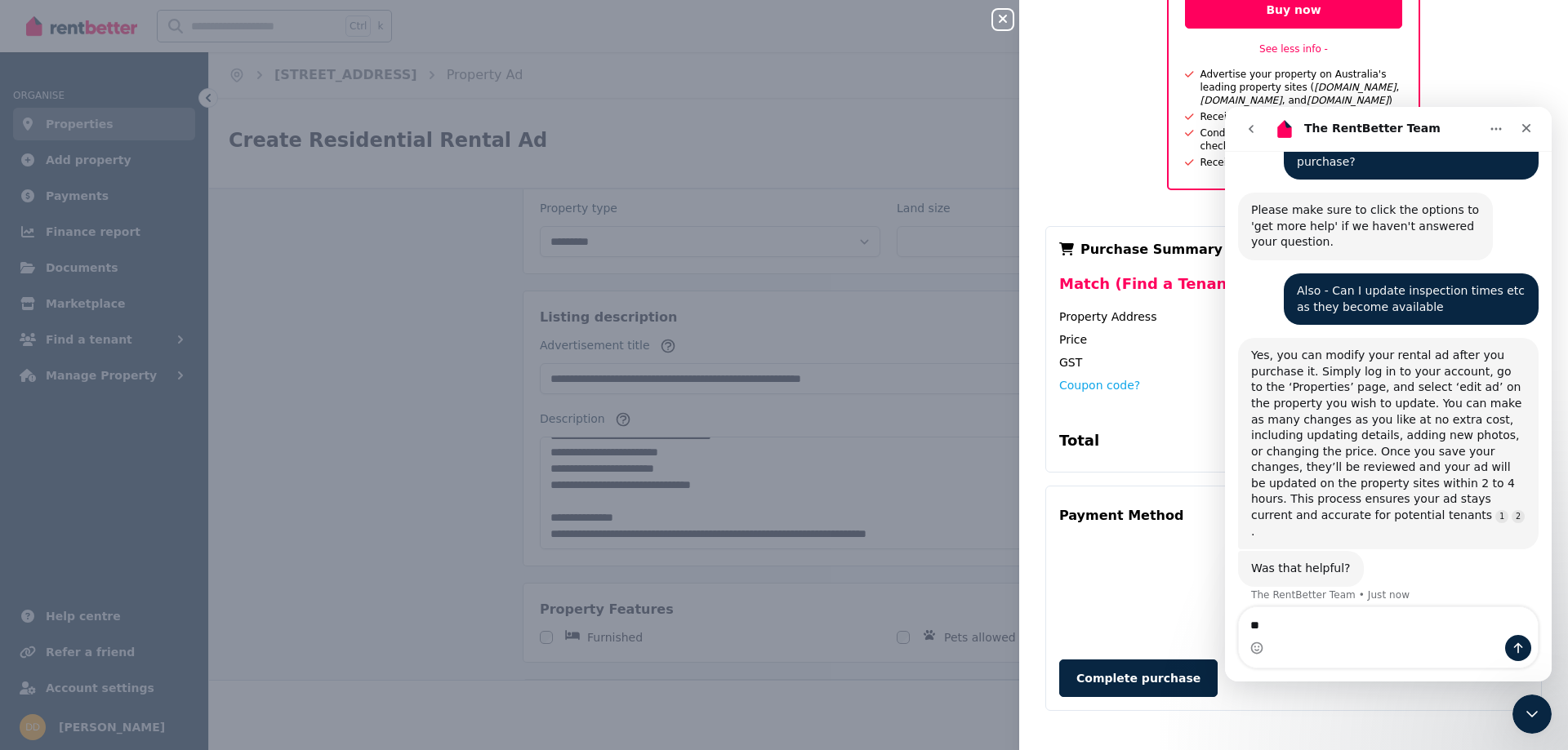
type textarea "***"
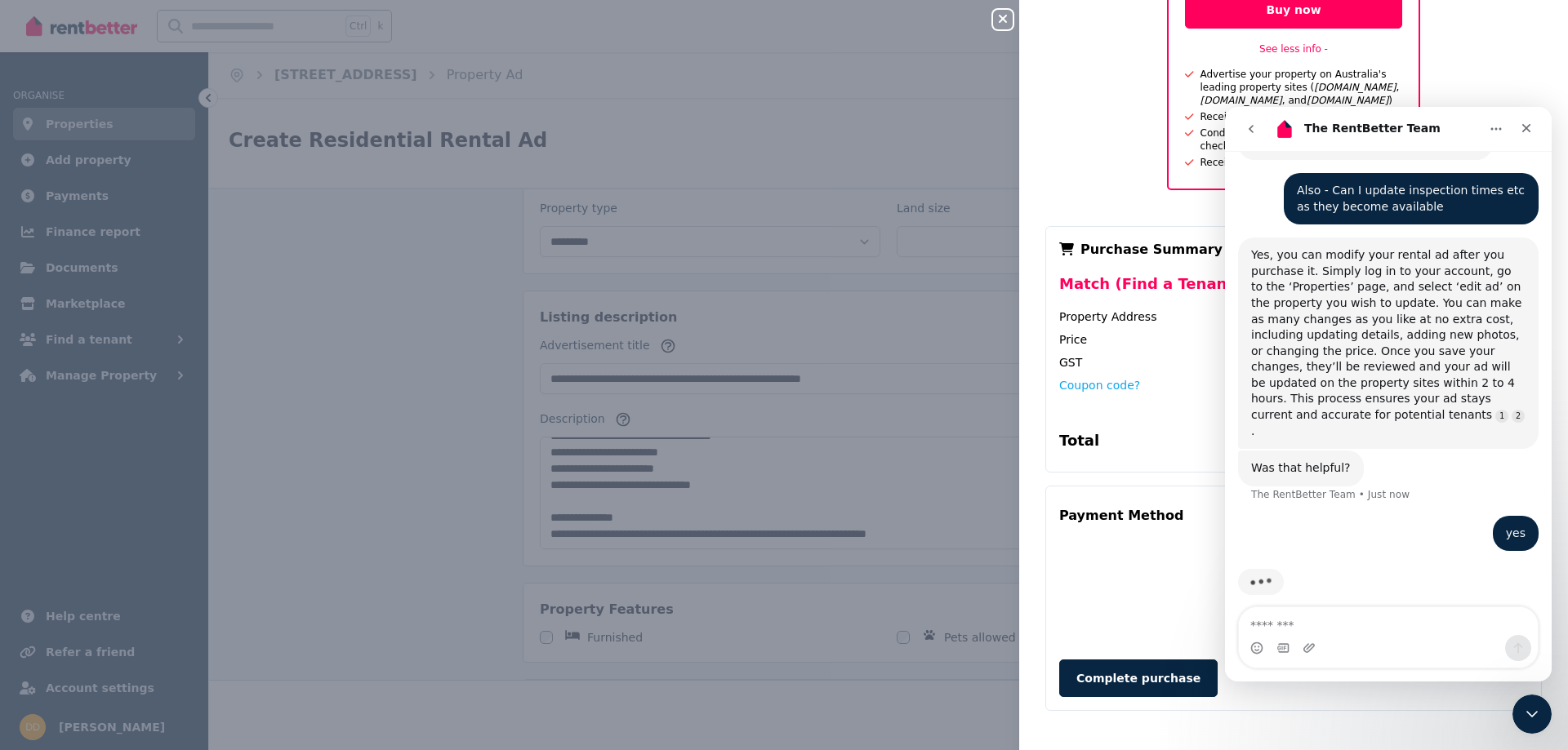
scroll to position [306, 0]
click at [378, 390] on div "Close panel Pay now to publish your ad Match (Find a Tenant) Advertise your pro…" at bounding box center [784, 375] width 1568 height 750
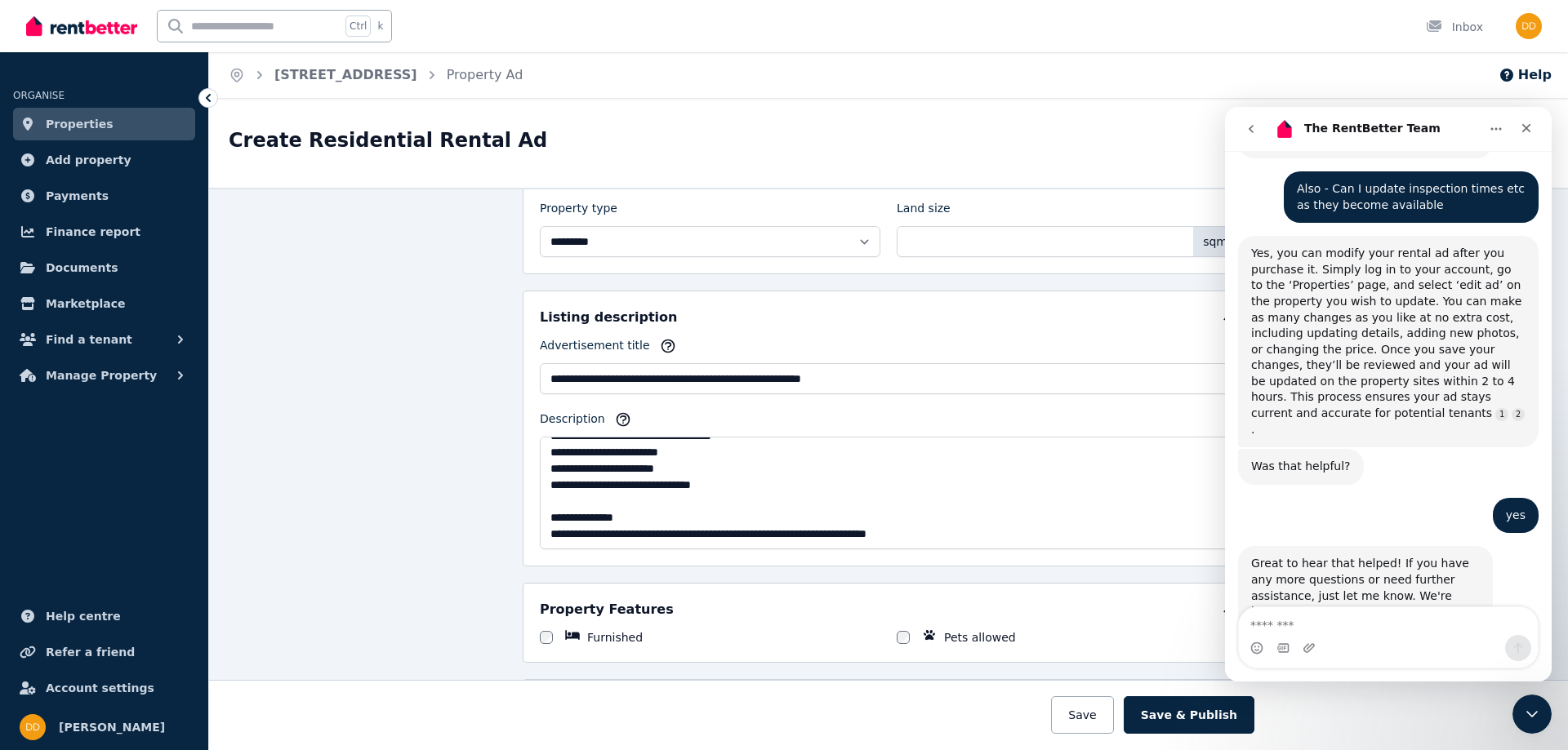
scroll to position [334, 0]
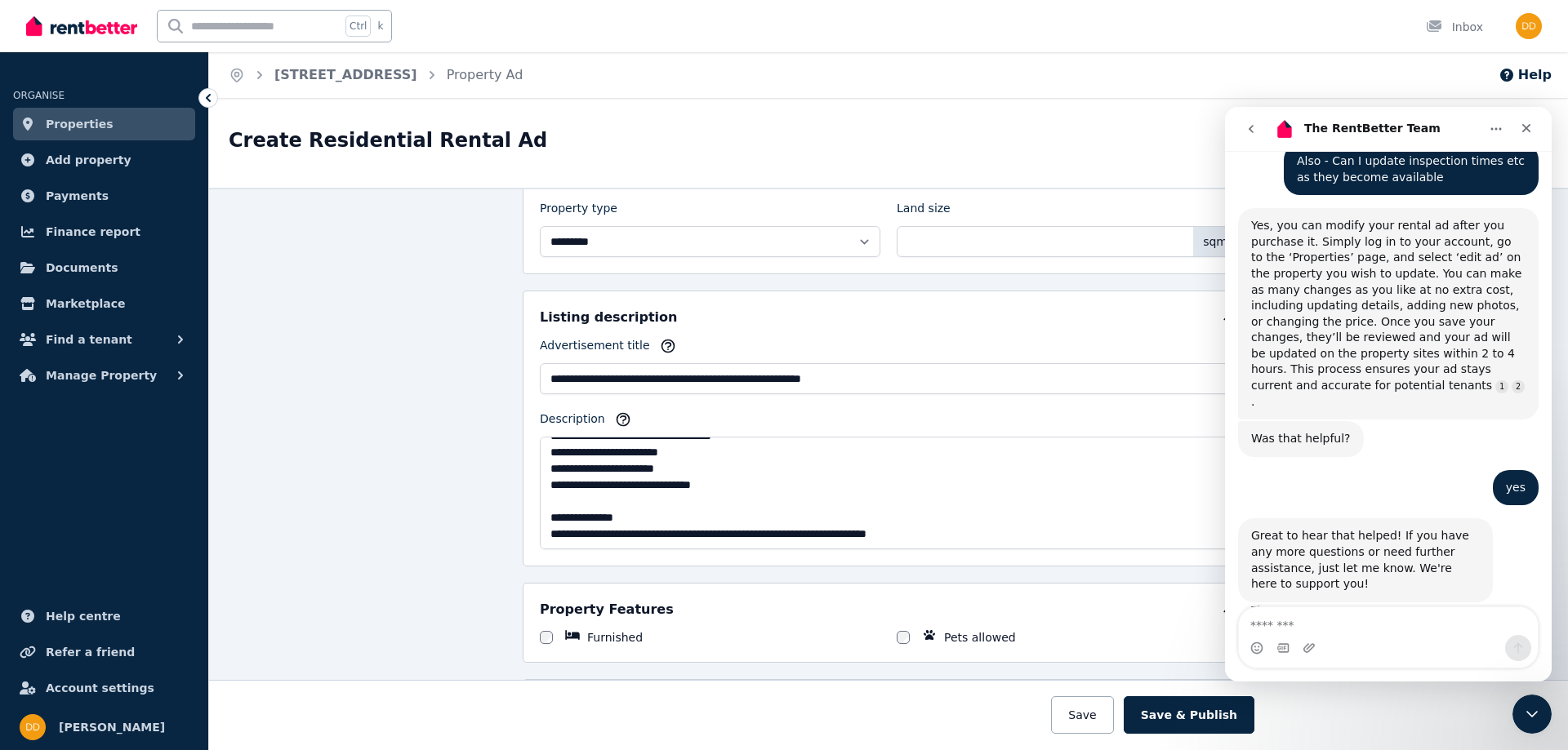
click at [460, 507] on div "**********" at bounding box center [888, 468] width 1359 height 562
click at [1527, 127] on icon "Close" at bounding box center [1527, 129] width 13 height 13
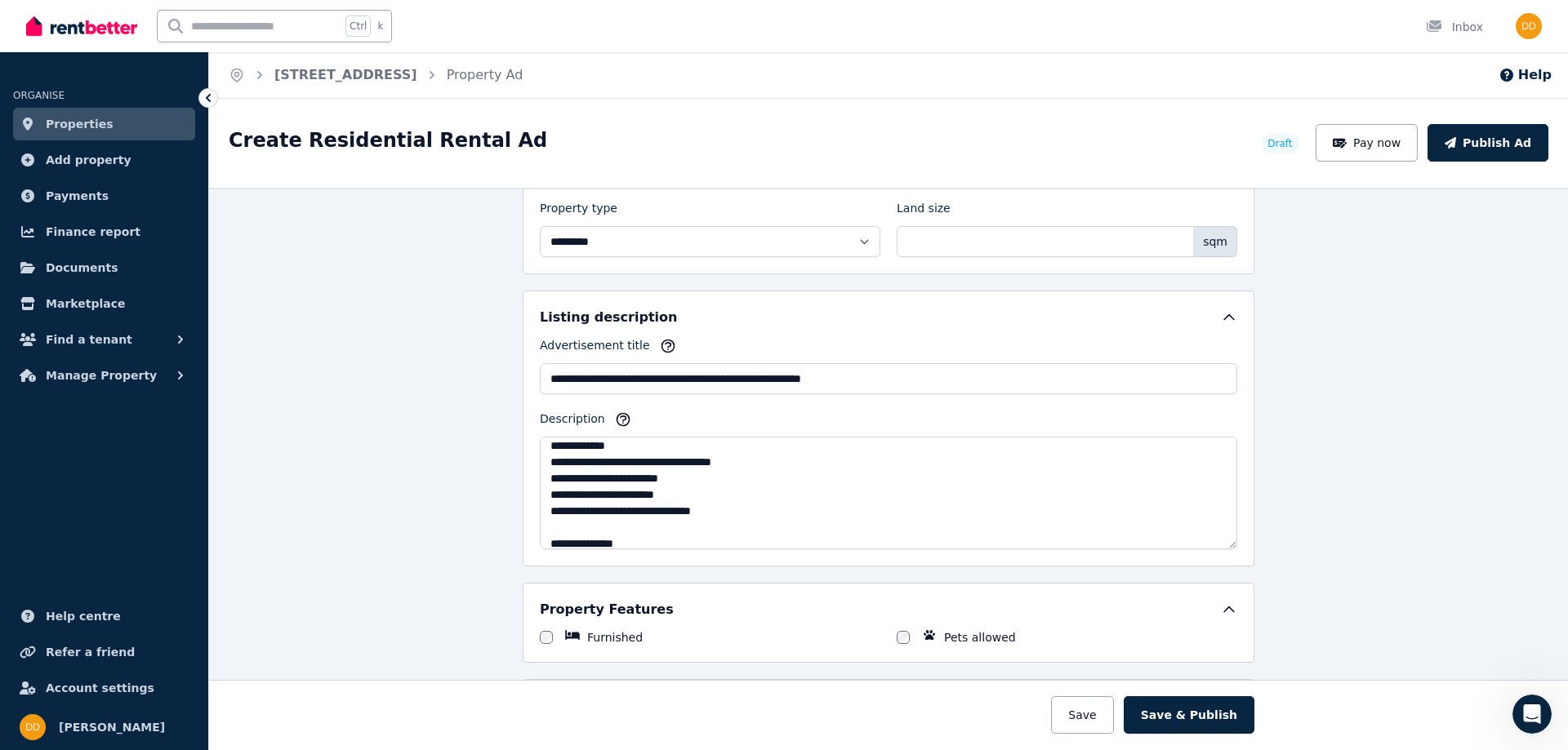
scroll to position [343, 0]
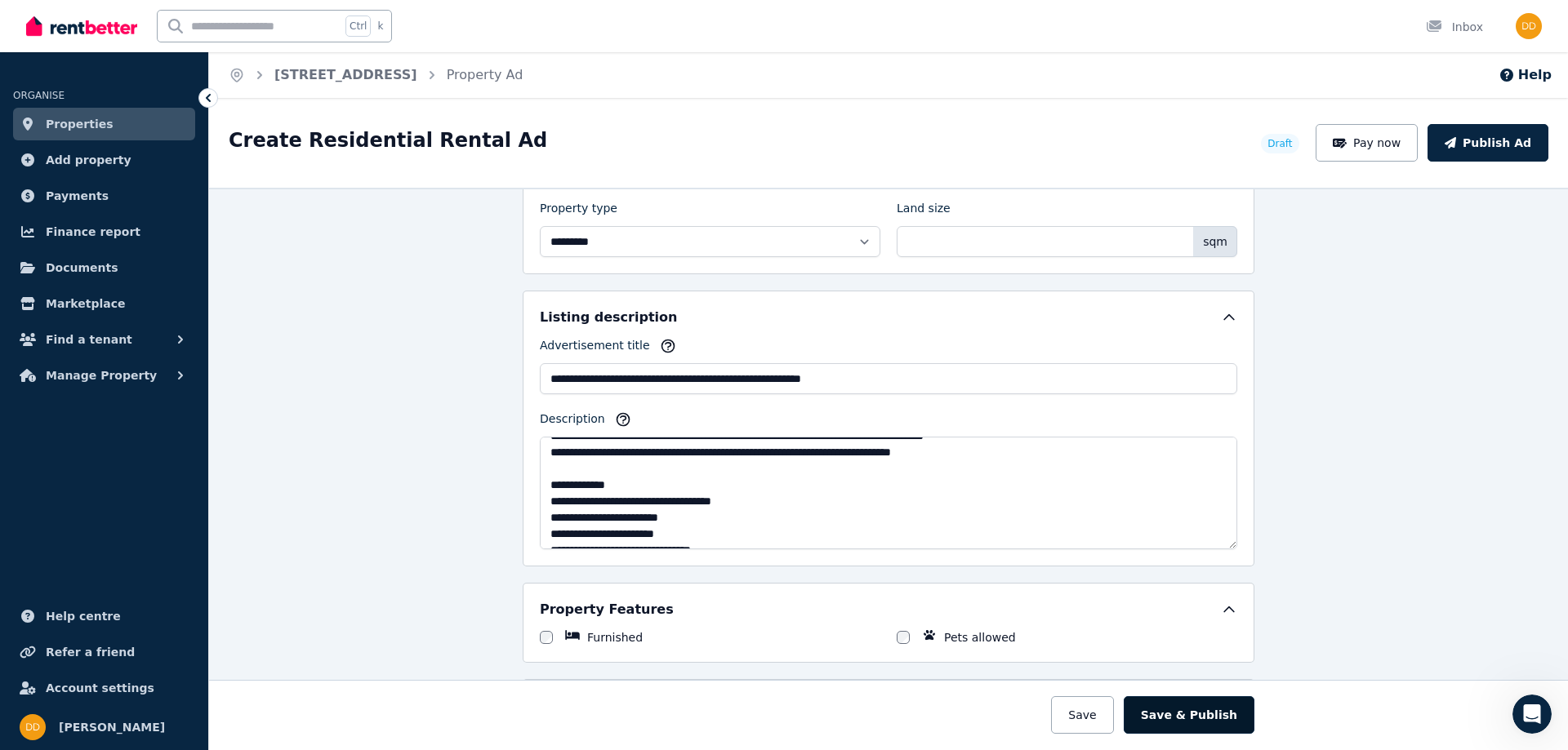
click at [1202, 717] on button "Save & Publish" at bounding box center [1190, 716] width 131 height 38
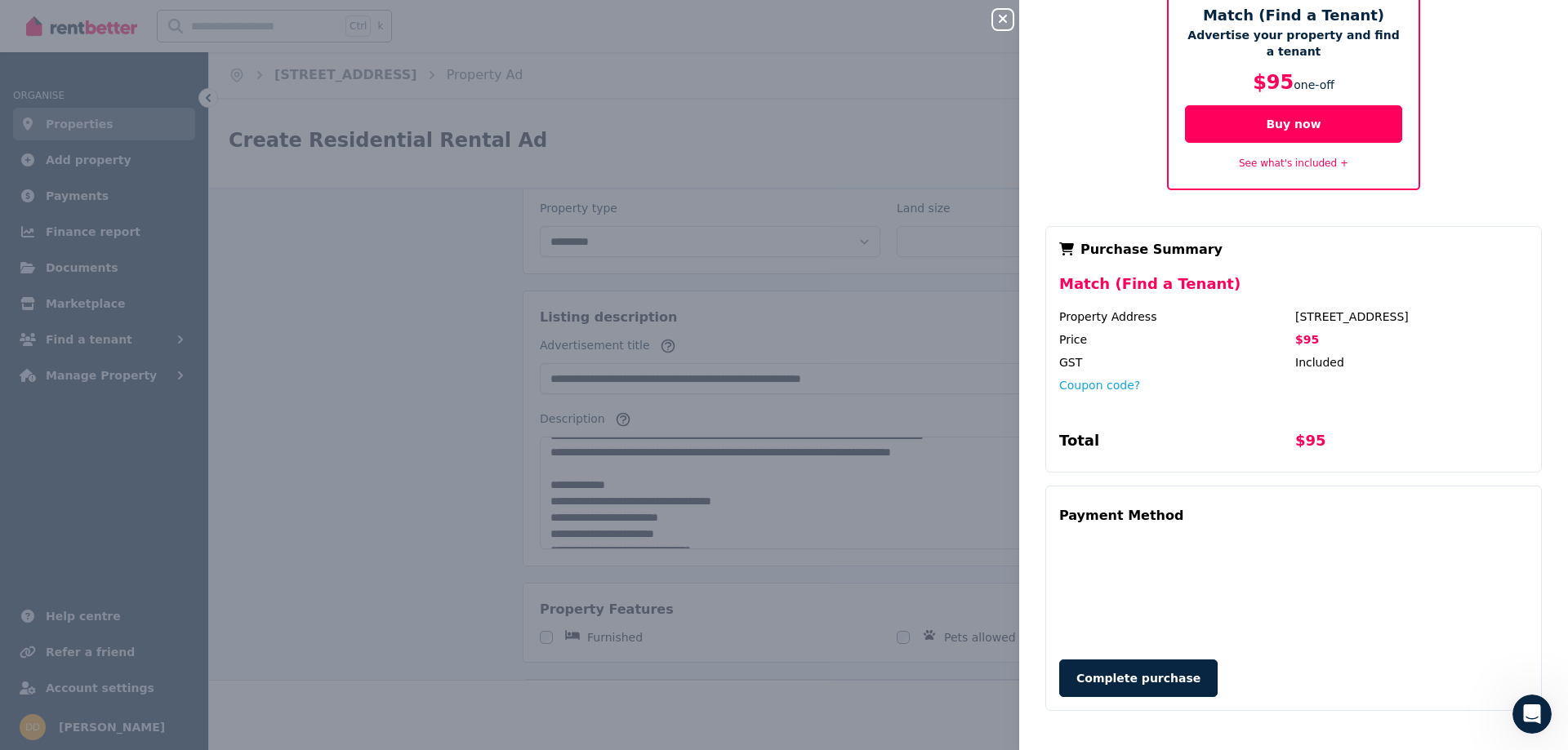
scroll to position [0, 0]
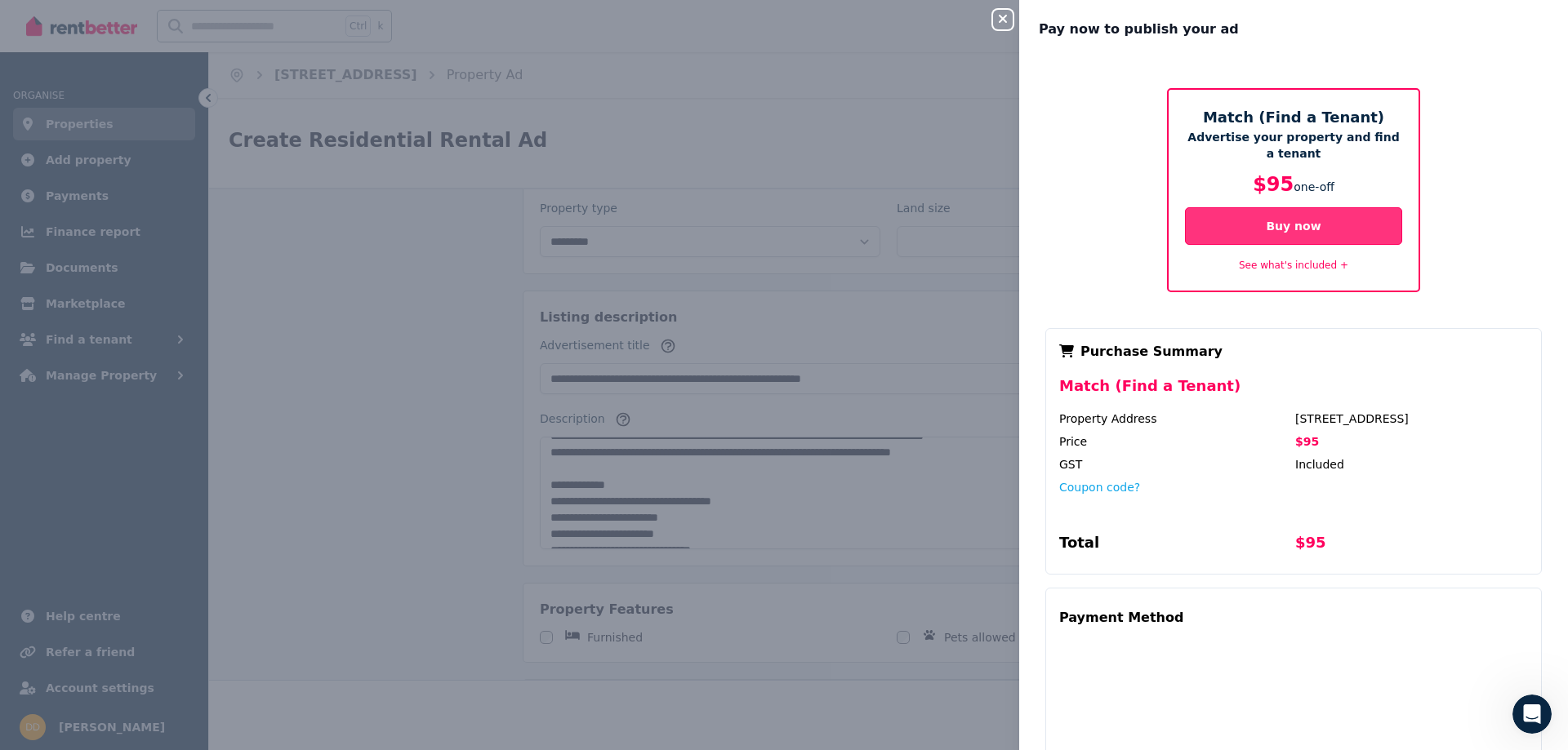
click at [1285, 221] on button "Buy now" at bounding box center [1294, 226] width 217 height 38
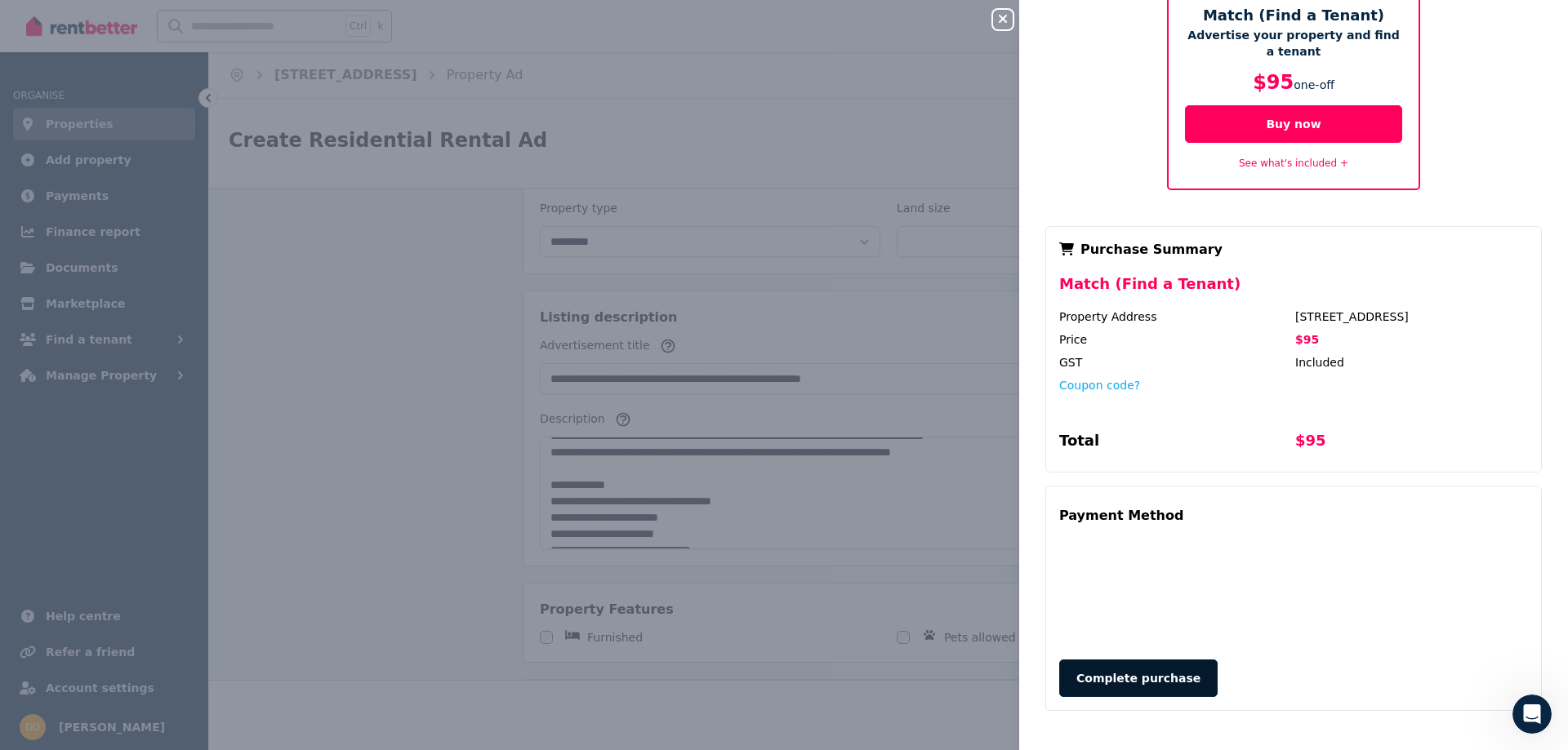
click at [1140, 673] on button "Complete purchase" at bounding box center [1138, 679] width 158 height 38
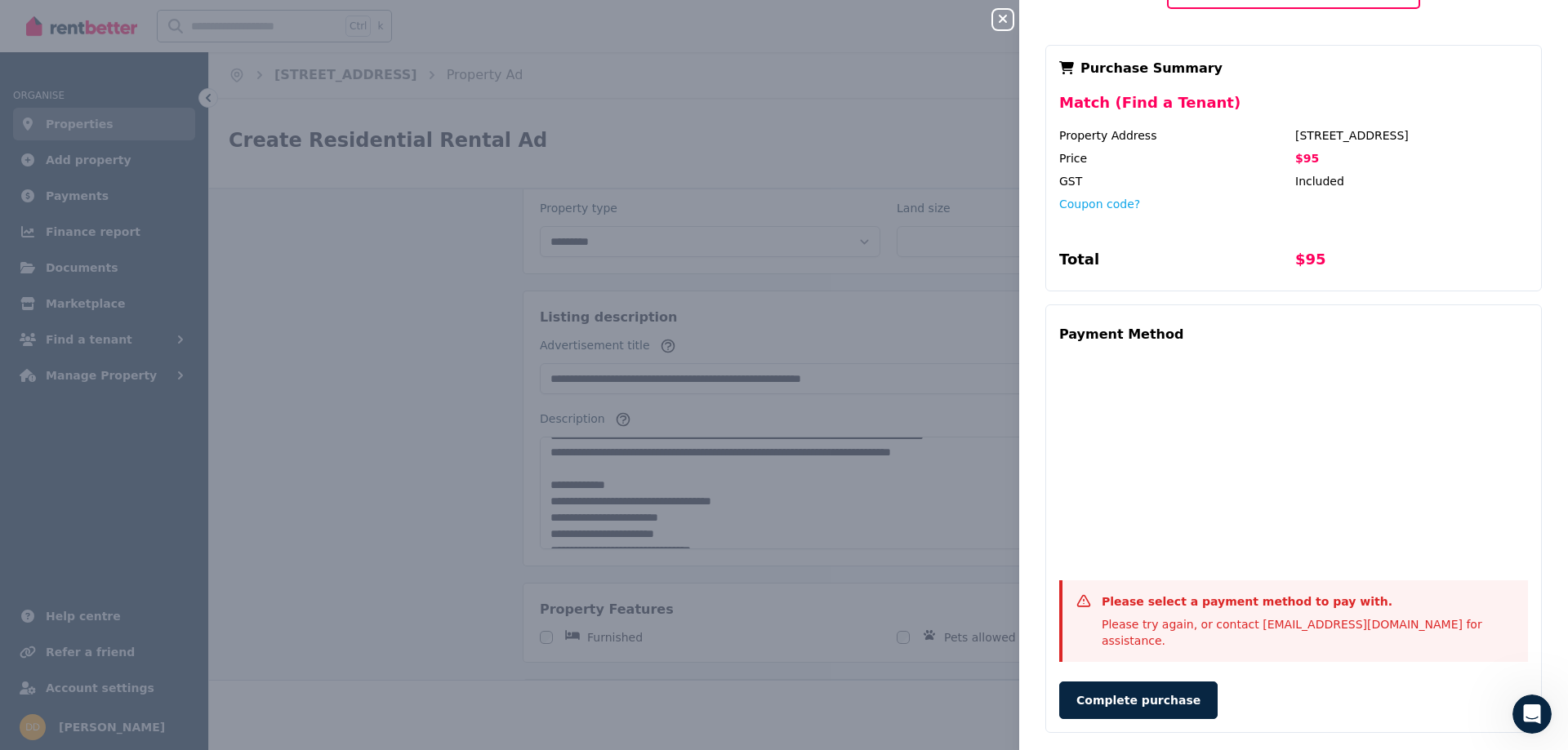
scroll to position [289, 0]
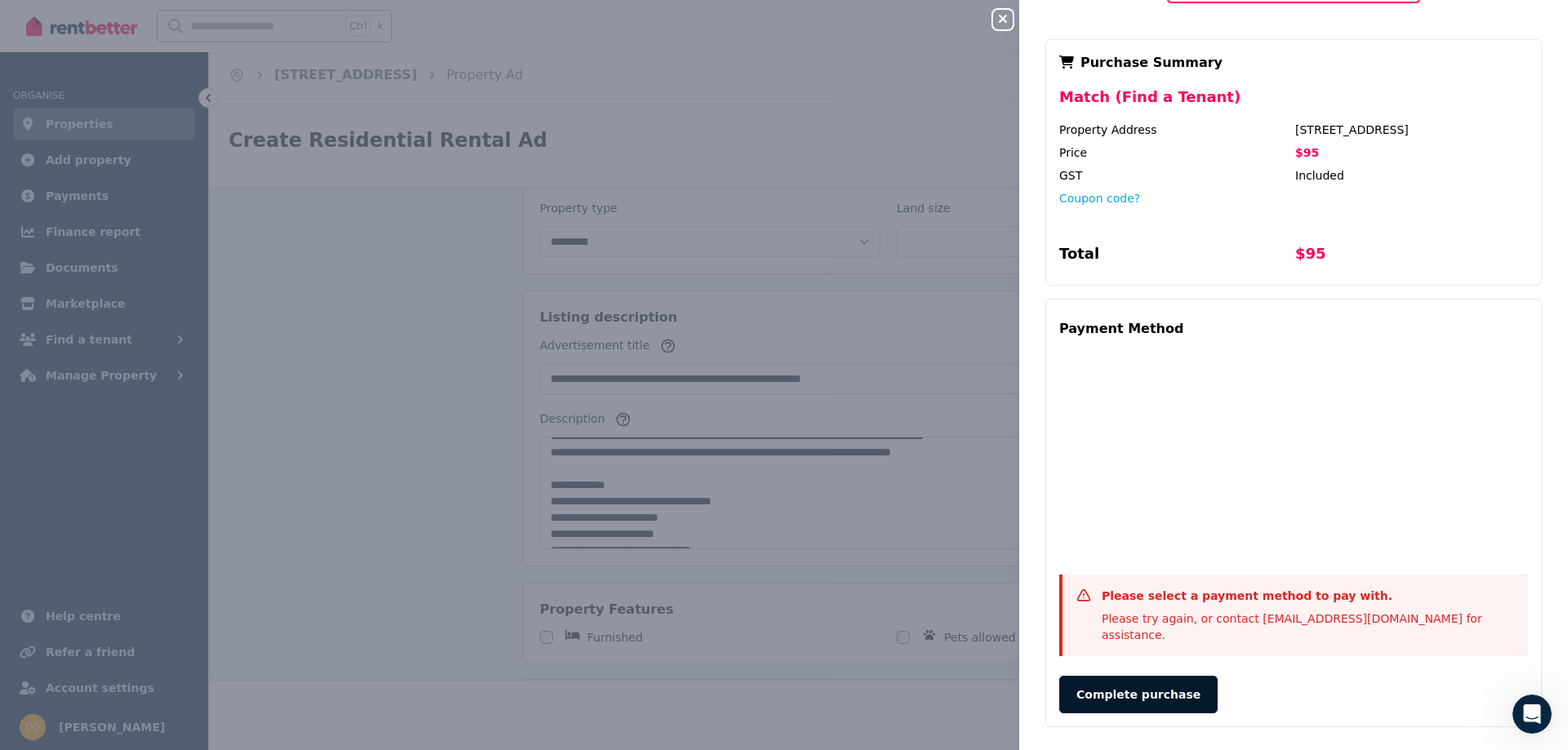
click at [1123, 676] on button "Complete purchase" at bounding box center [1138, 695] width 158 height 38
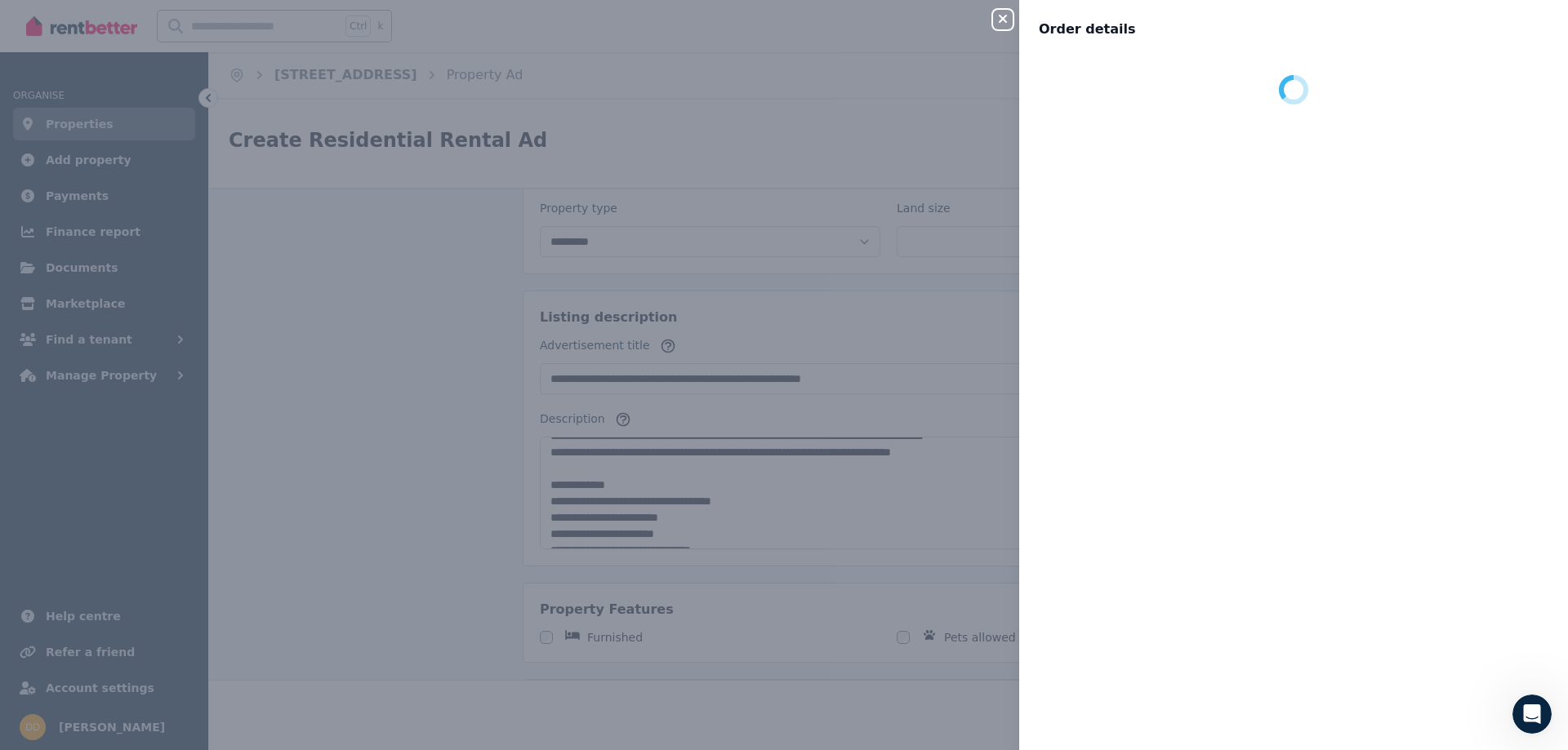
scroll to position [0, 0]
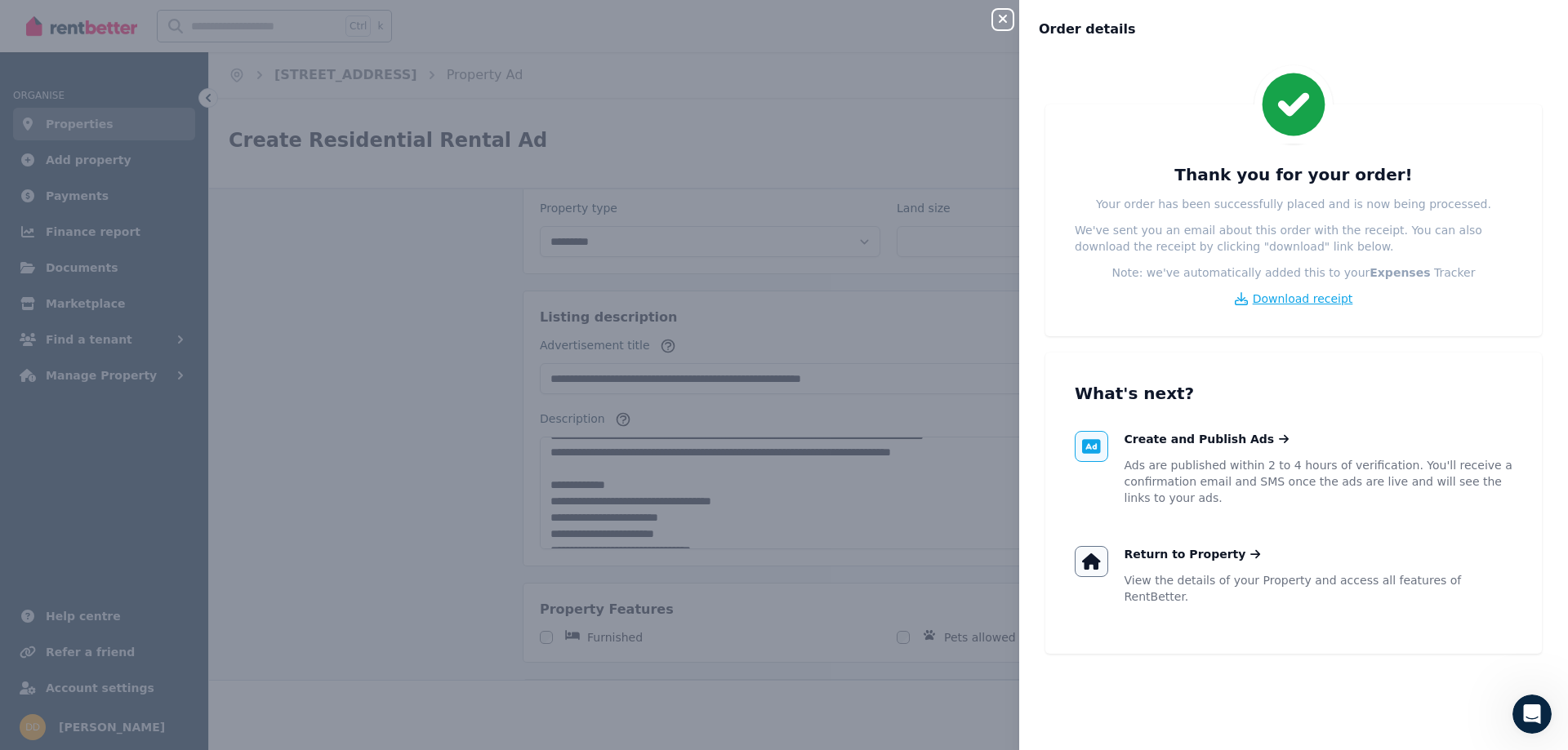
click at [1302, 300] on span "Download receipt" at bounding box center [1303, 299] width 101 height 16
